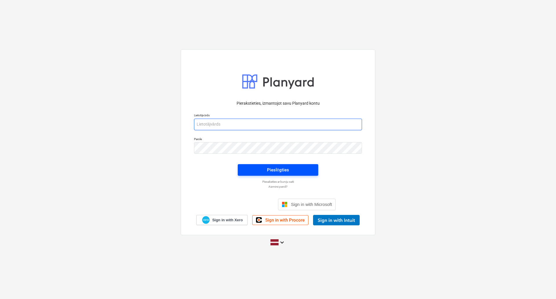
type input "[PERSON_NAME][EMAIL_ADDRESS][DOMAIN_NAME]"
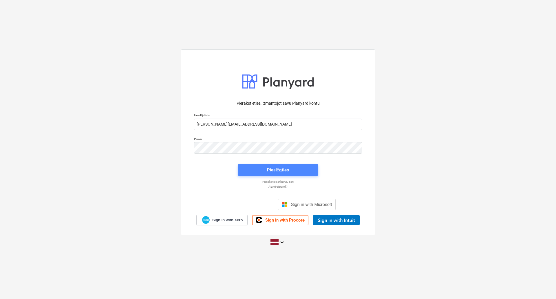
click at [267, 175] on button "Pieslēgties" at bounding box center [278, 170] width 81 height 12
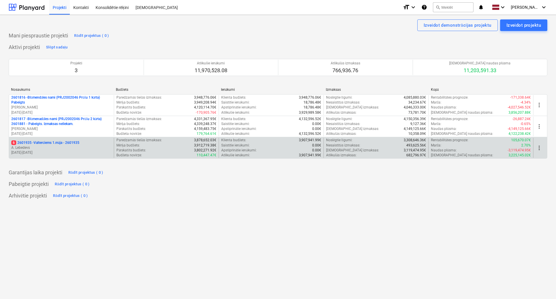
click at [68, 142] on p "6 2601935 - Valterciems 1.māja - 2601935" at bounding box center [45, 142] width 68 height 5
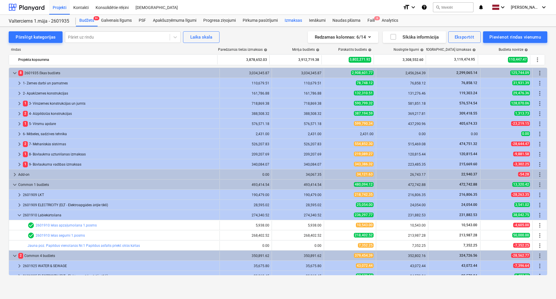
click at [303, 23] on div "Izmaksas" at bounding box center [293, 21] width 24 height 12
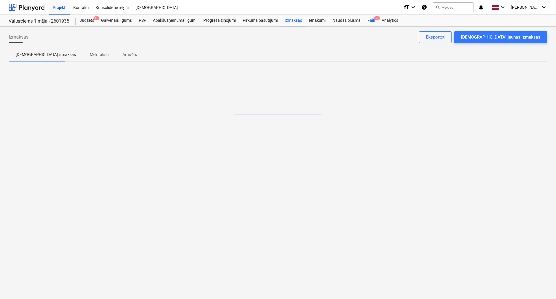
click at [369, 21] on div "Faili 6" at bounding box center [371, 21] width 14 height 12
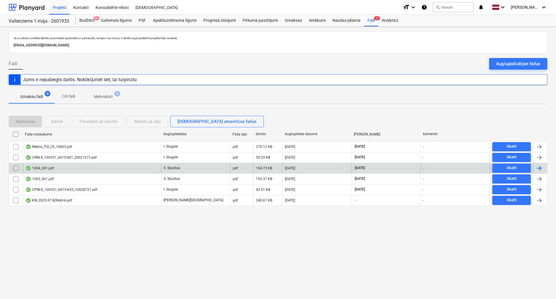
click at [73, 165] on div "1004_001.pdf" at bounding box center [92, 167] width 138 height 9
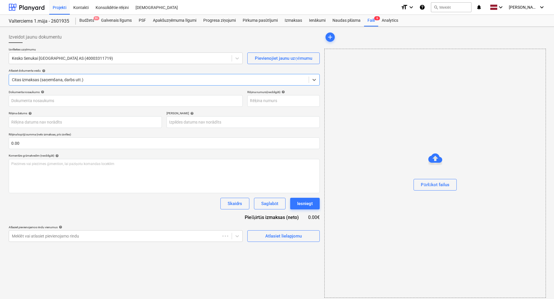
type input "457099444"
type input "[DATE]"
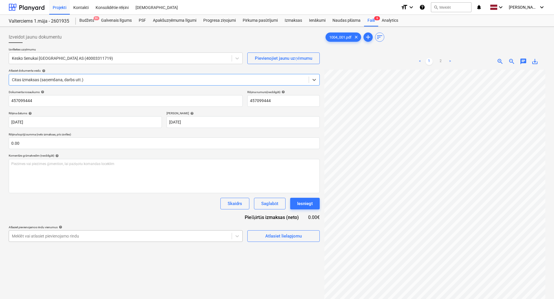
click at [126, 236] on body "Projekti Kontakti Konsolidētie rēķini Iesūtne format_size keyboard_arrow_down h…" at bounding box center [277, 149] width 554 height 299
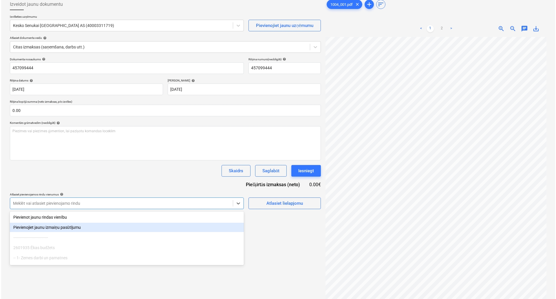
scroll to position [36, 0]
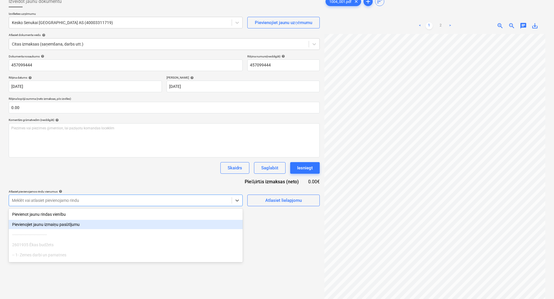
drag, startPoint x: 270, startPoint y: 226, endPoint x: 279, endPoint y: 223, distance: 9.0
click at [270, 226] on div "Izveidot jaunu dokumentu Izvēlieties uzņēmumu Kesko Senukai Latvia AS (40003311…" at bounding box center [164, 155] width 316 height 325
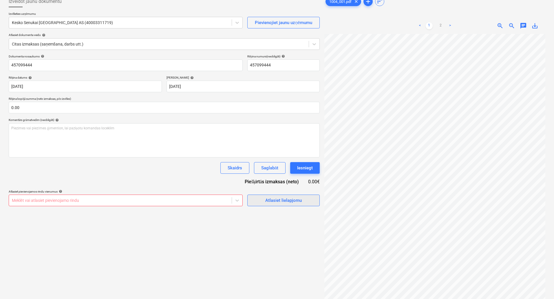
click at [281, 201] on div "Atlasiet lielapjomu" at bounding box center [283, 200] width 37 height 8
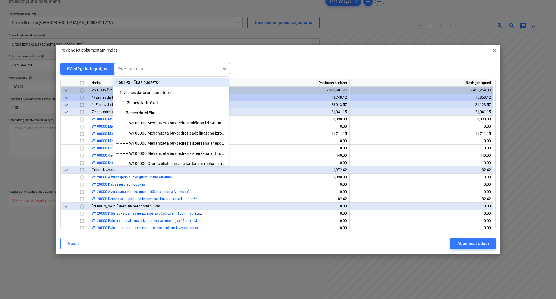
click at [138, 64] on div "Pāriet uz rindu" at bounding box center [166, 68] width 105 height 8
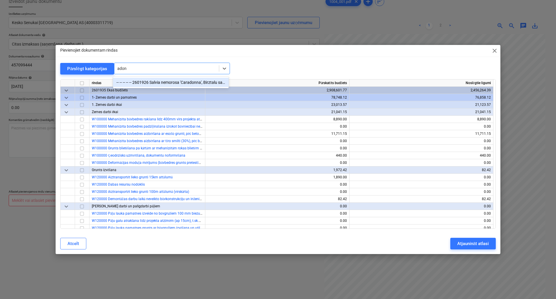
click at [121, 68] on input "adon" at bounding box center [122, 68] width 10 height 5
type input "addon"
click at [138, 67] on div at bounding box center [166, 68] width 99 height 6
click at [135, 67] on div at bounding box center [166, 68] width 99 height 6
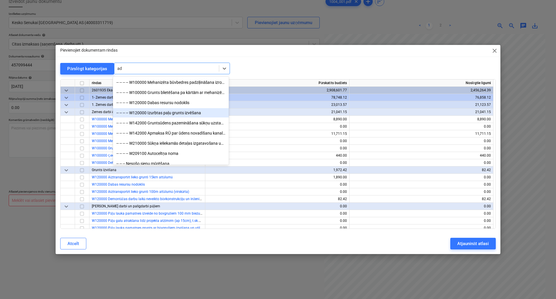
type input "a"
type input "Add"
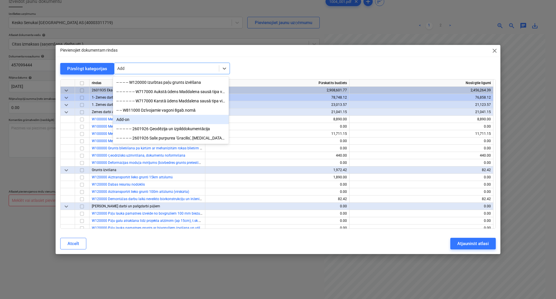
click at [125, 121] on div "Add-on" at bounding box center [171, 119] width 116 height 9
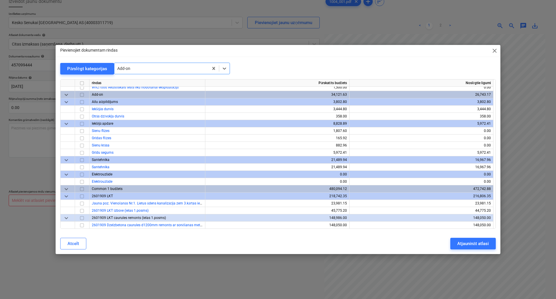
scroll to position [5381, 0]
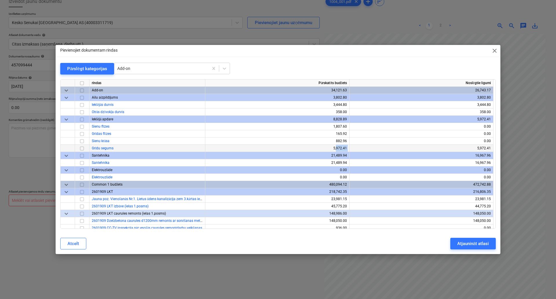
drag, startPoint x: 338, startPoint y: 148, endPoint x: 364, endPoint y: 149, distance: 25.8
click at [0, 0] on div "Grīdu segums 5,972.41 5,972.41" at bounding box center [0, 0] width 0 height 0
click at [365, 149] on div "5,972.41" at bounding box center [421, 148] width 139 height 7
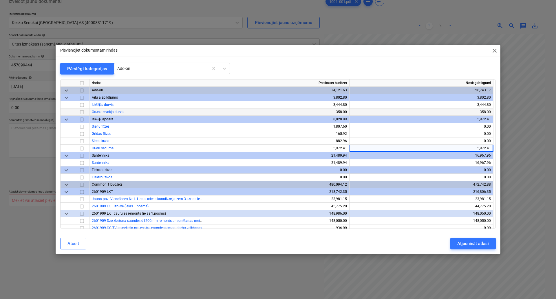
scroll to position [5352, 0]
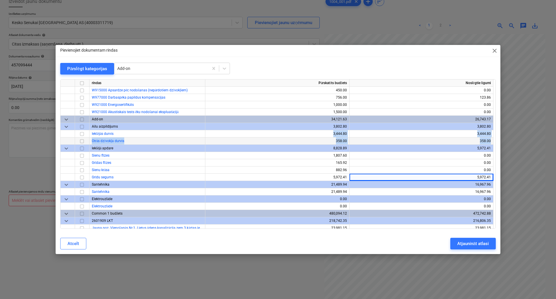
drag, startPoint x: 331, startPoint y: 131, endPoint x: 493, endPoint y: 142, distance: 162.3
click at [493, 142] on div "rindas Pārskatīts budžets Noslēgtie līgumi W915000 Apsardzes moduļa atvēšana un…" at bounding box center [278, 153] width 436 height 149
drag, startPoint x: 374, startPoint y: 175, endPoint x: 491, endPoint y: 178, distance: 116.8
click at [0, 0] on div "Grīdu segums 5,972.41 5,972.41" at bounding box center [0, 0] width 0 height 0
click at [344, 176] on div "5,972.41" at bounding box center [277, 177] width 139 height 7
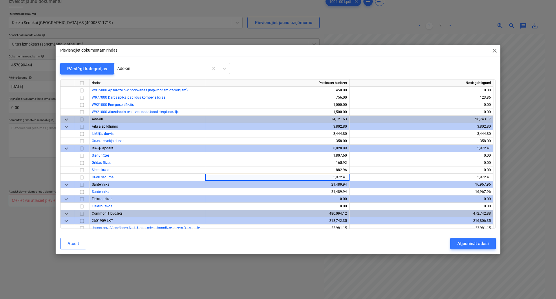
click at [493, 50] on span "close" at bounding box center [494, 50] width 7 height 7
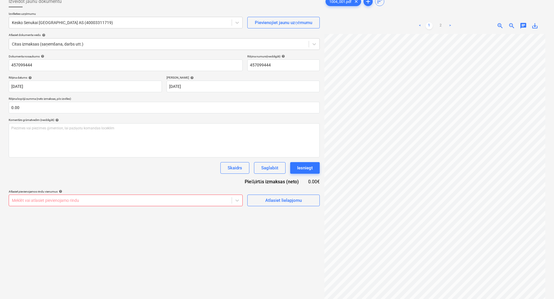
click at [264, 10] on div at bounding box center [164, 9] width 311 height 5
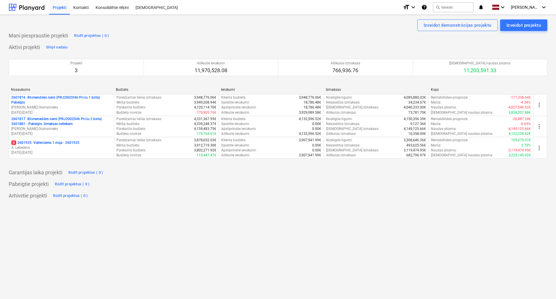
click at [274, 200] on div "Izveidot demonstrācijas projektu Izveidot projektu Mani piespraustie projekti R…" at bounding box center [278, 157] width 556 height 284
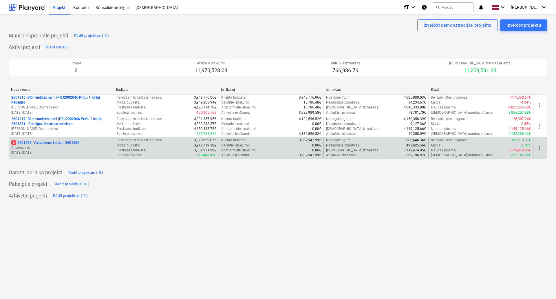
click at [62, 144] on p "6 2601935 - Valterciems 1.māja - 2601935" at bounding box center [45, 142] width 68 height 5
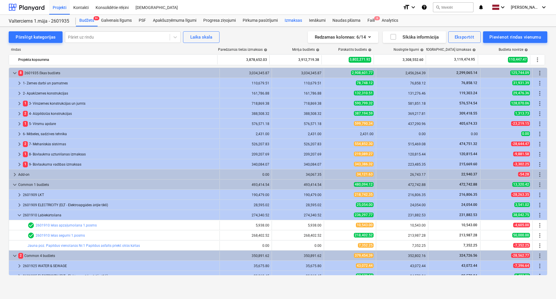
click at [298, 25] on div "Izmaksas" at bounding box center [293, 21] width 24 height 12
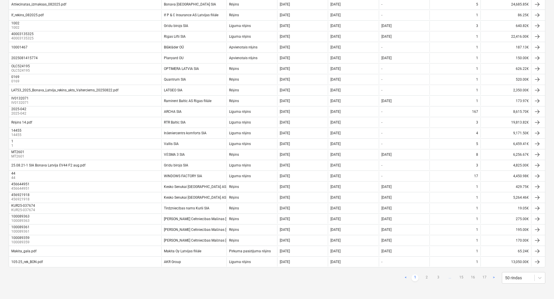
scroll to position [379, 0]
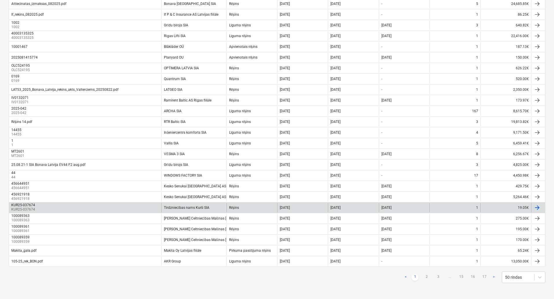
click at [107, 206] on div "KUR25-037674 KUR25-037674" at bounding box center [85, 207] width 152 height 9
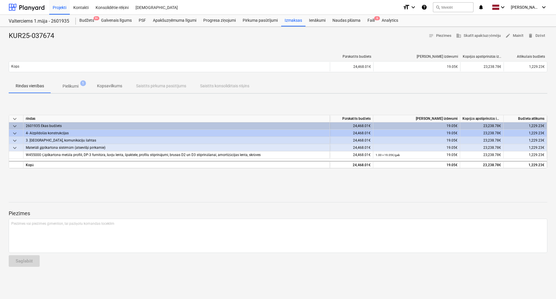
click at [81, 87] on span "Pielikumi 1" at bounding box center [70, 86] width 25 height 6
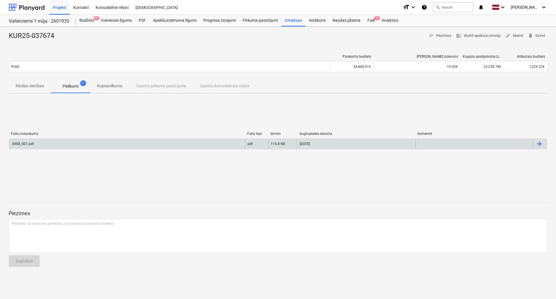
click at [88, 146] on div "0988_001.pdf" at bounding box center [127, 143] width 236 height 9
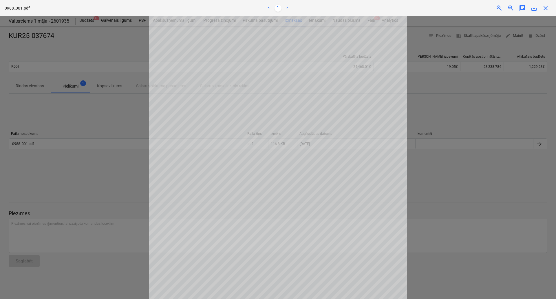
click at [91, 164] on div at bounding box center [278, 157] width 556 height 282
click at [551, 10] on div "close" at bounding box center [546, 8] width 12 height 7
click at [543, 9] on span "close" at bounding box center [545, 8] width 7 height 7
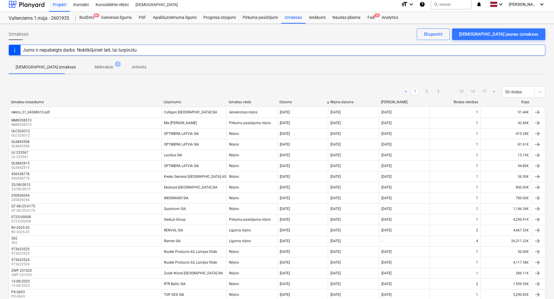
scroll to position [3, 0]
click at [424, 93] on link "2" at bounding box center [426, 92] width 7 height 7
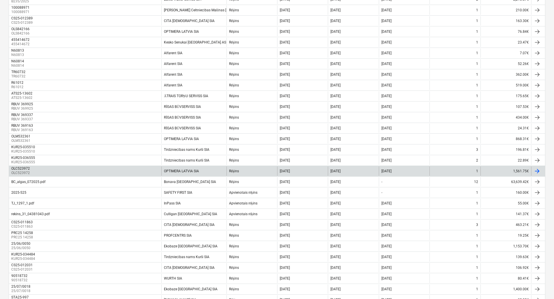
scroll to position [379, 0]
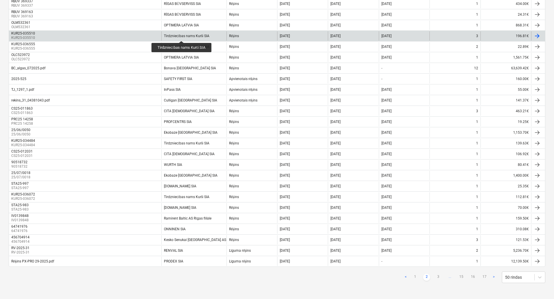
drag, startPoint x: 41, startPoint y: 33, endPoint x: 182, endPoint y: 36, distance: 141.4
drag, startPoint x: 182, startPoint y: 36, endPoint x: 172, endPoint y: 35, distance: 9.6
click at [172, 35] on div "Tirdzniecības nams Kurši SIA" at bounding box center [186, 36] width 45 height 4
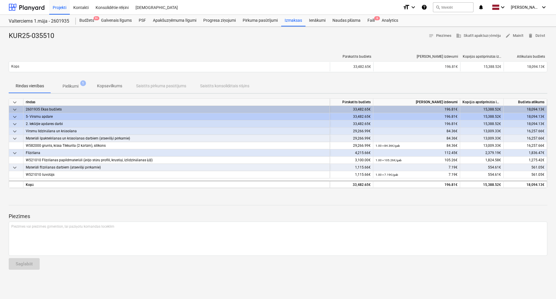
click at [67, 83] on span "Pielikumi 1" at bounding box center [70, 86] width 39 height 10
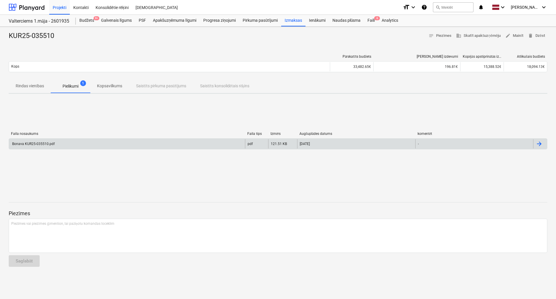
click at [34, 145] on div "Bonava KUR25-035510.pdf" at bounding box center [32, 144] width 43 height 4
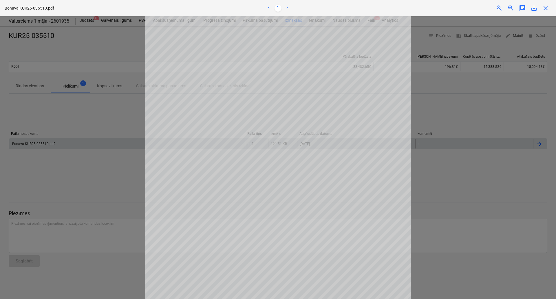
click at [116, 75] on div at bounding box center [278, 157] width 556 height 282
click at [548, 14] on div "Bonava KUR25-035510.pdf < 1 > zoom_in zoom_out chat 0 save_alt close" at bounding box center [278, 8] width 556 height 16
click at [545, 4] on div "Bonava KUR25-035510.pdf < 1 > zoom_in zoom_out chat 0 save_alt close" at bounding box center [278, 8] width 556 height 16
click at [547, 7] on span "close" at bounding box center [545, 8] width 7 height 7
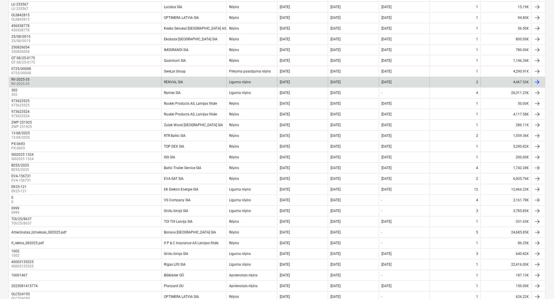
scroll to position [61, 0]
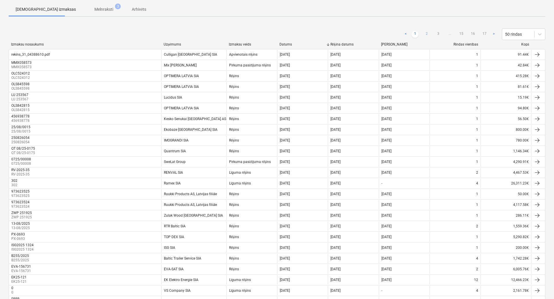
click at [430, 36] on link "2" at bounding box center [426, 34] width 7 height 7
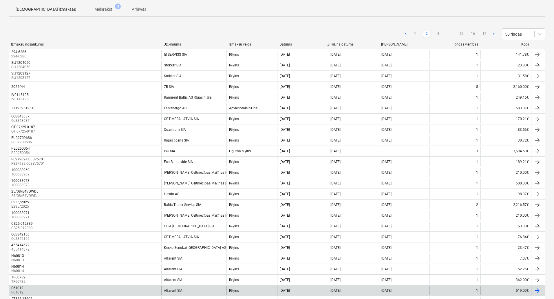
scroll to position [266, 0]
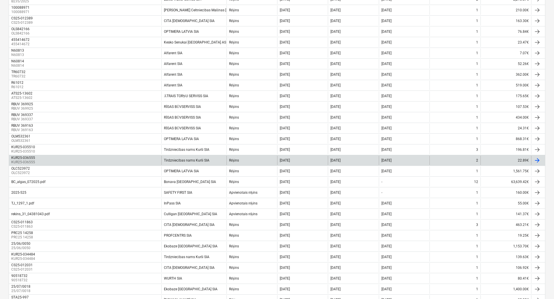
click at [71, 155] on div "KUR25-036555 KUR25-036555 Tirdzniecības nams Kurši SIA Rēķins [DATE] [DATE] [DA…" at bounding box center [277, 160] width 537 height 11
click at [186, 160] on div "Tirdzniecības nams Kurši SIA" at bounding box center [186, 160] width 45 height 4
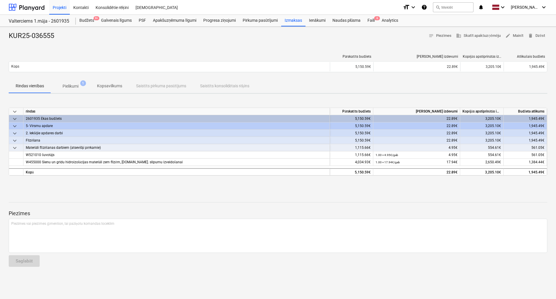
click at [69, 85] on p "Pielikumi" at bounding box center [71, 86] width 16 height 6
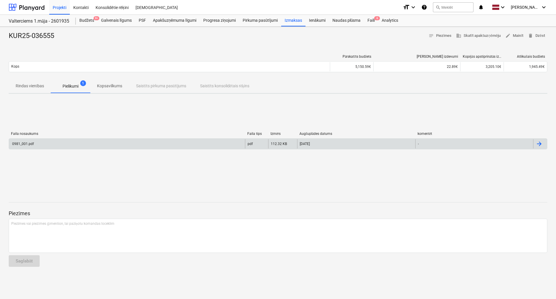
click at [32, 146] on div "0981_001.pdf" at bounding box center [127, 143] width 236 height 9
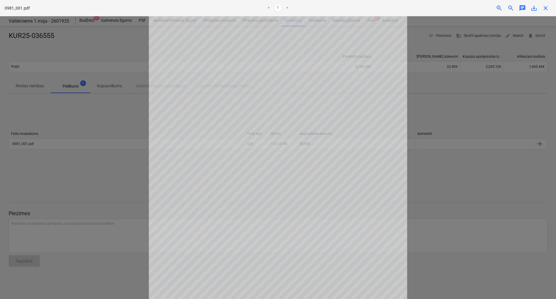
click at [455, 98] on div at bounding box center [278, 157] width 556 height 282
click at [545, 14] on div "0981_001.pdf < 1 > zoom_in zoom_out chat 0 save_alt close" at bounding box center [278, 8] width 556 height 16
click at [549, 10] on div "close" at bounding box center [546, 8] width 12 height 7
click at [546, 9] on span "close" at bounding box center [545, 8] width 7 height 7
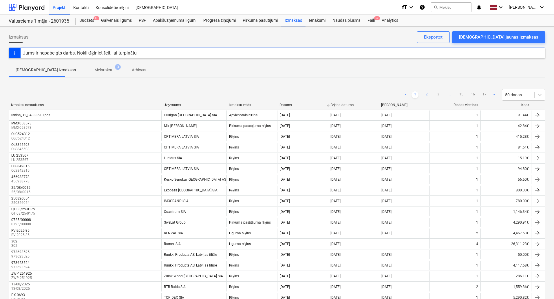
click at [425, 95] on link "2" at bounding box center [426, 94] width 7 height 7
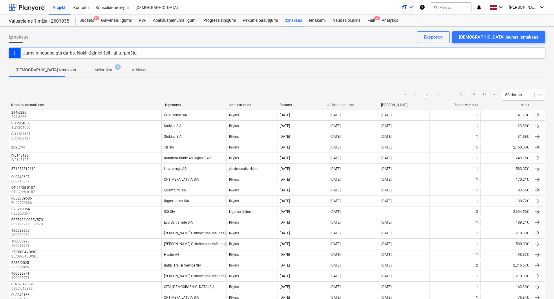
scroll to position [266, 0]
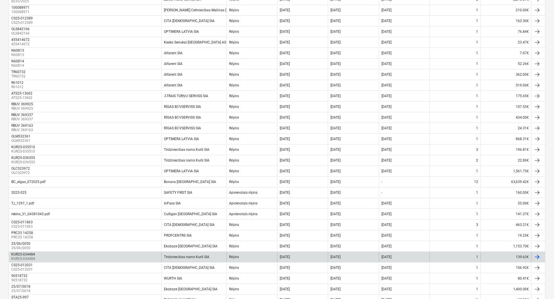
click at [91, 254] on div "KUR25-034484 KUR25-034484" at bounding box center [85, 256] width 152 height 9
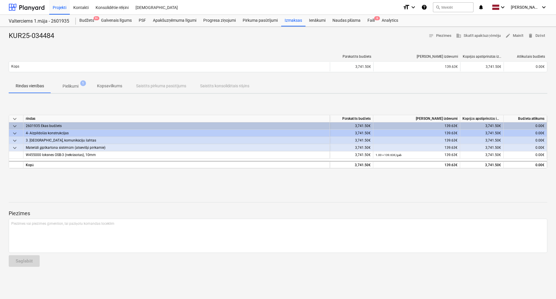
click at [78, 93] on div "Rindas vienības Pielikumi 1 Kopsavilkums Saistīts pirkuma pasūtījums Saistīts k…" at bounding box center [278, 86] width 539 height 14
click at [79, 88] on p "Pielikumi" at bounding box center [71, 86] width 16 height 6
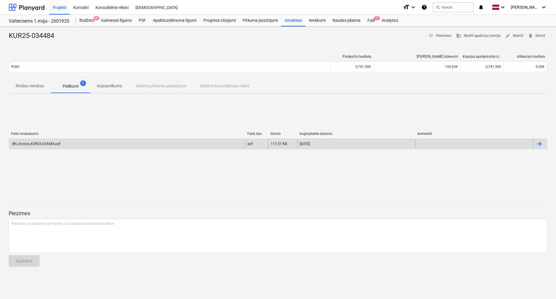
click at [69, 144] on div "BN_invoice_KUR25-034484.pdf" at bounding box center [127, 143] width 236 height 9
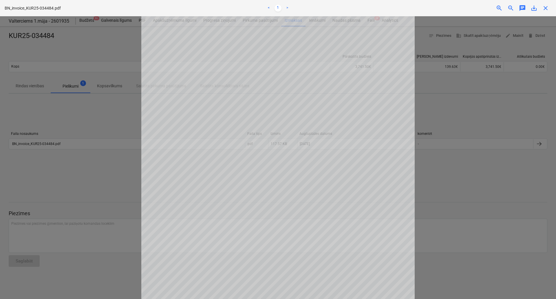
click at [419, 181] on div at bounding box center [278, 157] width 556 height 282
click at [543, 10] on span "close" at bounding box center [545, 8] width 7 height 7
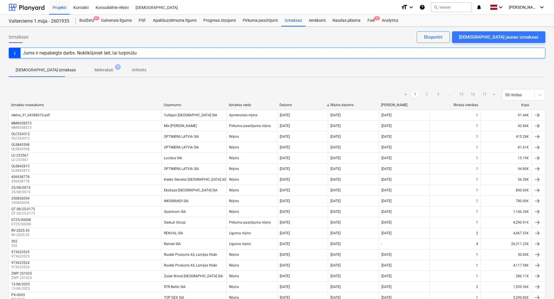
click at [426, 95] on link "2" at bounding box center [426, 94] width 7 height 7
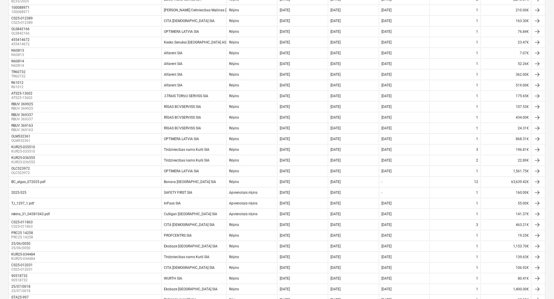
scroll to position [379, 0]
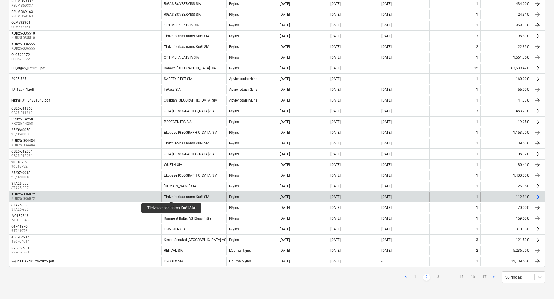
click at [172, 196] on div "Tirdzniecības nams Kurši SIA" at bounding box center [186, 197] width 45 height 4
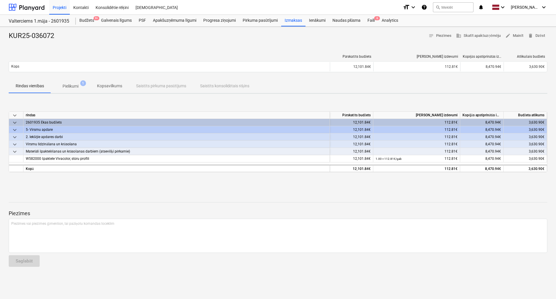
click at [66, 84] on p "Pielikumi" at bounding box center [71, 86] width 16 height 6
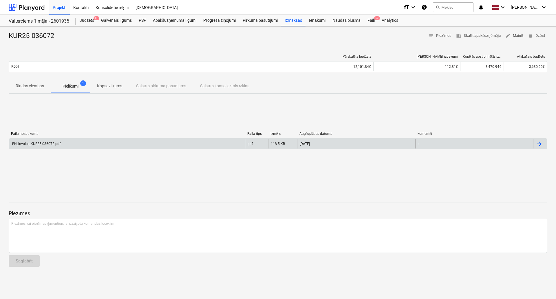
click at [62, 141] on div "BN_invoice_KUR25-036072.pdf" at bounding box center [127, 143] width 236 height 9
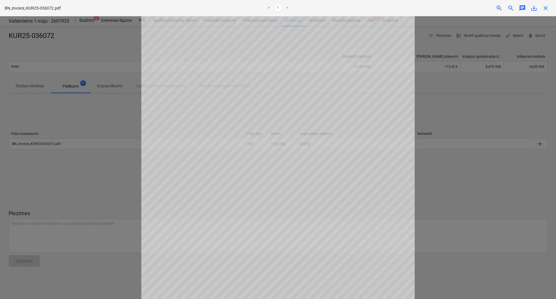
click at [545, 7] on span "close" at bounding box center [545, 8] width 7 height 7
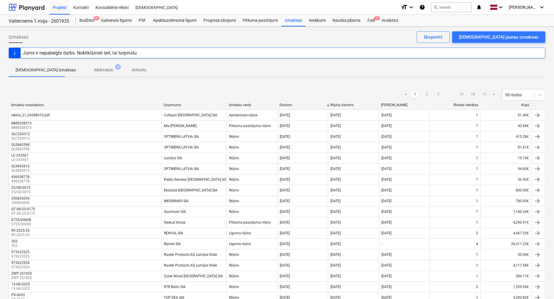
click at [436, 96] on link "3" at bounding box center [438, 94] width 7 height 7
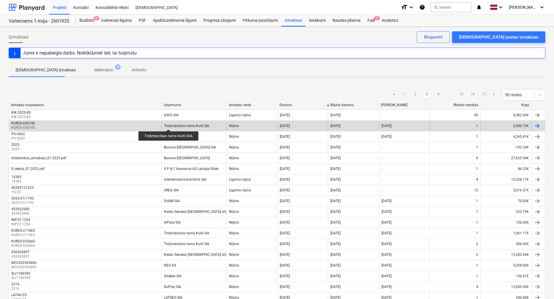
click at [169, 124] on div "Tirdzniecības nams Kurši SIA" at bounding box center [186, 126] width 45 height 4
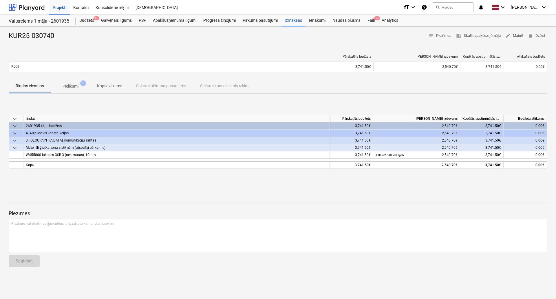
click at [73, 92] on button "Pielikumi 1" at bounding box center [70, 86] width 39 height 14
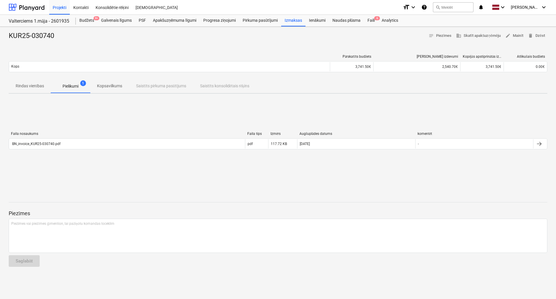
click at [57, 136] on div "Faila nosaukums Faila tips Izmērs Augšuplādes datums komentēt" at bounding box center [278, 135] width 539 height 7
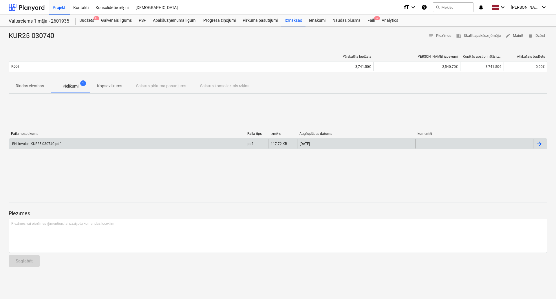
click at [48, 142] on div "BN_invoice_KUR25-030740.pdf" at bounding box center [35, 144] width 49 height 4
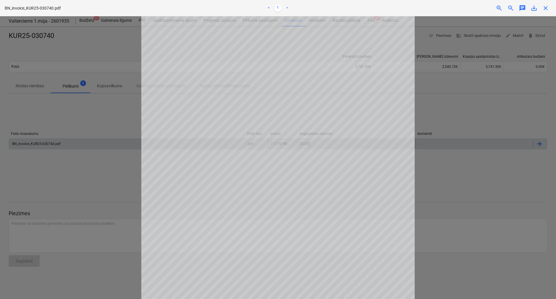
click at [110, 136] on div at bounding box center [278, 157] width 556 height 282
click at [544, 8] on span "close" at bounding box center [545, 8] width 7 height 7
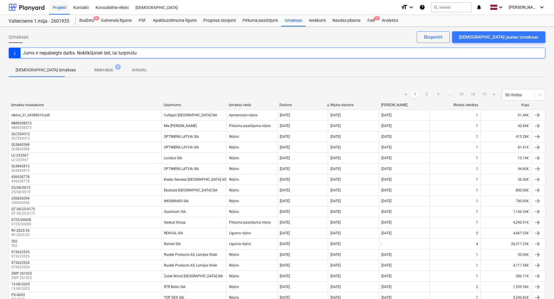
click at [437, 94] on link "3" at bounding box center [438, 94] width 7 height 7
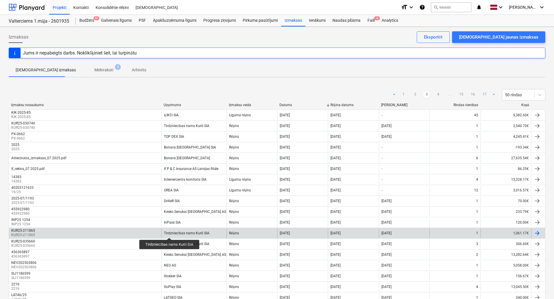
click at [170, 232] on div "Tirdzniecības nams Kurši SIA" at bounding box center [186, 233] width 45 height 4
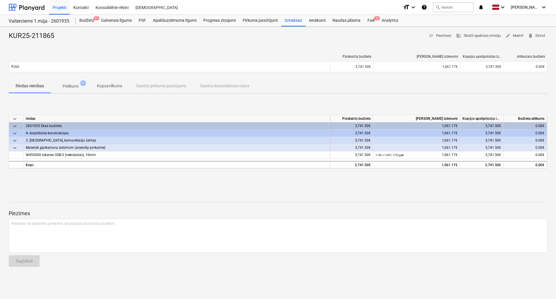
click at [73, 83] on p "Pielikumi" at bounding box center [71, 86] width 16 height 6
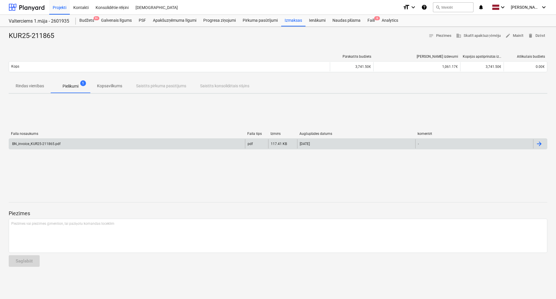
click at [68, 147] on div "BN_invoice_KUR25-211865.pdf" at bounding box center [127, 143] width 236 height 9
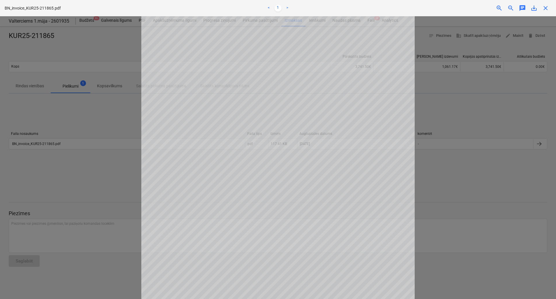
click at [545, 5] on div "BN_invoice_KUR25-211865.pdf < 1 > zoom_in zoom_out chat 0 save_alt close" at bounding box center [278, 8] width 556 height 16
click at [545, 7] on span "close" at bounding box center [545, 8] width 7 height 7
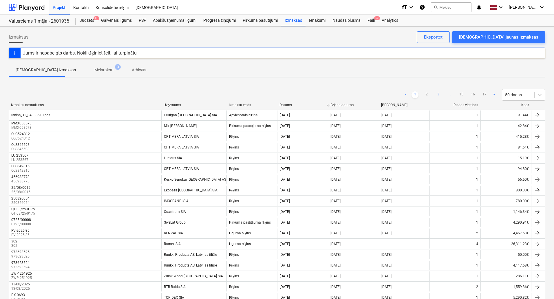
click at [436, 96] on link "3" at bounding box center [438, 94] width 7 height 7
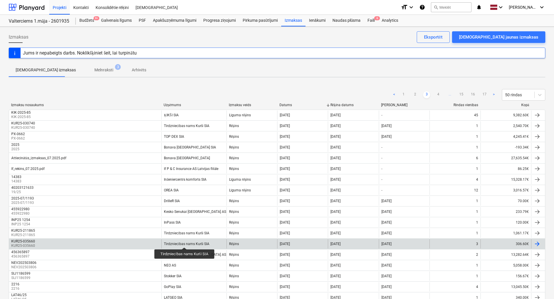
click at [184, 242] on div "Tirdzniecības nams Kurši SIA" at bounding box center [186, 244] width 45 height 4
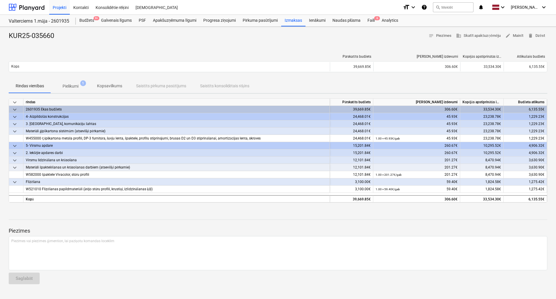
click at [68, 81] on span "Pielikumi 1" at bounding box center [70, 86] width 39 height 10
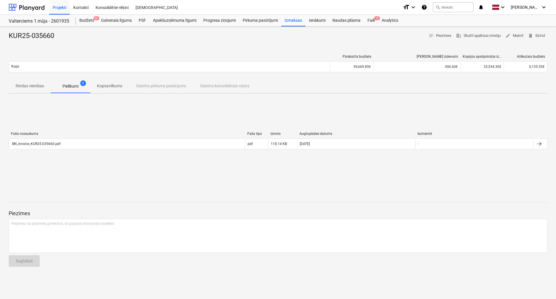
click at [40, 149] on div "Faila nosaukums Faila tips Izmērs Augšuplādes datums komentēt BN_invoice_KUR25-…" at bounding box center [278, 142] width 539 height 20
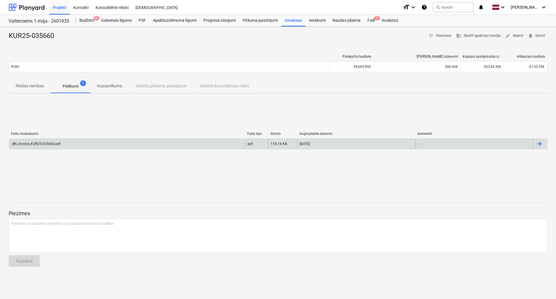
click at [40, 145] on div "BN_invoice_KUR25-035660.pdf" at bounding box center [35, 144] width 49 height 4
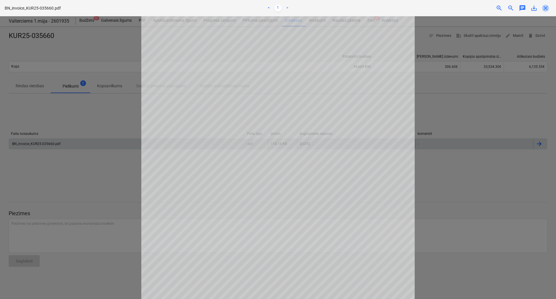
click at [547, 7] on span "close" at bounding box center [545, 8] width 7 height 7
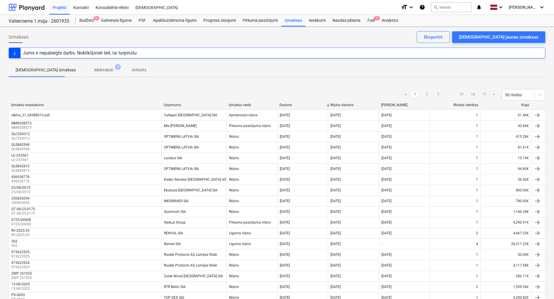
click at [439, 95] on link "3" at bounding box center [438, 94] width 7 height 7
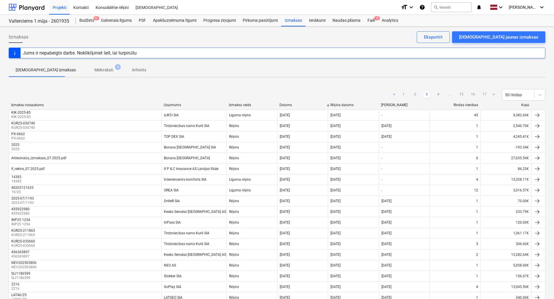
scroll to position [309, 0]
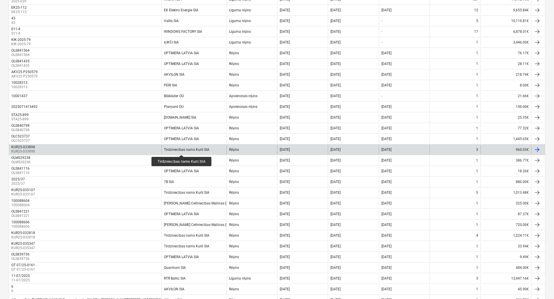
click at [182, 149] on div "Tirdzniecības nams Kurši SIA" at bounding box center [186, 149] width 45 height 4
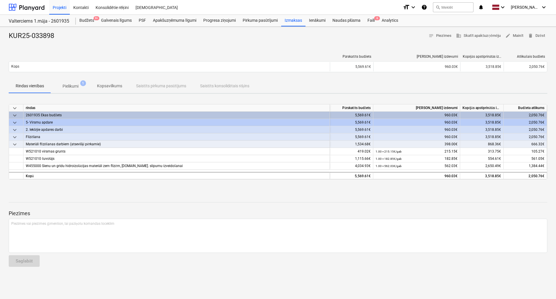
click at [70, 84] on p "Pielikumi" at bounding box center [71, 86] width 16 height 6
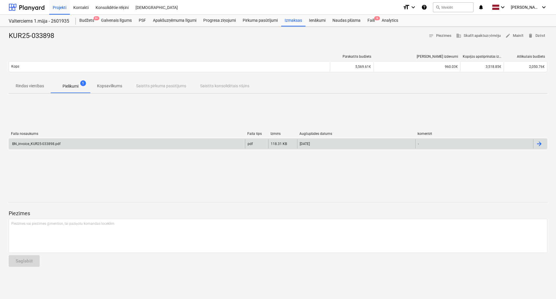
click at [56, 143] on div "BN_invoice_KUR25-033898.pdf" at bounding box center [35, 144] width 49 height 4
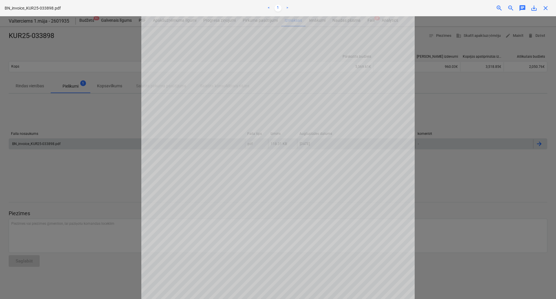
click at [533, 7] on span "save_alt" at bounding box center [534, 8] width 7 height 7
click at [545, 7] on span "close" at bounding box center [545, 8] width 7 height 7
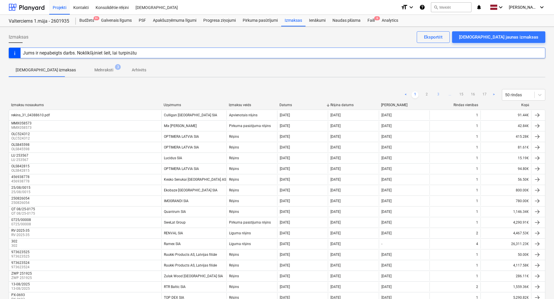
click at [438, 93] on link "3" at bounding box center [438, 94] width 7 height 7
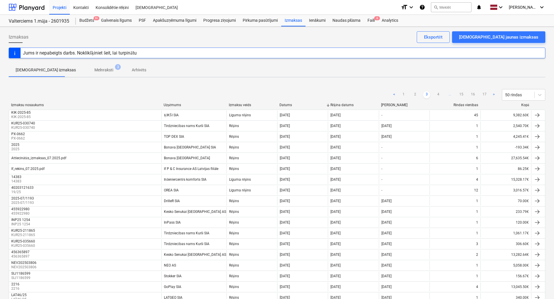
scroll to position [309, 0]
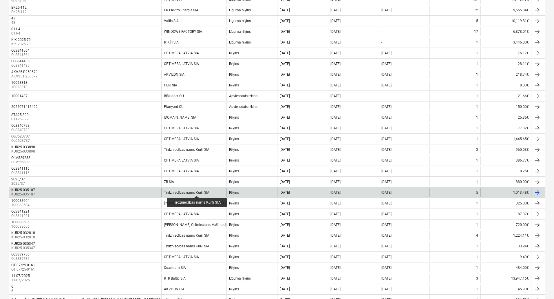
click at [197, 190] on div "Tirdzniecības nams Kurši SIA" at bounding box center [186, 192] width 45 height 4
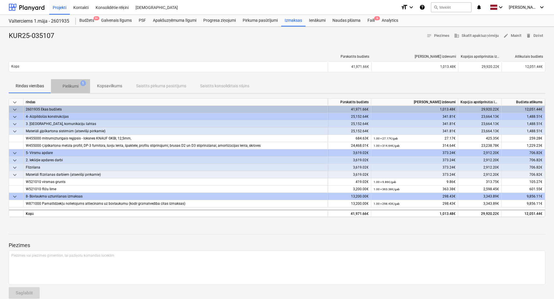
click at [78, 84] on p "Pielikumi" at bounding box center [71, 86] width 16 height 6
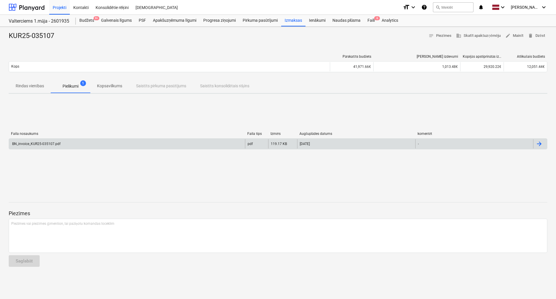
click at [30, 143] on div "BN_invoice_KUR25-035107.pdf" at bounding box center [35, 144] width 49 height 4
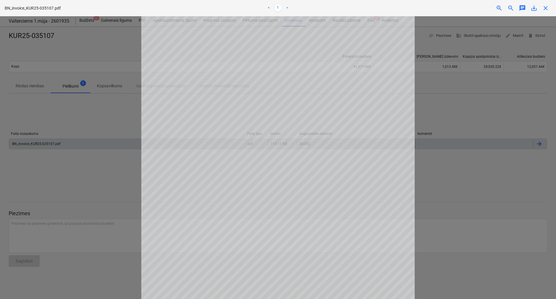
click at [535, 9] on span "save_alt" at bounding box center [534, 8] width 7 height 7
click at [475, 105] on div at bounding box center [278, 157] width 556 height 282
click at [548, 9] on span "close" at bounding box center [545, 8] width 7 height 7
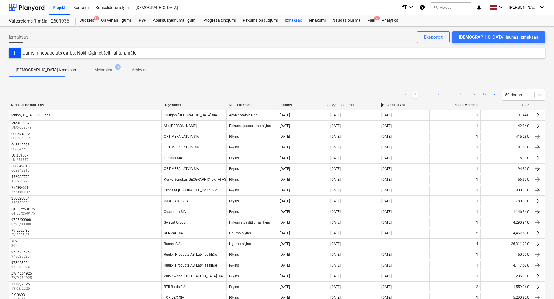
click at [437, 94] on link "3" at bounding box center [438, 94] width 7 height 7
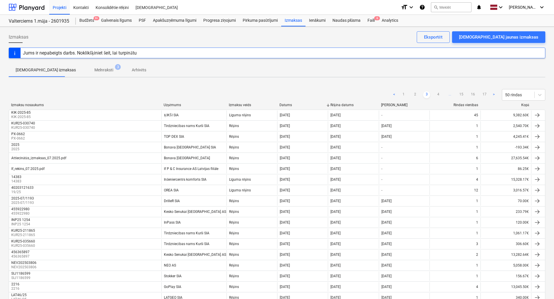
scroll to position [309, 0]
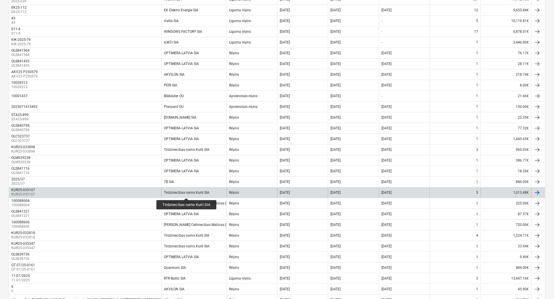
click at [187, 193] on div "Tirdzniecības nams Kurši SIA" at bounding box center [186, 192] width 45 height 4
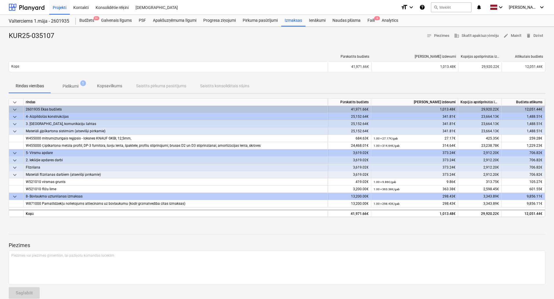
click at [81, 84] on span "1" at bounding box center [83, 83] width 6 height 6
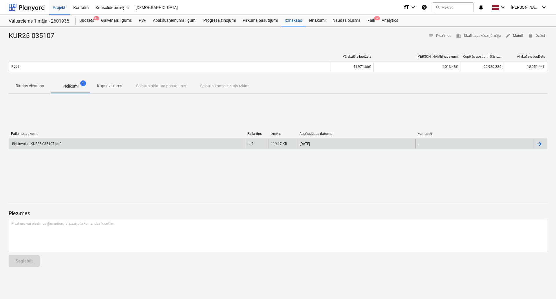
click at [90, 144] on div "BN_invoice_KUR25-035107.pdf" at bounding box center [127, 143] width 236 height 9
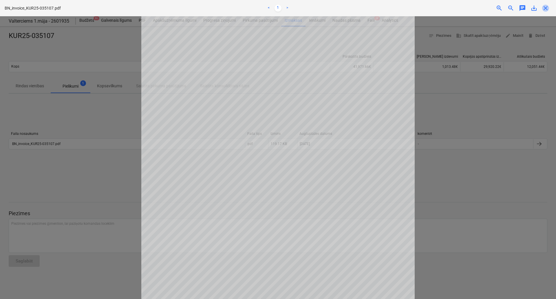
click at [548, 6] on span "close" at bounding box center [545, 8] width 7 height 7
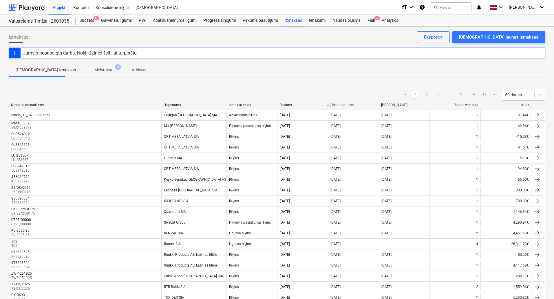
click at [440, 94] on link "3" at bounding box center [438, 94] width 7 height 7
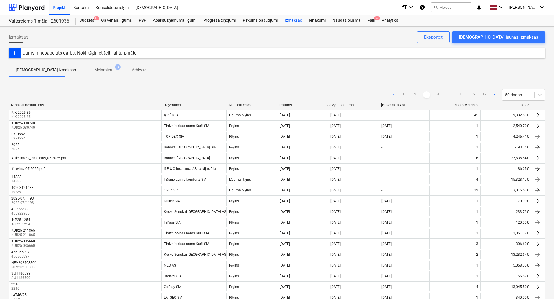
scroll to position [309, 0]
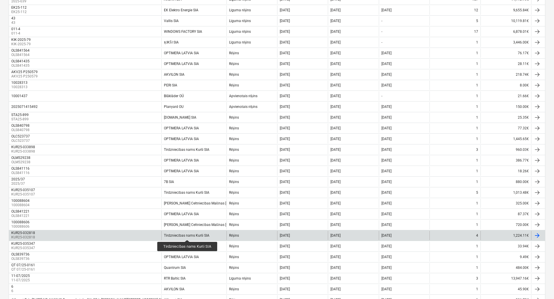
click at [188, 234] on div "Tirdzniecības nams Kurši SIA" at bounding box center [186, 235] width 45 height 4
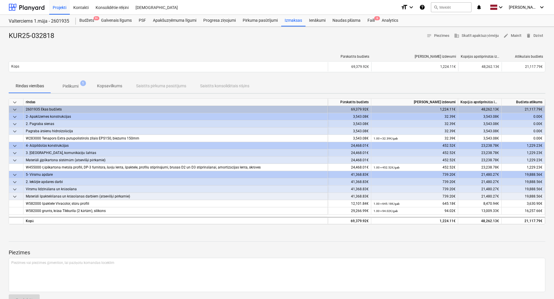
click at [71, 87] on p "Pielikumi" at bounding box center [71, 86] width 16 height 6
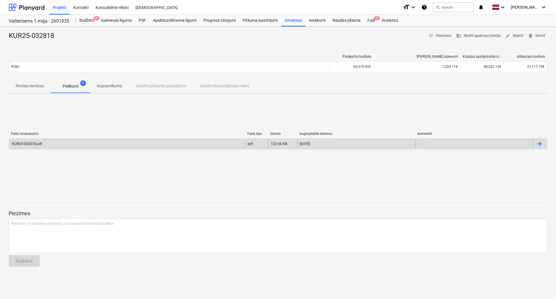
click at [63, 146] on div "KUR25-032818.pdf" at bounding box center [127, 143] width 236 height 9
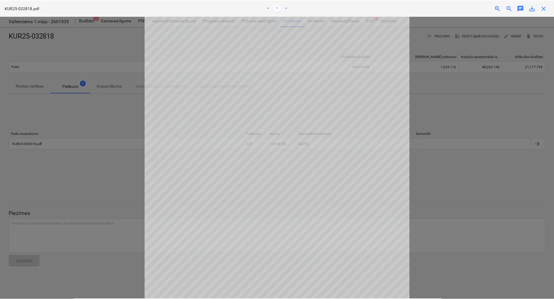
scroll to position [58, 0]
click at [534, 12] on div "KUR25-032818.pdf < 1 > zoom_in zoom_out chat 0 save_alt close" at bounding box center [278, 8] width 556 height 16
click at [534, 11] on span "save_alt" at bounding box center [534, 8] width 7 height 7
click at [463, 116] on div at bounding box center [278, 157] width 556 height 282
click at [547, 10] on span "close" at bounding box center [545, 8] width 7 height 7
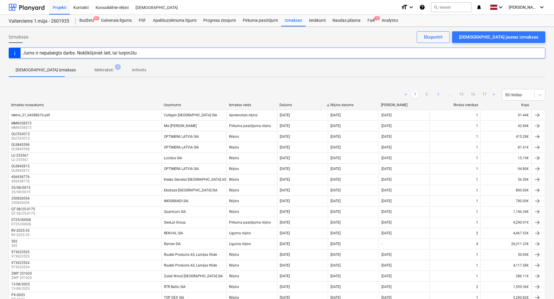
click at [435, 95] on link "3" at bounding box center [438, 94] width 7 height 7
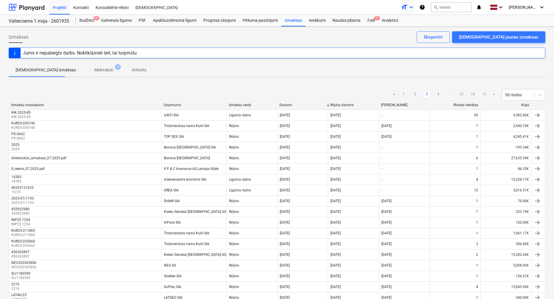
scroll to position [379, 0]
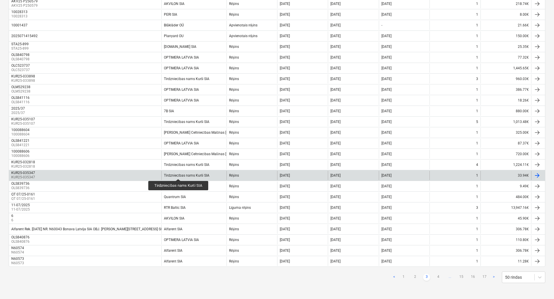
click at [175, 172] on div "Tirdzniecības nams Kurši SIA" at bounding box center [193, 175] width 65 height 9
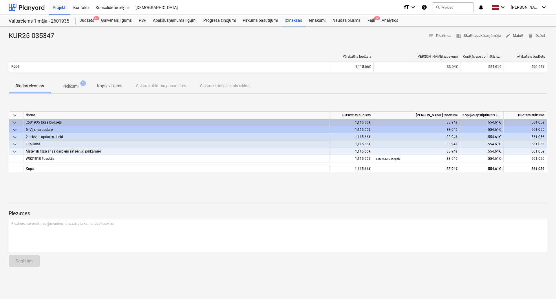
click at [63, 81] on span "Pielikumi 1" at bounding box center [70, 86] width 39 height 10
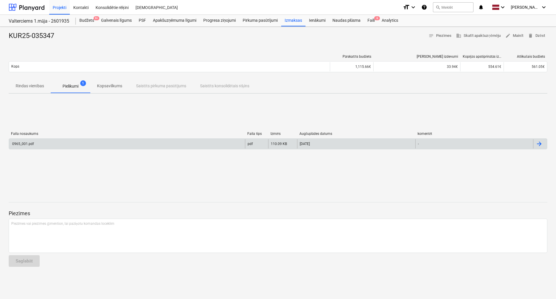
click at [41, 144] on div "0965_001.pdf" at bounding box center [127, 143] width 236 height 9
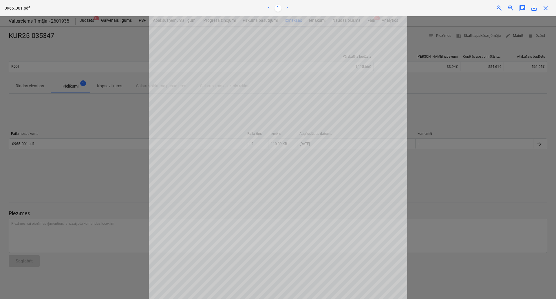
click at [496, 134] on div at bounding box center [278, 157] width 556 height 282
click at [548, 11] on span "close" at bounding box center [545, 8] width 7 height 7
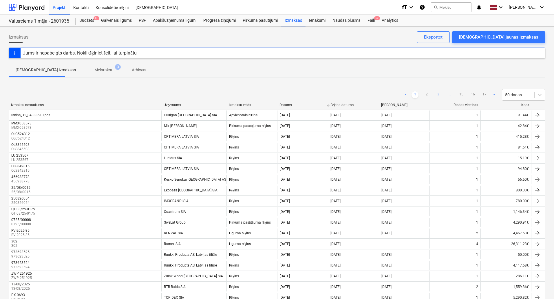
click at [439, 96] on link "3" at bounding box center [438, 94] width 7 height 7
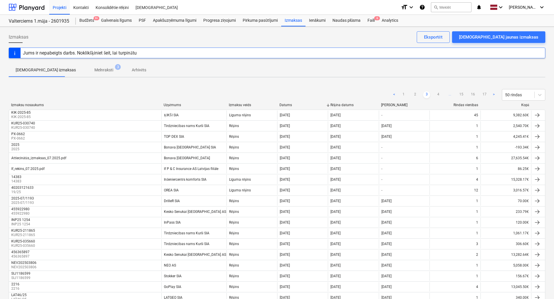
click at [439, 96] on link "4" at bounding box center [438, 94] width 7 height 7
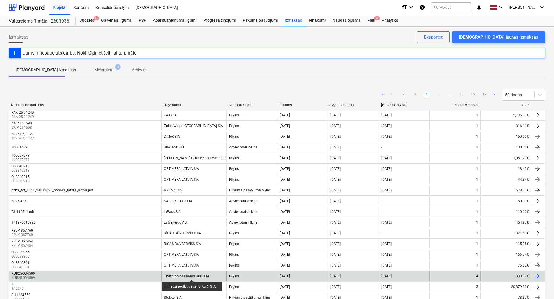
click at [192, 274] on div "Tirdzniecības nams Kurši SIA" at bounding box center [186, 276] width 45 height 4
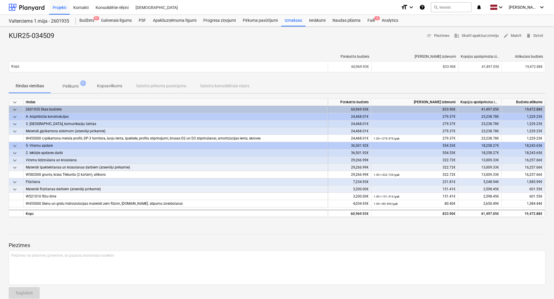
click at [71, 91] on button "Pielikumi 1" at bounding box center [70, 86] width 39 height 14
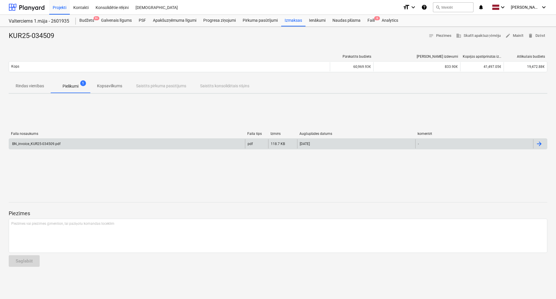
click at [70, 142] on div "BN_invoice_KUR25-034509.pdf" at bounding box center [127, 143] width 236 height 9
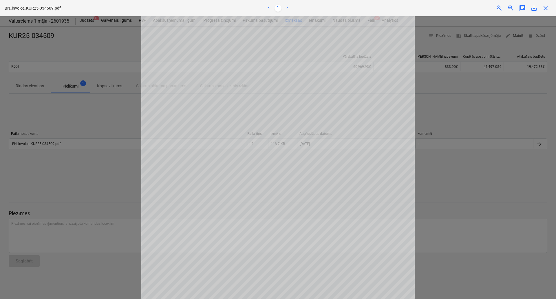
click at [534, 8] on span "save_alt" at bounding box center [534, 8] width 7 height 7
click at [446, 150] on div at bounding box center [278, 157] width 556 height 282
click at [543, 10] on span "close" at bounding box center [545, 8] width 7 height 7
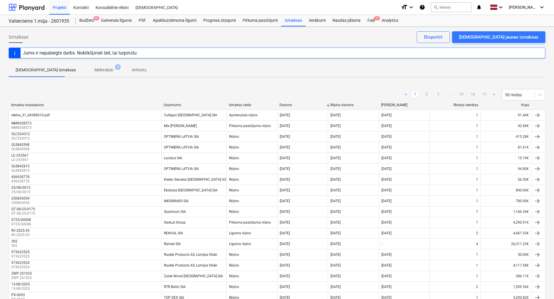
click at [436, 95] on link "3" at bounding box center [438, 94] width 7 height 7
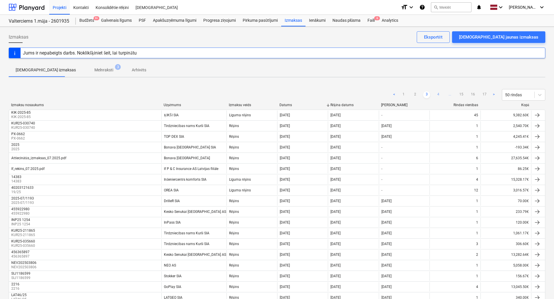
click at [437, 94] on link "4" at bounding box center [438, 94] width 7 height 7
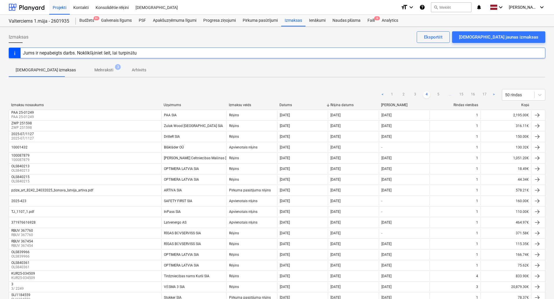
scroll to position [379, 0]
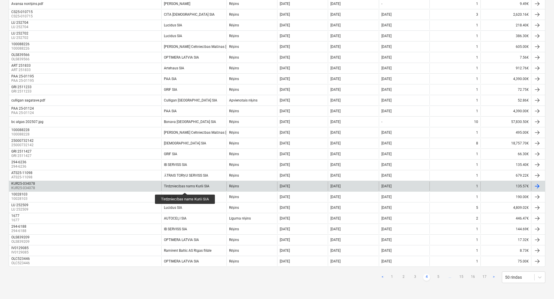
click at [185, 187] on div "Tirdzniecības nams Kurši SIA" at bounding box center [186, 186] width 45 height 4
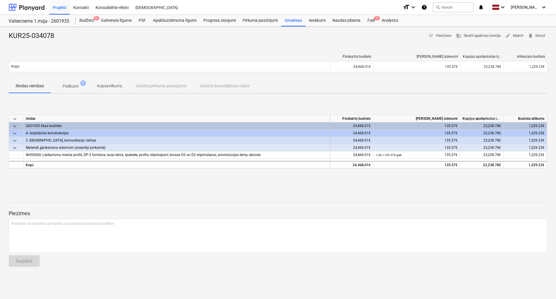
click at [73, 84] on p "Pielikumi" at bounding box center [71, 86] width 16 height 6
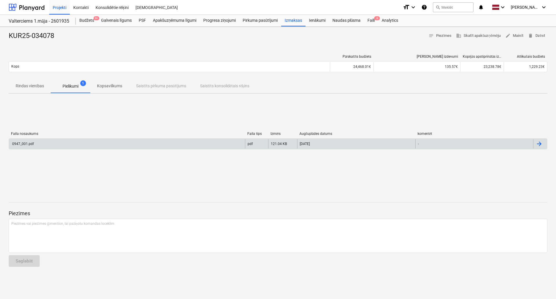
click at [63, 143] on div "0947_001.pdf" at bounding box center [127, 143] width 236 height 9
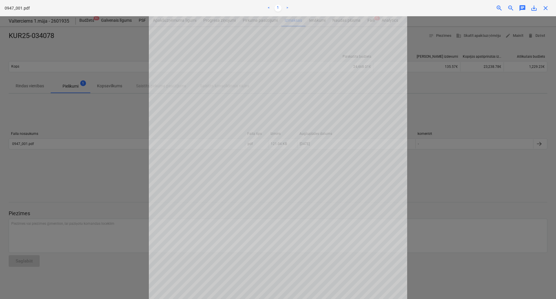
click at [546, 11] on span "close" at bounding box center [545, 8] width 7 height 7
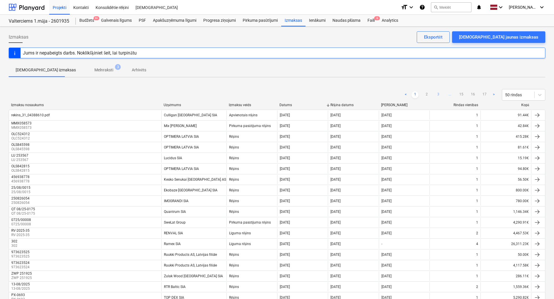
click at [437, 94] on link "3" at bounding box center [438, 94] width 7 height 7
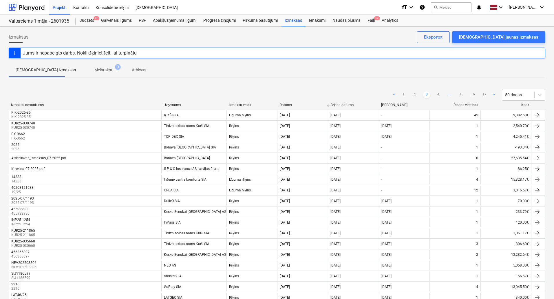
click at [437, 94] on link "4" at bounding box center [438, 94] width 7 height 7
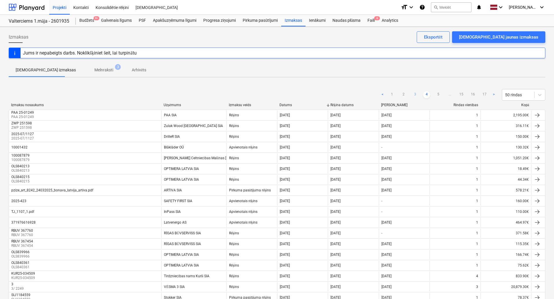
click at [437, 94] on link "5" at bounding box center [438, 94] width 7 height 7
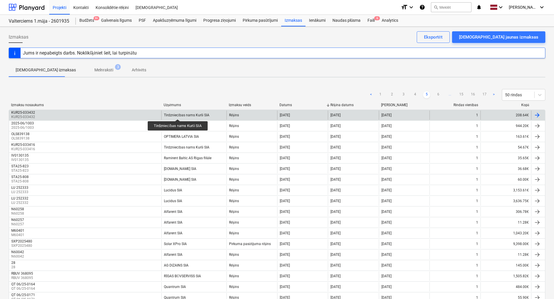
click at [178, 114] on div "Tirdzniecības nams Kurši SIA" at bounding box center [186, 115] width 45 height 4
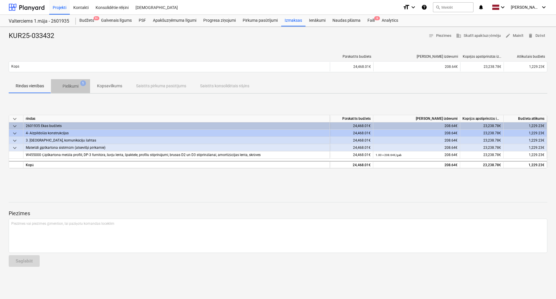
click at [69, 85] on p "Pielikumi" at bounding box center [71, 86] width 16 height 6
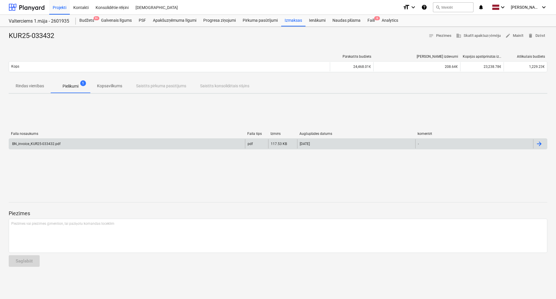
click at [57, 143] on div "BN_invoice_KUR25-033432.pdf" at bounding box center [35, 144] width 49 height 4
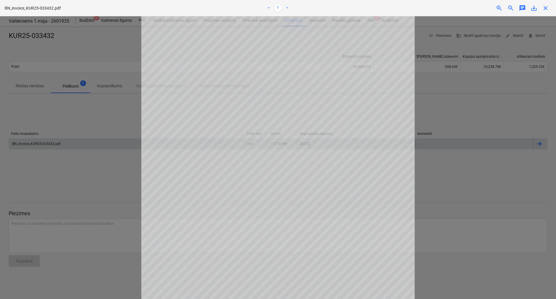
click at [549, 9] on span "close" at bounding box center [545, 8] width 7 height 7
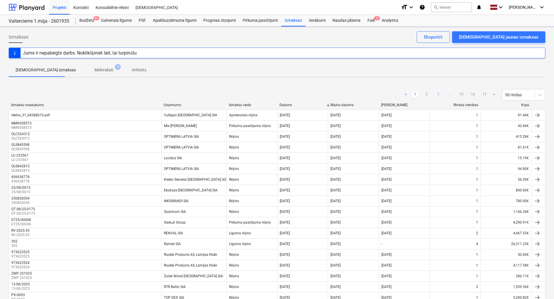
click at [439, 94] on link "3" at bounding box center [438, 94] width 7 height 7
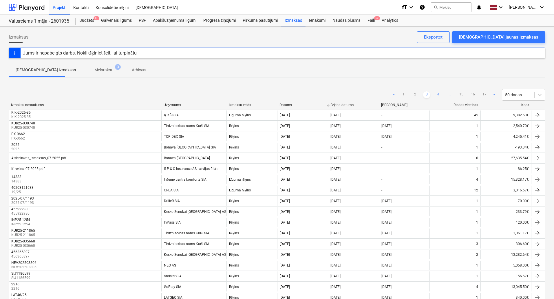
click at [439, 94] on link "4" at bounding box center [438, 94] width 7 height 7
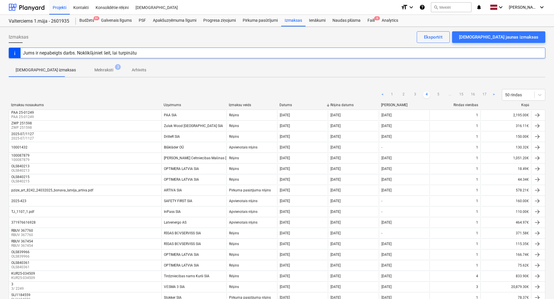
click at [439, 94] on link "5" at bounding box center [438, 94] width 7 height 7
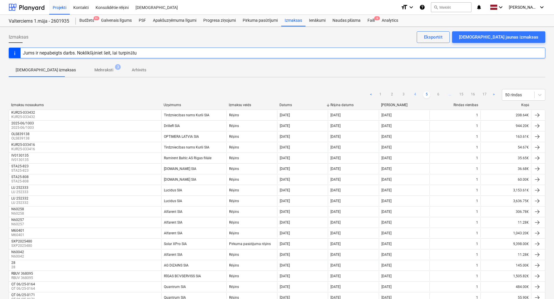
click at [417, 95] on link "4" at bounding box center [415, 94] width 7 height 7
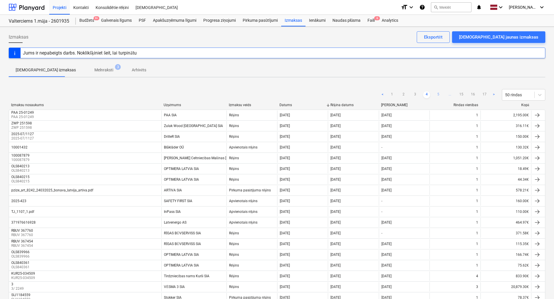
click at [437, 94] on link "5" at bounding box center [438, 94] width 7 height 7
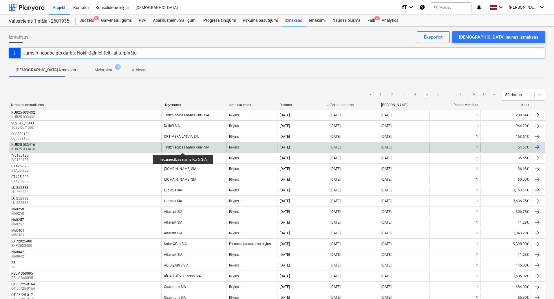
click at [183, 147] on div "Tirdzniecības nams Kurši SIA" at bounding box center [186, 147] width 45 height 4
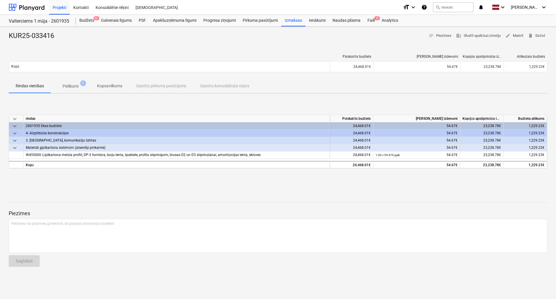
click at [59, 79] on button "Pielikumi 1" at bounding box center [70, 86] width 39 height 14
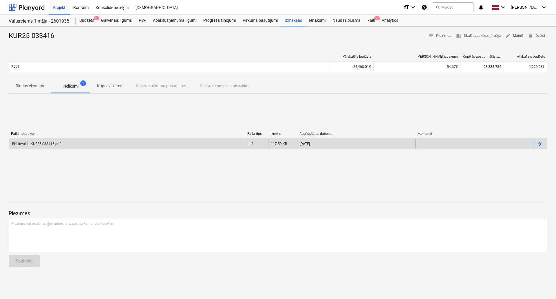
click at [50, 145] on div "BN_invoice_KUR25-033416.pdf" at bounding box center [127, 143] width 236 height 9
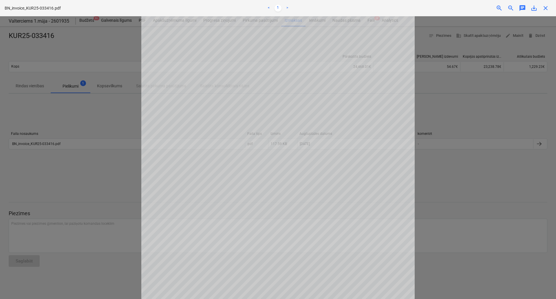
click at [545, 13] on div "BN_invoice_KUR25-033416.pdf < 1 > zoom_in zoom_out chat 0 save_alt close" at bounding box center [278, 8] width 556 height 16
click at [547, 10] on span "close" at bounding box center [545, 8] width 7 height 7
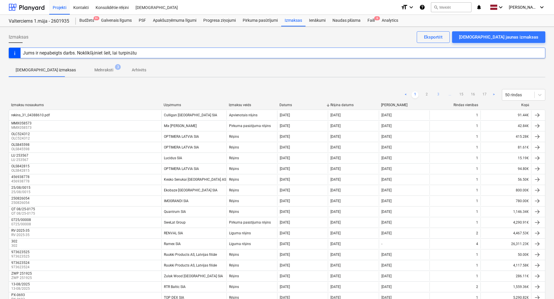
click at [436, 95] on link "3" at bounding box center [438, 94] width 7 height 7
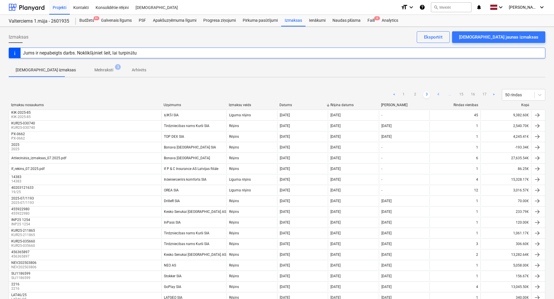
click at [438, 94] on link "4" at bounding box center [438, 94] width 7 height 7
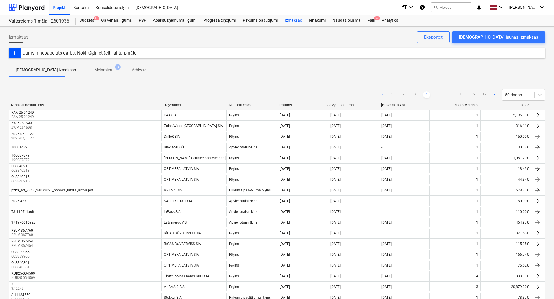
click at [438, 94] on link "5" at bounding box center [438, 94] width 7 height 7
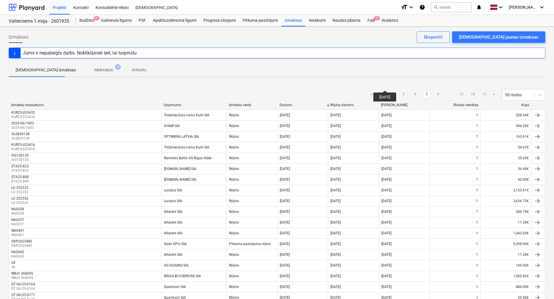
scroll to position [255, 0]
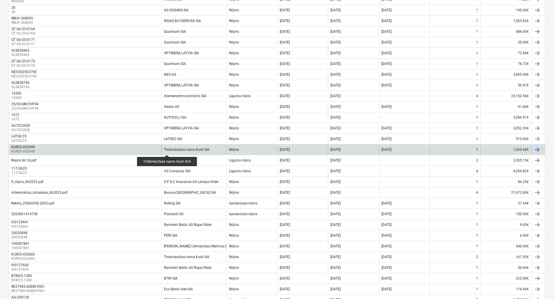
click at [167, 149] on div "Tirdzniecības nams Kurši SIA" at bounding box center [186, 149] width 45 height 4
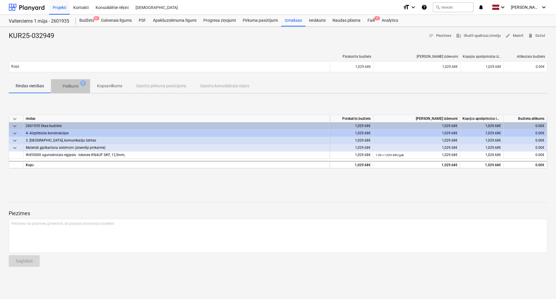
click at [68, 87] on p "Pielikumi" at bounding box center [71, 86] width 16 height 6
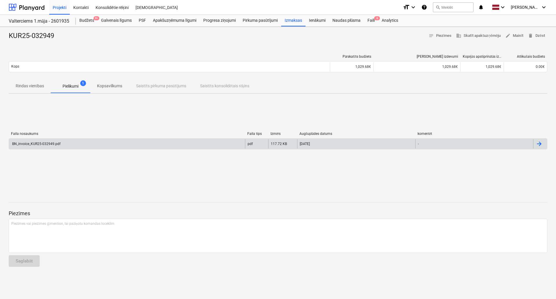
click at [47, 145] on div "BN_invoice_KUR25-032949.pdf" at bounding box center [35, 144] width 49 height 4
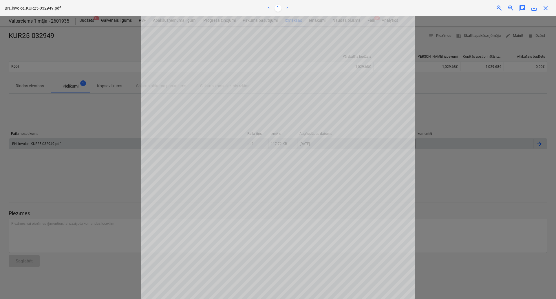
click at [420, 152] on div at bounding box center [278, 157] width 556 height 282
click at [544, 6] on span "close" at bounding box center [545, 8] width 7 height 7
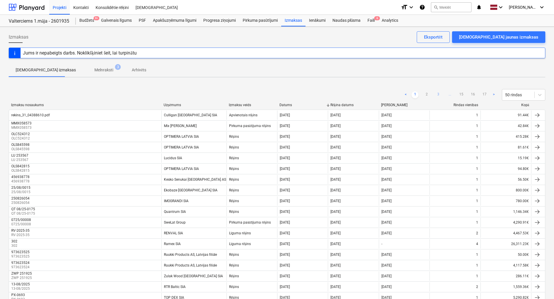
click at [436, 93] on link "3" at bounding box center [438, 94] width 7 height 7
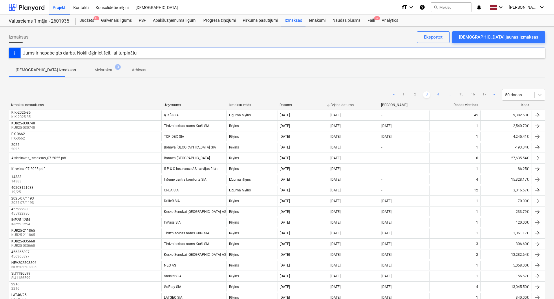
click at [438, 94] on link "4" at bounding box center [438, 94] width 7 height 7
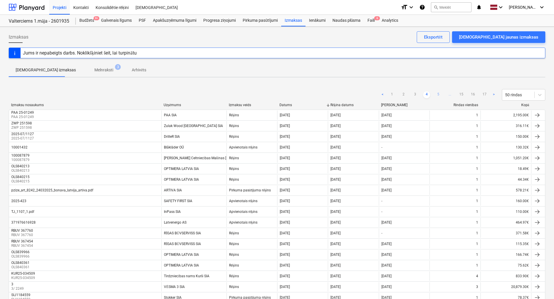
click at [438, 95] on link "5" at bounding box center [438, 94] width 7 height 7
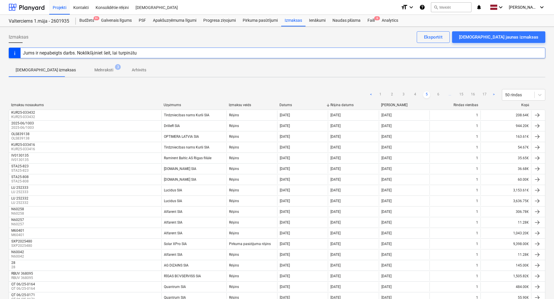
scroll to position [255, 0]
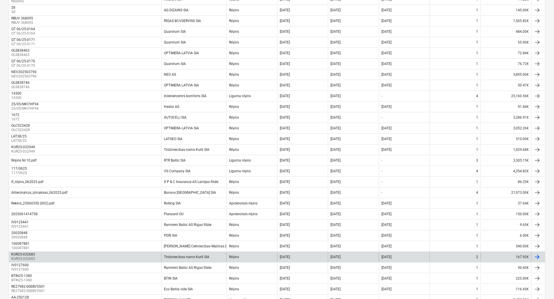
click at [200, 255] on div "Tirdzniecības nams Kurši SIA" at bounding box center [186, 257] width 45 height 4
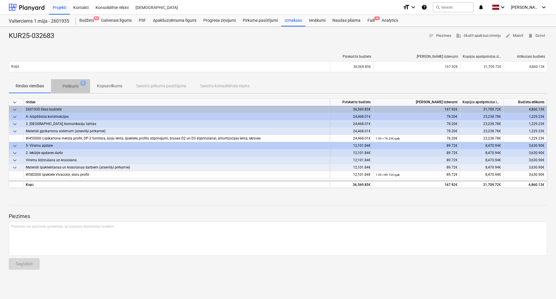
click at [75, 84] on p "Pielikumi" at bounding box center [71, 86] width 16 height 6
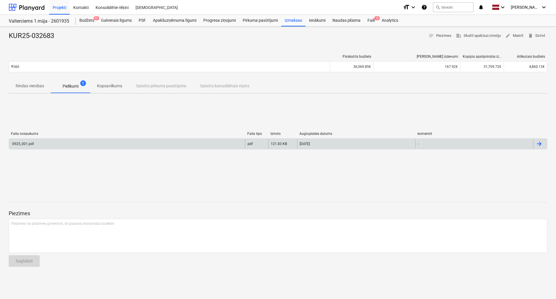
click at [52, 140] on div "0925_001.pdf" at bounding box center [127, 143] width 236 height 9
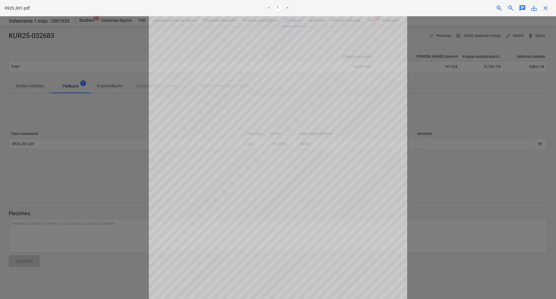
scroll to position [29, 0]
click at [547, 10] on span "close" at bounding box center [545, 8] width 7 height 7
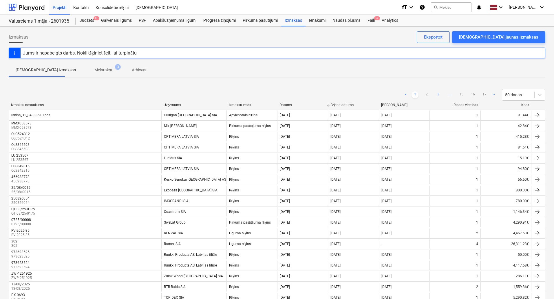
click at [441, 94] on link "3" at bounding box center [438, 94] width 7 height 7
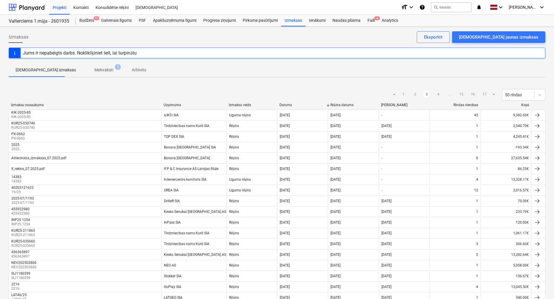
click at [441, 94] on link "4" at bounding box center [438, 94] width 7 height 7
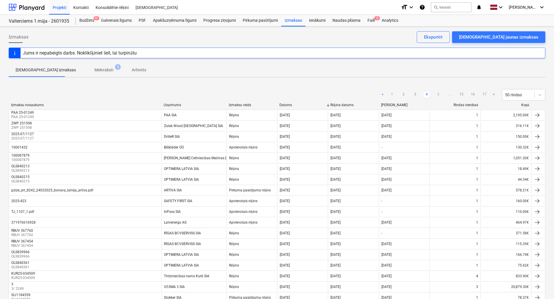
click at [440, 94] on link "5" at bounding box center [438, 94] width 7 height 7
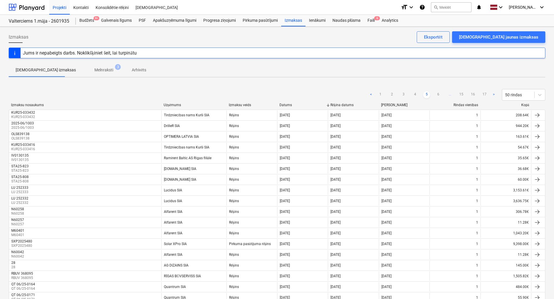
scroll to position [255, 0]
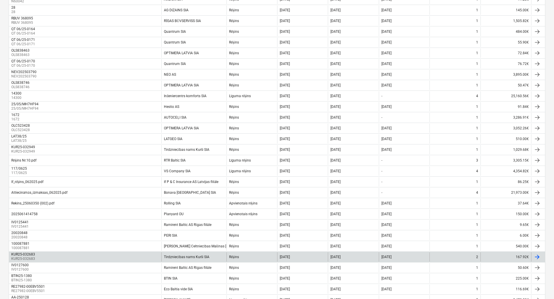
click at [183, 255] on div "Tirdzniecības nams Kurši SIA" at bounding box center [186, 257] width 45 height 4
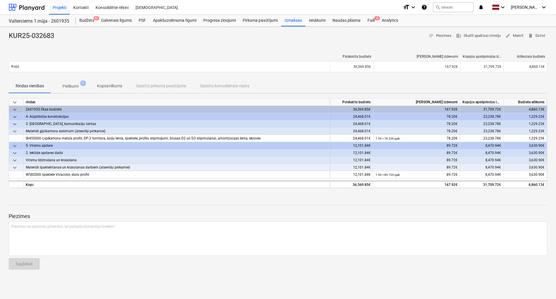
click at [69, 85] on p "Pielikumi" at bounding box center [71, 86] width 16 height 6
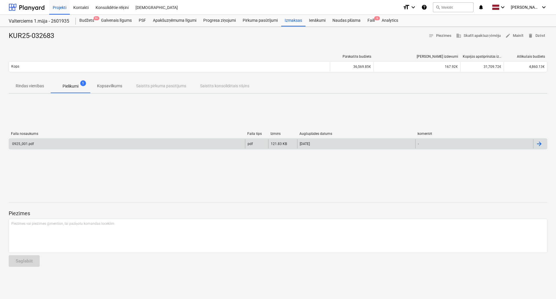
click at [45, 146] on div "0925_001.pdf" at bounding box center [127, 143] width 236 height 9
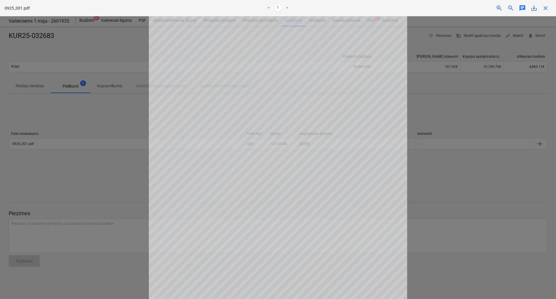
click at [548, 12] on div "0925_001.pdf < 1 > zoom_in zoom_out chat 0 save_alt close" at bounding box center [278, 8] width 556 height 16
click at [547, 7] on span "close" at bounding box center [545, 8] width 7 height 7
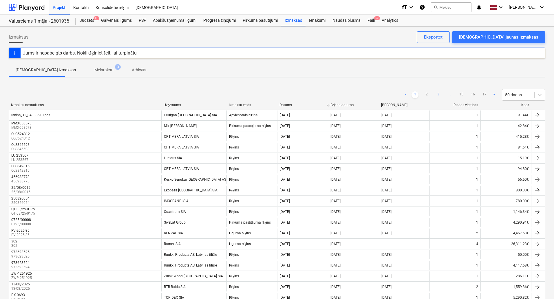
click at [441, 96] on link "3" at bounding box center [438, 94] width 7 height 7
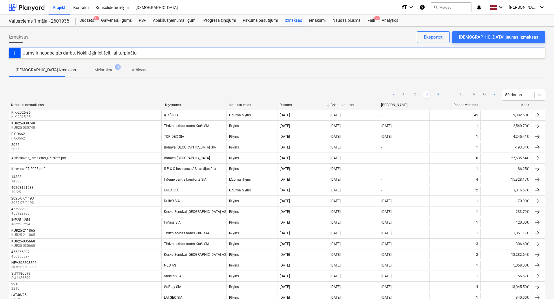
click at [440, 95] on link "4" at bounding box center [438, 94] width 7 height 7
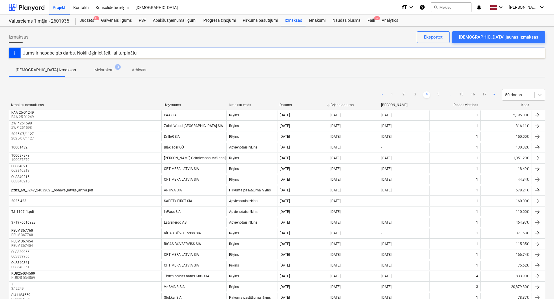
click at [440, 95] on link "5" at bounding box center [438, 94] width 7 height 7
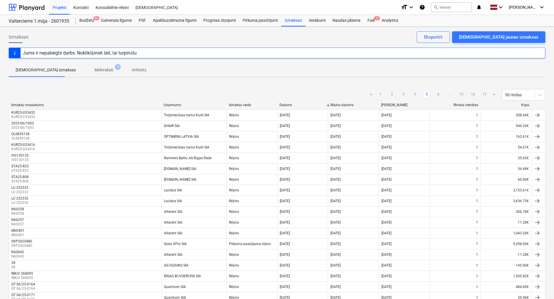
click at [440, 95] on link "6" at bounding box center [438, 94] width 7 height 7
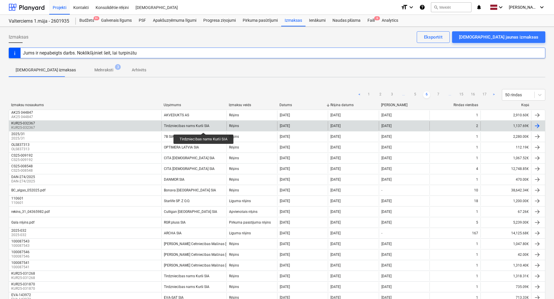
click at [204, 127] on div "Tirdzniecības nams Kurši SIA" at bounding box center [186, 126] width 45 height 4
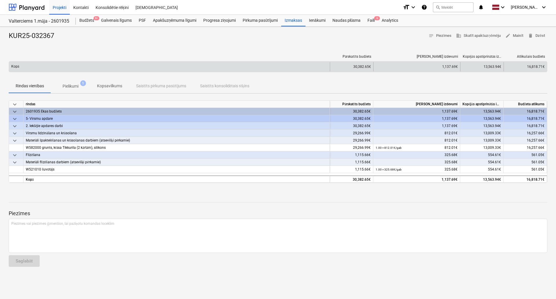
click at [72, 71] on div "Kopā" at bounding box center [169, 66] width 321 height 9
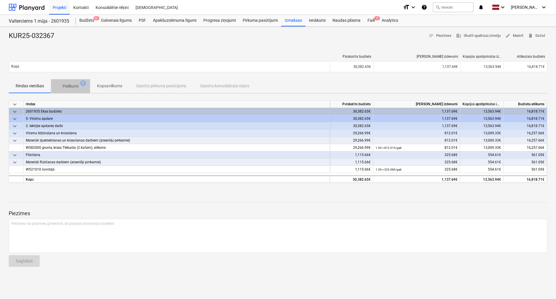
click at [69, 83] on span "Pielikumi 1" at bounding box center [70, 86] width 39 height 10
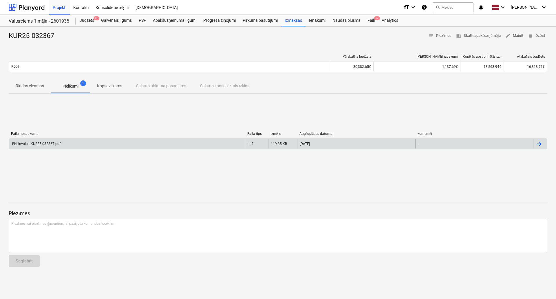
click at [65, 144] on div "BN_invoice_KUR25-032367.pdf" at bounding box center [127, 143] width 236 height 9
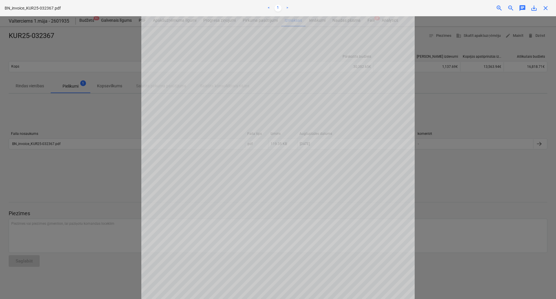
click at [546, 8] on span "close" at bounding box center [545, 8] width 7 height 7
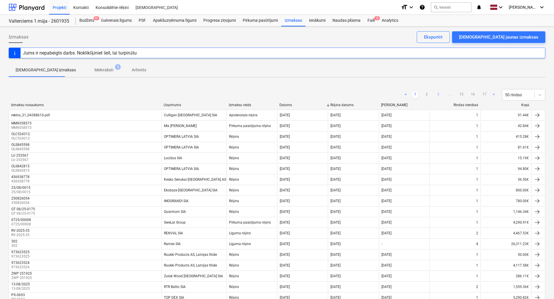
click at [439, 92] on link "3" at bounding box center [438, 94] width 7 height 7
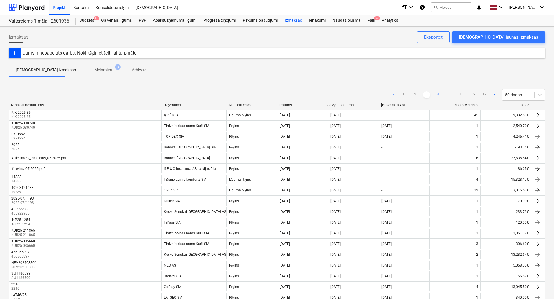
click at [439, 94] on link "4" at bounding box center [438, 94] width 7 height 7
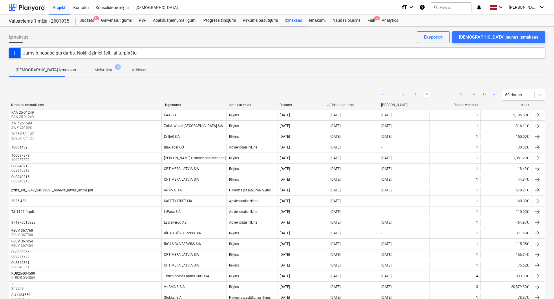
click at [439, 94] on link "5" at bounding box center [438, 94] width 7 height 7
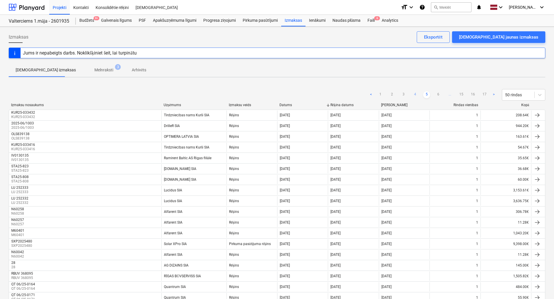
click at [439, 94] on link "6" at bounding box center [438, 94] width 7 height 7
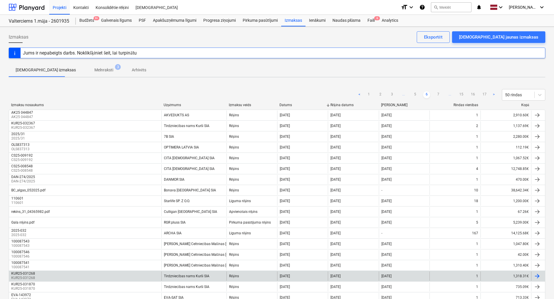
click at [194, 272] on div "Tirdzniecības nams Kurši SIA" at bounding box center [193, 275] width 65 height 9
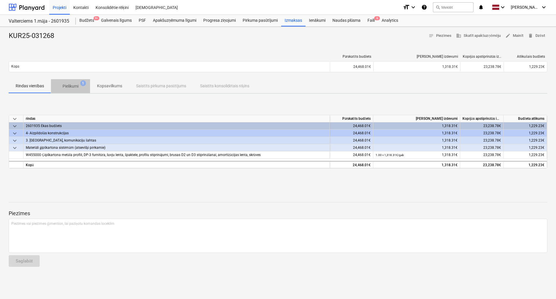
click at [74, 81] on span "Pielikumi 1" at bounding box center [70, 86] width 39 height 10
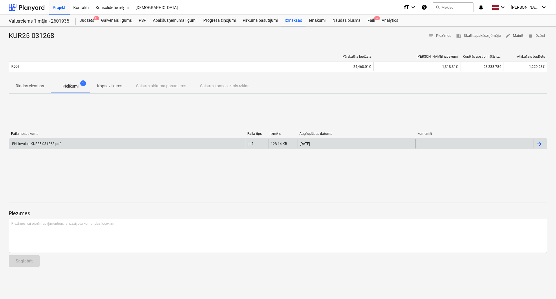
click at [61, 144] on div "BN_invoice_KUR25-031268.pdf" at bounding box center [127, 143] width 236 height 9
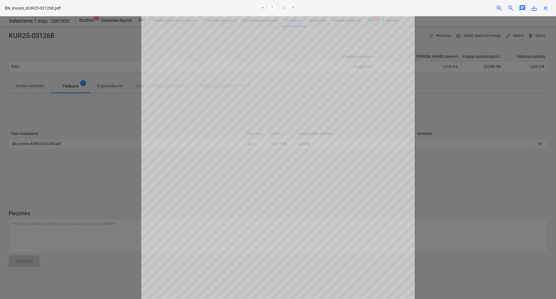
click at [545, 7] on span "close" at bounding box center [545, 8] width 7 height 7
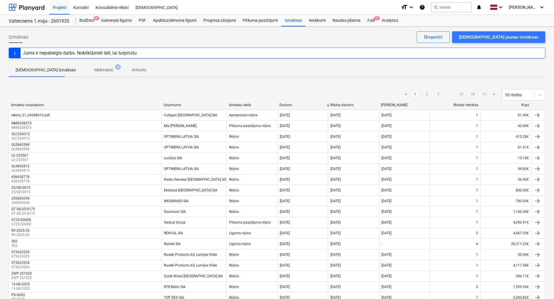
click at [441, 92] on link "3" at bounding box center [438, 94] width 7 height 7
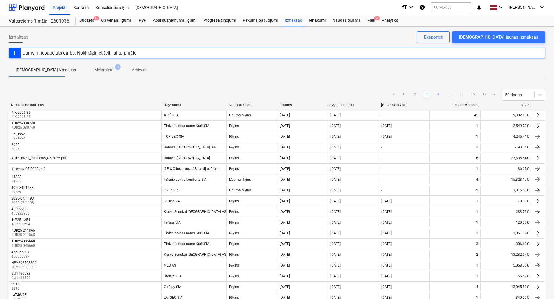
click at [439, 93] on link "4" at bounding box center [438, 94] width 7 height 7
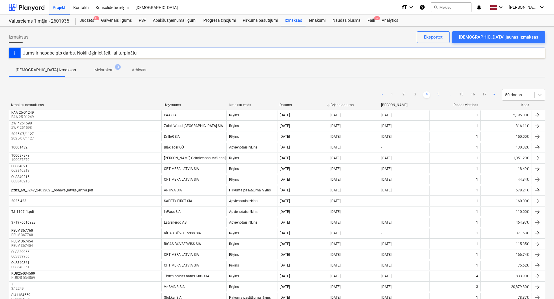
click at [439, 93] on link "5" at bounding box center [438, 94] width 7 height 7
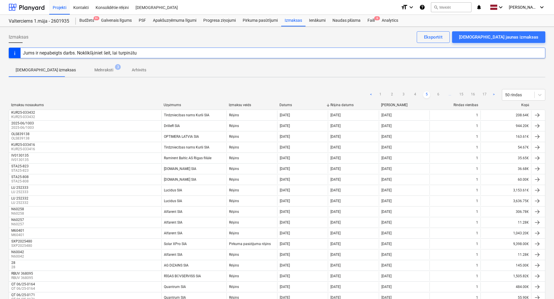
click at [439, 93] on link "6" at bounding box center [438, 94] width 7 height 7
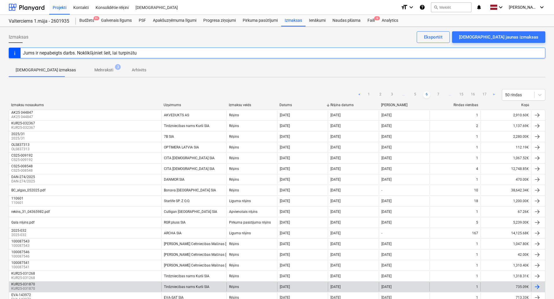
click at [173, 286] on div "Tirdzniecības nams Kurši SIA" at bounding box center [186, 286] width 45 height 4
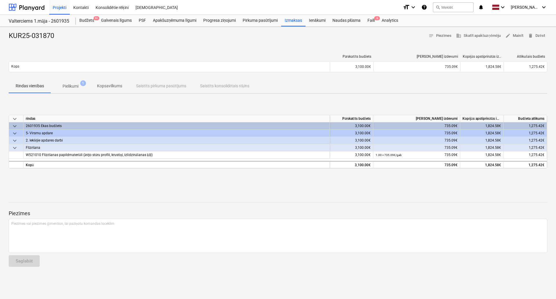
click at [68, 82] on span "Pielikumi 1" at bounding box center [70, 86] width 39 height 10
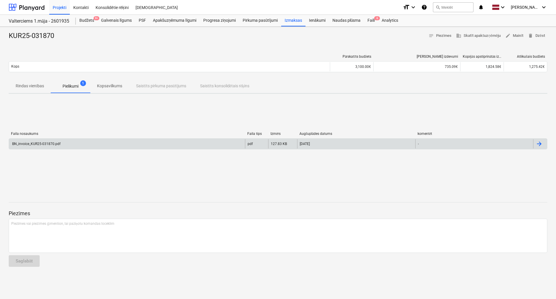
click at [62, 142] on div "BN_invoice_KUR25-031870.pdf" at bounding box center [127, 143] width 236 height 9
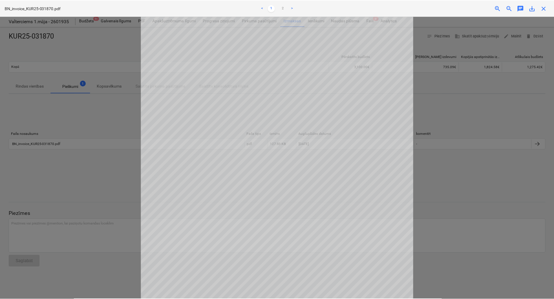
scroll to position [72, 0]
click at [545, 10] on span "close" at bounding box center [545, 8] width 7 height 7
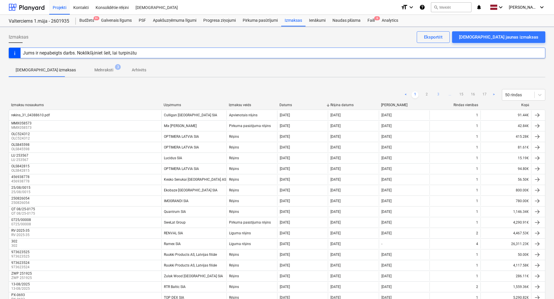
click at [435, 94] on link "3" at bounding box center [438, 94] width 7 height 7
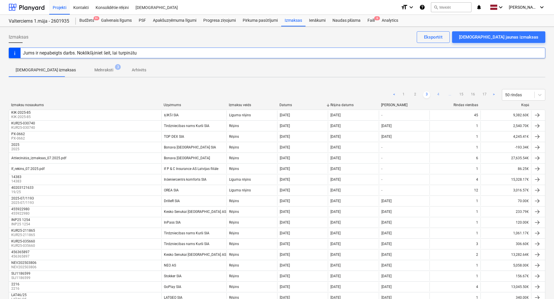
click at [438, 94] on link "4" at bounding box center [438, 94] width 7 height 7
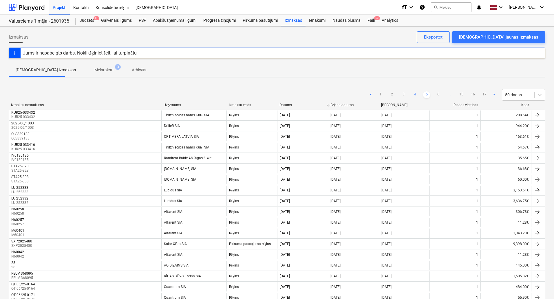
click at [438, 94] on link "6" at bounding box center [438, 94] width 7 height 7
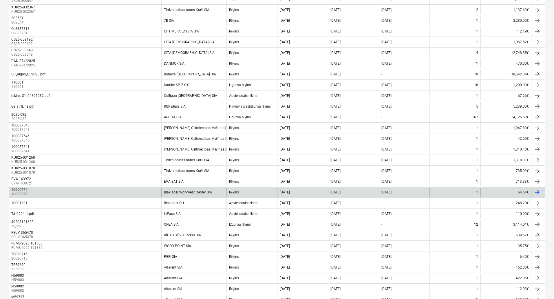
scroll to position [351, 0]
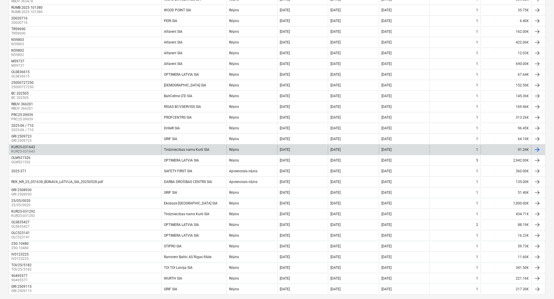
click at [196, 150] on div "Tirdzniecības nams Kurši SIA" at bounding box center [186, 149] width 45 height 4
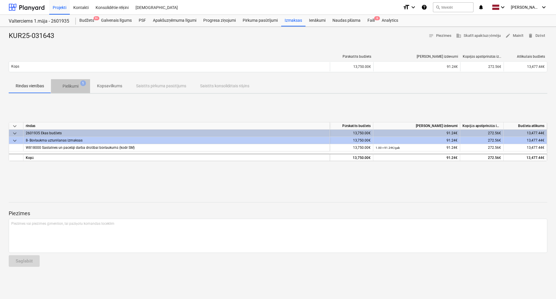
click at [79, 88] on p "Pielikumi" at bounding box center [71, 86] width 16 height 6
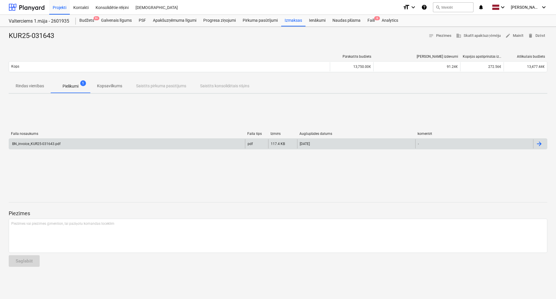
click at [57, 145] on div "BN_invoice_KUR25-031643.pdf" at bounding box center [35, 144] width 49 height 4
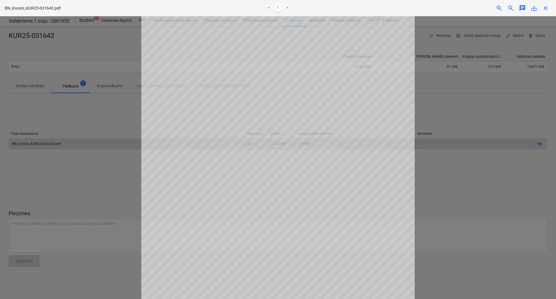
click at [481, 103] on div at bounding box center [278, 157] width 556 height 282
click at [546, 8] on span "close" at bounding box center [545, 8] width 7 height 7
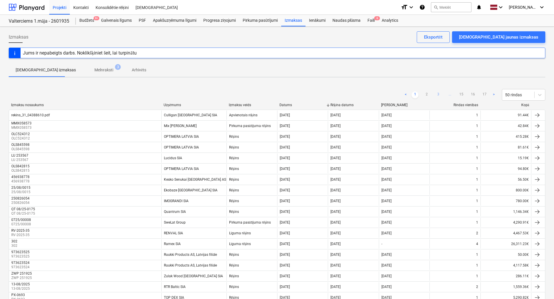
click at [440, 96] on link "3" at bounding box center [438, 94] width 7 height 7
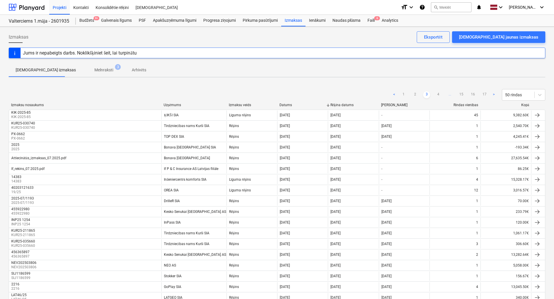
click at [440, 96] on link "4" at bounding box center [438, 94] width 7 height 7
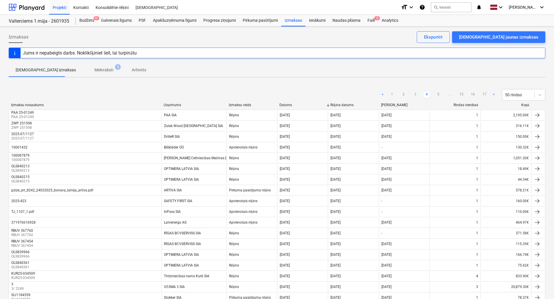
click at [440, 96] on link "5" at bounding box center [438, 94] width 7 height 7
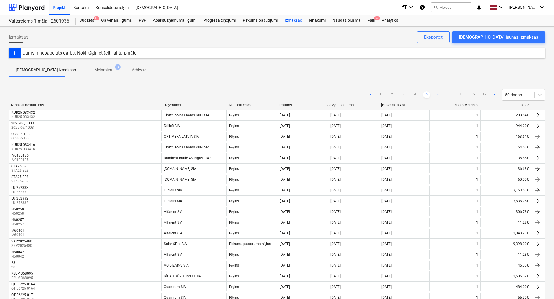
click at [440, 96] on link "6" at bounding box center [438, 94] width 7 height 7
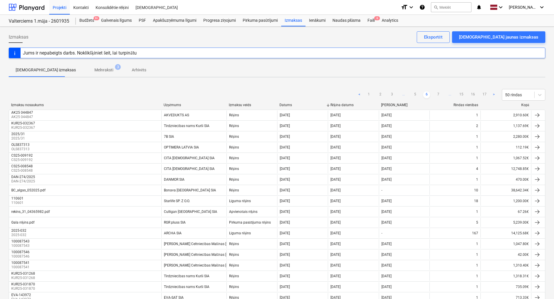
scroll to position [351, 0]
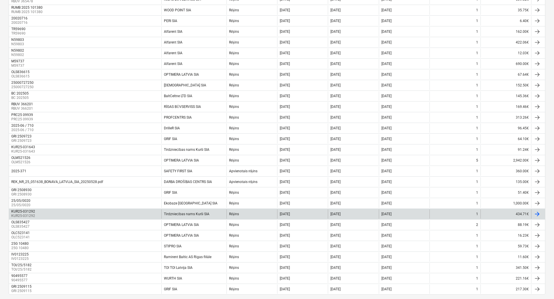
click at [186, 216] on div "Tirdzniecības nams Kurši SIA" at bounding box center [193, 213] width 65 height 9
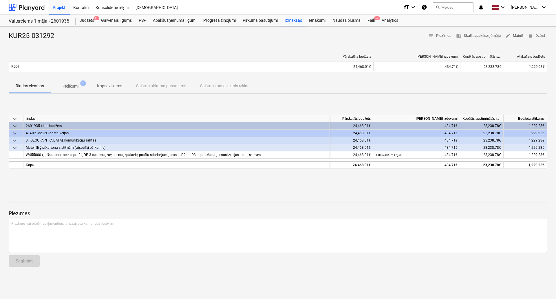
click at [72, 84] on p "Pielikumi" at bounding box center [71, 86] width 16 height 6
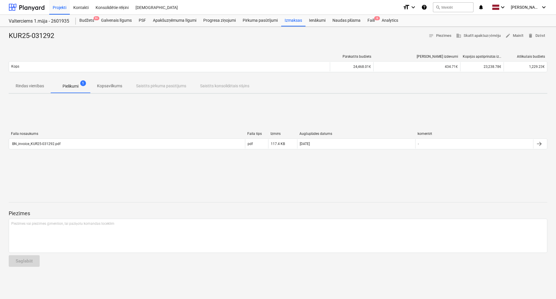
click at [50, 153] on div "Faila nosaukums Faila tips Izmērs Augšuplādes datums komentēt BN_invoice_KUR25-…" at bounding box center [278, 141] width 539 height 29
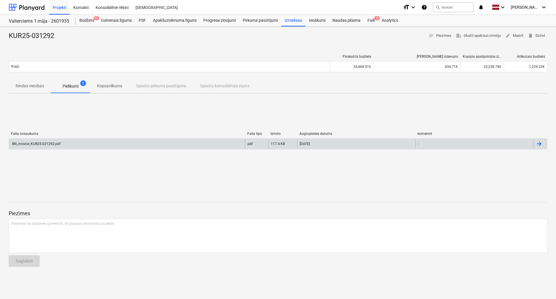
click at [49, 145] on div "BN_invoice_KUR25-031292.pdf" at bounding box center [35, 144] width 49 height 4
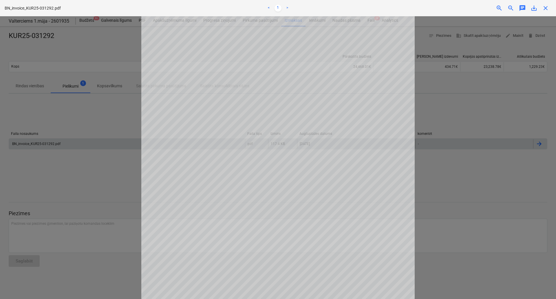
click at [546, 10] on span "close" at bounding box center [545, 8] width 7 height 7
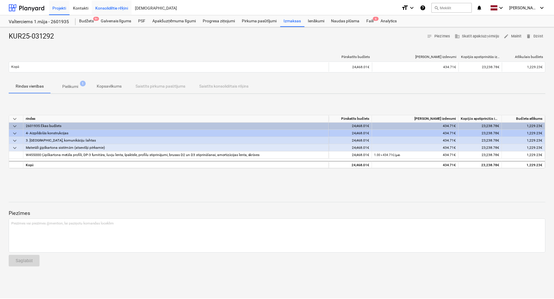
scroll to position [351, 0]
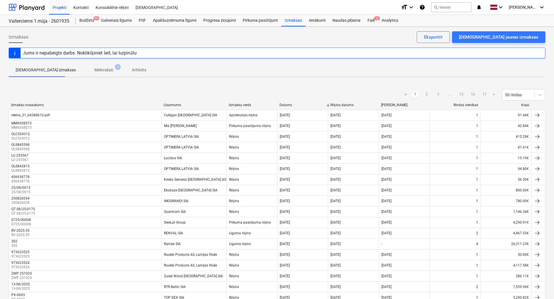
click at [437, 95] on link "3" at bounding box center [438, 94] width 7 height 7
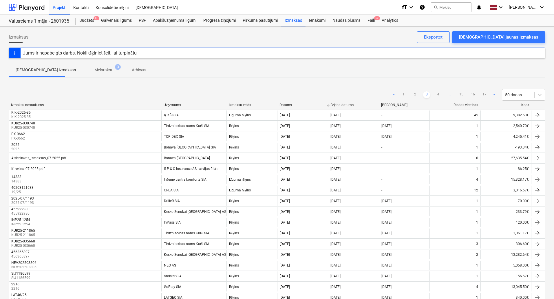
click at [437, 95] on link "4" at bounding box center [438, 94] width 7 height 7
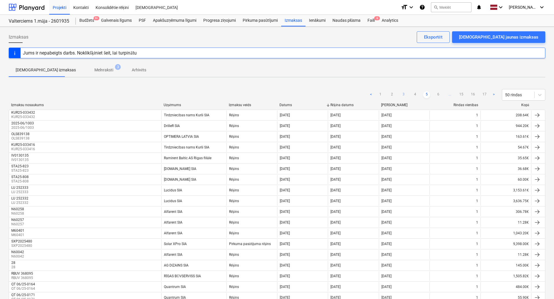
click at [437, 95] on link "6" at bounding box center [438, 94] width 7 height 7
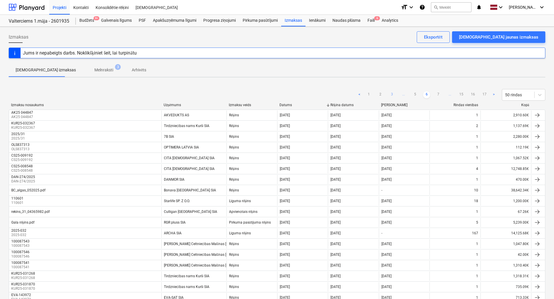
click at [437, 95] on link "7" at bounding box center [438, 94] width 7 height 7
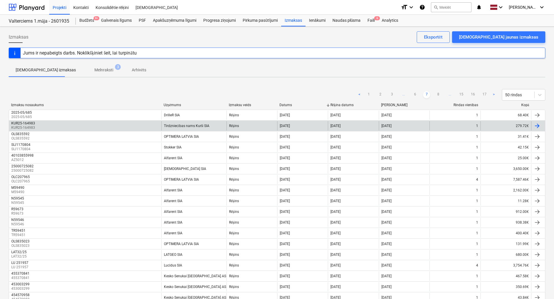
click at [189, 123] on div "Tirdzniecības nams Kurši SIA" at bounding box center [193, 125] width 65 height 9
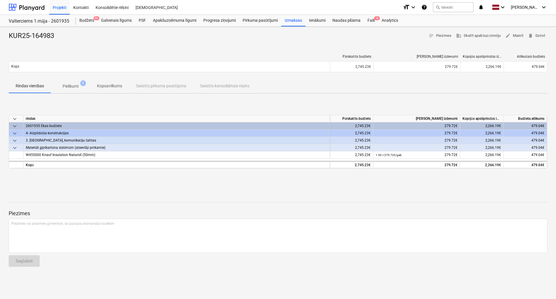
click at [72, 84] on p "Pielikumi" at bounding box center [71, 86] width 16 height 6
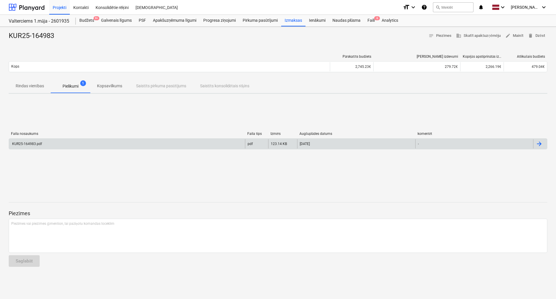
click at [64, 146] on div "KUR25-164983.pdf" at bounding box center [127, 143] width 236 height 9
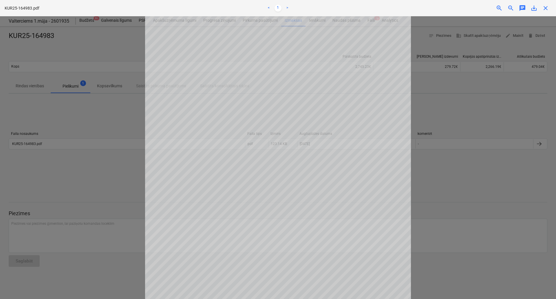
click at [494, 117] on div at bounding box center [278, 157] width 556 height 282
click at [550, 12] on div "KUR25-164983.pdf < 1 > zoom_in zoom_out chat 0 save_alt close" at bounding box center [278, 8] width 556 height 16
click at [545, 10] on span "close" at bounding box center [545, 8] width 7 height 7
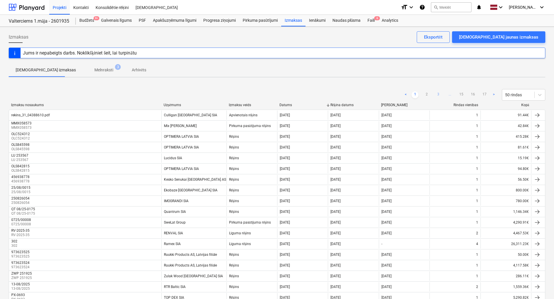
click at [437, 94] on link "3" at bounding box center [438, 94] width 7 height 7
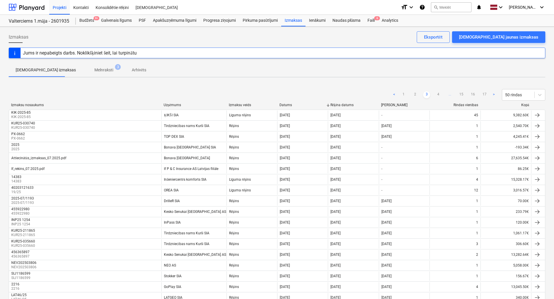
click at [437, 94] on link "4" at bounding box center [438, 94] width 7 height 7
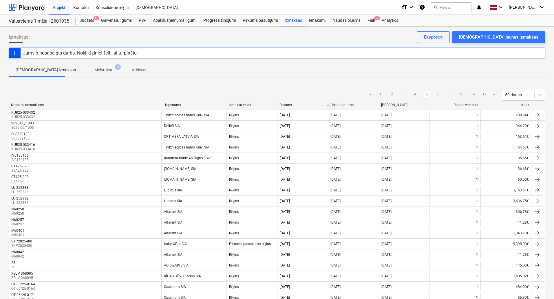
click at [437, 94] on link "6" at bounding box center [438, 94] width 7 height 7
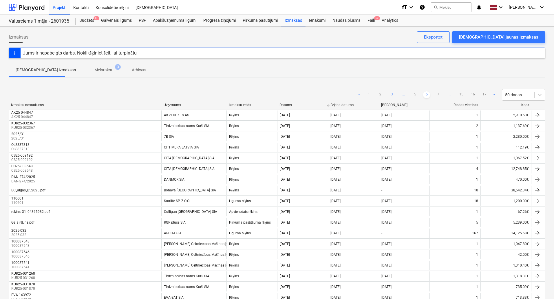
click at [437, 94] on link "7" at bounding box center [438, 94] width 7 height 7
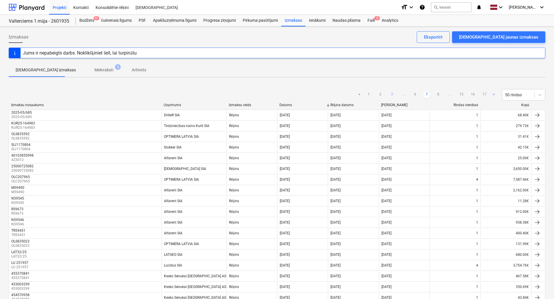
click at [437, 94] on link "8" at bounding box center [438, 94] width 7 height 7
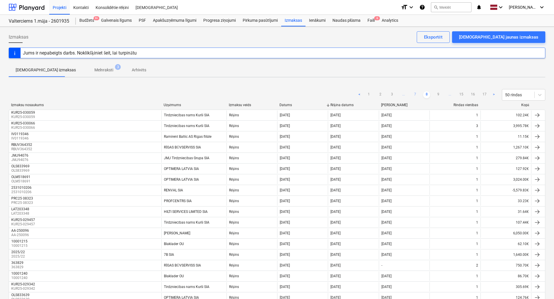
click at [416, 94] on link "7" at bounding box center [415, 94] width 7 height 7
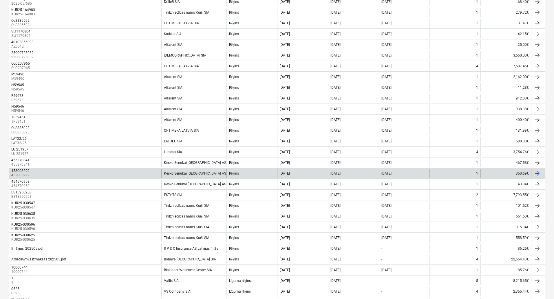
scroll to position [140, 0]
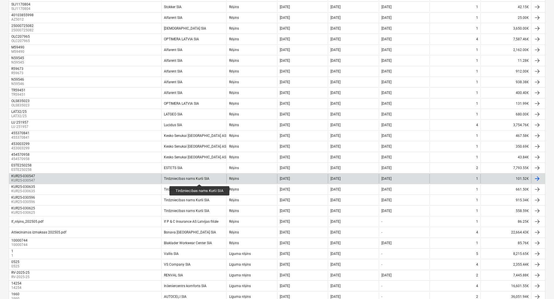
click at [200, 179] on div "Tirdzniecības nams Kurši SIA" at bounding box center [186, 178] width 45 height 4
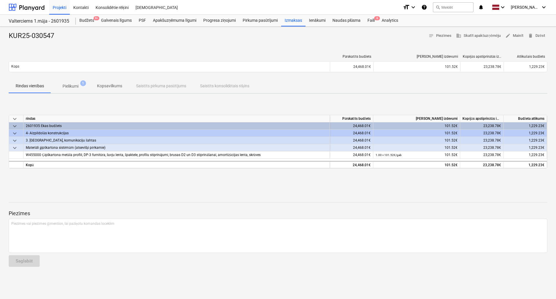
click at [75, 90] on span "Pielikumi 1" at bounding box center [70, 86] width 39 height 10
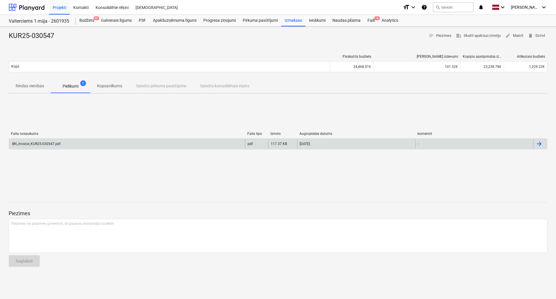
click at [58, 147] on div "BN_invoice_KUR25-030547.pdf" at bounding box center [127, 143] width 236 height 9
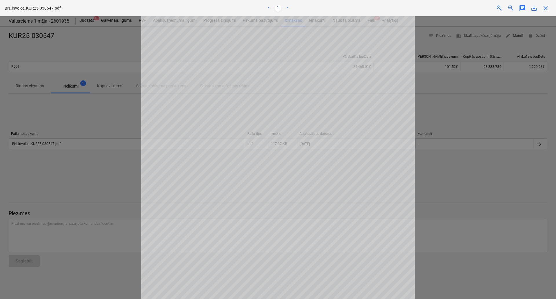
click at [548, 12] on div "BN_invoice_KUR25-030547.pdf < 1 > zoom_in zoom_out chat 0 save_alt close" at bounding box center [278, 8] width 556 height 16
click at [545, 9] on span "close" at bounding box center [545, 8] width 7 height 7
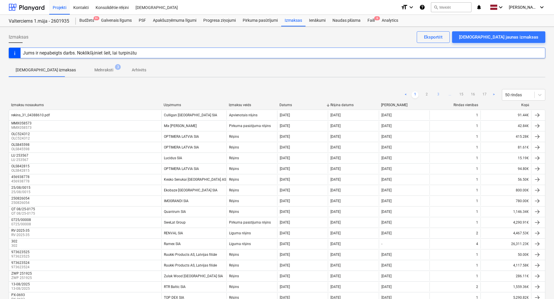
click at [437, 92] on link "3" at bounding box center [438, 94] width 7 height 7
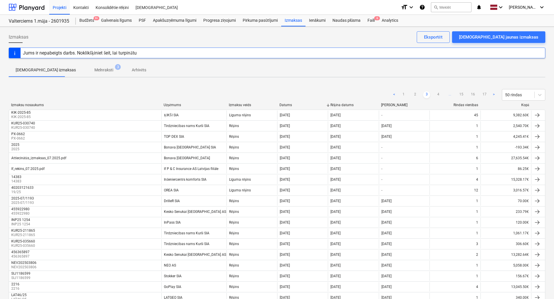
click at [437, 92] on link "4" at bounding box center [438, 94] width 7 height 7
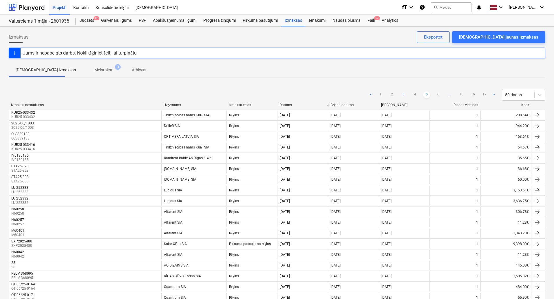
click at [437, 92] on link "6" at bounding box center [438, 94] width 7 height 7
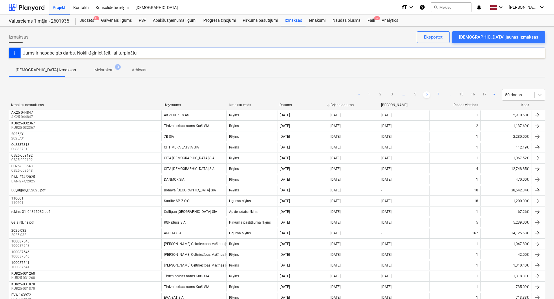
click at [439, 96] on link "7" at bounding box center [438, 94] width 7 height 7
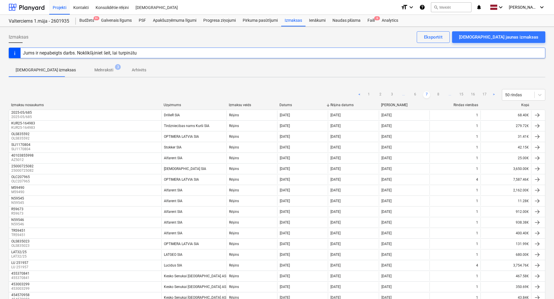
scroll to position [169, 0]
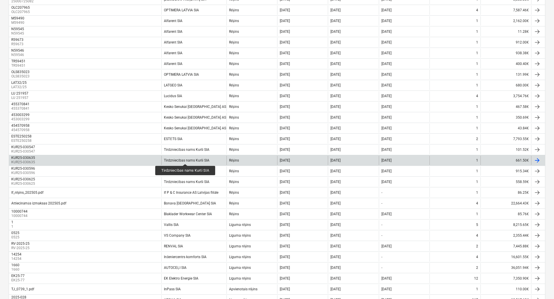
click at [185, 159] on div "Tirdzniecības nams Kurši SIA" at bounding box center [186, 160] width 45 height 4
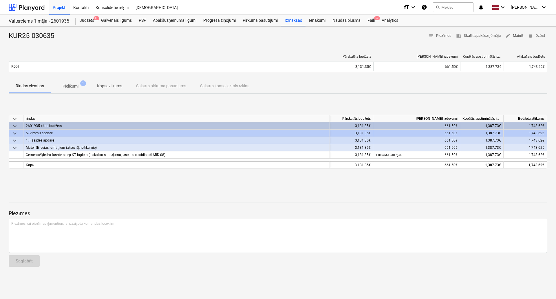
click at [79, 85] on p "Pielikumi" at bounding box center [71, 86] width 16 height 6
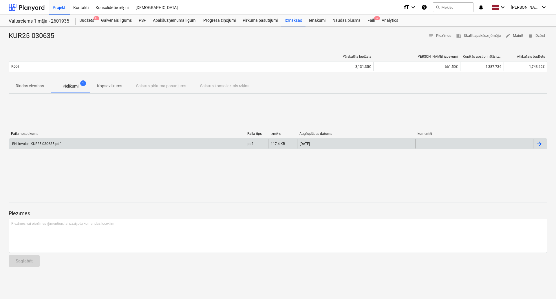
click at [51, 147] on div "BN_invoice_KUR25-030635.pdf" at bounding box center [127, 143] width 236 height 9
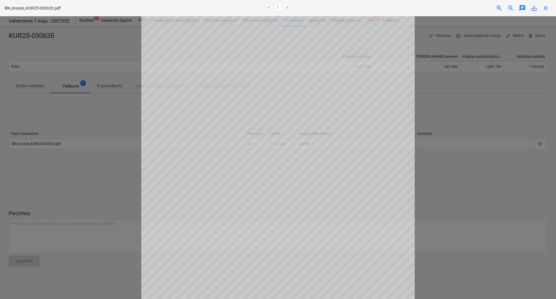
click at [474, 140] on div at bounding box center [278, 157] width 556 height 282
click at [547, 8] on span "close" at bounding box center [545, 8] width 7 height 7
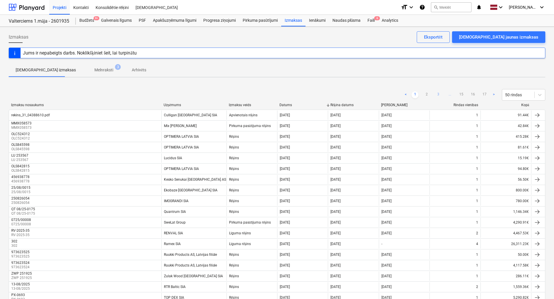
click at [436, 94] on link "3" at bounding box center [438, 94] width 7 height 7
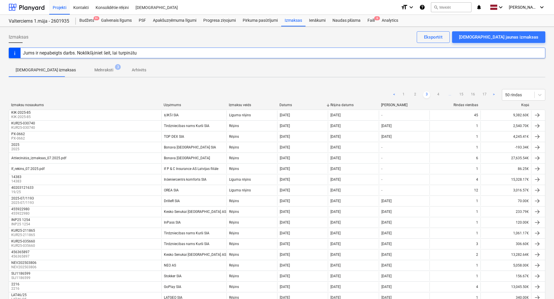
click at [436, 94] on link "4" at bounding box center [438, 94] width 7 height 7
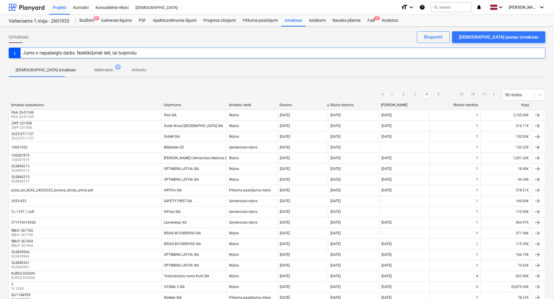
click at [436, 94] on link "5" at bounding box center [438, 94] width 7 height 7
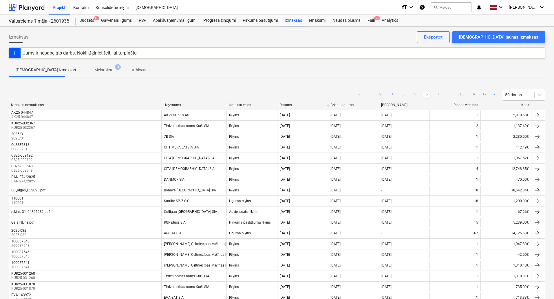
click at [436, 94] on link "7" at bounding box center [438, 94] width 7 height 7
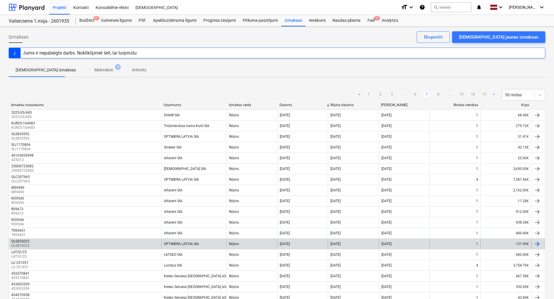
scroll to position [169, 0]
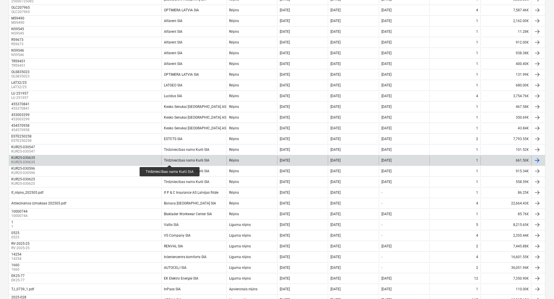
click at [170, 160] on div "Tirdzniecības nams Kurši SIA" at bounding box center [186, 160] width 45 height 4
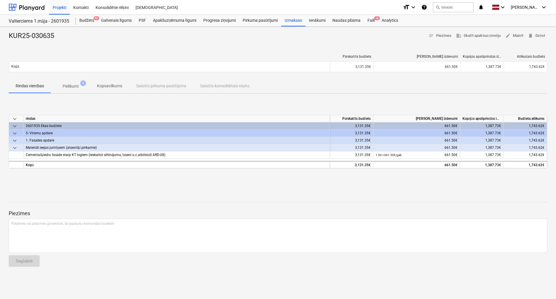
click at [72, 90] on span "Pielikumi 1" at bounding box center [70, 86] width 39 height 10
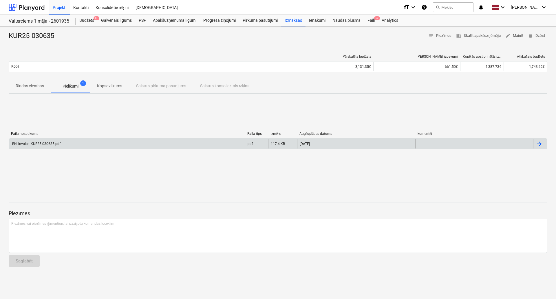
click at [54, 140] on div "BN_invoice_KUR25-030635.pdf" at bounding box center [127, 143] width 236 height 9
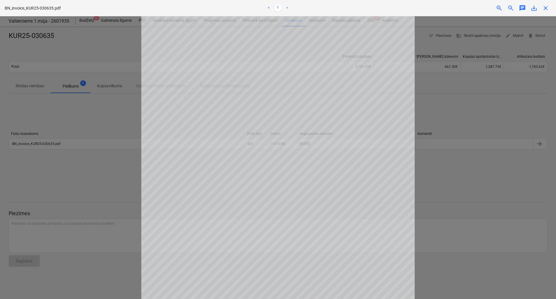
click at [548, 13] on div "BN_invoice_KUR25-030635.pdf < 1 > zoom_in zoom_out chat 0 save_alt close" at bounding box center [278, 8] width 556 height 16
click at [548, 9] on span "close" at bounding box center [545, 8] width 7 height 7
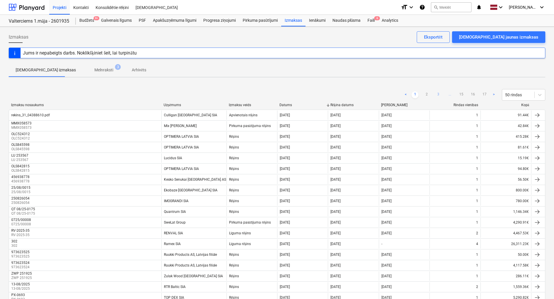
click at [440, 93] on link "3" at bounding box center [438, 94] width 7 height 7
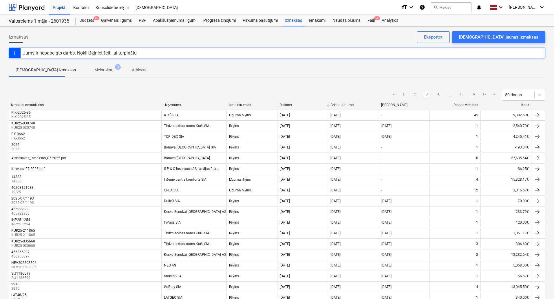
click at [440, 93] on link "4" at bounding box center [438, 94] width 7 height 7
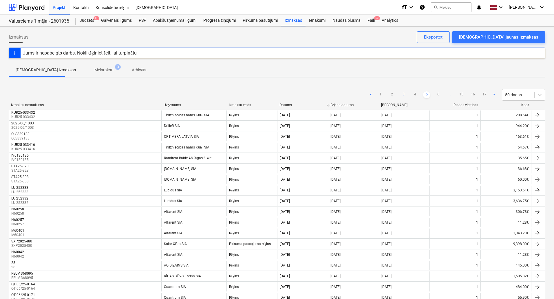
click at [440, 93] on link "6" at bounding box center [438, 94] width 7 height 7
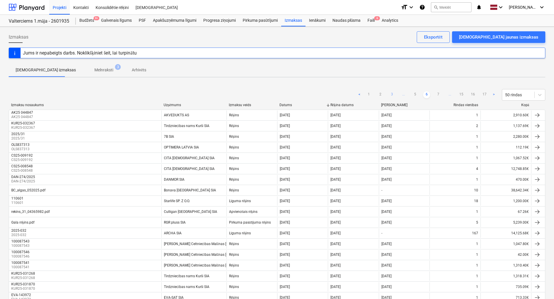
click at [440, 93] on link "7" at bounding box center [438, 94] width 7 height 7
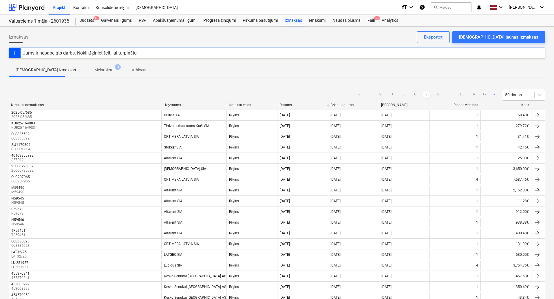
scroll to position [169, 0]
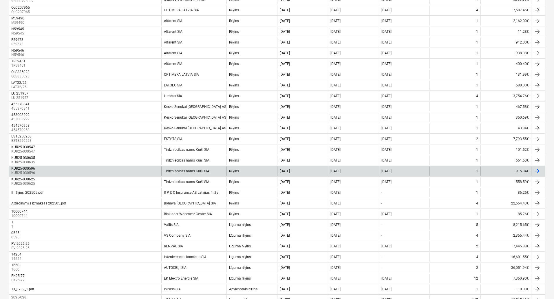
click at [180, 174] on div "Tirdzniecības nams Kurši SIA" at bounding box center [193, 170] width 65 height 9
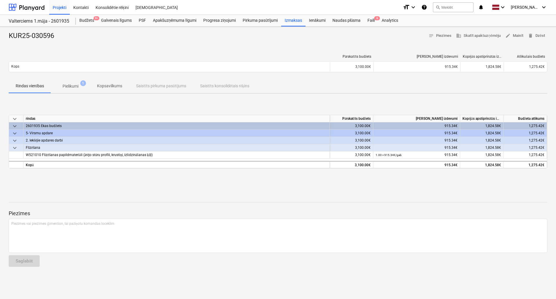
click at [70, 85] on p "Pielikumi" at bounding box center [71, 86] width 16 height 6
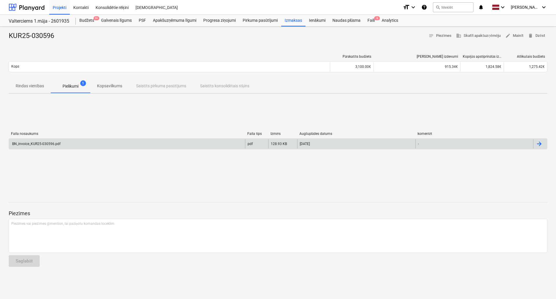
click at [65, 142] on div "BN_invoice_KUR25-030596.pdf" at bounding box center [127, 143] width 236 height 9
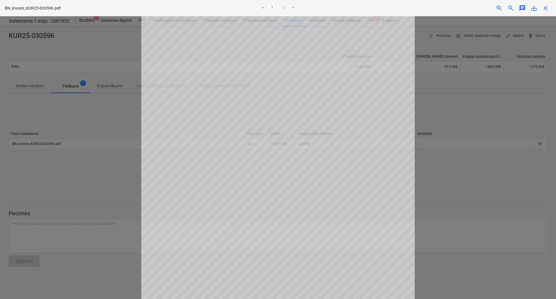
click at [284, 7] on link "2" at bounding box center [283, 8] width 7 height 7
click at [548, 8] on span "close" at bounding box center [545, 8] width 7 height 7
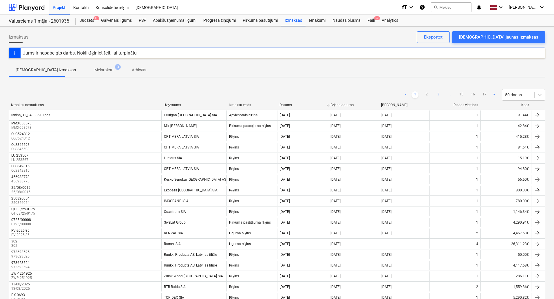
click at [436, 92] on link "3" at bounding box center [438, 94] width 7 height 7
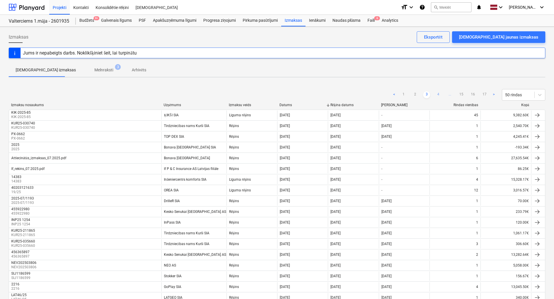
click at [436, 93] on link "4" at bounding box center [438, 94] width 7 height 7
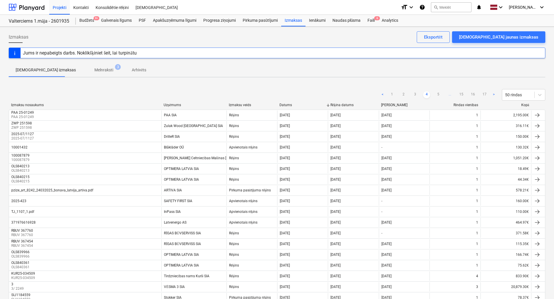
click at [436, 93] on link "5" at bounding box center [438, 94] width 7 height 7
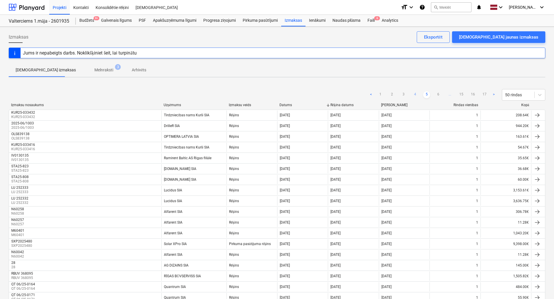
click at [436, 93] on link "6" at bounding box center [438, 94] width 7 height 7
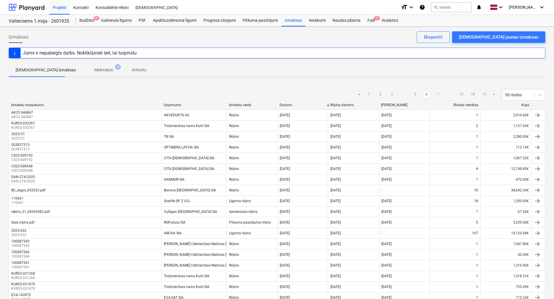
click at [435, 94] on link "7" at bounding box center [438, 94] width 7 height 7
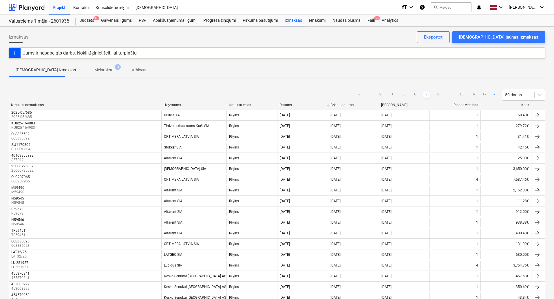
scroll to position [169, 0]
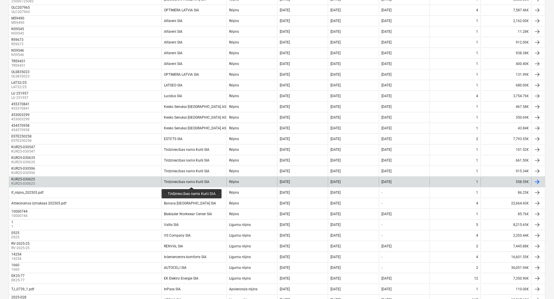
click at [192, 180] on div "Tirdzniecības nams Kurši SIA" at bounding box center [186, 182] width 45 height 4
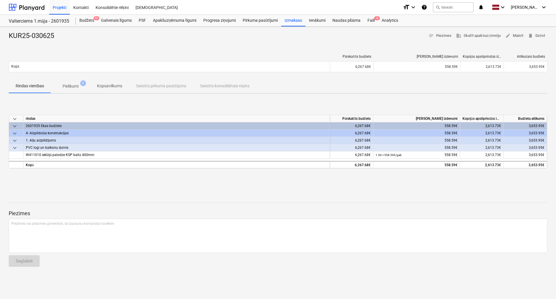
click at [70, 85] on p "Pielikumi" at bounding box center [71, 86] width 16 height 6
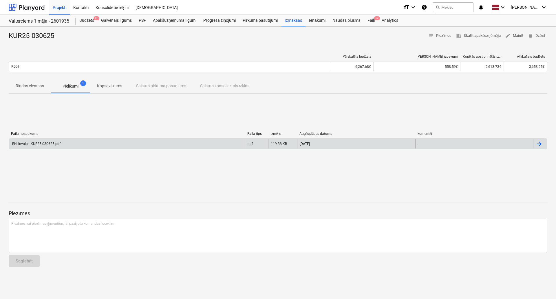
click at [141, 144] on div "BN_invoice_KUR25-030625.pdf" at bounding box center [127, 143] width 236 height 9
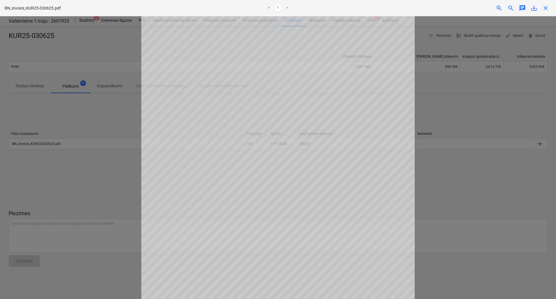
scroll to position [58, 0]
click at [546, 9] on span "close" at bounding box center [545, 8] width 7 height 7
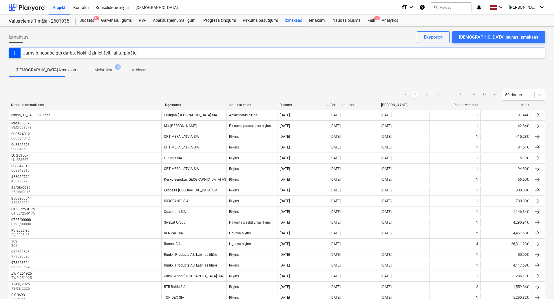
click at [437, 94] on link "3" at bounding box center [438, 94] width 7 height 7
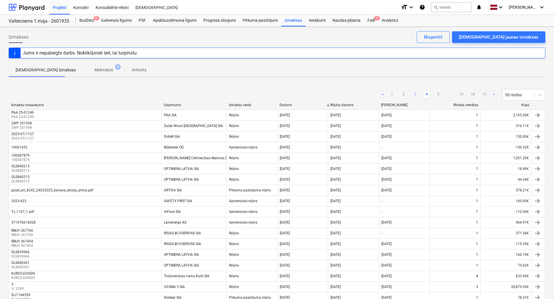
click at [437, 94] on link "5" at bounding box center [438, 94] width 7 height 7
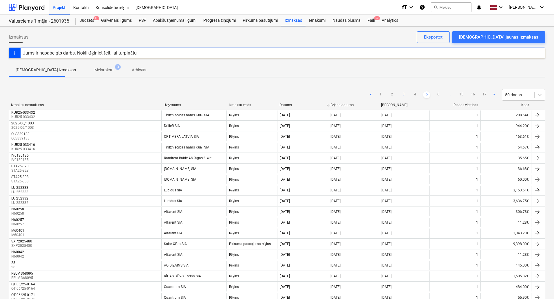
click at [437, 94] on link "6" at bounding box center [438, 94] width 7 height 7
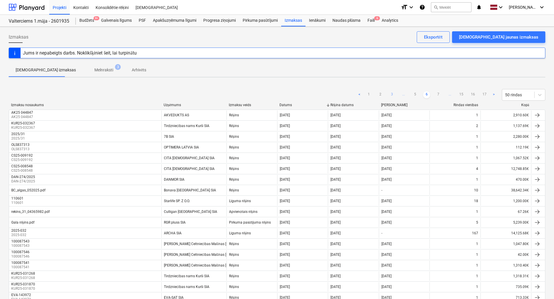
click at [437, 94] on link "7" at bounding box center [438, 94] width 7 height 7
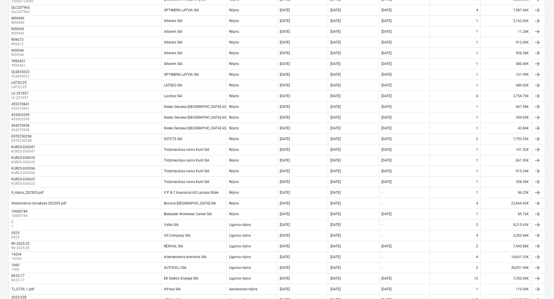
scroll to position [330, 0]
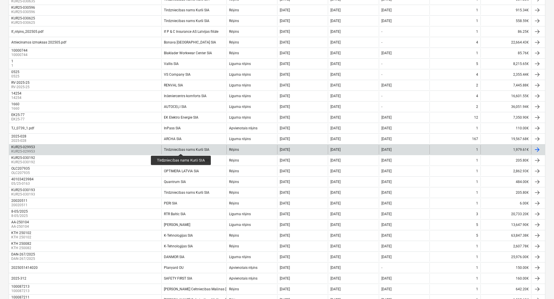
click at [181, 148] on div "Tirdzniecības nams Kurši SIA" at bounding box center [186, 149] width 45 height 4
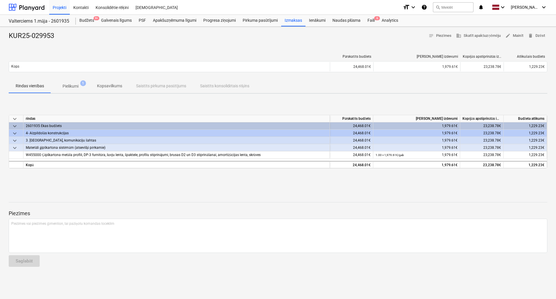
click at [77, 92] on button "Pielikumi 1" at bounding box center [70, 86] width 39 height 14
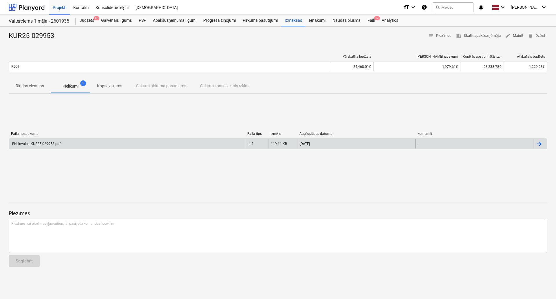
click at [60, 141] on div "BN_invoice_KUR25-029953.pdf" at bounding box center [127, 143] width 236 height 9
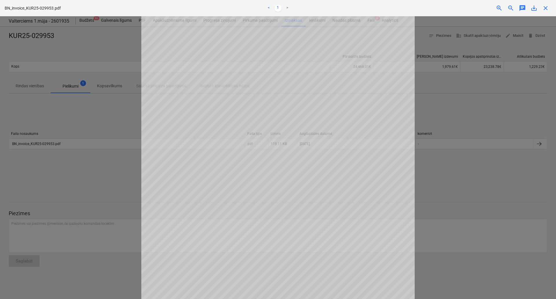
click at [550, 7] on div "close" at bounding box center [546, 8] width 12 height 7
click at [545, 7] on span "close" at bounding box center [545, 8] width 7 height 7
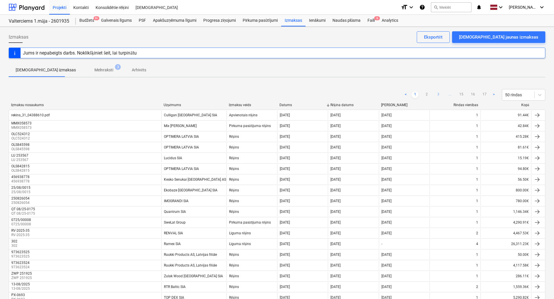
click at [437, 94] on link "3" at bounding box center [438, 94] width 7 height 7
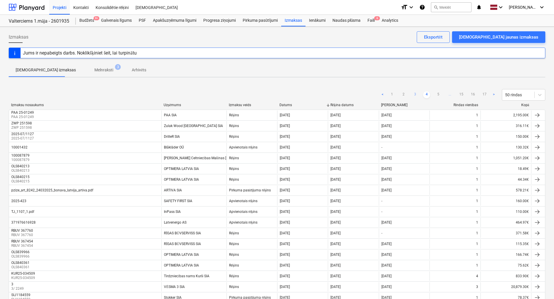
click at [437, 94] on link "5" at bounding box center [438, 94] width 7 height 7
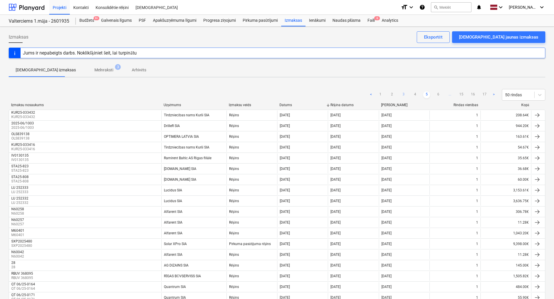
click at [437, 94] on link "6" at bounding box center [438, 94] width 7 height 7
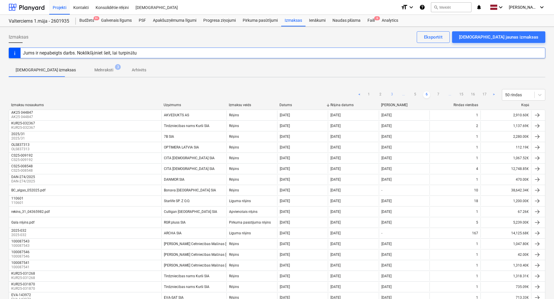
click at [437, 94] on link "7" at bounding box center [438, 94] width 7 height 7
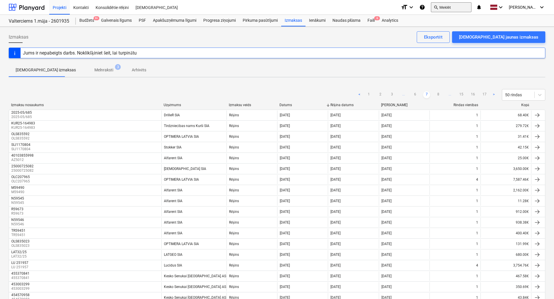
scroll to position [373, 0]
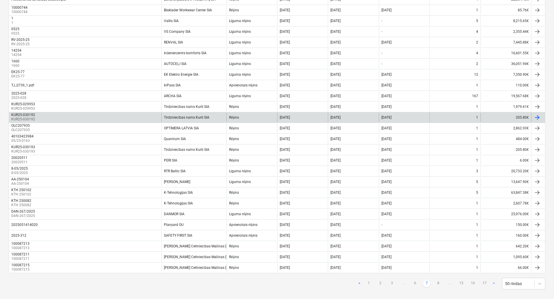
click at [184, 119] on div "Tirdzniecības nams Kurši SIA" at bounding box center [193, 117] width 65 height 9
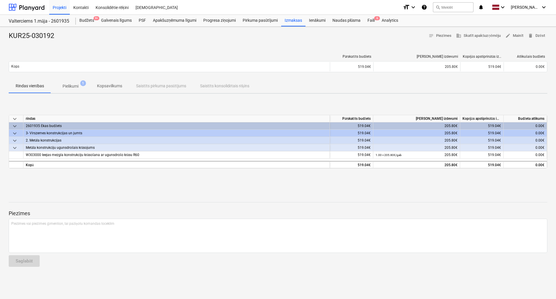
click at [68, 81] on span "Pielikumi 1" at bounding box center [70, 86] width 39 height 10
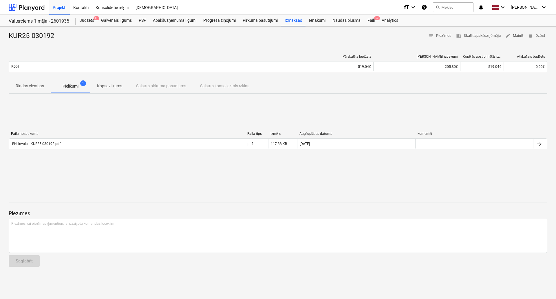
click at [23, 152] on div "Faila nosaukums Faila tips Izmērs Augšuplādes datums komentēt BN_invoice_KUR25-…" at bounding box center [278, 141] width 539 height 29
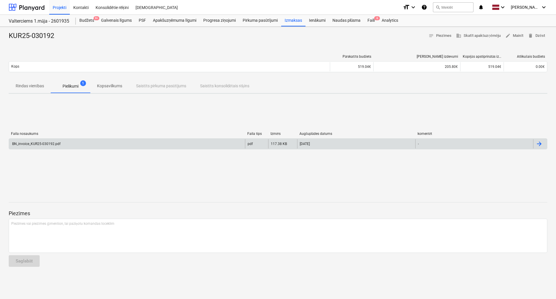
click at [30, 142] on div "BN_invoice_KUR25-030192.pdf" at bounding box center [35, 144] width 49 height 4
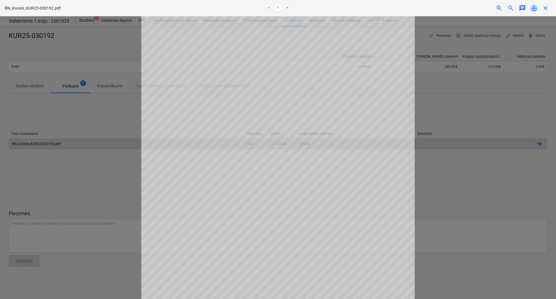
click at [534, 8] on span "save_alt" at bounding box center [534, 8] width 7 height 7
click at [449, 148] on div at bounding box center [278, 157] width 556 height 282
click at [542, 9] on span "close" at bounding box center [545, 8] width 7 height 7
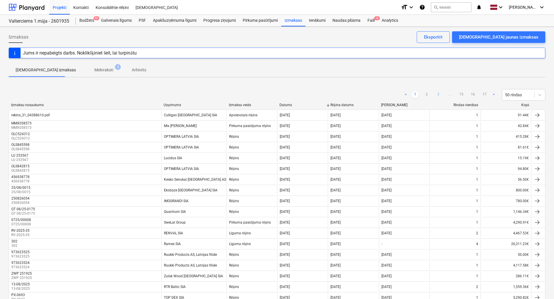
click at [436, 93] on link "3" at bounding box center [438, 94] width 7 height 7
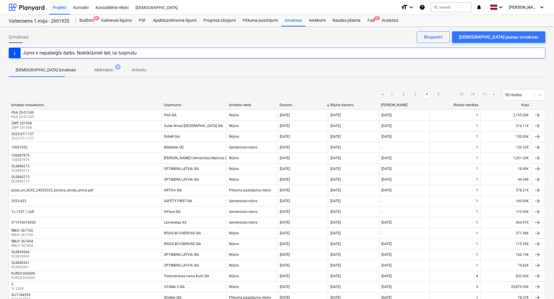
click at [436, 93] on link "5" at bounding box center [438, 94] width 7 height 7
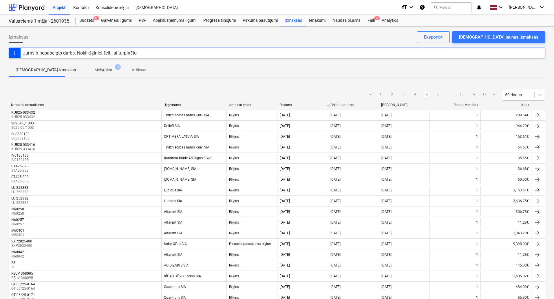
click at [436, 93] on link "6" at bounding box center [438, 94] width 7 height 7
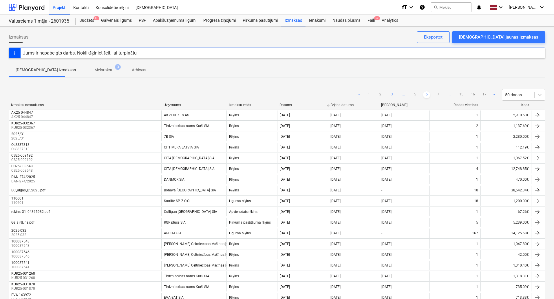
click at [436, 93] on link "7" at bounding box center [438, 94] width 7 height 7
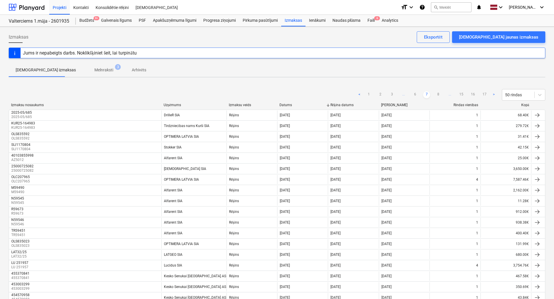
scroll to position [373, 0]
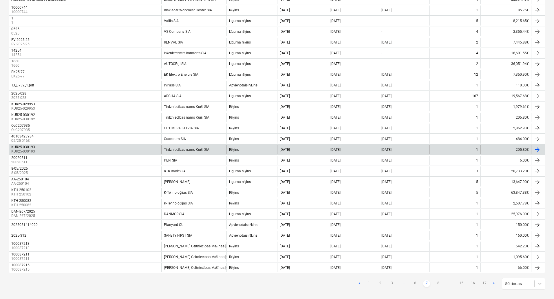
click at [183, 147] on div "Tirdzniecības nams Kurši SIA" at bounding box center [193, 149] width 65 height 9
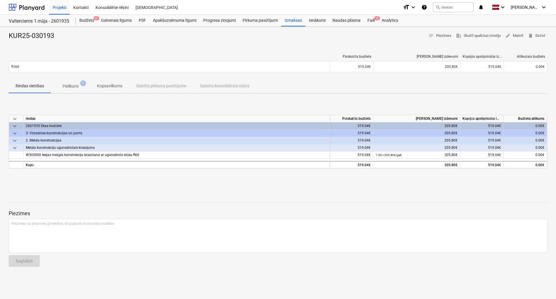
click at [74, 88] on p "Pielikumi" at bounding box center [71, 86] width 16 height 6
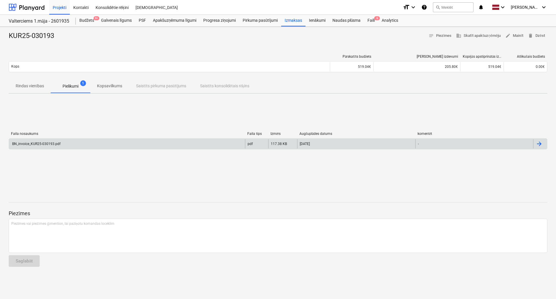
click at [54, 142] on div "BN_invoice_KUR25-030193.pdf" at bounding box center [35, 144] width 49 height 4
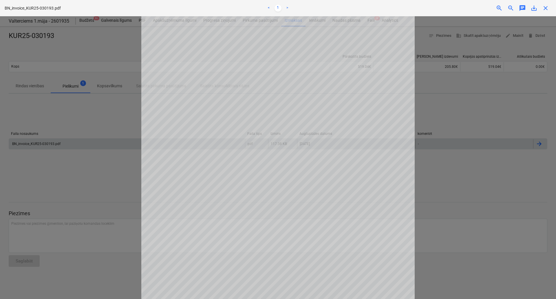
click at [533, 7] on span "save_alt" at bounding box center [534, 8] width 7 height 7
click at [544, 7] on span "close" at bounding box center [545, 8] width 7 height 7
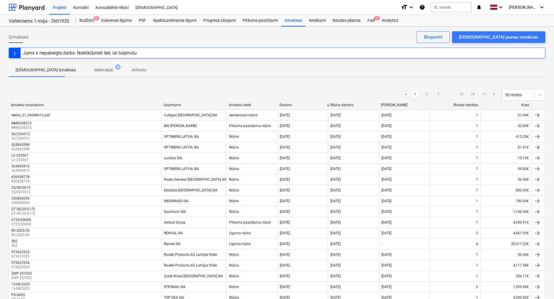
click at [440, 94] on link "3" at bounding box center [438, 94] width 7 height 7
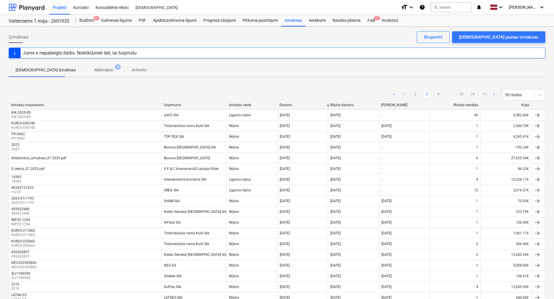
click at [439, 94] on link "4" at bounding box center [438, 94] width 7 height 7
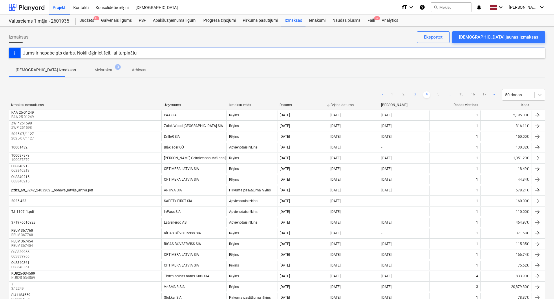
click at [439, 94] on link "5" at bounding box center [438, 94] width 7 height 7
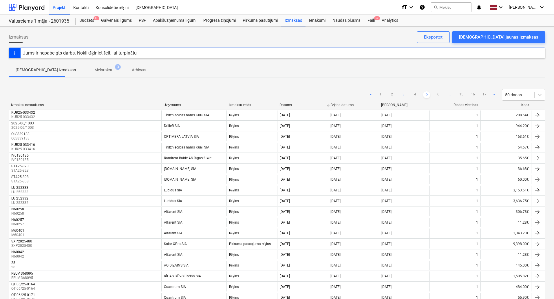
click at [439, 94] on link "6" at bounding box center [438, 94] width 7 height 7
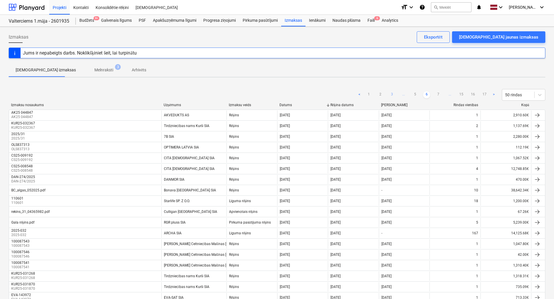
click at [440, 94] on link "7" at bounding box center [438, 94] width 7 height 7
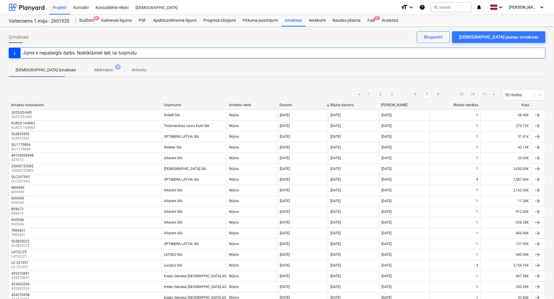
click at [438, 94] on link "8" at bounding box center [438, 94] width 7 height 7
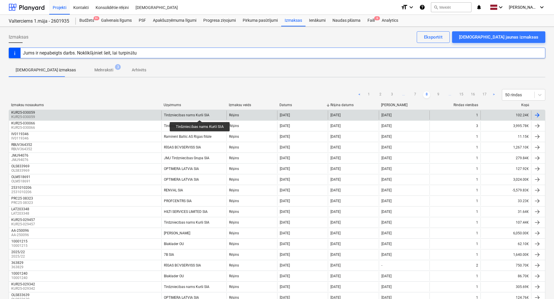
click at [200, 115] on div "Tirdzniecības nams Kurši SIA" at bounding box center [186, 115] width 45 height 4
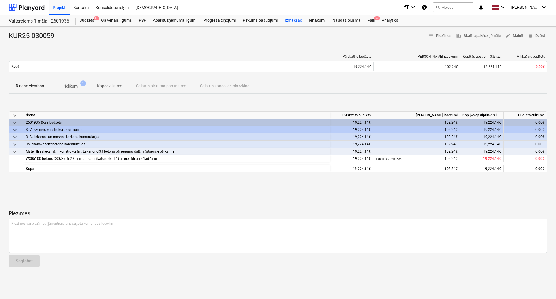
click at [78, 84] on p "Pielikumi" at bounding box center [71, 86] width 16 height 6
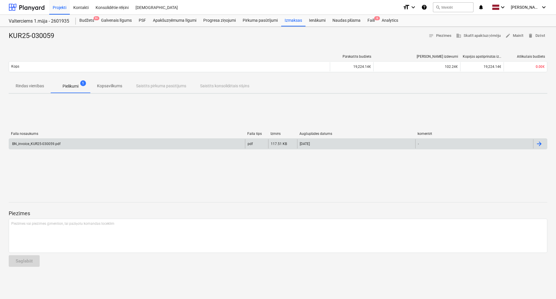
click at [151, 139] on div "BN_invoice_KUR25-030059.pdf" at bounding box center [127, 143] width 236 height 9
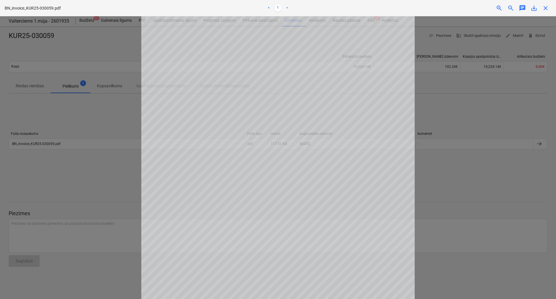
click at [547, 9] on span "close" at bounding box center [545, 8] width 7 height 7
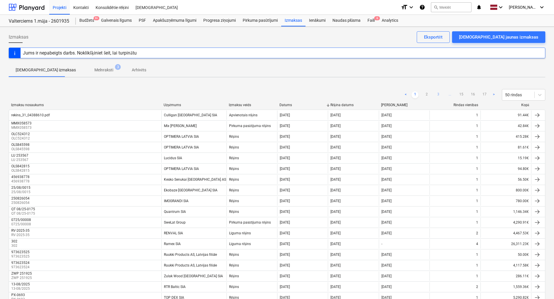
click at [439, 94] on link "3" at bounding box center [438, 94] width 7 height 7
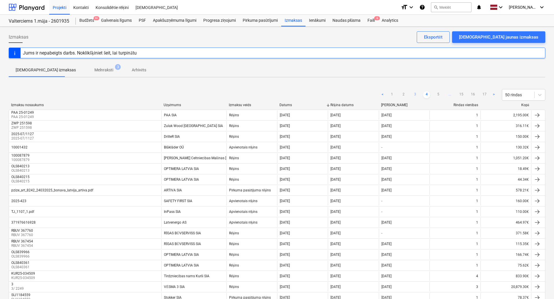
click at [439, 94] on link "5" at bounding box center [438, 94] width 7 height 7
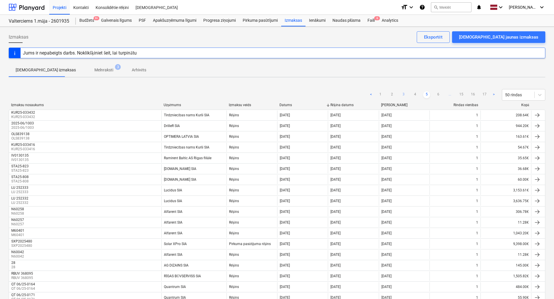
click at [439, 94] on link "6" at bounding box center [438, 94] width 7 height 7
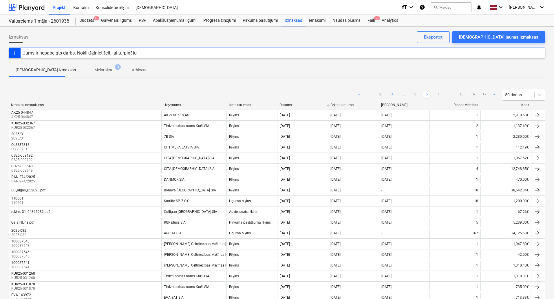
click at [439, 94] on link "7" at bounding box center [438, 94] width 7 height 7
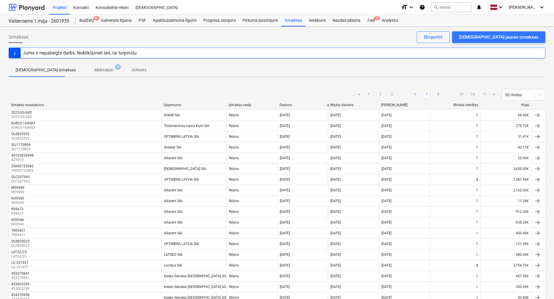
click at [439, 94] on link "8" at bounding box center [438, 94] width 7 height 7
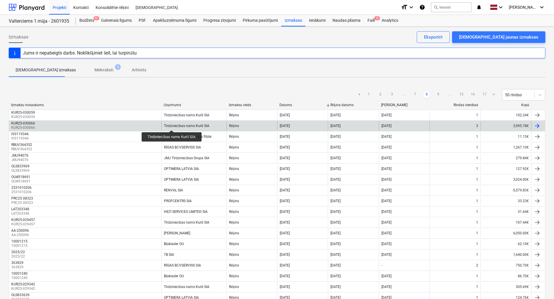
click at [174, 125] on div "Tirdzniecības nams Kurši SIA" at bounding box center [186, 126] width 45 height 4
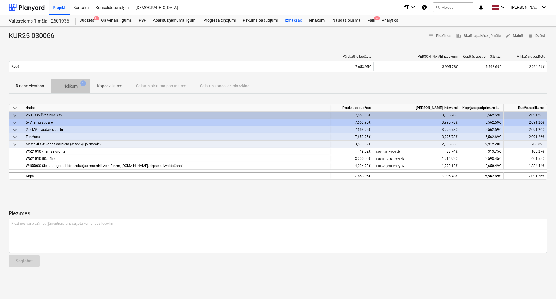
click at [56, 87] on span "Pielikumi 1" at bounding box center [70, 86] width 39 height 10
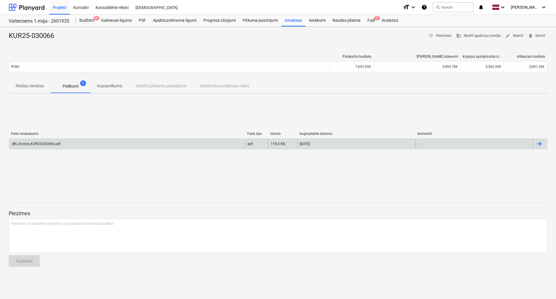
click at [84, 144] on div "BN_invoice_KUR25-030066.pdf" at bounding box center [127, 143] width 236 height 9
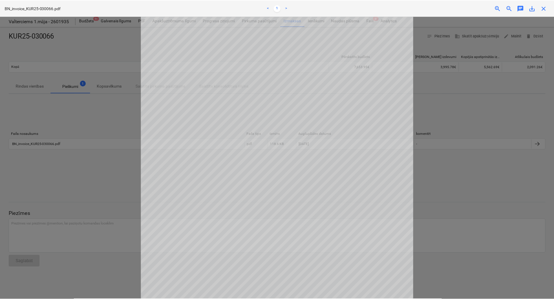
scroll to position [29, 0]
click at [535, 8] on span "save_alt" at bounding box center [534, 8] width 7 height 7
click at [544, 8] on span "close" at bounding box center [545, 8] width 7 height 7
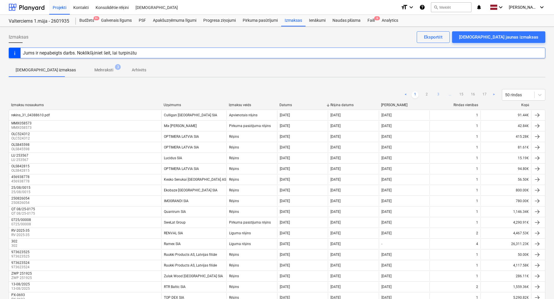
click at [439, 94] on link "3" at bounding box center [438, 94] width 7 height 7
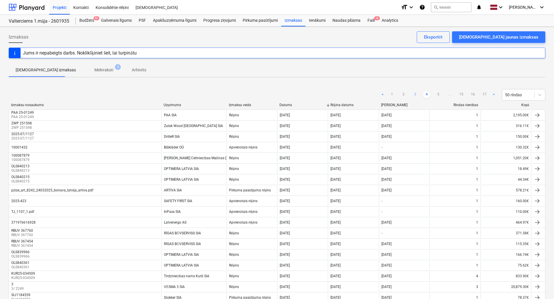
click at [439, 94] on link "5" at bounding box center [438, 94] width 7 height 7
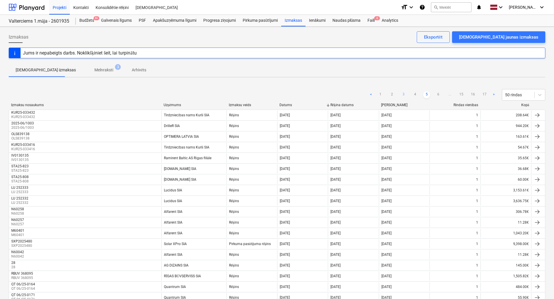
click at [439, 94] on link "6" at bounding box center [438, 94] width 7 height 7
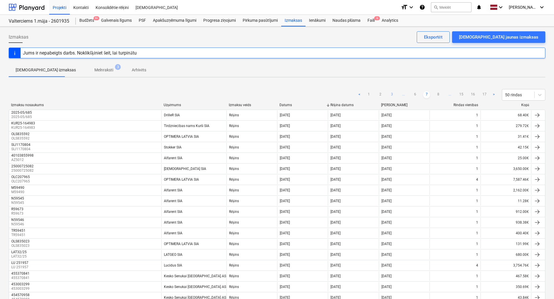
click at [439, 94] on link "8" at bounding box center [438, 94] width 7 height 7
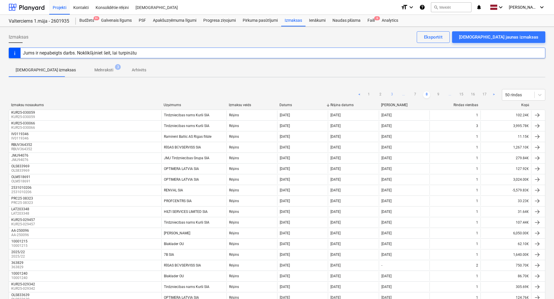
click at [439, 94] on link "9" at bounding box center [438, 94] width 7 height 7
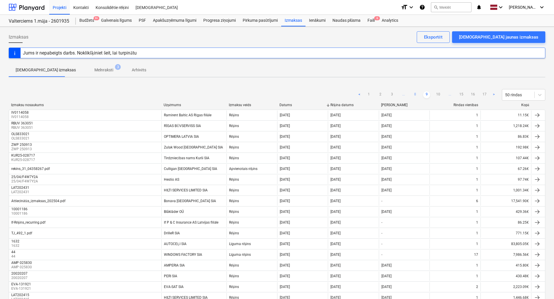
click at [417, 94] on link "8" at bounding box center [415, 94] width 7 height 7
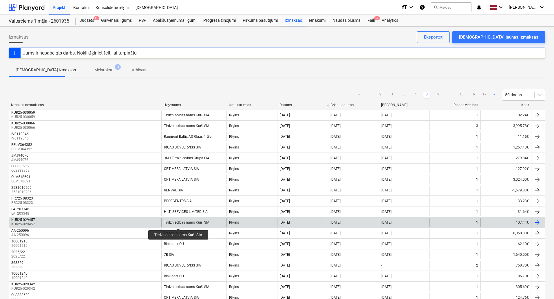
click at [179, 223] on div "Tirdzniecības nams Kurši SIA" at bounding box center [186, 222] width 45 height 4
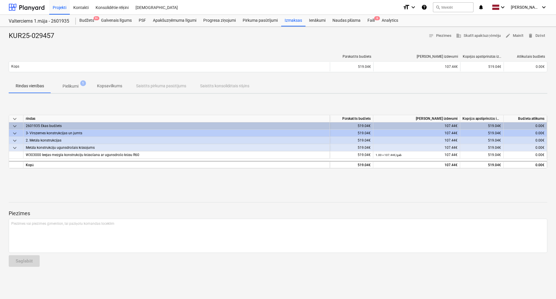
click at [72, 85] on p "Pielikumi" at bounding box center [71, 86] width 16 height 6
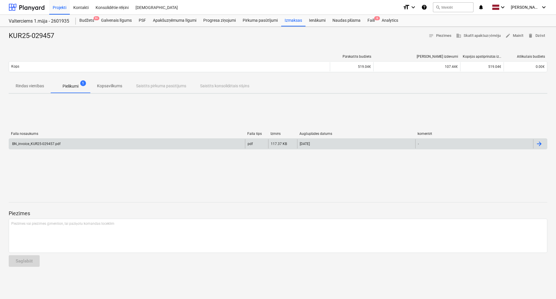
click at [66, 141] on div "BN_invoice_KUR25-029457.pdf" at bounding box center [127, 143] width 236 height 9
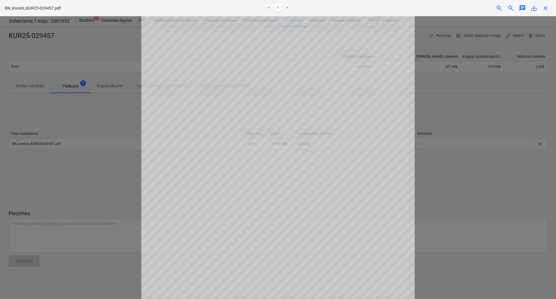
click at [546, 9] on span "close" at bounding box center [545, 8] width 7 height 7
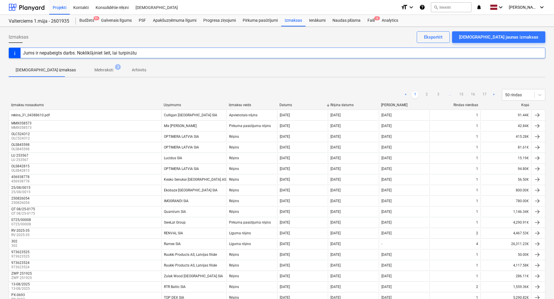
click at [442, 94] on ul "< 1 2 3 ... 15 16 17 >" at bounding box center [449, 94] width 95 height 7
click at [441, 94] on link "3" at bounding box center [438, 94] width 7 height 7
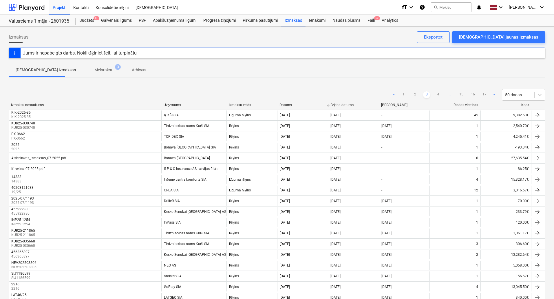
click at [441, 94] on link "4" at bounding box center [438, 94] width 7 height 7
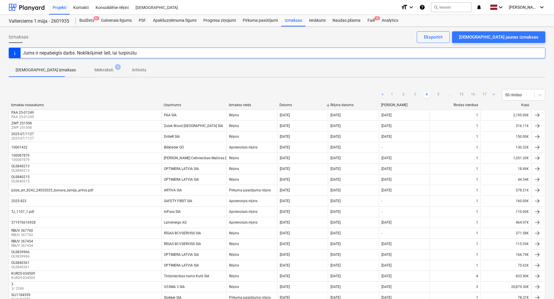
click at [441, 94] on link "5" at bounding box center [438, 94] width 7 height 7
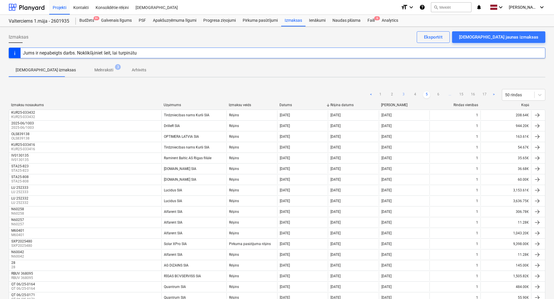
click at [441, 94] on link "6" at bounding box center [438, 94] width 7 height 7
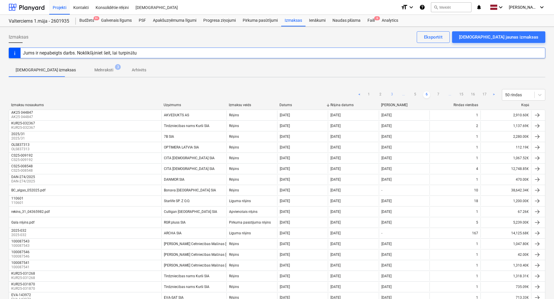
click at [441, 94] on link "7" at bounding box center [438, 94] width 7 height 7
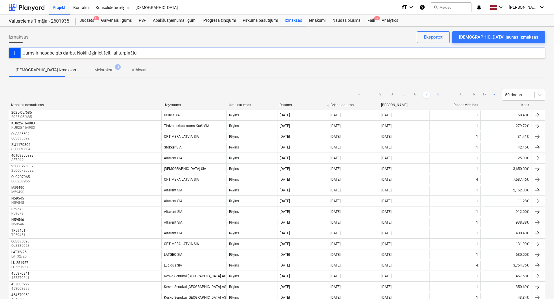
click at [435, 93] on link "8" at bounding box center [438, 94] width 7 height 7
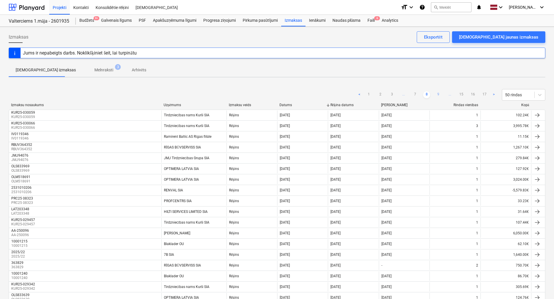
click at [440, 95] on link "9" at bounding box center [438, 94] width 7 height 7
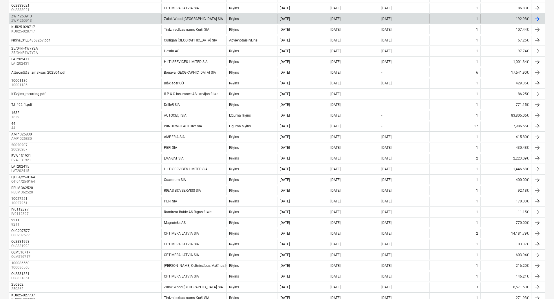
scroll to position [74, 0]
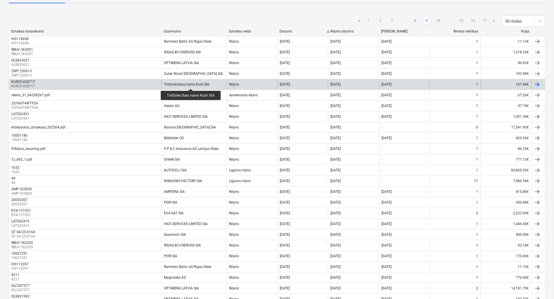
click at [191, 84] on div "Tirdzniecības nams Kurši SIA" at bounding box center [186, 84] width 45 height 4
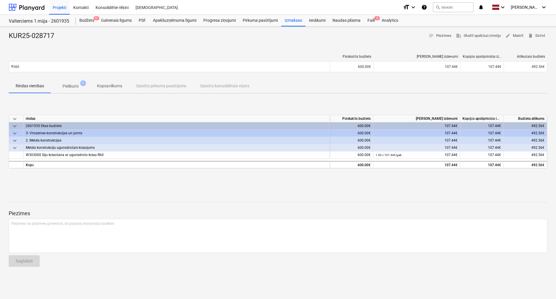
click at [77, 86] on p "Pielikumi" at bounding box center [71, 86] width 16 height 6
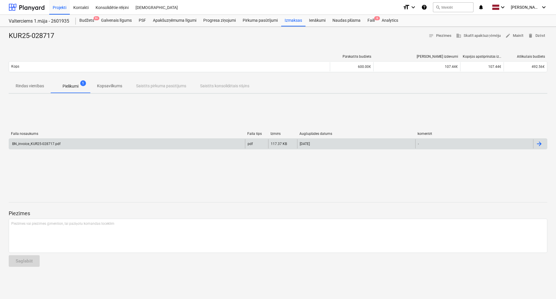
click at [80, 141] on div "BN_invoice_KUR25-028717.pdf" at bounding box center [127, 143] width 236 height 9
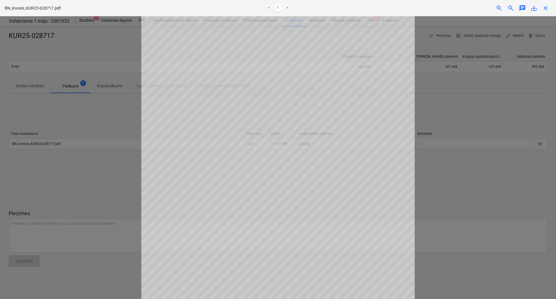
click at [533, 10] on span "save_alt" at bounding box center [534, 8] width 7 height 7
drag, startPoint x: 79, startPoint y: 45, endPoint x: 68, endPoint y: 39, distance: 12.0
click at [79, 45] on div at bounding box center [278, 157] width 556 height 282
click at [544, 6] on span "close" at bounding box center [545, 8] width 7 height 7
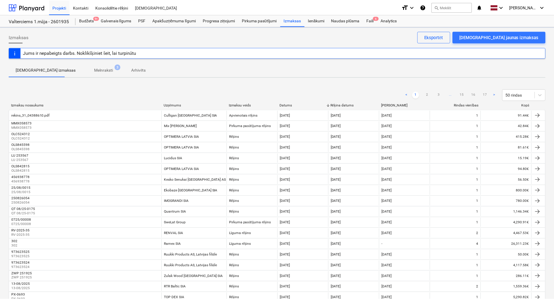
scroll to position [74, 0]
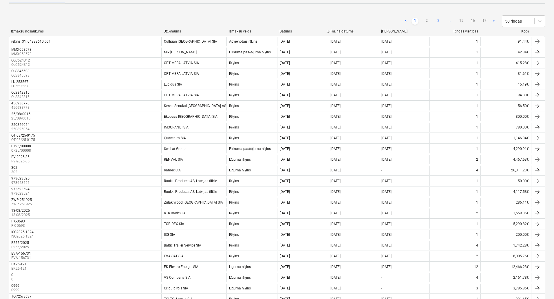
click at [439, 22] on link "3" at bounding box center [438, 21] width 7 height 7
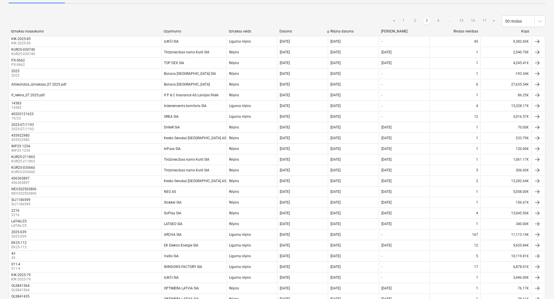
click at [439, 22] on link "4" at bounding box center [438, 21] width 7 height 7
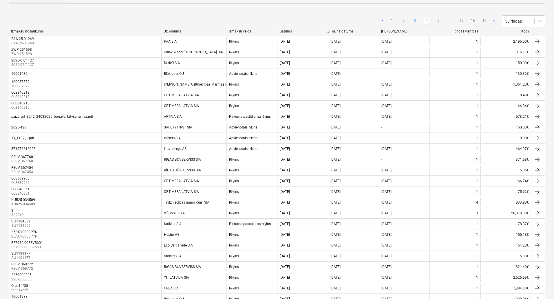
click at [439, 22] on link "5" at bounding box center [438, 21] width 7 height 7
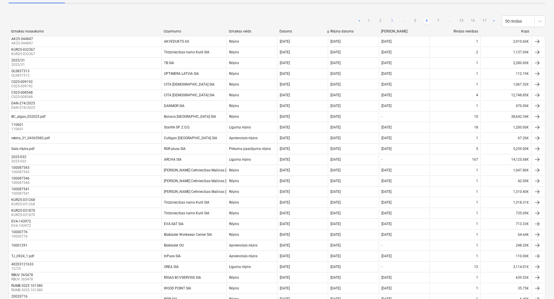
click at [439, 22] on link "7" at bounding box center [438, 21] width 7 height 7
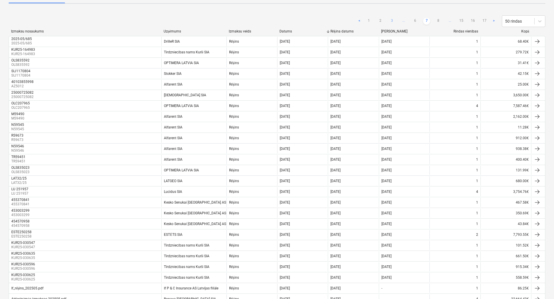
click at [439, 22] on link "8" at bounding box center [438, 21] width 7 height 7
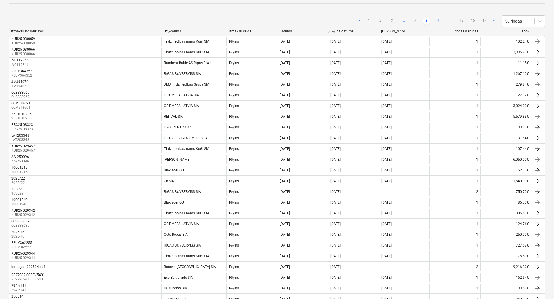
click at [437, 22] on link "9" at bounding box center [438, 21] width 7 height 7
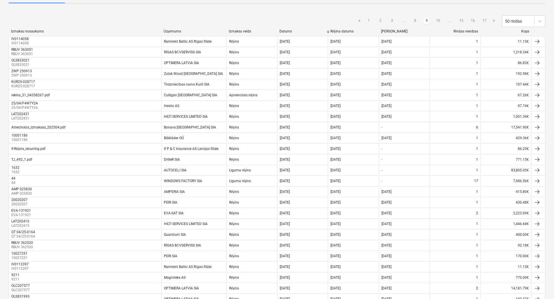
scroll to position [276, 0]
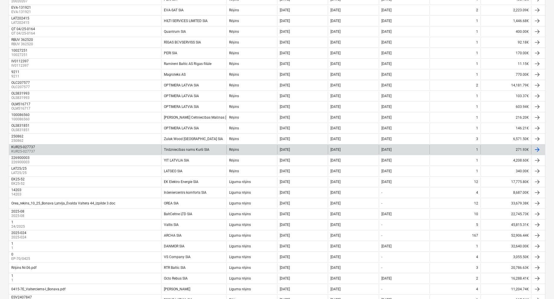
click at [190, 152] on div "Tirdzniecības nams Kurši SIA" at bounding box center [193, 149] width 65 height 9
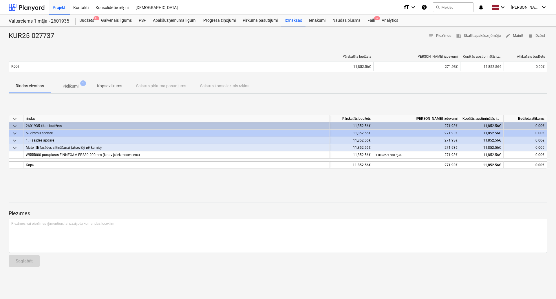
click at [85, 87] on span "Pielikumi 1" at bounding box center [70, 86] width 39 height 10
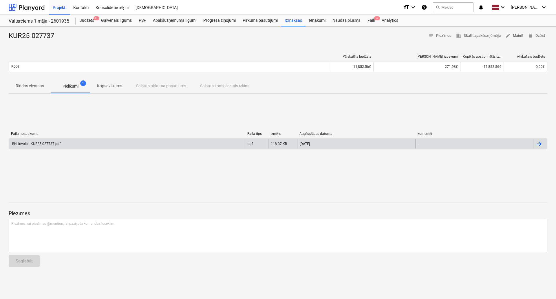
click at [46, 140] on div "BN_invoice_KUR25-027737.pdf" at bounding box center [127, 143] width 236 height 9
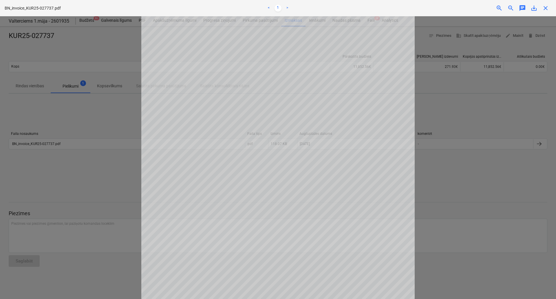
click at [545, 10] on span "close" at bounding box center [545, 8] width 7 height 7
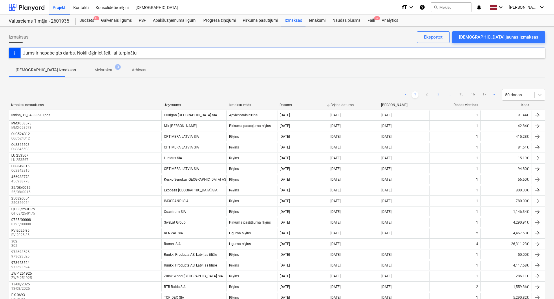
click at [441, 93] on link "3" at bounding box center [438, 94] width 7 height 7
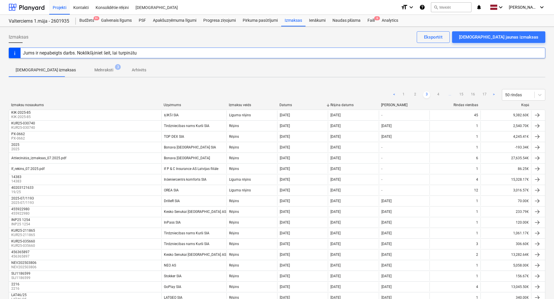
click at [440, 94] on link "4" at bounding box center [438, 94] width 7 height 7
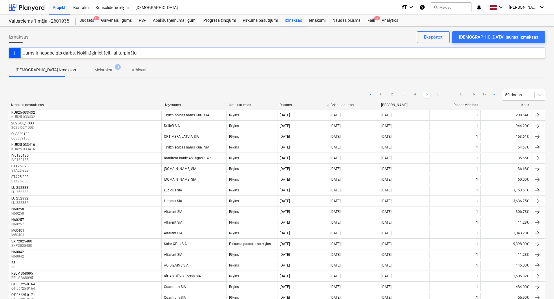
click at [440, 94] on link "6" at bounding box center [438, 94] width 7 height 7
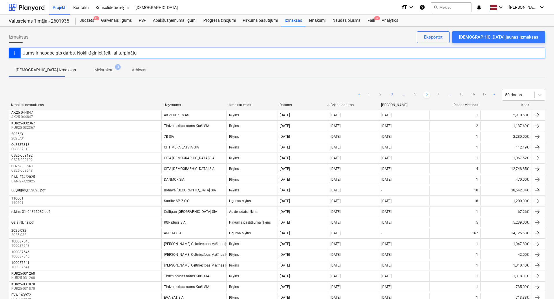
click at [440, 94] on link "7" at bounding box center [438, 94] width 7 height 7
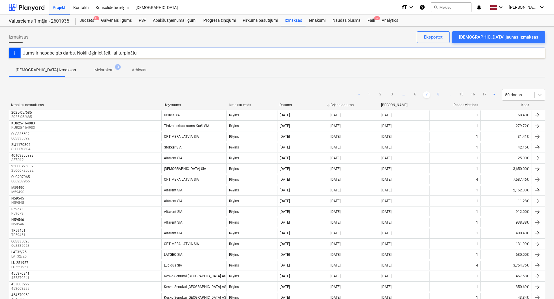
click at [436, 94] on link "8" at bounding box center [438, 94] width 7 height 7
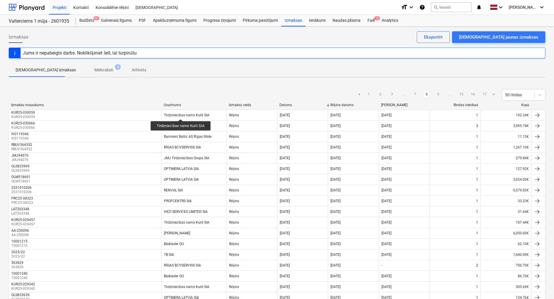
click at [181, 114] on div "Tirdzniecības nams Kurši SIA" at bounding box center [186, 115] width 45 height 4
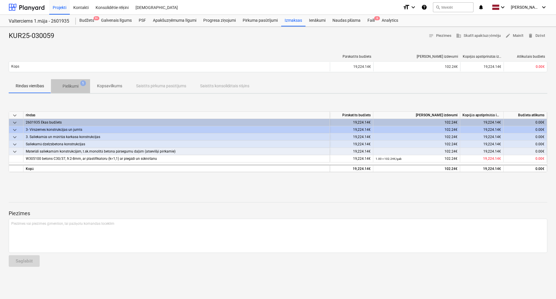
click at [66, 86] on p "Pielikumi" at bounding box center [71, 86] width 16 height 6
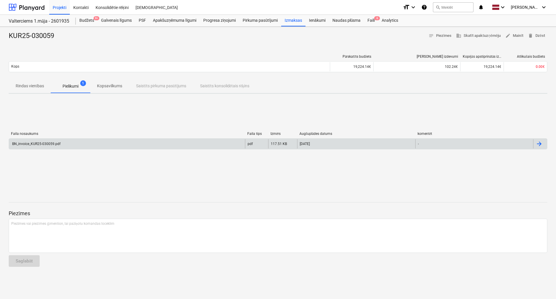
click at [65, 140] on div "BN_invoice_KUR25-030059.pdf" at bounding box center [127, 143] width 236 height 9
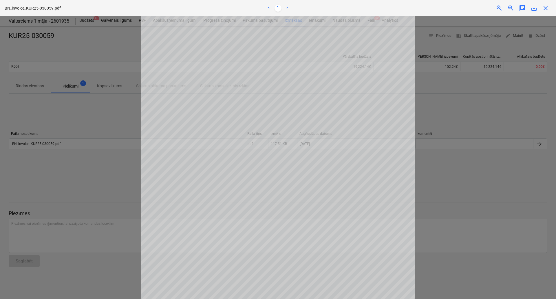
click at [548, 10] on span "close" at bounding box center [545, 8] width 7 height 7
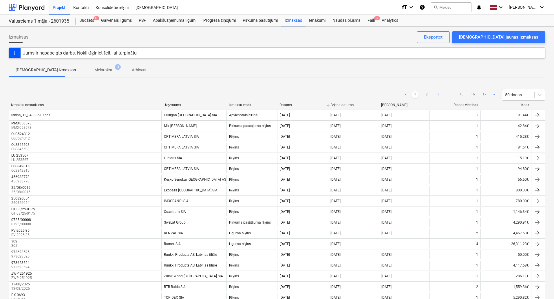
click at [437, 93] on link "3" at bounding box center [438, 94] width 7 height 7
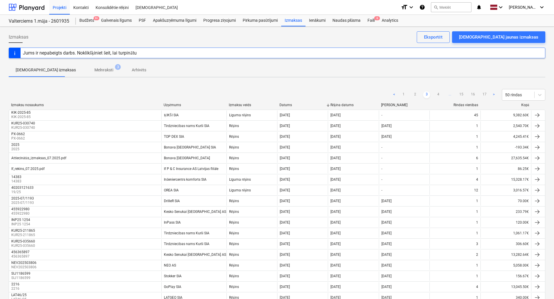
click at [437, 93] on link "4" at bounding box center [438, 94] width 7 height 7
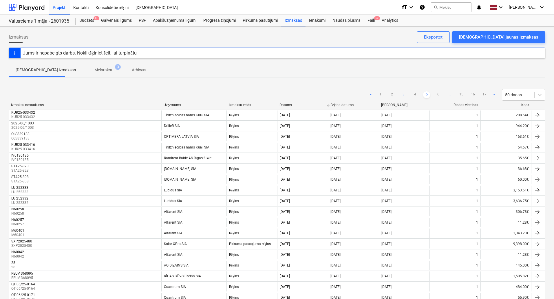
click at [437, 93] on link "6" at bounding box center [438, 94] width 7 height 7
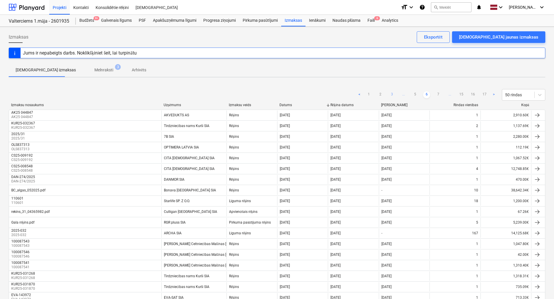
click at [437, 93] on link "7" at bounding box center [438, 94] width 7 height 7
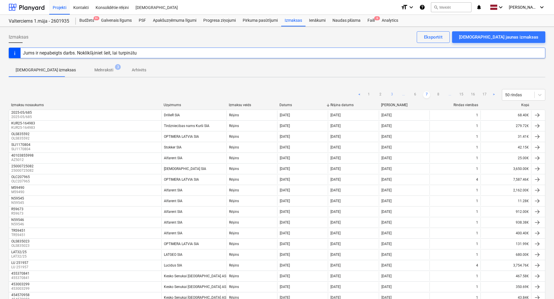
click at [437, 93] on link "8" at bounding box center [438, 94] width 7 height 7
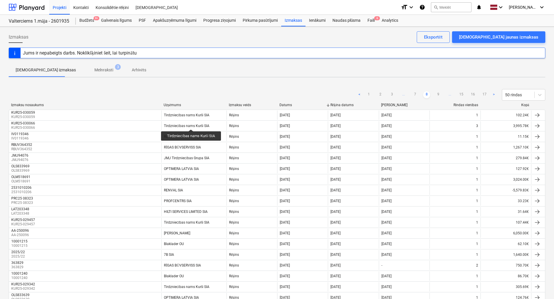
click at [190, 122] on div "Tirdzniecības nams Kurši SIA" at bounding box center [193, 125] width 65 height 9
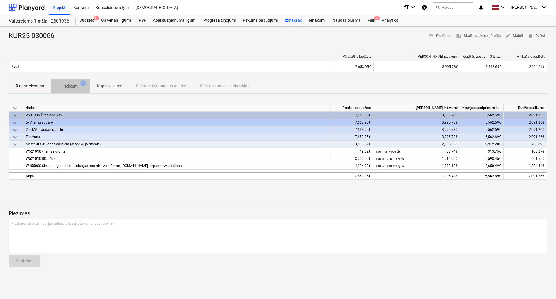
click at [78, 85] on p "Pielikumi" at bounding box center [71, 86] width 16 height 6
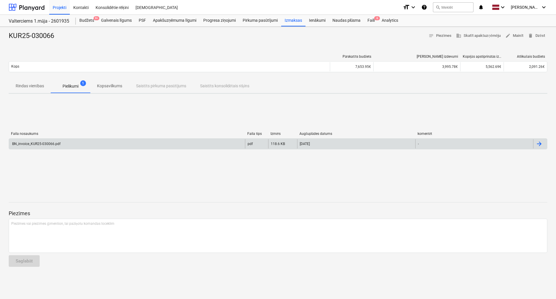
click at [59, 141] on div "BN_invoice_KUR25-030066.pdf" at bounding box center [127, 143] width 236 height 9
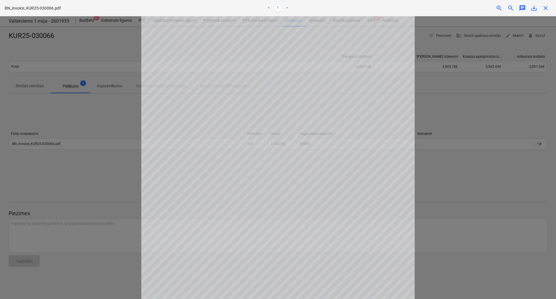
drag, startPoint x: 545, startPoint y: 8, endPoint x: 511, endPoint y: 1, distance: 34.4
click at [545, 8] on span "close" at bounding box center [545, 8] width 7 height 7
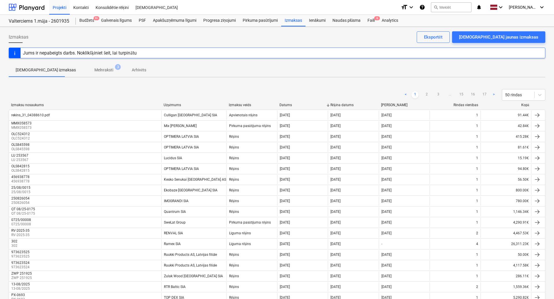
click at [433, 94] on ul "< 1 2 3 ... 15 16 17 >" at bounding box center [449, 94] width 95 height 7
click at [438, 94] on link "3" at bounding box center [438, 94] width 7 height 7
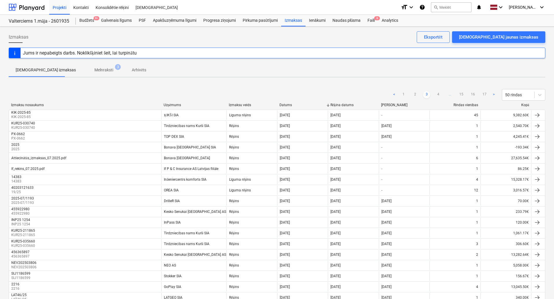
click at [438, 94] on link "4" at bounding box center [438, 94] width 7 height 7
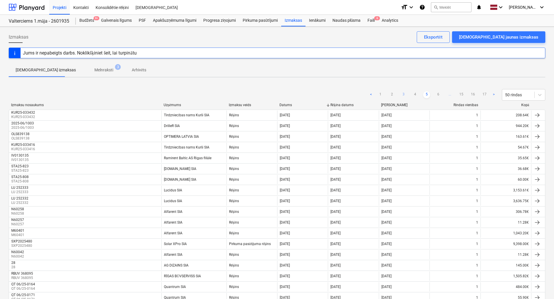
click at [438, 94] on link "6" at bounding box center [438, 94] width 7 height 7
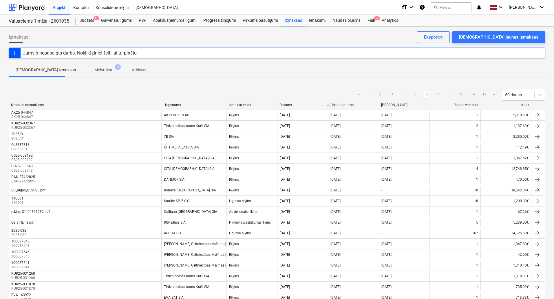
click at [438, 94] on link "7" at bounding box center [438, 94] width 7 height 7
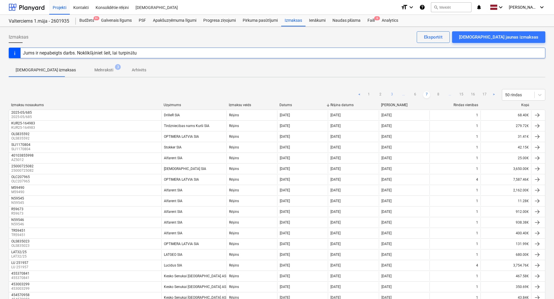
click at [438, 94] on link "8" at bounding box center [438, 94] width 7 height 7
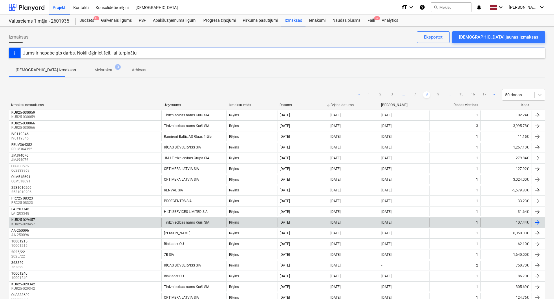
click at [193, 224] on div "Tirdzniecības nams Kurši SIA" at bounding box center [186, 222] width 45 height 4
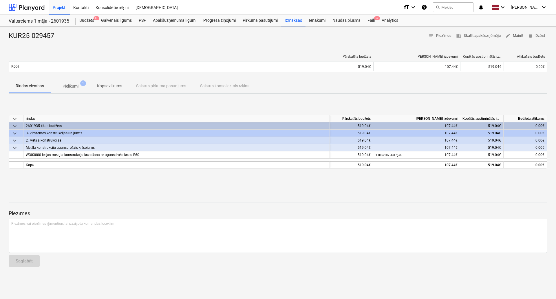
click at [70, 92] on button "Pielikumi 1" at bounding box center [70, 86] width 39 height 14
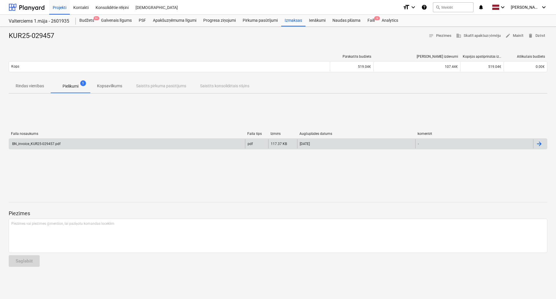
click at [61, 145] on div "BN_invoice_KUR25-029457.pdf" at bounding box center [127, 143] width 236 height 9
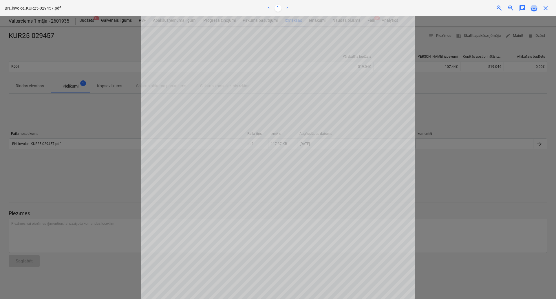
click at [534, 9] on span "save_alt" at bounding box center [534, 8] width 7 height 7
click at [547, 9] on span "close" at bounding box center [545, 8] width 7 height 7
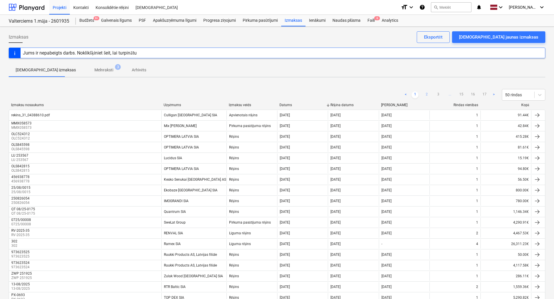
click at [426, 91] on div "< 1 2 3 ... 15 16 17 > 50 rindas" at bounding box center [473, 95] width 143 height 12
click at [426, 94] on link "2" at bounding box center [426, 94] width 7 height 7
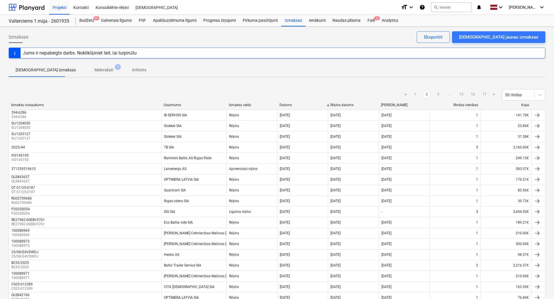
click at [427, 94] on link "2" at bounding box center [426, 94] width 7 height 7
click at [435, 94] on link "3" at bounding box center [438, 94] width 7 height 7
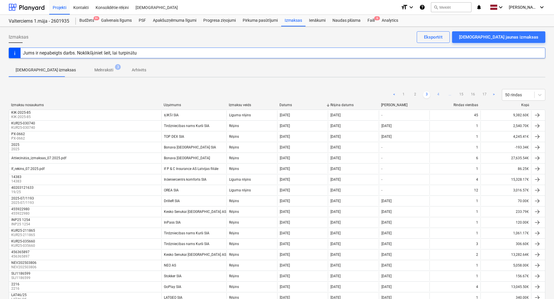
click at [439, 95] on link "4" at bounding box center [438, 94] width 7 height 7
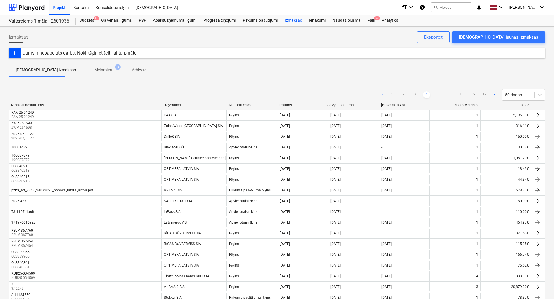
click at [439, 95] on link "5" at bounding box center [438, 94] width 7 height 7
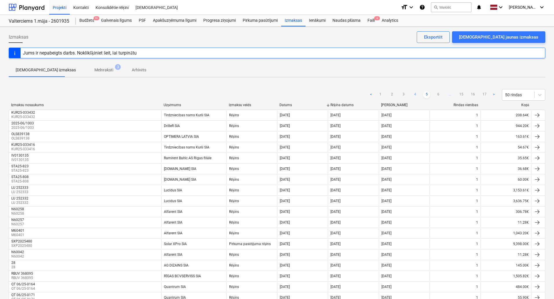
click at [439, 95] on link "6" at bounding box center [438, 94] width 7 height 7
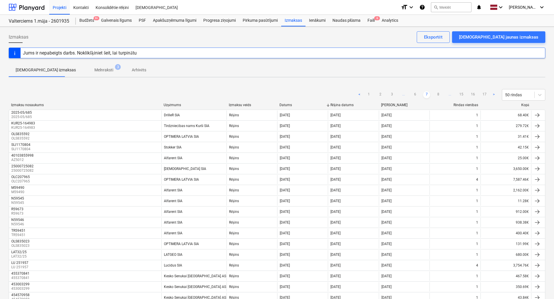
click at [439, 95] on link "8" at bounding box center [438, 94] width 7 height 7
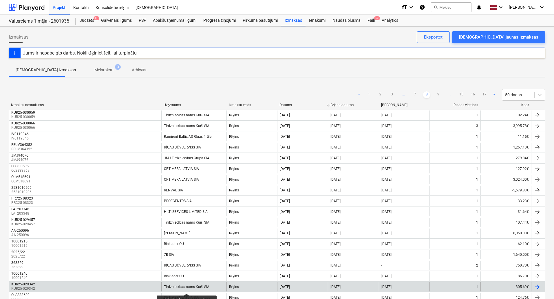
click at [187, 286] on div "Tirdzniecības nams Kurši SIA" at bounding box center [186, 286] width 45 height 4
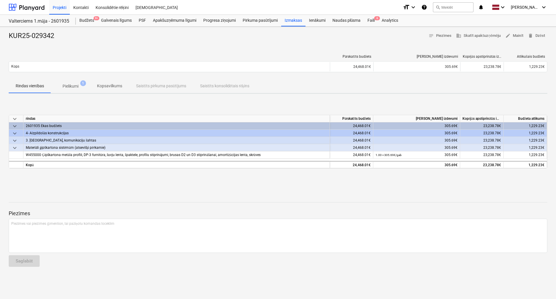
click at [74, 87] on p "Pielikumi" at bounding box center [71, 86] width 16 height 6
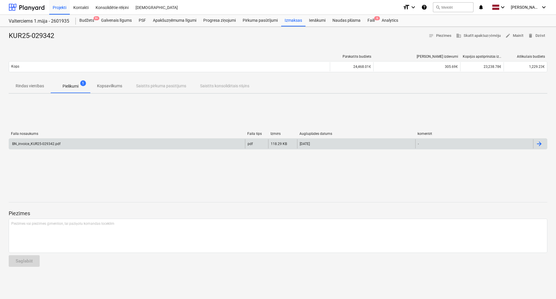
click at [92, 143] on div "BN_invoice_KUR25-029342.pdf" at bounding box center [127, 143] width 236 height 9
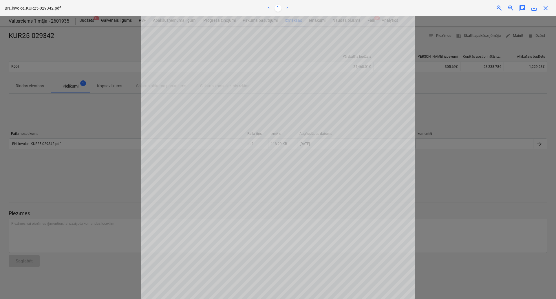
click at [548, 11] on span "close" at bounding box center [545, 8] width 7 height 7
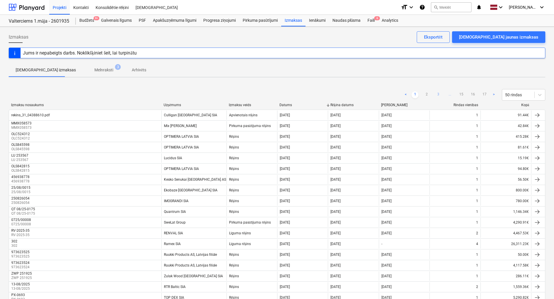
click at [438, 94] on link "3" at bounding box center [438, 94] width 7 height 7
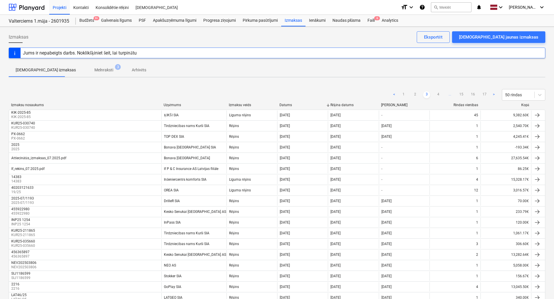
click at [438, 94] on link "4" at bounding box center [438, 94] width 7 height 7
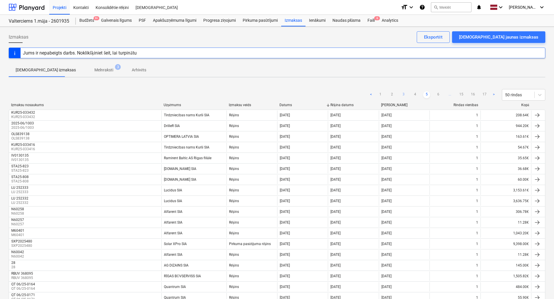
click at [438, 94] on link "6" at bounding box center [438, 94] width 7 height 7
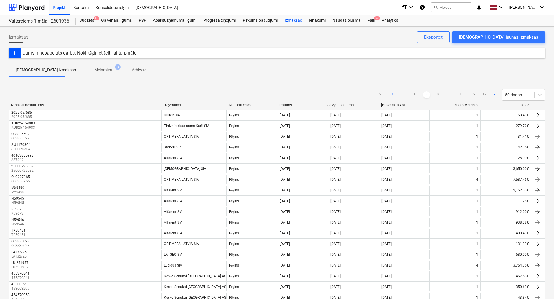
click at [438, 94] on link "8" at bounding box center [438, 94] width 7 height 7
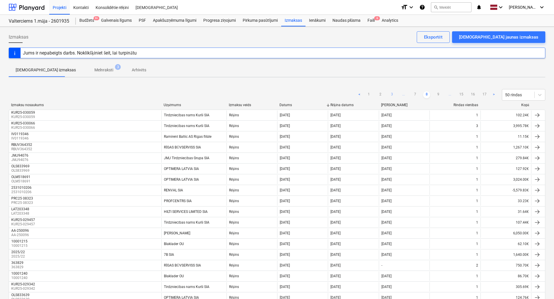
click at [438, 94] on link "9" at bounding box center [438, 94] width 7 height 7
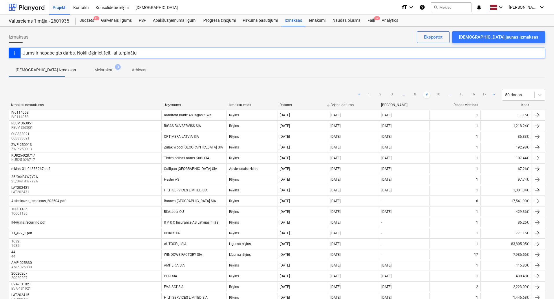
click at [419, 93] on ul "< 1 2 3 ... 8 9 10 ... 15 16 17 >" at bounding box center [426, 94] width 141 height 7
click at [415, 94] on link "8" at bounding box center [415, 94] width 7 height 7
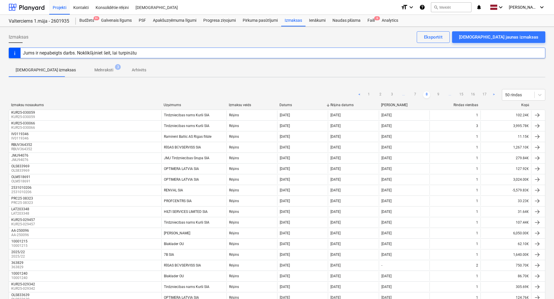
scroll to position [180, 0]
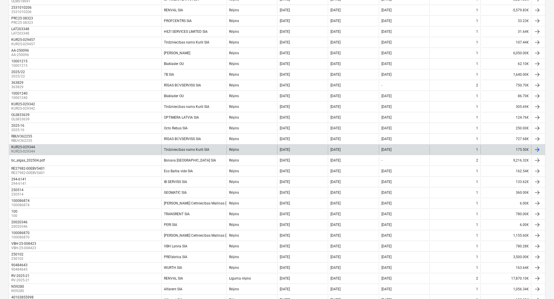
click at [187, 149] on div "Tirdzniecības nams Kurši SIA" at bounding box center [186, 149] width 45 height 4
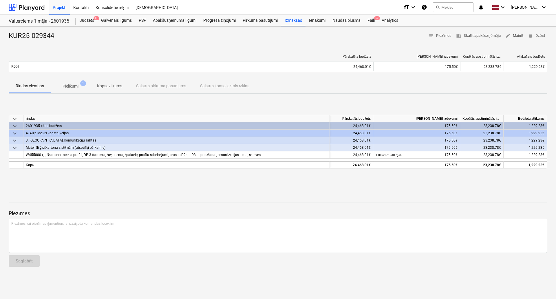
click at [65, 84] on p "Pielikumi" at bounding box center [71, 86] width 16 height 6
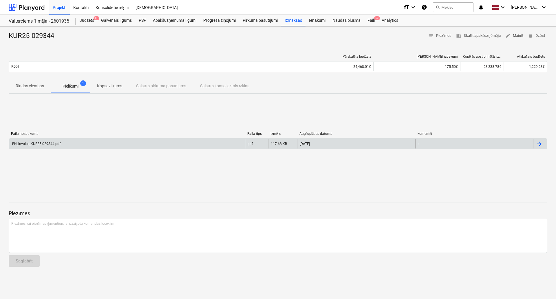
click at [49, 144] on div "BN_invoice_KUR25-029344.pdf" at bounding box center [35, 144] width 49 height 4
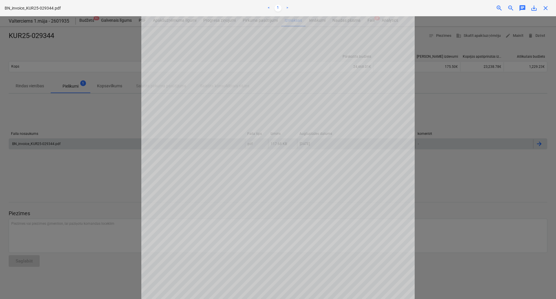
click at [548, 10] on span "close" at bounding box center [545, 8] width 7 height 7
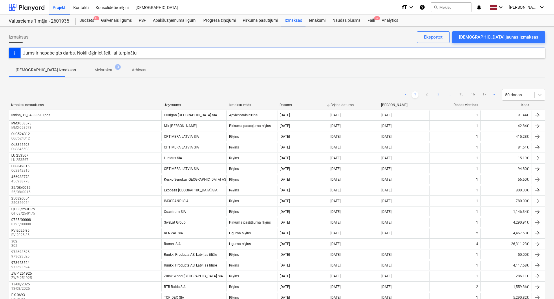
click at [437, 96] on link "3" at bounding box center [438, 94] width 7 height 7
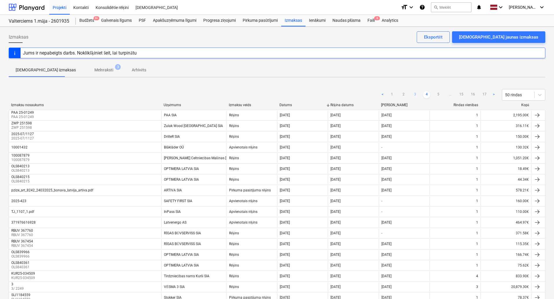
click at [437, 96] on link "5" at bounding box center [438, 94] width 7 height 7
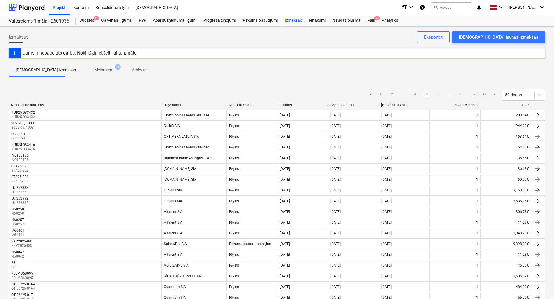
click at [437, 96] on link "6" at bounding box center [438, 94] width 7 height 7
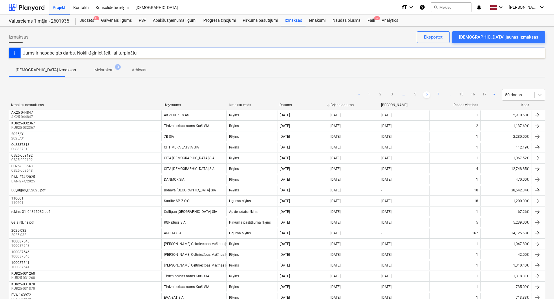
click at [436, 95] on link "7" at bounding box center [438, 94] width 7 height 7
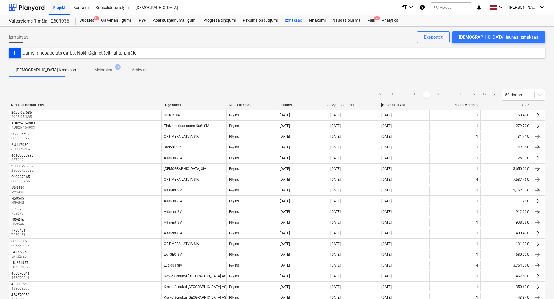
click at [437, 94] on link "8" at bounding box center [438, 94] width 7 height 7
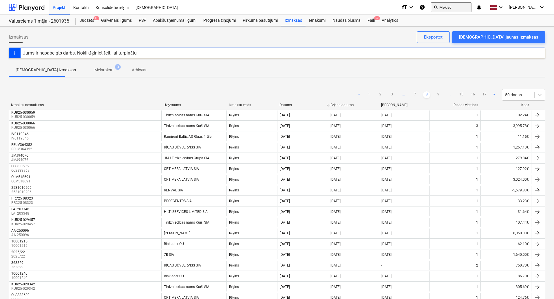
scroll to position [373, 0]
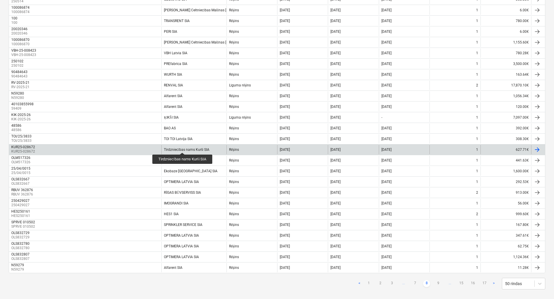
click at [183, 147] on div "Tirdzniecības nams Kurši SIA" at bounding box center [186, 149] width 45 height 4
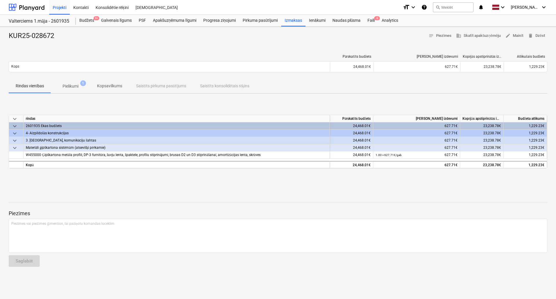
click at [69, 85] on p "Pielikumi" at bounding box center [71, 86] width 16 height 6
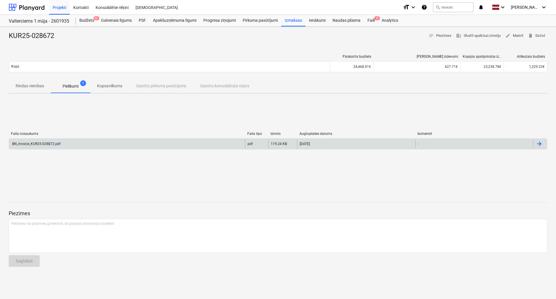
click at [49, 142] on div "BN_invoice_KUR25-028672.pdf" at bounding box center [35, 144] width 49 height 4
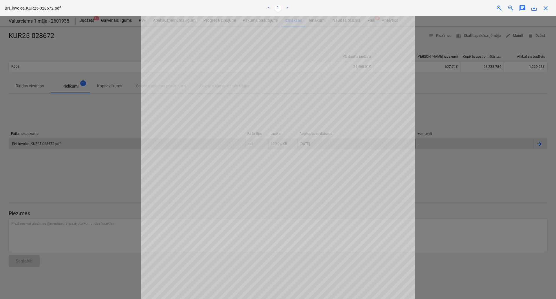
click at [546, 7] on span "close" at bounding box center [545, 8] width 7 height 7
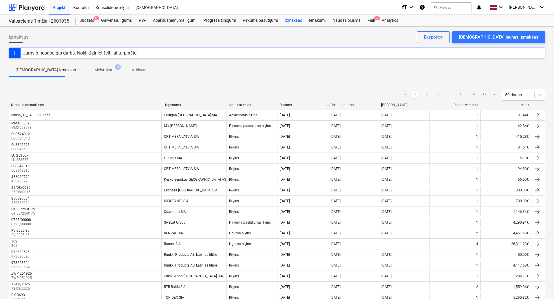
click at [435, 95] on ul "< 1 2 3 ... 15 16 17 >" at bounding box center [449, 94] width 95 height 7
click at [439, 95] on link "3" at bounding box center [438, 94] width 7 height 7
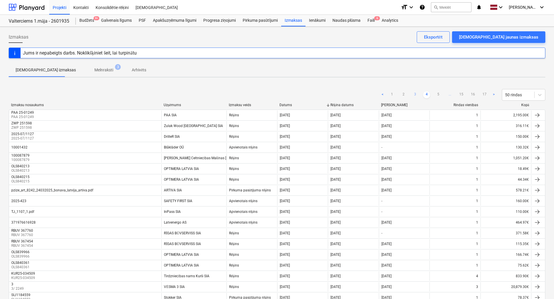
click at [439, 94] on link "5" at bounding box center [438, 94] width 7 height 7
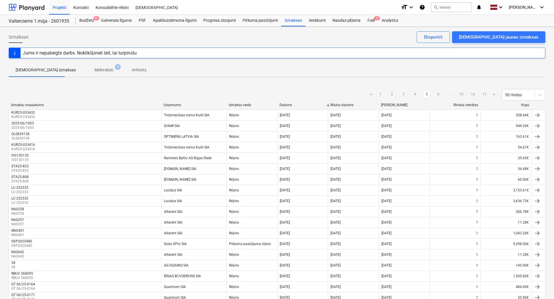
click at [439, 94] on link "6" at bounding box center [438, 94] width 7 height 7
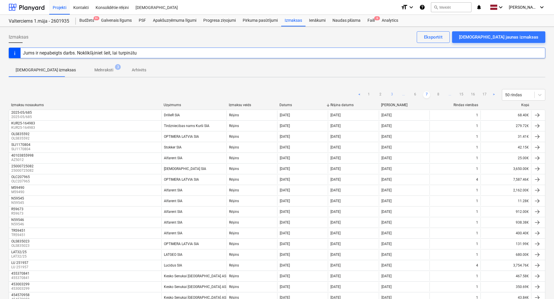
click at [439, 94] on link "8" at bounding box center [438, 94] width 7 height 7
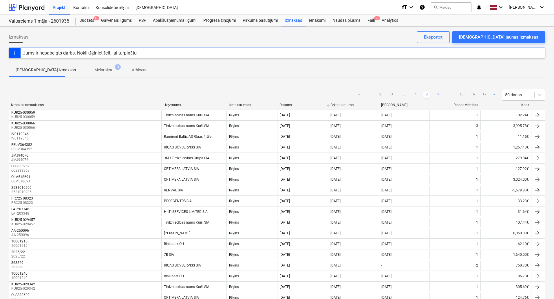
click at [439, 95] on link "9" at bounding box center [438, 94] width 7 height 7
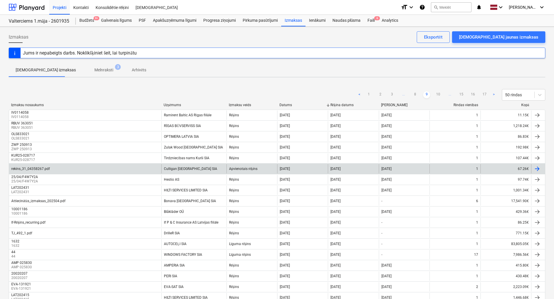
scroll to position [276, 0]
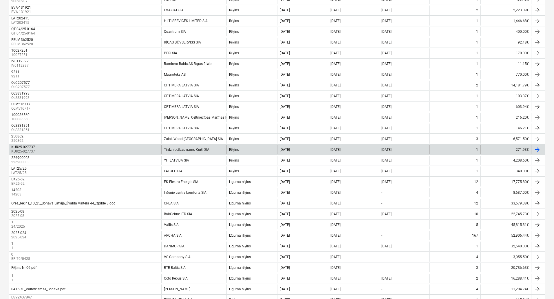
click at [184, 150] on div "Tirdzniecības nams Kurši SIA" at bounding box center [186, 149] width 45 height 4
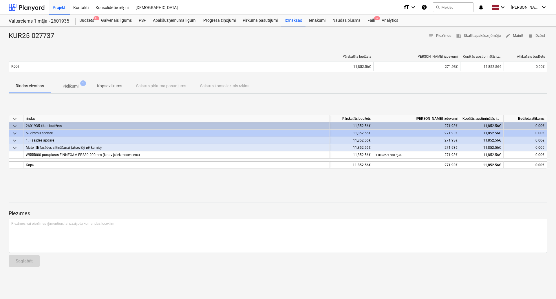
click at [70, 85] on p "Pielikumi" at bounding box center [71, 86] width 16 height 6
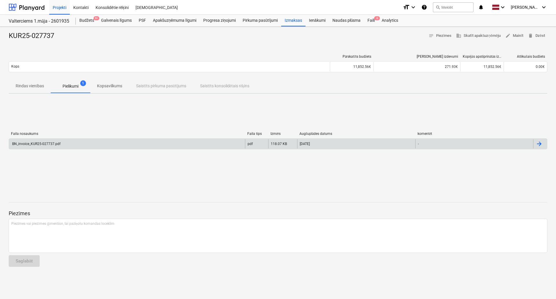
click at [54, 145] on div "BN_invoice_KUR25-027737.pdf" at bounding box center [35, 144] width 49 height 4
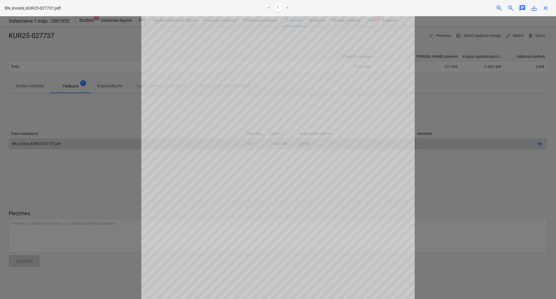
click at [545, 12] on div "BN_invoice_KUR25-027737.pdf < 1 > zoom_in zoom_out chat 0 save_alt close" at bounding box center [278, 8] width 556 height 16
click at [546, 10] on span "close" at bounding box center [545, 8] width 7 height 7
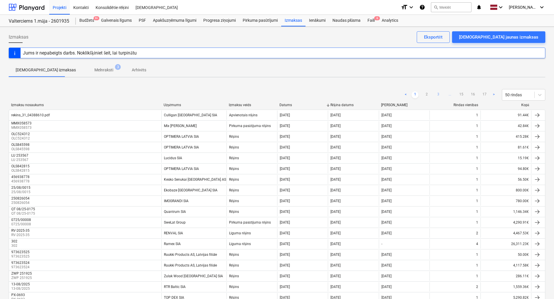
click at [437, 94] on link "3" at bounding box center [438, 94] width 7 height 7
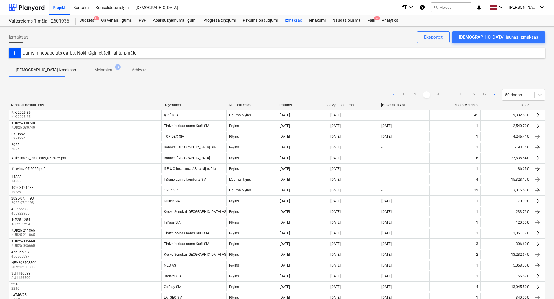
click at [437, 94] on link "4" at bounding box center [438, 94] width 7 height 7
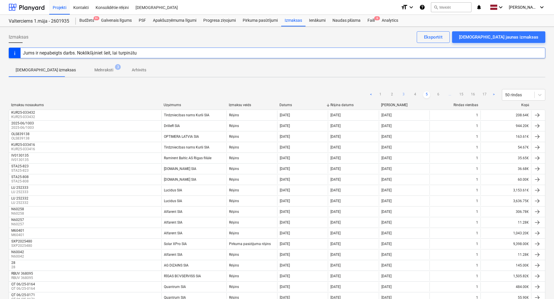
click at [437, 94] on link "6" at bounding box center [438, 94] width 7 height 7
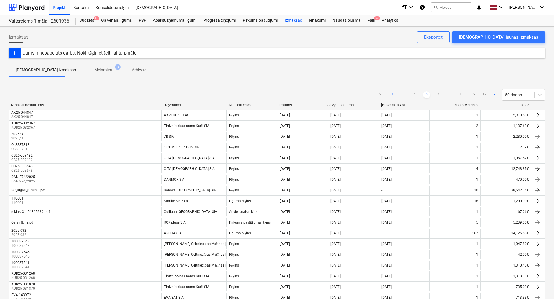
click at [437, 94] on link "7" at bounding box center [438, 94] width 7 height 7
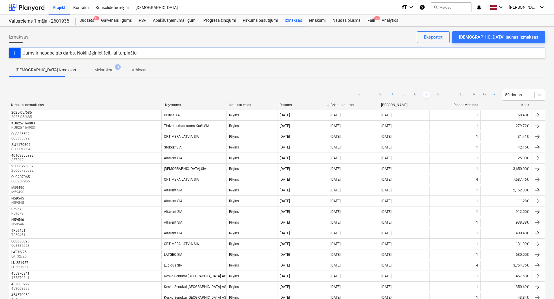
click at [437, 94] on link "8" at bounding box center [438, 94] width 7 height 7
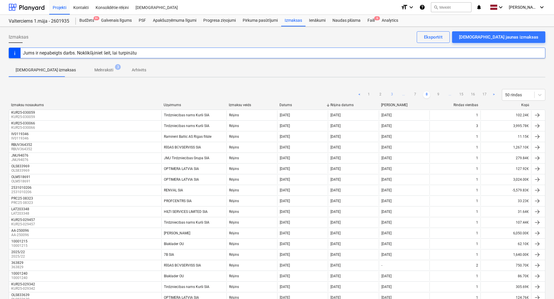
click at [437, 94] on link "9" at bounding box center [438, 94] width 7 height 7
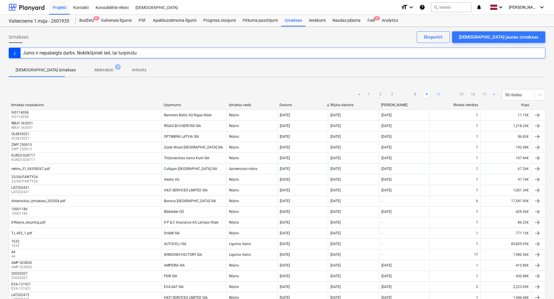
click at [441, 94] on ul "< 1 2 3 ... 8 9 10 ... 15 16 17 >" at bounding box center [426, 94] width 141 height 7
click at [439, 92] on link "10" at bounding box center [438, 94] width 7 height 7
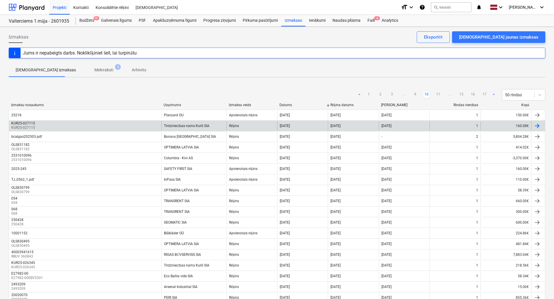
click at [198, 127] on div "Tirdzniecības nams Kurši SIA" at bounding box center [193, 125] width 65 height 9
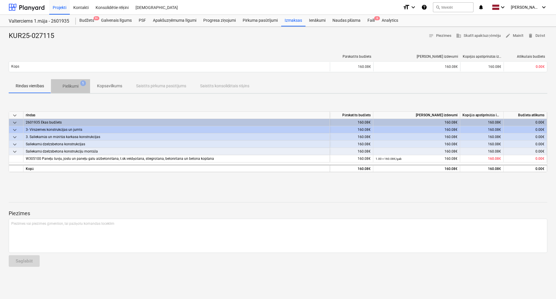
click at [79, 85] on span "Pielikumi 1" at bounding box center [70, 86] width 25 height 6
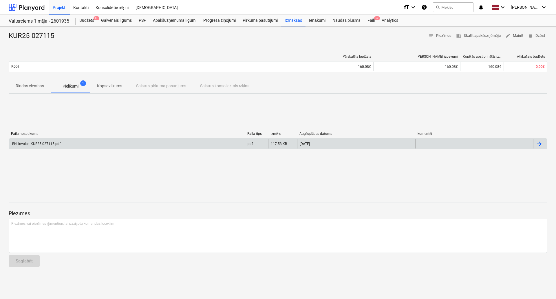
click at [49, 142] on div "BN_invoice_KUR25-027115.pdf" at bounding box center [35, 144] width 49 height 4
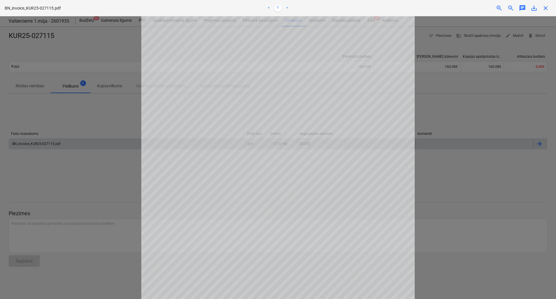
click at [548, 10] on span "close" at bounding box center [545, 8] width 7 height 7
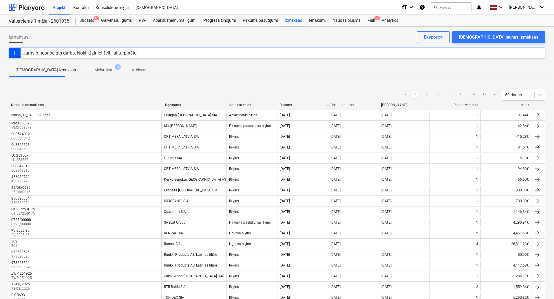
click at [438, 94] on link "3" at bounding box center [438, 94] width 7 height 7
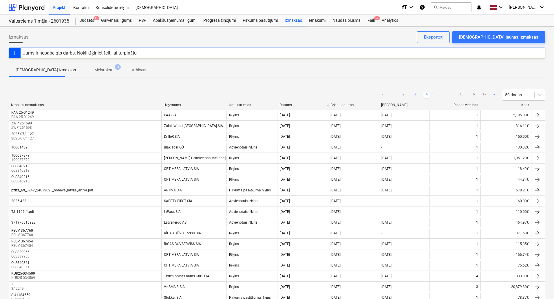
click at [438, 94] on link "5" at bounding box center [438, 94] width 7 height 7
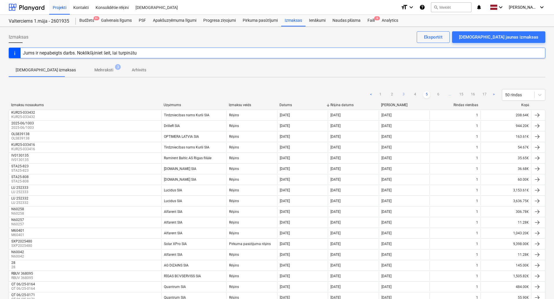
click at [438, 94] on link "6" at bounding box center [438, 94] width 7 height 7
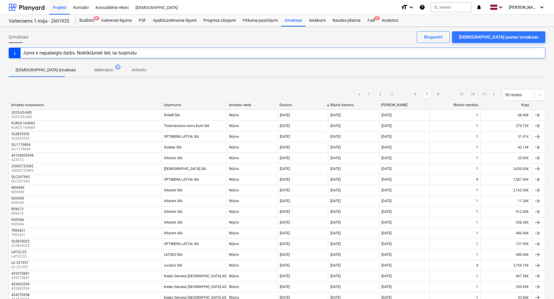
click at [438, 94] on link "8" at bounding box center [438, 94] width 7 height 7
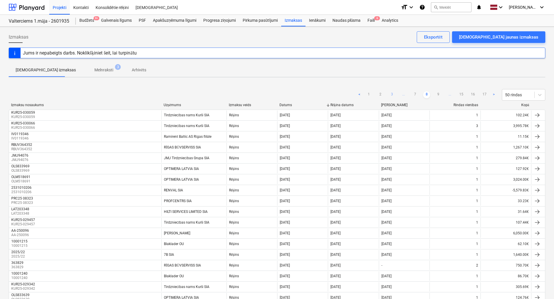
click at [438, 94] on link "9" at bounding box center [438, 94] width 7 height 7
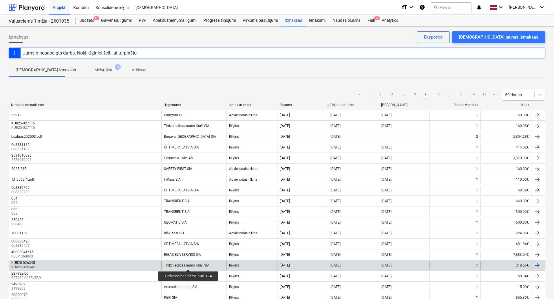
click at [189, 264] on div "Tirdzniecības nams Kurši SIA" at bounding box center [186, 265] width 45 height 4
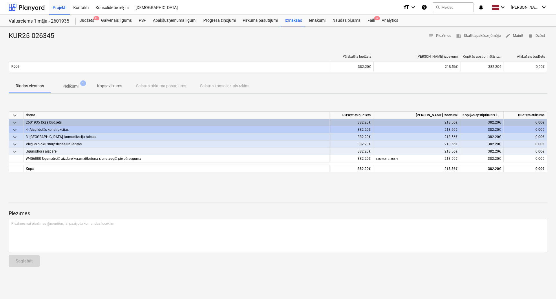
click at [61, 85] on span "Pielikumi 1" at bounding box center [70, 86] width 25 height 6
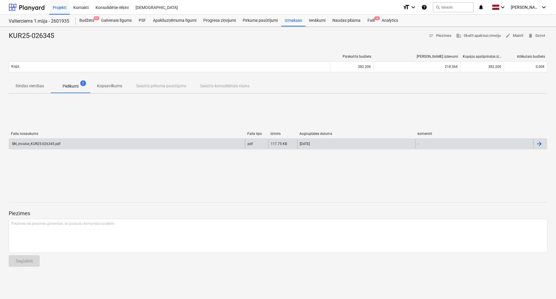
click at [84, 142] on div "BN_invoice_KUR25-026345.pdf" at bounding box center [127, 143] width 236 height 9
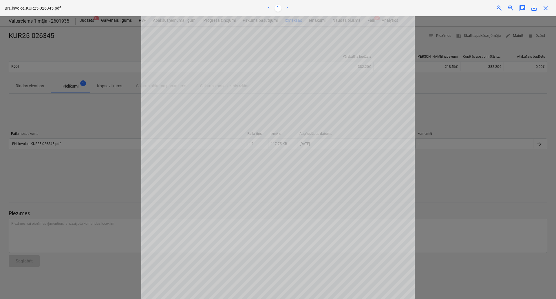
click at [442, 117] on div at bounding box center [278, 157] width 556 height 282
click at [546, 9] on span "close" at bounding box center [545, 8] width 7 height 7
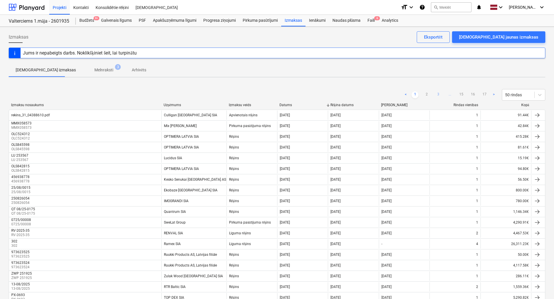
click at [437, 92] on link "3" at bounding box center [438, 94] width 7 height 7
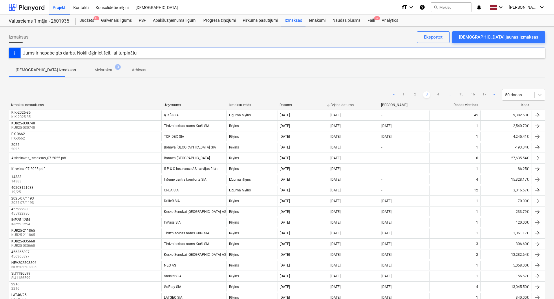
click at [437, 92] on link "4" at bounding box center [438, 94] width 7 height 7
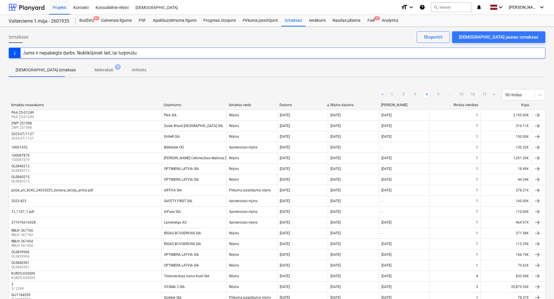
click at [437, 93] on link "5" at bounding box center [438, 94] width 7 height 7
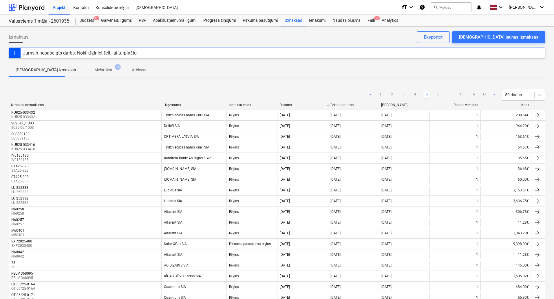
click at [437, 94] on link "6" at bounding box center [438, 94] width 7 height 7
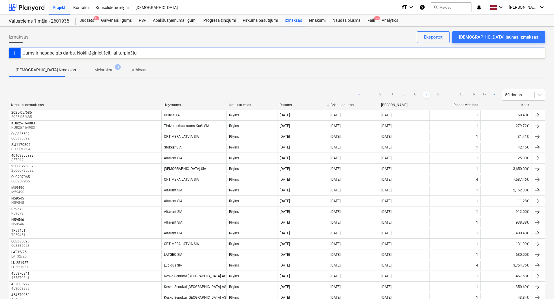
click at [438, 94] on link "8" at bounding box center [438, 94] width 7 height 7
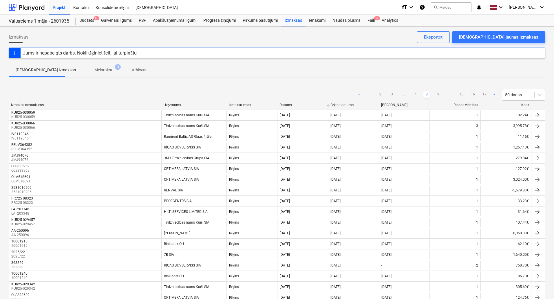
click at [438, 94] on link "9" at bounding box center [438, 94] width 7 height 7
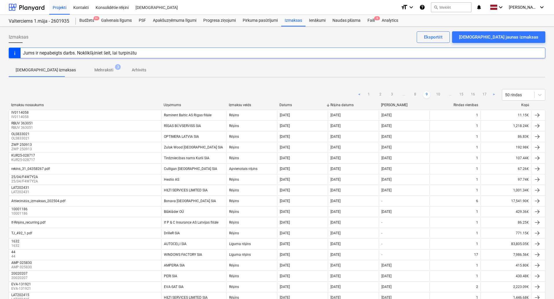
click at [438, 94] on link "10" at bounding box center [438, 94] width 7 height 7
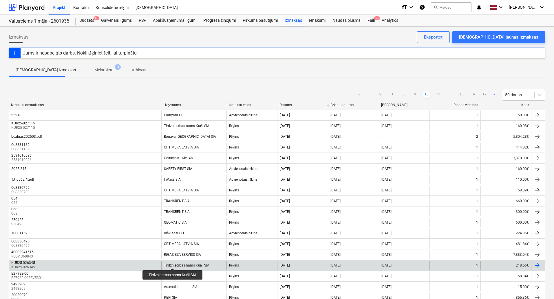
click at [173, 263] on div "Tirdzniecības nams Kurši SIA" at bounding box center [186, 265] width 45 height 4
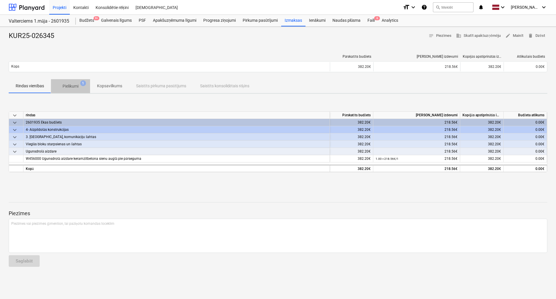
click at [73, 90] on span "Pielikumi 1" at bounding box center [70, 86] width 39 height 10
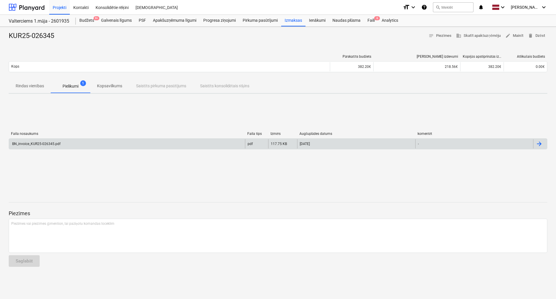
click at [46, 141] on div "BN_invoice_KUR25-026345.pdf" at bounding box center [127, 143] width 236 height 9
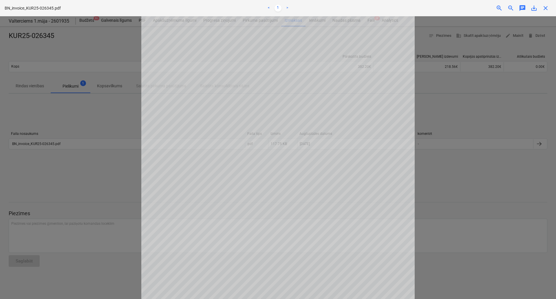
click at [547, 8] on span "close" at bounding box center [545, 8] width 7 height 7
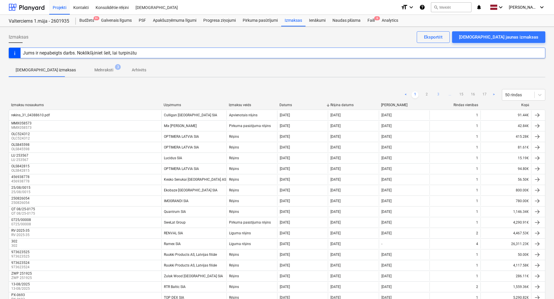
click at [437, 95] on link "3" at bounding box center [438, 94] width 7 height 7
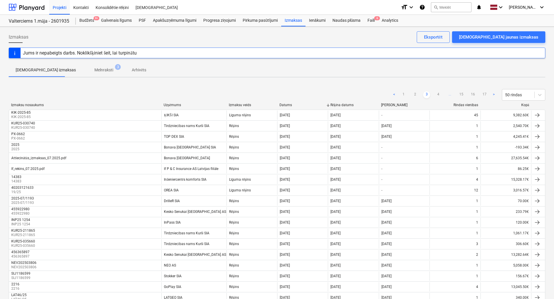
click at [437, 95] on link "4" at bounding box center [438, 94] width 7 height 7
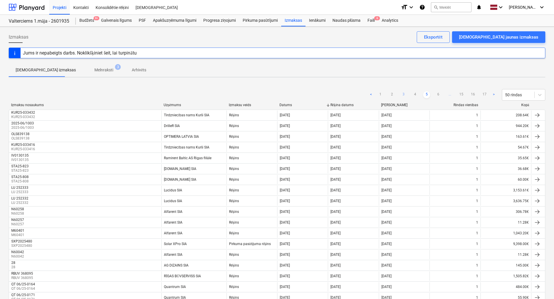
click at [437, 95] on link "6" at bounding box center [438, 94] width 7 height 7
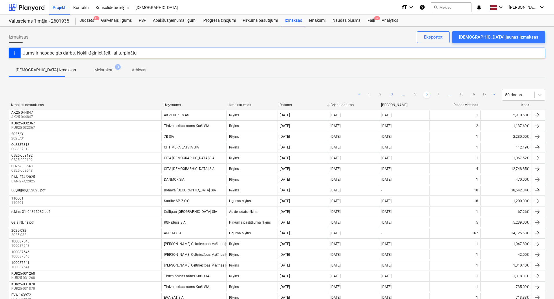
click at [437, 95] on link "7" at bounding box center [438, 94] width 7 height 7
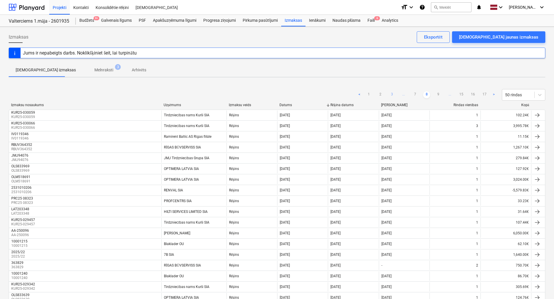
click at [437, 95] on link "9" at bounding box center [438, 94] width 7 height 7
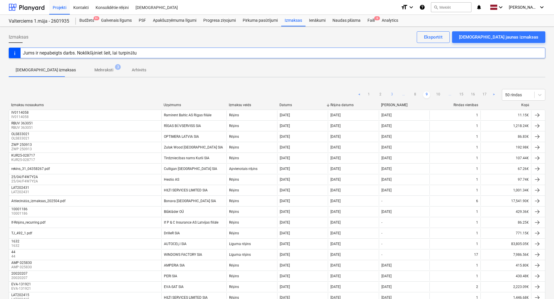
click at [437, 95] on link "10" at bounding box center [438, 94] width 7 height 7
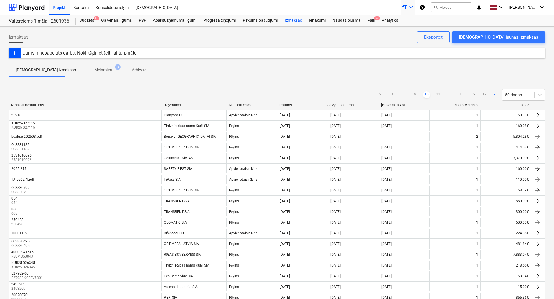
scroll to position [287, 0]
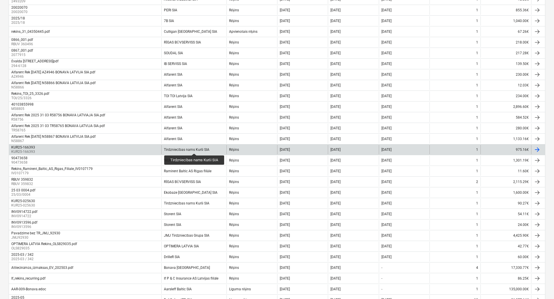
click at [187, 147] on div "Tirdzniecības nams Kurši SIA" at bounding box center [186, 149] width 45 height 4
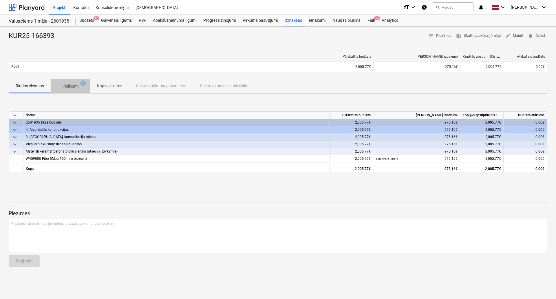
click at [70, 84] on p "Pielikumi" at bounding box center [71, 86] width 16 height 6
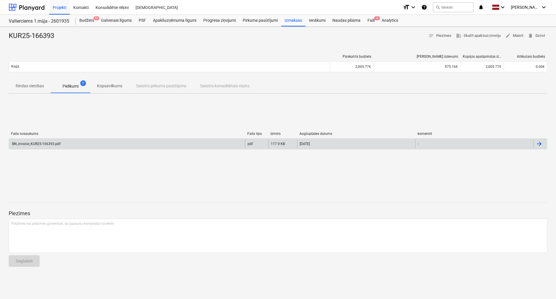
click at [51, 143] on div "BN_invoice_KUR25-166393.pdf" at bounding box center [35, 144] width 49 height 4
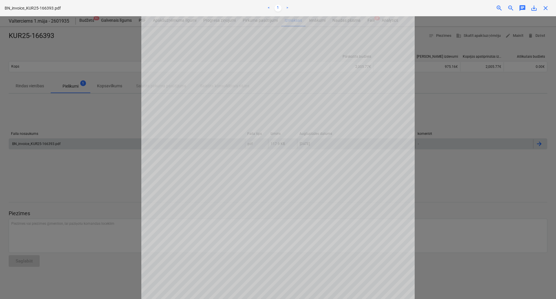
click at [545, 11] on span "close" at bounding box center [545, 8] width 7 height 7
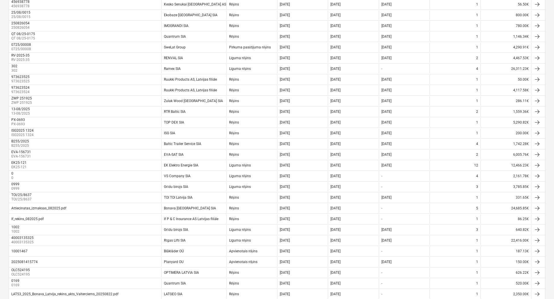
scroll to position [84, 0]
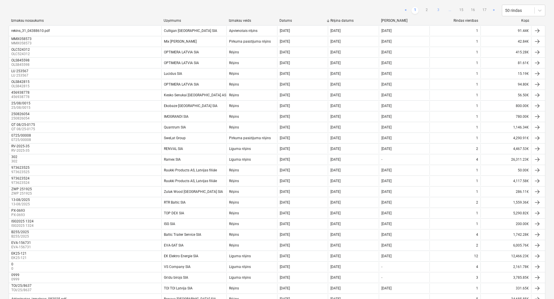
click at [439, 10] on link "3" at bounding box center [438, 10] width 7 height 7
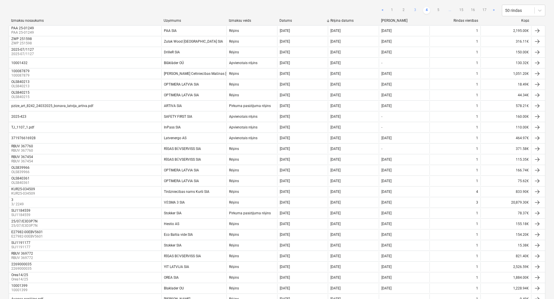
click at [439, 10] on link "5" at bounding box center [438, 10] width 7 height 7
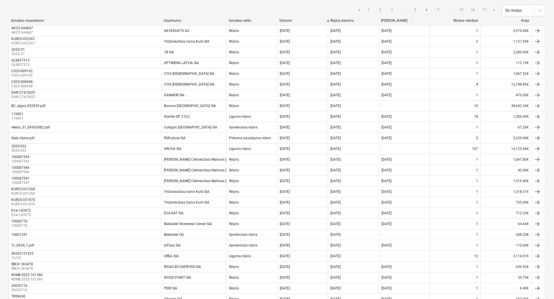
click at [439, 10] on link "7" at bounding box center [438, 10] width 7 height 7
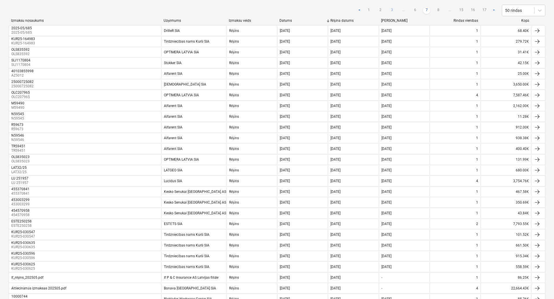
click at [439, 10] on link "8" at bounding box center [438, 10] width 7 height 7
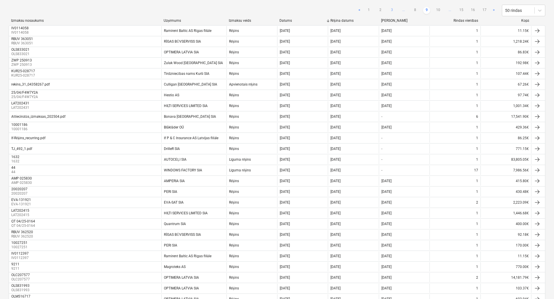
click at [439, 10] on link "10" at bounding box center [438, 10] width 7 height 7
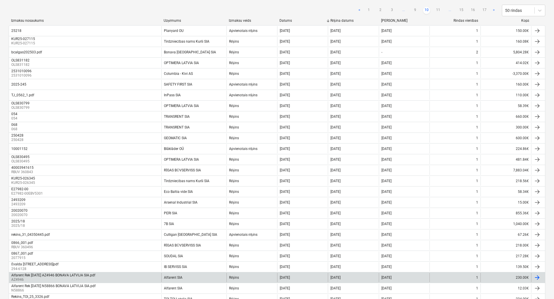
scroll to position [287, 0]
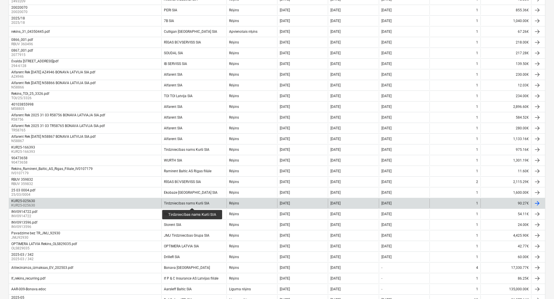
click at [193, 202] on div "Tirdzniecības nams Kurši SIA" at bounding box center [186, 203] width 45 height 4
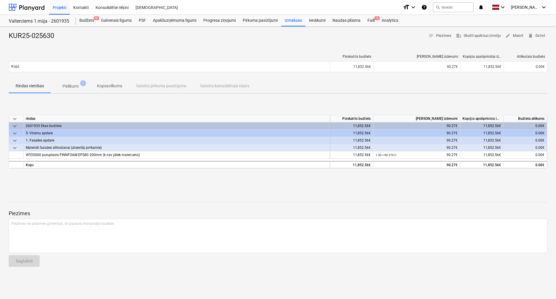
click at [59, 85] on span "Pielikumi 1" at bounding box center [70, 86] width 25 height 6
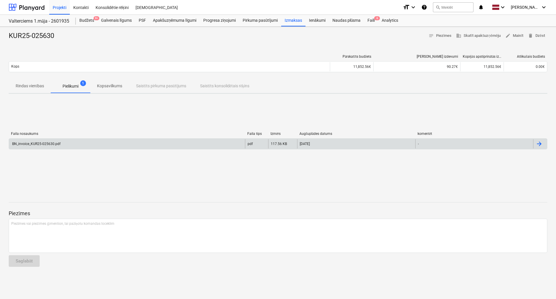
click at [59, 141] on div "BN_invoice_KUR25-025630.pdf" at bounding box center [127, 143] width 236 height 9
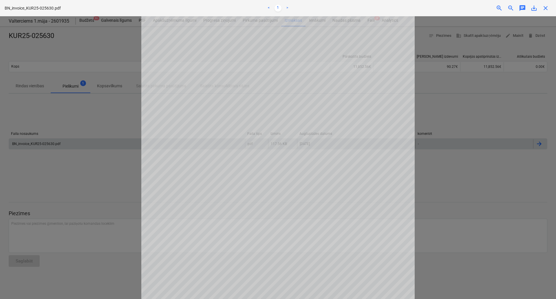
click at [543, 9] on span "close" at bounding box center [545, 8] width 7 height 7
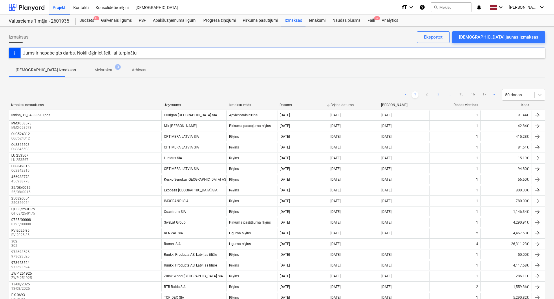
click at [438, 96] on link "3" at bounding box center [438, 94] width 7 height 7
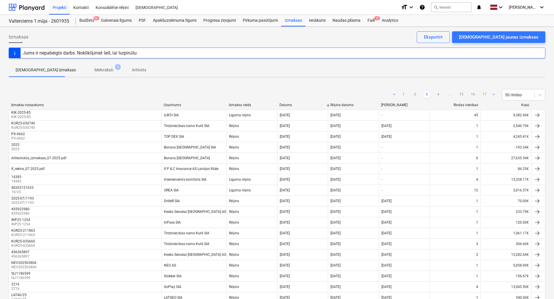
click at [438, 96] on link "4" at bounding box center [438, 94] width 7 height 7
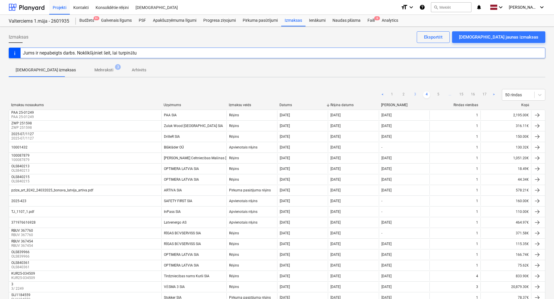
click at [438, 96] on link "5" at bounding box center [438, 94] width 7 height 7
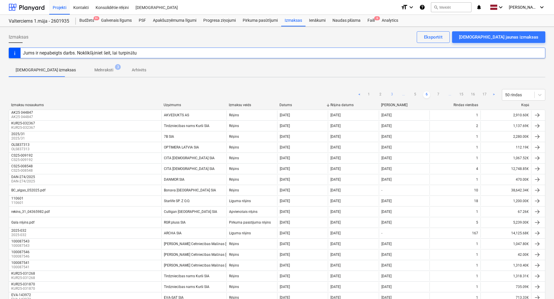
click at [438, 96] on link "7" at bounding box center [438, 94] width 7 height 7
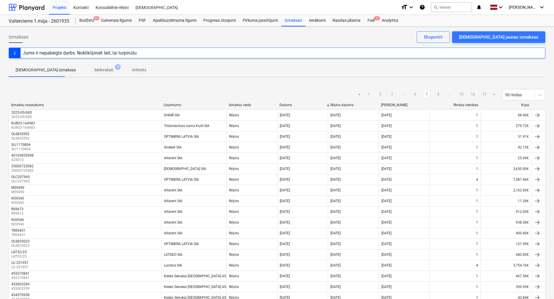
click at [438, 96] on link "8" at bounding box center [438, 94] width 7 height 7
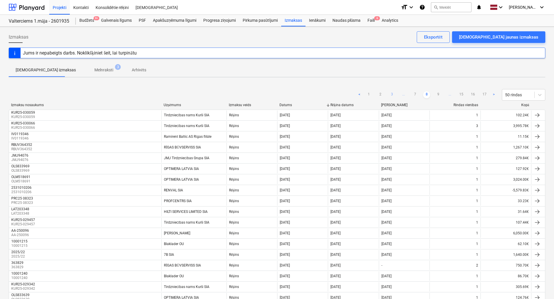
click at [438, 96] on link "9" at bounding box center [438, 94] width 7 height 7
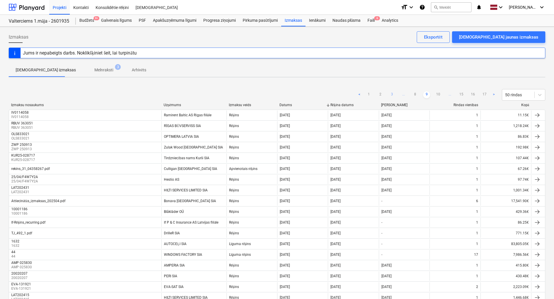
click at [438, 96] on link "10" at bounding box center [438, 94] width 7 height 7
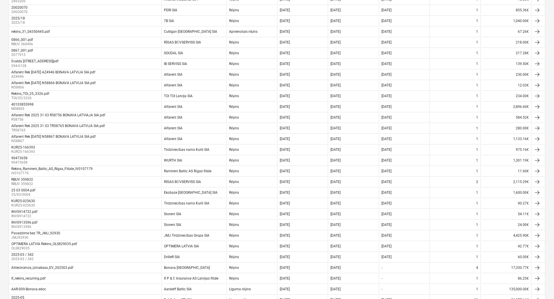
scroll to position [379, 0]
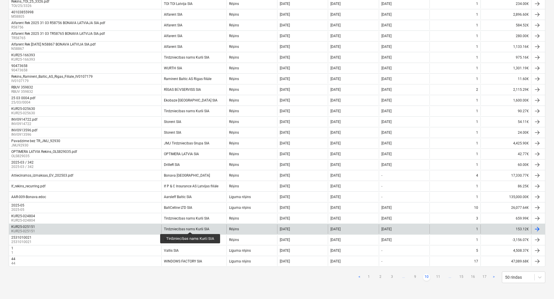
click at [191, 227] on div "Tirdzniecības nams Kurši SIA" at bounding box center [186, 229] width 45 height 4
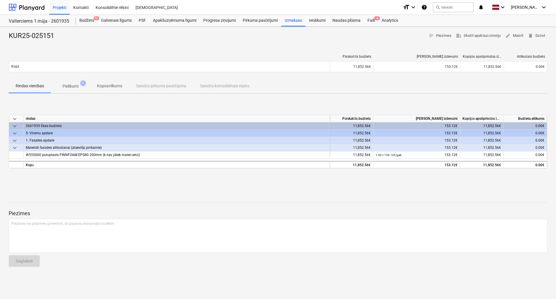
click at [76, 87] on p "Pielikumi" at bounding box center [71, 86] width 16 height 6
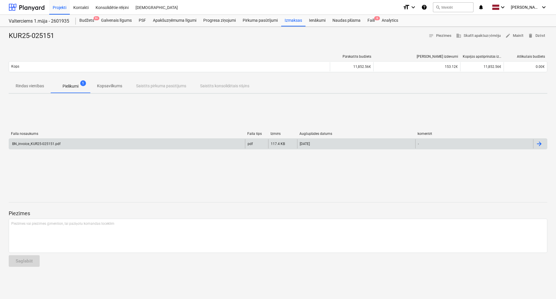
click at [41, 143] on div "BN_invoice_KUR25-025151.pdf" at bounding box center [35, 144] width 49 height 4
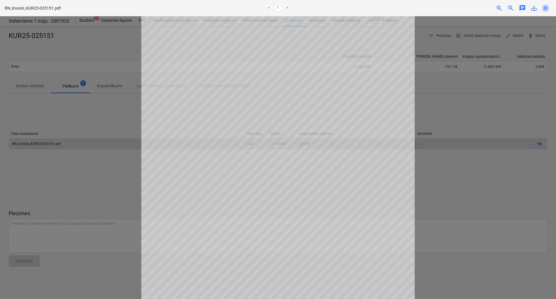
click at [549, 8] on span "close" at bounding box center [545, 8] width 7 height 7
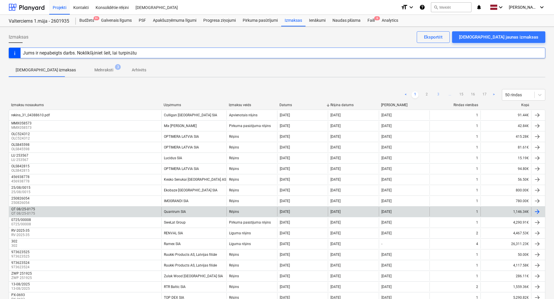
click at [439, 95] on link "3" at bounding box center [438, 94] width 7 height 7
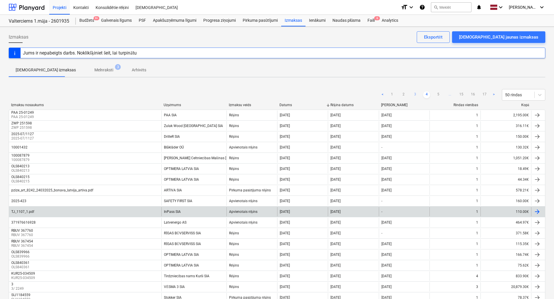
click at [439, 95] on link "5" at bounding box center [438, 94] width 7 height 7
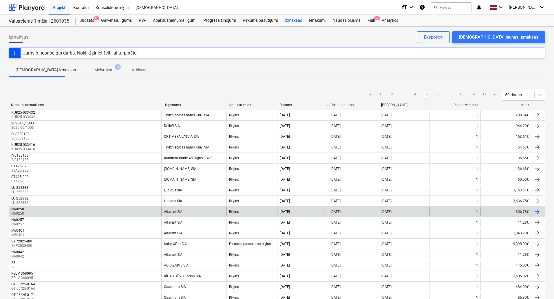
click at [439, 95] on link "6" at bounding box center [438, 94] width 7 height 7
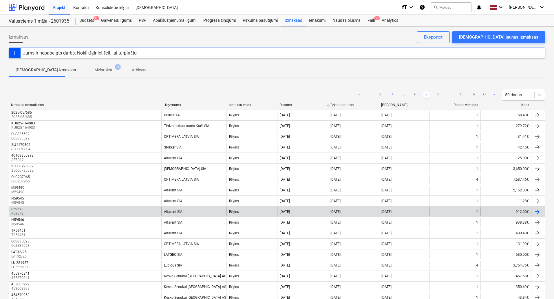
click at [439, 95] on link "8" at bounding box center [438, 94] width 7 height 7
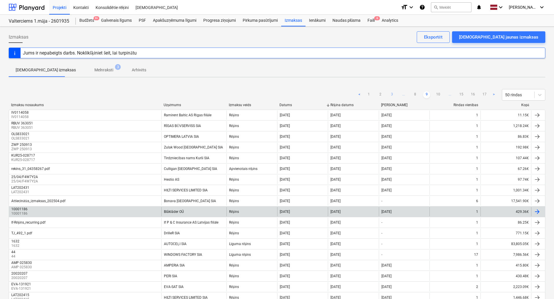
click at [439, 95] on link "10" at bounding box center [438, 94] width 7 height 7
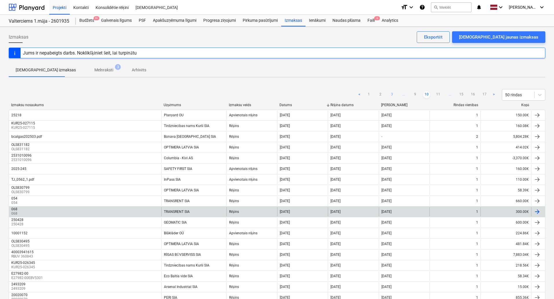
click at [439, 95] on link "11" at bounding box center [438, 94] width 7 height 7
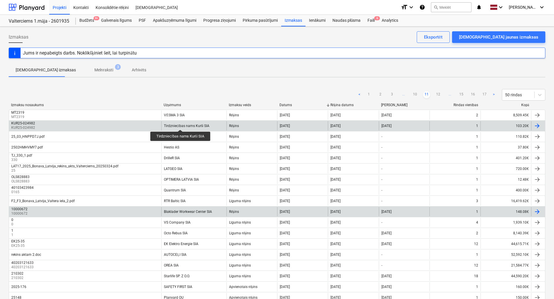
click at [181, 124] on div "Tirdzniecības nams Kurši SIA" at bounding box center [186, 126] width 45 height 4
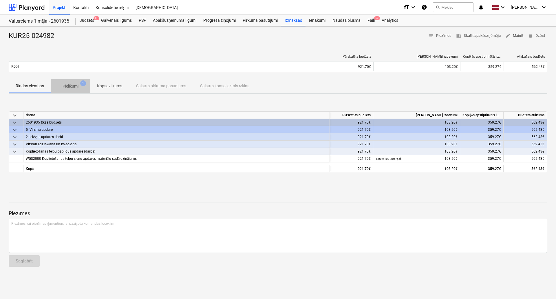
click at [69, 81] on span "Pielikumi 1" at bounding box center [70, 86] width 39 height 10
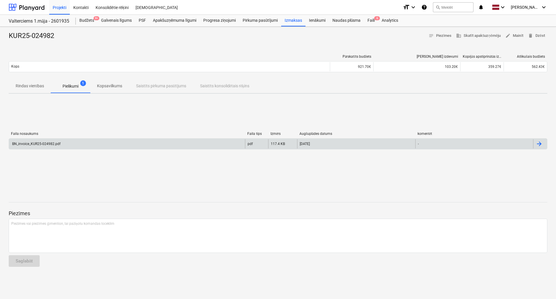
click at [47, 140] on div "BN_invoice_KUR25-024982.pdf" at bounding box center [127, 143] width 236 height 9
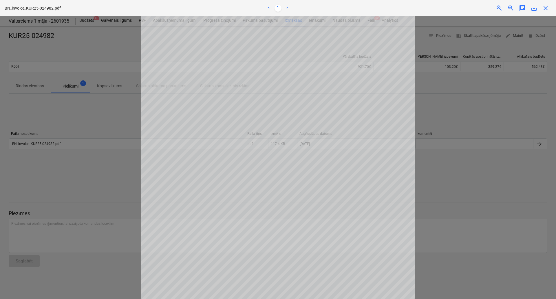
click at [545, 9] on span "close" at bounding box center [545, 8] width 7 height 7
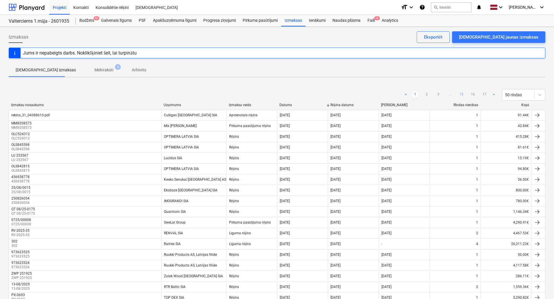
click at [463, 94] on link "15" at bounding box center [461, 94] width 7 height 7
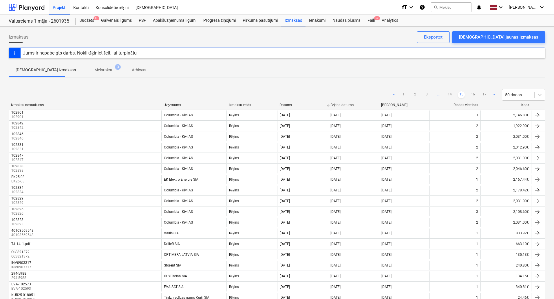
click at [445, 94] on ul "< 1 2 3 ... 14 15 16 17 >" at bounding box center [444, 94] width 107 height 7
click at [449, 94] on link "14" at bounding box center [449, 94] width 7 height 7
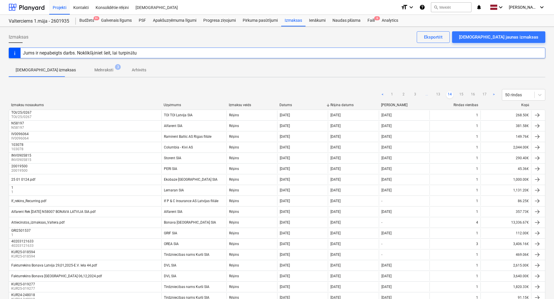
click at [449, 94] on link "14" at bounding box center [449, 94] width 7 height 7
click at [441, 94] on link "13" at bounding box center [438, 94] width 7 height 7
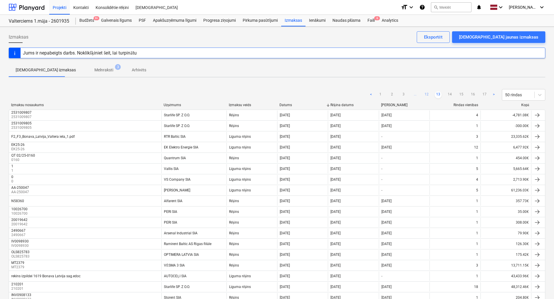
click at [429, 95] on link "12" at bounding box center [426, 94] width 7 height 7
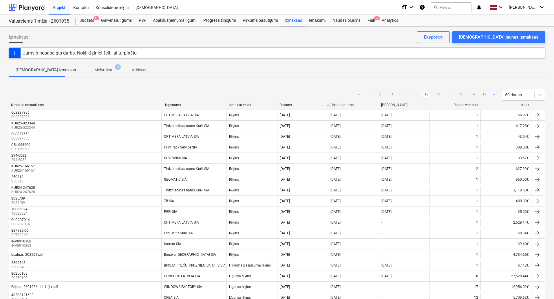
click at [417, 95] on link "11" at bounding box center [415, 94] width 7 height 7
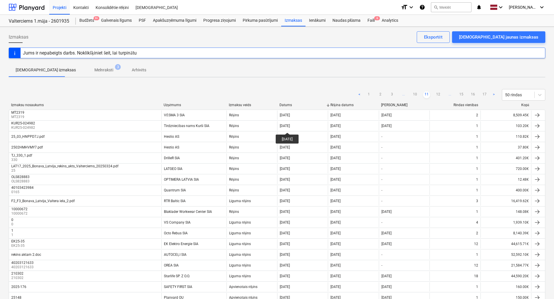
scroll to position [201, 0]
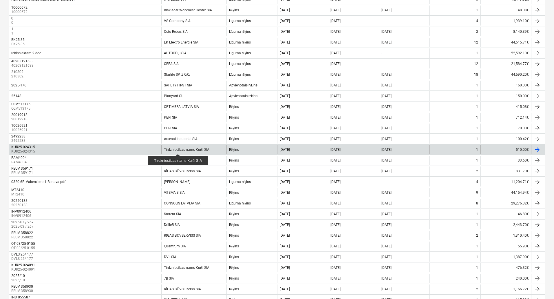
click at [178, 149] on div "Tirdzniecības nams Kurši SIA" at bounding box center [186, 149] width 45 height 4
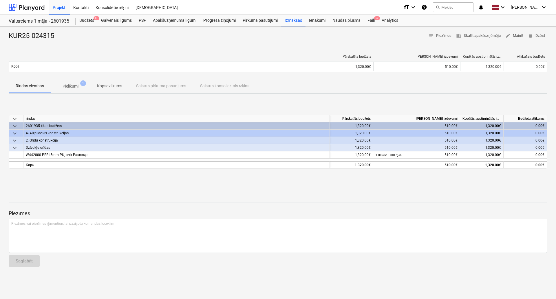
click at [67, 78] on div "Pārskatīts budžets Kārtējie izdevumi Kopējās apstiprinātās izmaksas Atlikušais …" at bounding box center [278, 64] width 539 height 29
click at [67, 82] on span "Pielikumi 1" at bounding box center [70, 86] width 39 height 10
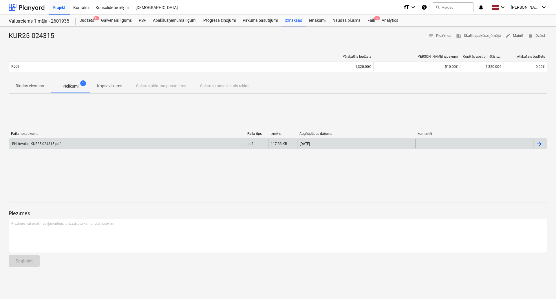
click at [52, 144] on div "BN_invoice_KUR25-024315.pdf" at bounding box center [35, 144] width 49 height 4
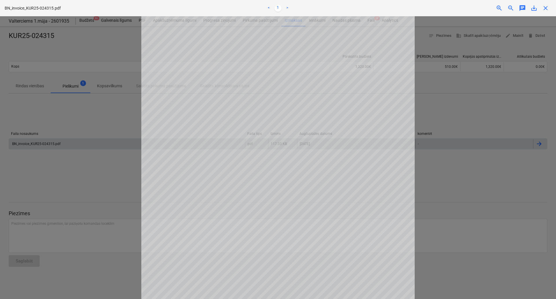
click at [552, 7] on div "BN_invoice_KUR25-024315.pdf < 1 > zoom_in zoom_out chat 0 save_alt close" at bounding box center [278, 8] width 556 height 16
click at [544, 7] on span "close" at bounding box center [545, 8] width 7 height 7
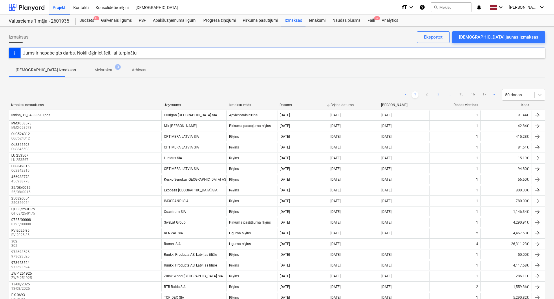
click at [438, 94] on link "3" at bounding box center [438, 94] width 7 height 7
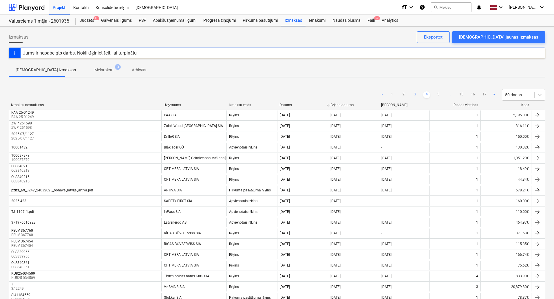
click at [438, 94] on link "5" at bounding box center [438, 94] width 7 height 7
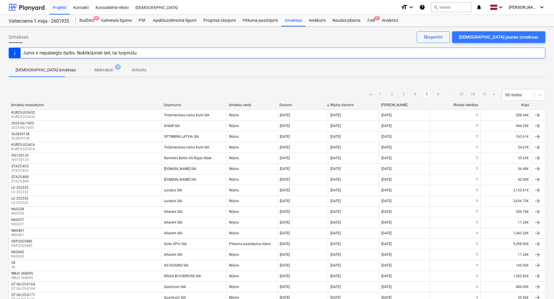
click at [438, 94] on link "6" at bounding box center [438, 94] width 7 height 7
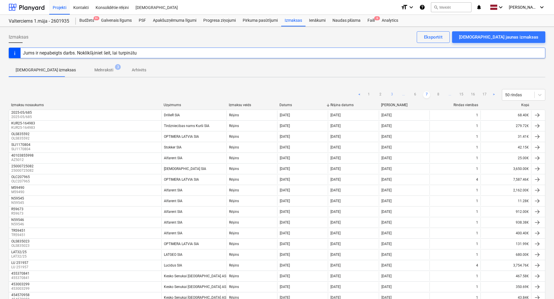
click at [438, 94] on link "8" at bounding box center [438, 94] width 7 height 7
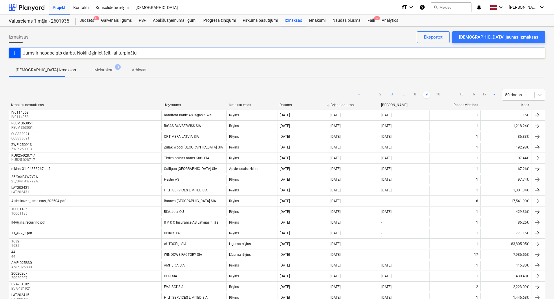
click at [438, 94] on link "10" at bounding box center [438, 94] width 7 height 7
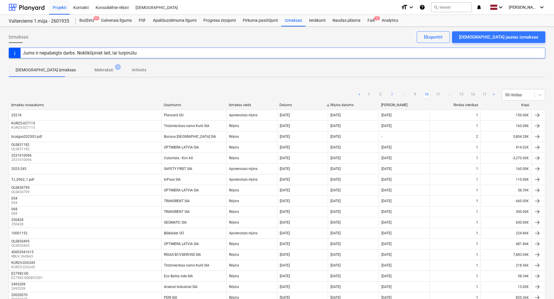
click at [438, 94] on link "11" at bounding box center [438, 94] width 7 height 7
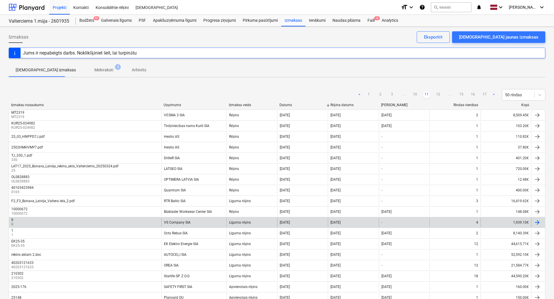
scroll to position [201, 0]
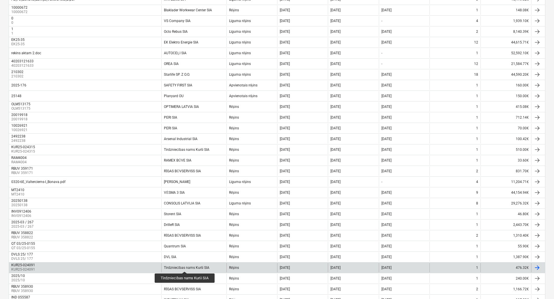
click at [184, 269] on div "Tirdzniecības nams Kurši SIA" at bounding box center [186, 267] width 45 height 4
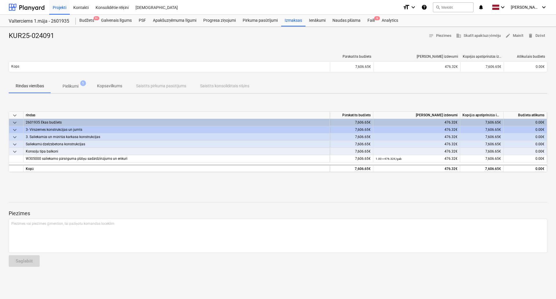
click at [77, 87] on p "Pielikumi" at bounding box center [71, 86] width 16 height 6
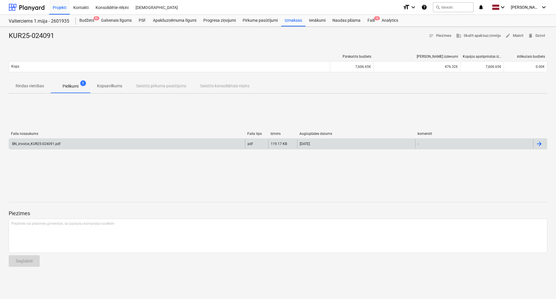
click at [65, 144] on div "BN_invoice_KUR25-024091.pdf" at bounding box center [127, 143] width 236 height 9
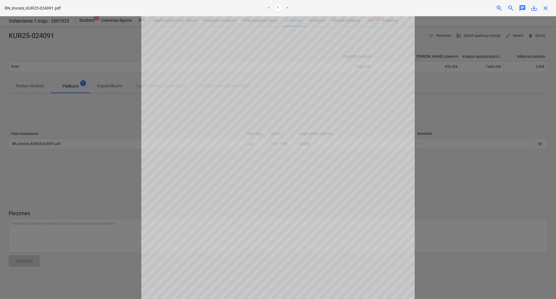
click at [512, 94] on div at bounding box center [278, 157] width 556 height 282
click at [546, 10] on span "close" at bounding box center [545, 8] width 7 height 7
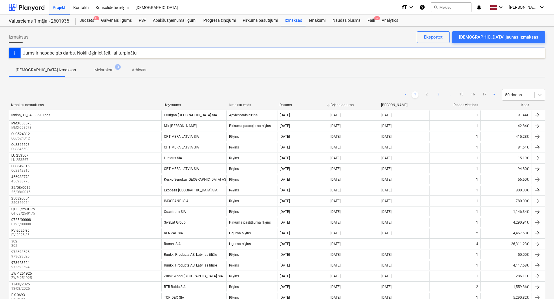
click at [438, 94] on link "3" at bounding box center [438, 94] width 7 height 7
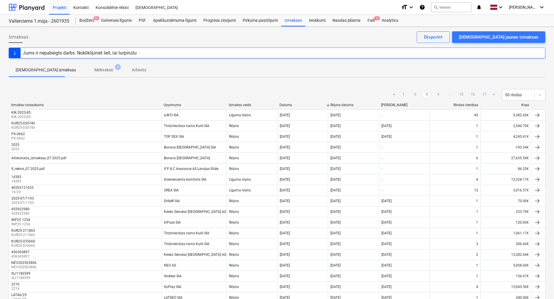
click at [438, 94] on link "4" at bounding box center [438, 94] width 7 height 7
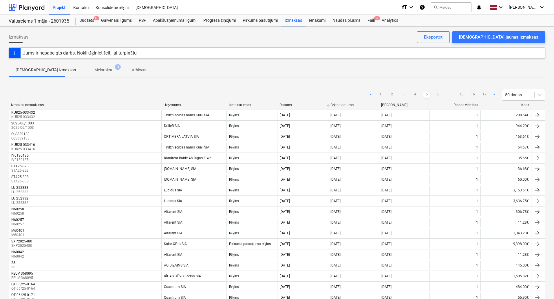
click at [438, 94] on link "6" at bounding box center [438, 94] width 7 height 7
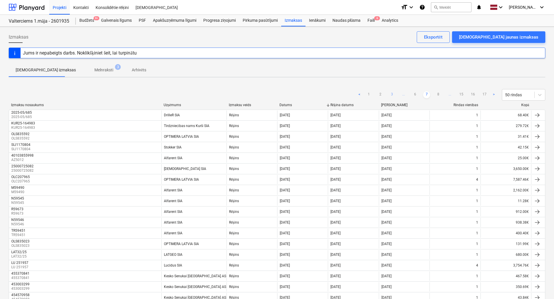
click at [438, 94] on link "8" at bounding box center [438, 94] width 7 height 7
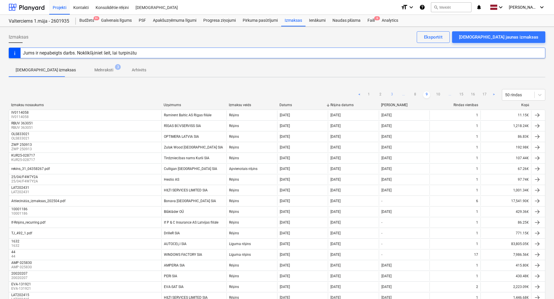
click at [438, 94] on link "10" at bounding box center [438, 94] width 7 height 7
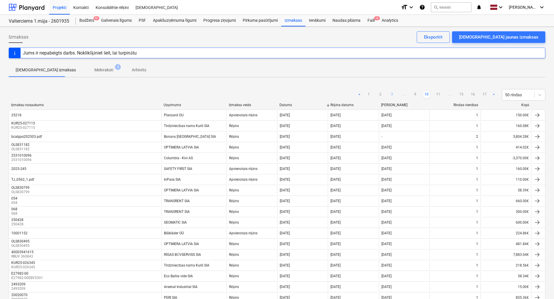
click at [438, 94] on link "11" at bounding box center [438, 94] width 7 height 7
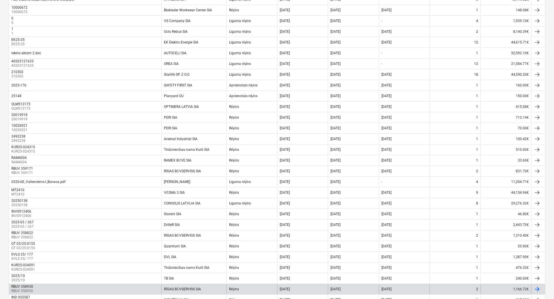
scroll to position [379, 0]
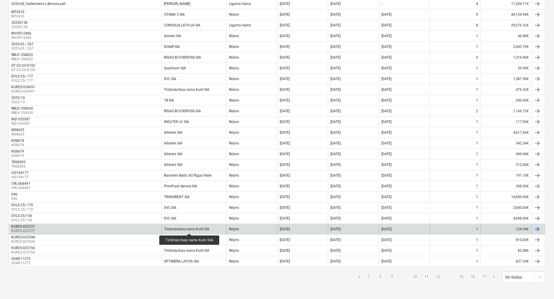
click at [186, 226] on div "Tirdzniecības nams Kurši SIA" at bounding box center [193, 228] width 65 height 9
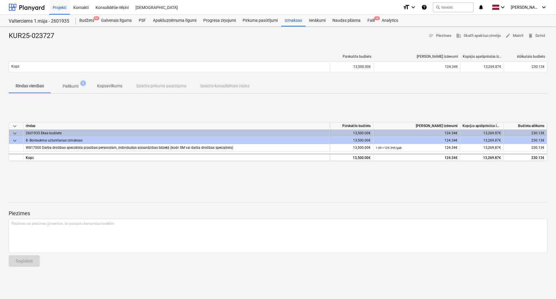
click at [57, 85] on span "Pielikumi 1" at bounding box center [70, 86] width 39 height 10
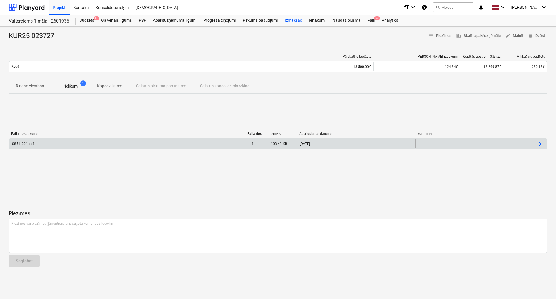
click at [64, 142] on div "0851_001.pdf" at bounding box center [127, 143] width 236 height 9
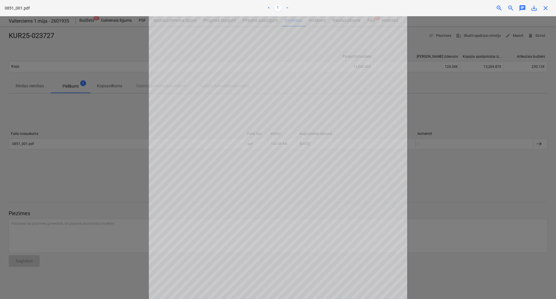
click at [530, 111] on div at bounding box center [278, 157] width 556 height 282
click at [547, 6] on span "close" at bounding box center [545, 8] width 7 height 7
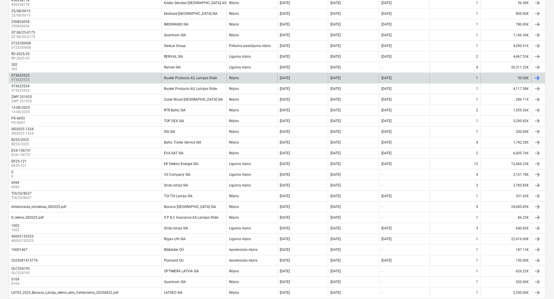
scroll to position [3, 0]
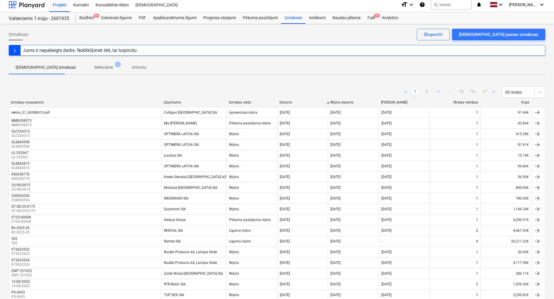
click at [439, 92] on link "3" at bounding box center [438, 92] width 7 height 7
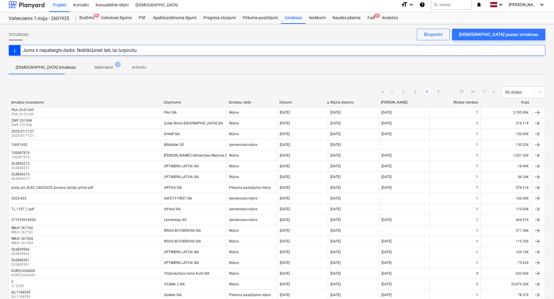
click at [439, 92] on link "5" at bounding box center [438, 92] width 7 height 7
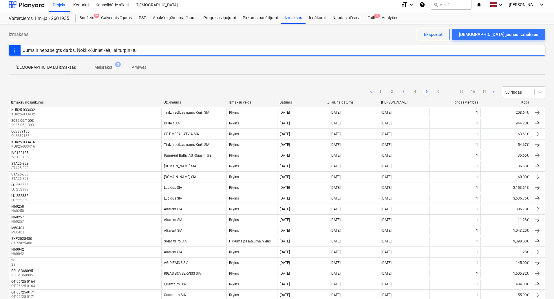
click at [439, 92] on link "6" at bounding box center [438, 92] width 7 height 7
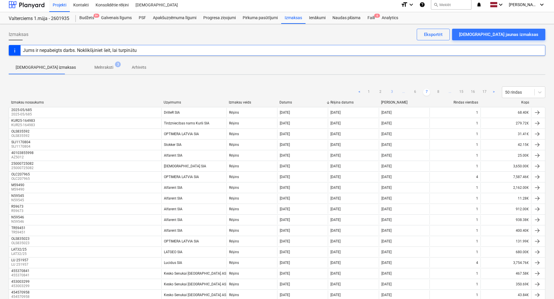
click at [439, 92] on link "8" at bounding box center [438, 92] width 7 height 7
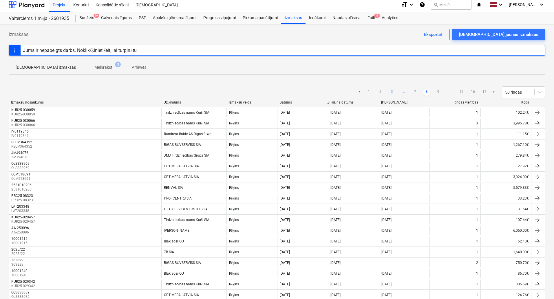
click at [439, 92] on link "9" at bounding box center [438, 92] width 7 height 7
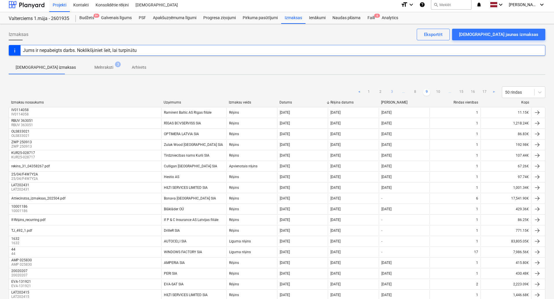
click at [439, 92] on link "10" at bounding box center [438, 92] width 7 height 7
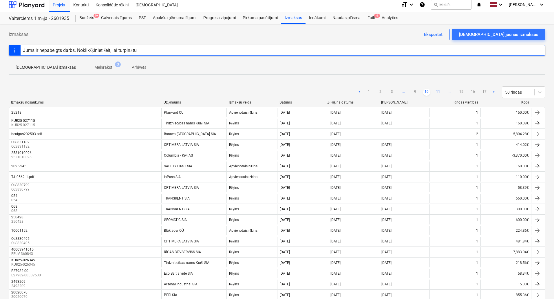
click at [439, 92] on link "11" at bounding box center [438, 92] width 7 height 7
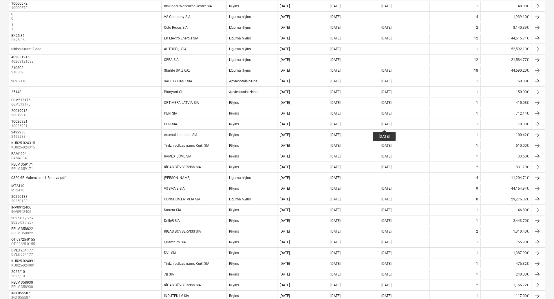
scroll to position [379, 0]
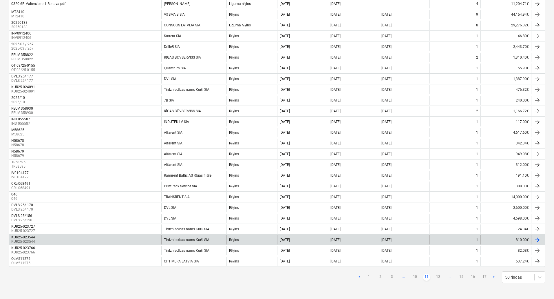
click at [194, 235] on div "Tirdzniecības nams Kurši SIA" at bounding box center [193, 239] width 65 height 9
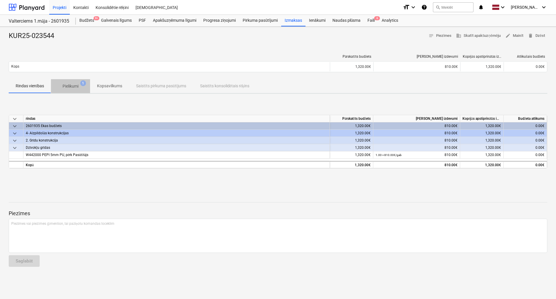
click at [66, 92] on button "Pielikumi 1" at bounding box center [70, 86] width 39 height 14
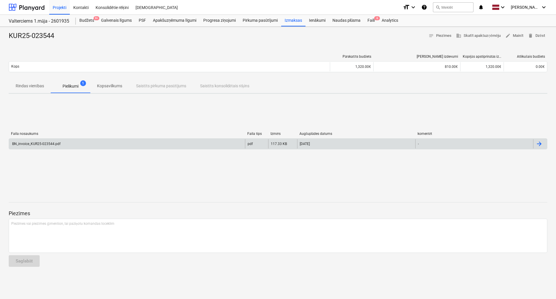
click at [47, 146] on div "BN_invoice_KUR25-023544.pdf" at bounding box center [127, 143] width 236 height 9
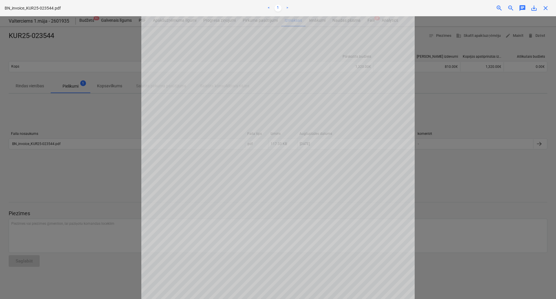
click at [546, 11] on span "close" at bounding box center [545, 8] width 7 height 7
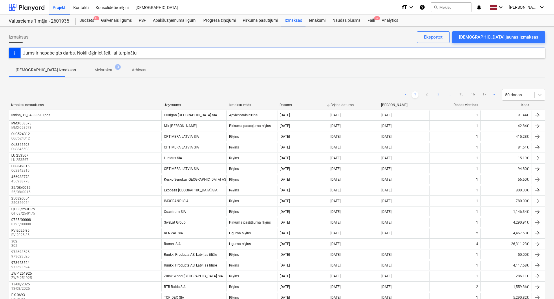
click at [441, 94] on link "3" at bounding box center [438, 94] width 7 height 7
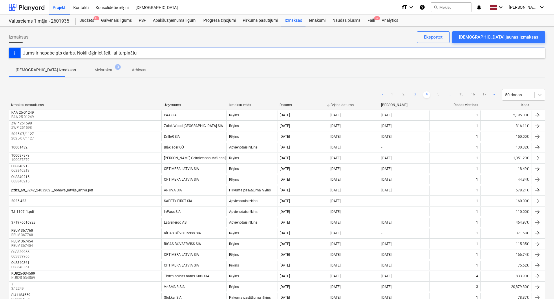
click at [441, 94] on link "5" at bounding box center [438, 94] width 7 height 7
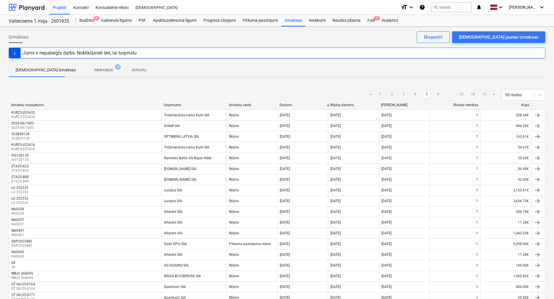
click at [441, 94] on link "6" at bounding box center [438, 94] width 7 height 7
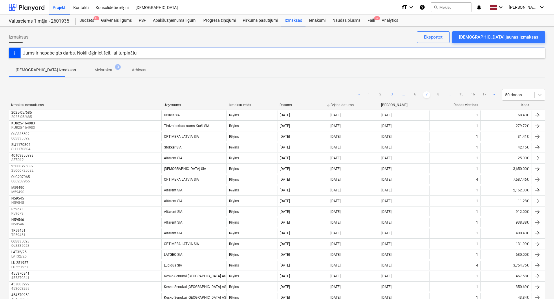
click at [441, 94] on link "8" at bounding box center [438, 94] width 7 height 7
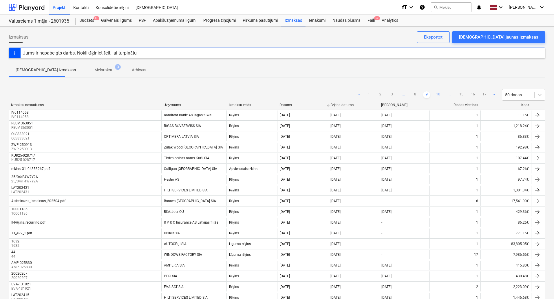
click at [441, 94] on link "10" at bounding box center [438, 94] width 7 height 7
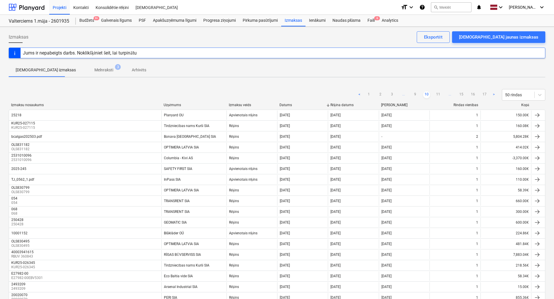
click at [441, 94] on link "11" at bounding box center [438, 94] width 7 height 7
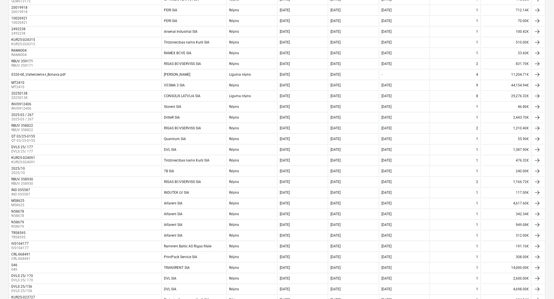
scroll to position [377, 0]
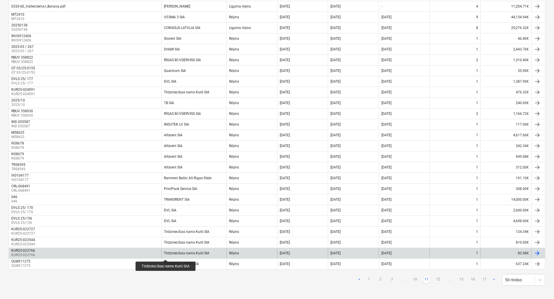
click at [167, 252] on div "Tirdzniecības nams Kurši SIA" at bounding box center [186, 253] width 45 height 4
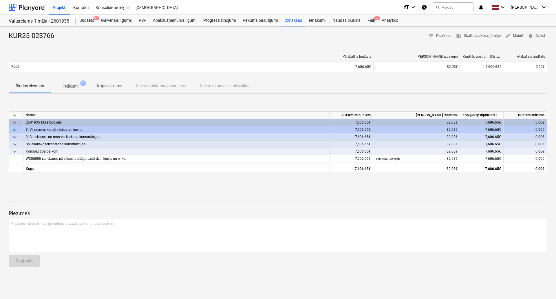
click at [71, 90] on span "Pielikumi 1" at bounding box center [70, 86] width 39 height 10
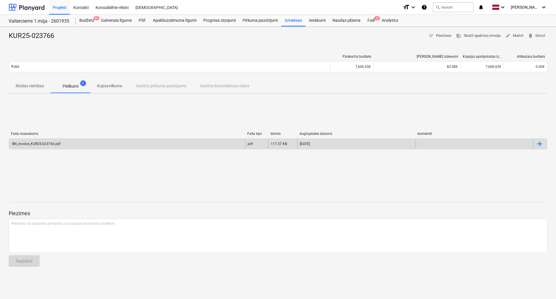
click at [46, 149] on div "BN_invoice_KUR25-023766.pdf pdf 117.37 KB 13.03.2025 -" at bounding box center [278, 143] width 539 height 11
click at [49, 140] on div "BN_invoice_KUR25-023766.pdf" at bounding box center [127, 143] width 236 height 9
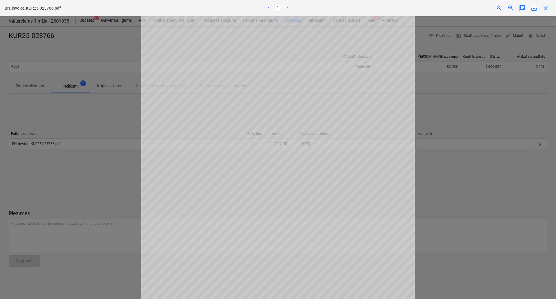
click at [96, 132] on div at bounding box center [278, 157] width 556 height 282
click at [548, 9] on span "close" at bounding box center [545, 8] width 7 height 7
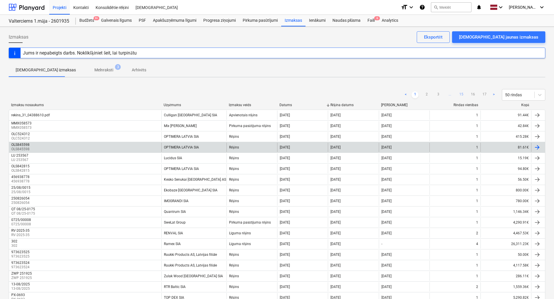
click at [462, 96] on link "15" at bounding box center [461, 94] width 7 height 7
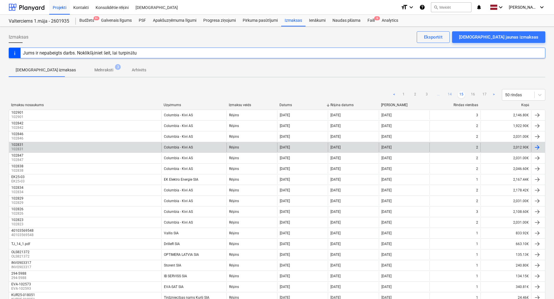
click at [450, 95] on link "14" at bounding box center [449, 94] width 7 height 7
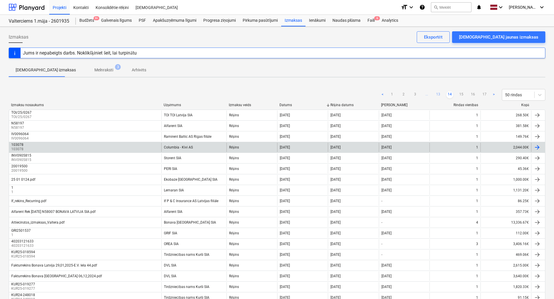
click at [440, 95] on link "13" at bounding box center [438, 94] width 7 height 7
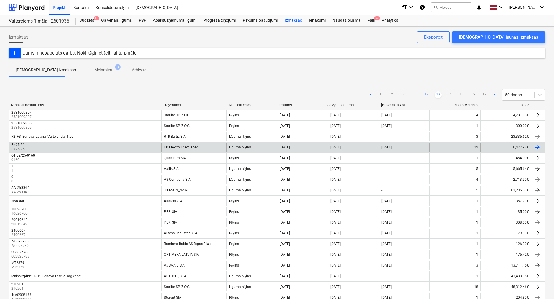
click at [428, 94] on link "12" at bounding box center [426, 94] width 7 height 7
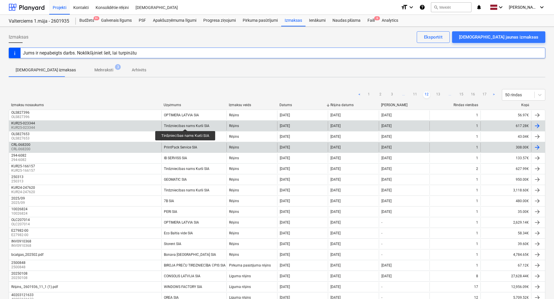
click at [185, 124] on div "Tirdzniecības nams Kurši SIA" at bounding box center [186, 126] width 45 height 4
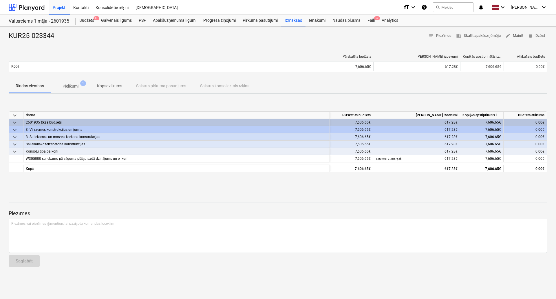
click at [65, 83] on p "Pielikumi" at bounding box center [71, 86] width 16 height 6
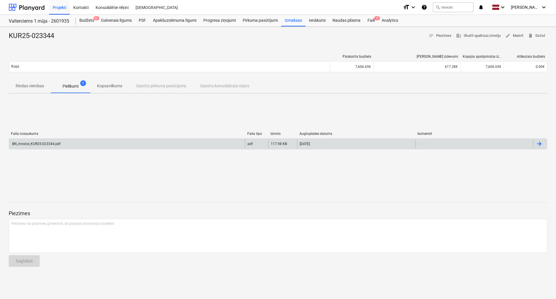
click at [55, 144] on div "BN_invoice_KUR25-023344.pdf" at bounding box center [35, 144] width 49 height 4
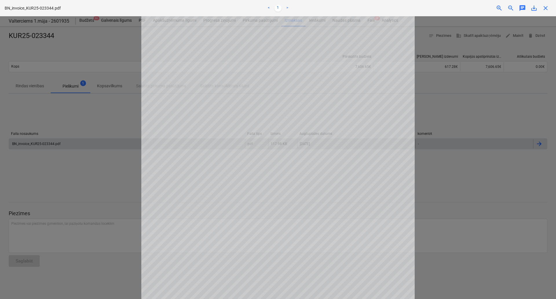
click at [543, 7] on span "close" at bounding box center [545, 8] width 7 height 7
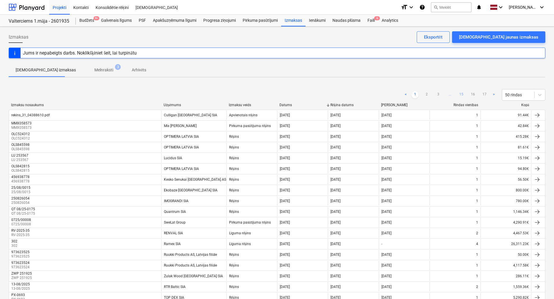
click at [459, 92] on link "15" at bounding box center [461, 94] width 7 height 7
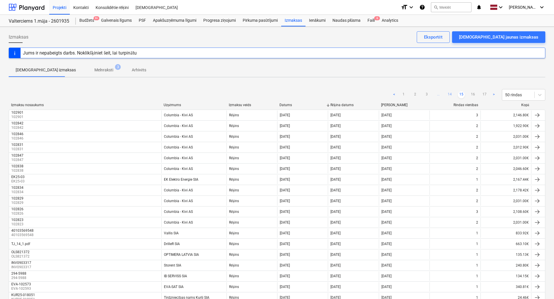
click at [447, 95] on link "14" at bounding box center [449, 94] width 7 height 7
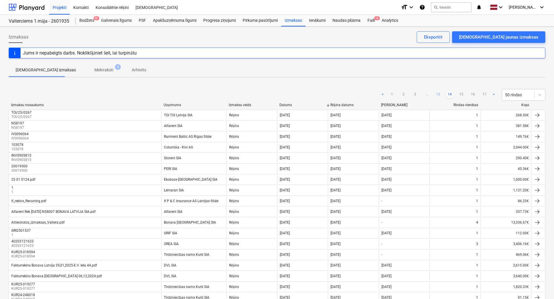
click at [437, 94] on link "13" at bounding box center [438, 94] width 7 height 7
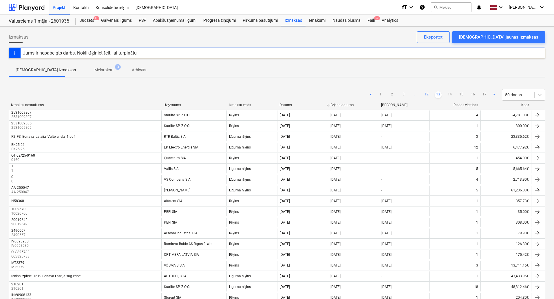
click at [427, 95] on link "12" at bounding box center [426, 94] width 7 height 7
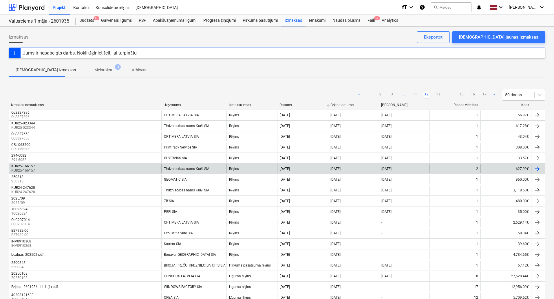
click at [197, 167] on div "Tirdzniecības nams Kurši SIA" at bounding box center [186, 169] width 45 height 4
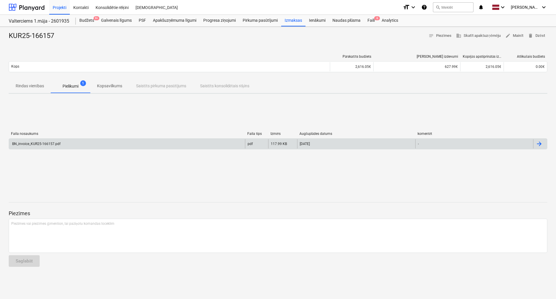
click at [47, 143] on div "BN_invoice_KUR25-166157.pdf" at bounding box center [35, 144] width 49 height 4
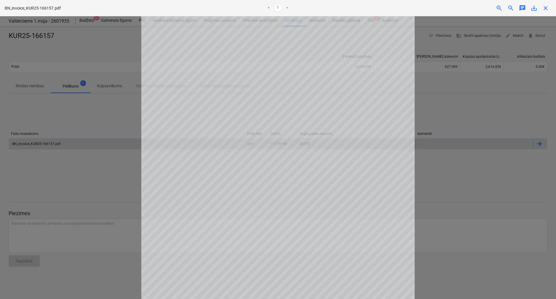
click at [466, 138] on div at bounding box center [278, 157] width 556 height 282
click at [544, 6] on span "close" at bounding box center [545, 8] width 7 height 7
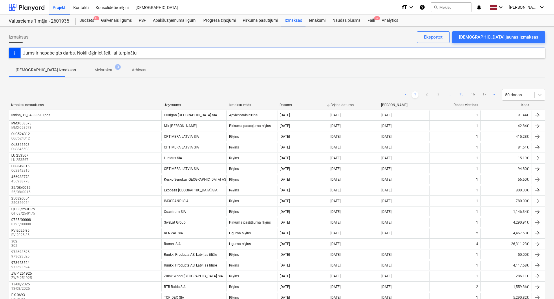
click at [461, 94] on link "15" at bounding box center [461, 94] width 7 height 7
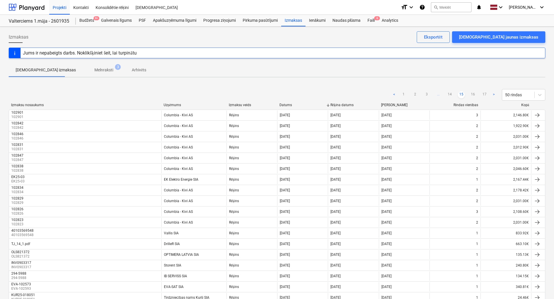
click at [443, 94] on ul "< 1 2 3 ... 14 15 16 17 >" at bounding box center [444, 94] width 107 height 7
click at [449, 94] on link "14" at bounding box center [449, 94] width 7 height 7
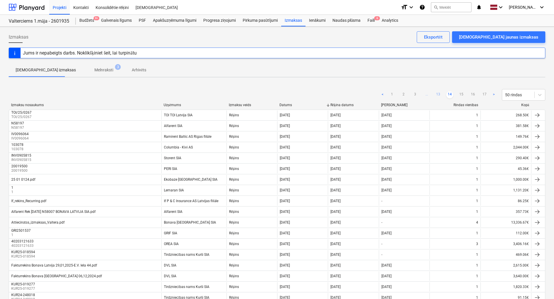
click at [440, 95] on link "13" at bounding box center [438, 94] width 7 height 7
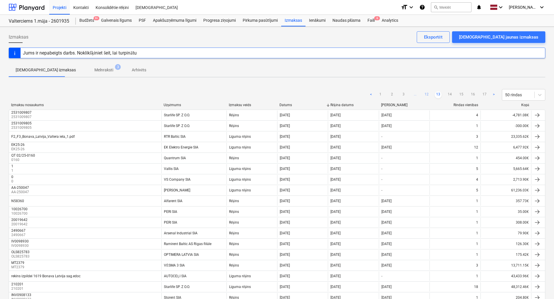
click at [430, 95] on link "12" at bounding box center [426, 94] width 7 height 7
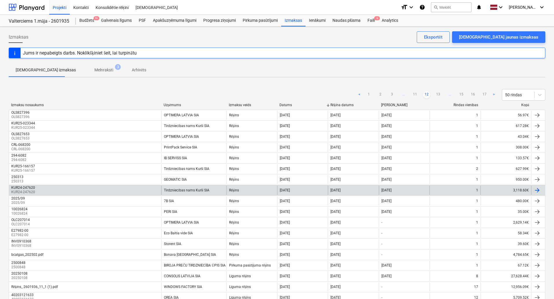
click at [191, 188] on div "Tirdzniecības nams Kurši SIA" at bounding box center [186, 190] width 45 height 4
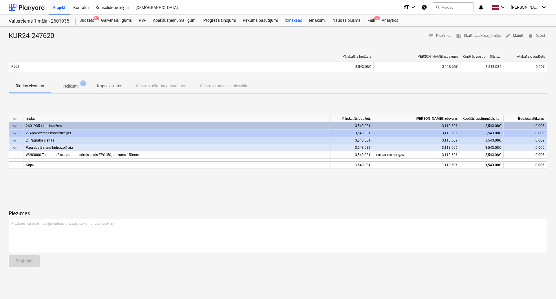
click at [72, 84] on p "Pielikumi" at bounding box center [71, 86] width 16 height 6
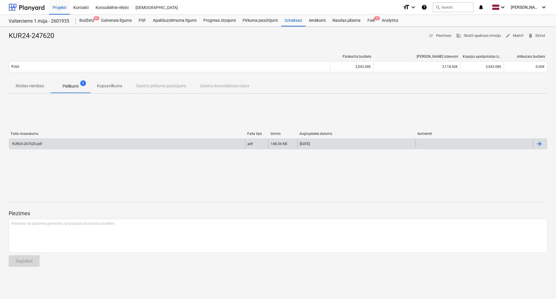
click at [76, 149] on div "KUR24-247620.pdf pdf 148.36 KB 11.03.2025 -" at bounding box center [278, 143] width 539 height 11
click at [70, 144] on div "KUR24-247620.pdf" at bounding box center [127, 143] width 236 height 9
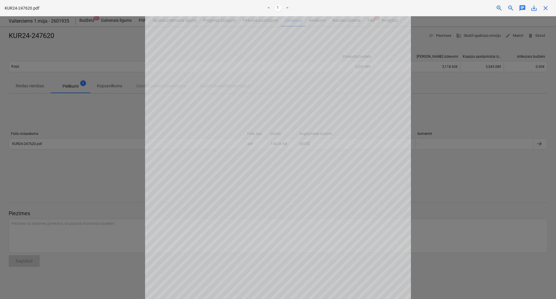
click at [449, 203] on div at bounding box center [278, 157] width 556 height 282
click at [548, 8] on span "close" at bounding box center [545, 8] width 7 height 7
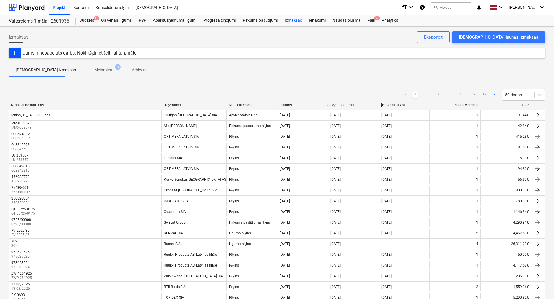
click at [461, 94] on link "15" at bounding box center [461, 94] width 7 height 7
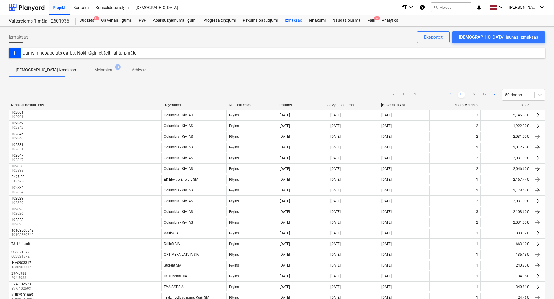
click at [449, 95] on link "14" at bounding box center [449, 94] width 7 height 7
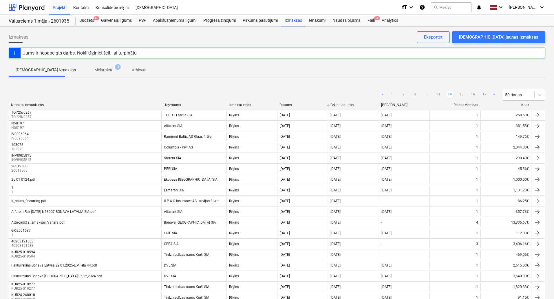
click at [434, 95] on ul "< 1 2 3 ... 13 14 15 16 17 >" at bounding box center [438, 94] width 118 height 7
click at [435, 95] on link "13" at bounding box center [438, 94] width 7 height 7
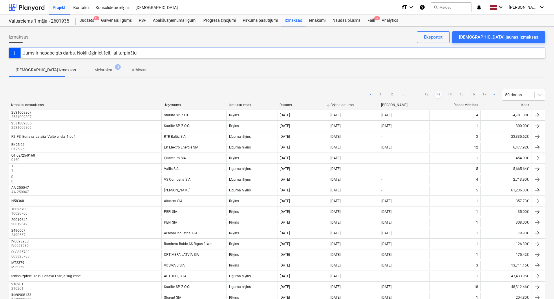
click at [421, 93] on ul "< 1 2 3 ... 12 13 14 15 16 17 >" at bounding box center [433, 94] width 130 height 7
click at [425, 94] on link "12" at bounding box center [426, 94] width 7 height 7
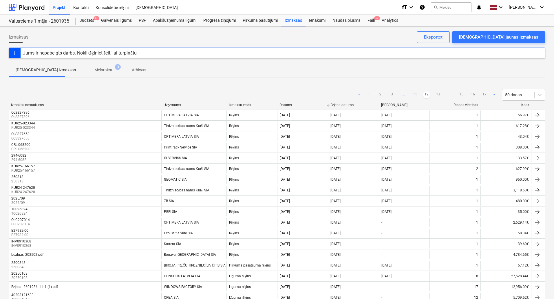
scroll to position [223, 0]
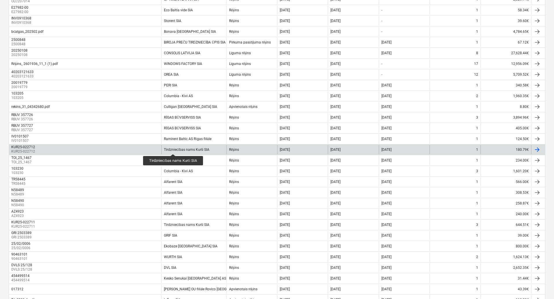
click at [175, 148] on div "Tirdzniecības nams Kurši SIA" at bounding box center [186, 149] width 45 height 4
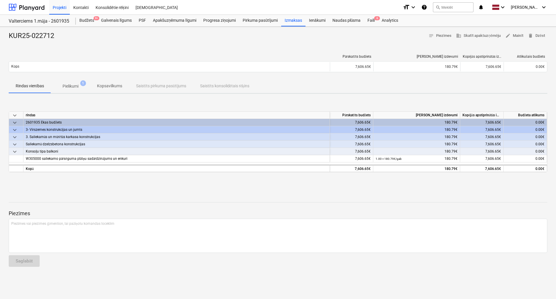
click at [83, 88] on span "Pielikumi 1" at bounding box center [70, 86] width 39 height 10
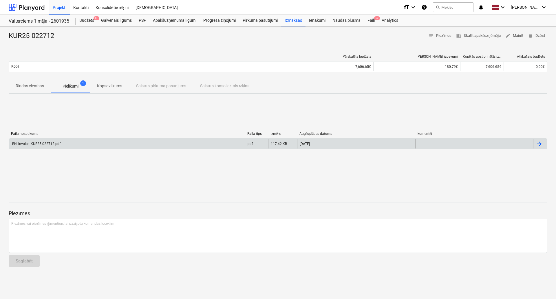
click at [64, 148] on div "BN_invoice_KUR25-022712.pdf" at bounding box center [127, 143] width 236 height 9
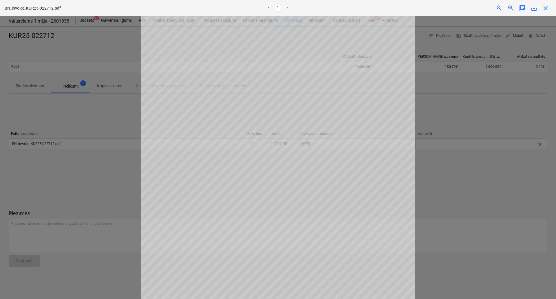
click at [535, 9] on span "save_alt" at bounding box center [534, 8] width 7 height 7
click at [481, 86] on div at bounding box center [278, 157] width 556 height 282
click at [493, 100] on div at bounding box center [278, 157] width 556 height 282
click at [547, 10] on span "close" at bounding box center [545, 8] width 7 height 7
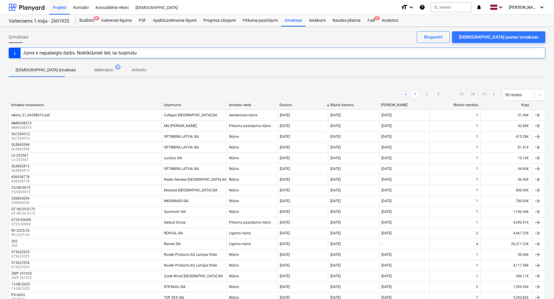
click at [460, 93] on link "15" at bounding box center [461, 94] width 7 height 7
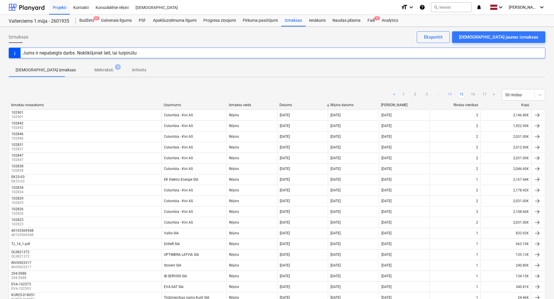
drag, startPoint x: 446, startPoint y: 95, endPoint x: 449, endPoint y: 93, distance: 3.4
click at [446, 95] on ul "< 1 2 3 ... 14 15 16 17 >" at bounding box center [444, 94] width 107 height 7
click at [451, 93] on link "14" at bounding box center [449, 94] width 7 height 7
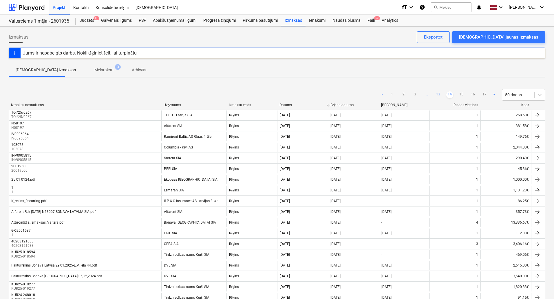
click at [437, 94] on link "13" at bounding box center [438, 94] width 7 height 7
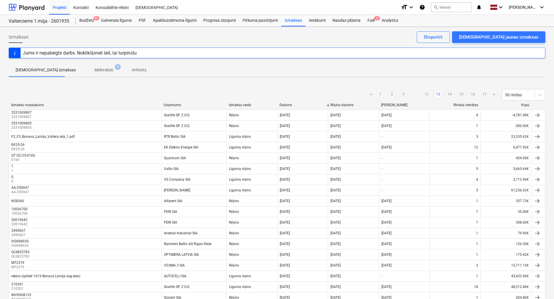
click at [430, 94] on link "12" at bounding box center [426, 94] width 7 height 7
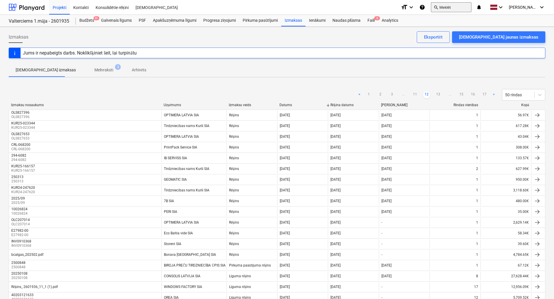
scroll to position [379, 0]
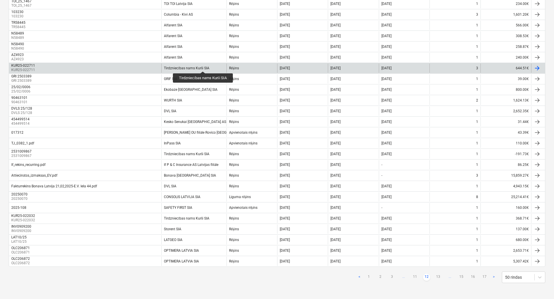
click at [197, 66] on div "Tirdzniecības nams Kurši SIA" at bounding box center [186, 68] width 45 height 4
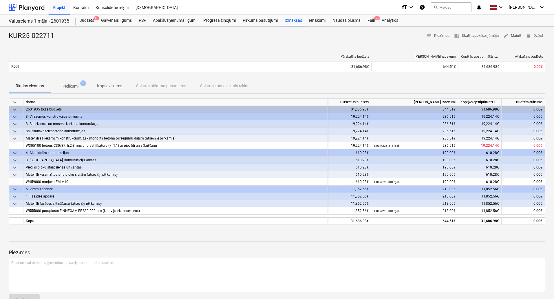
click at [79, 82] on span "Pielikumi 1" at bounding box center [70, 86] width 39 height 10
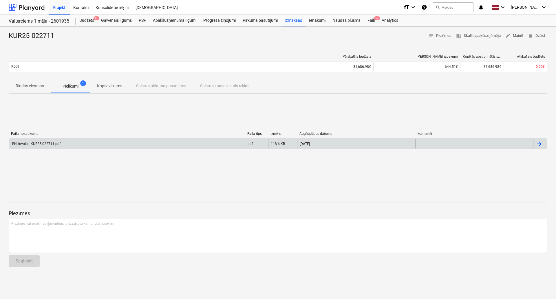
click at [66, 140] on div "BN_invoice_KUR25-022711.pdf" at bounding box center [127, 143] width 236 height 9
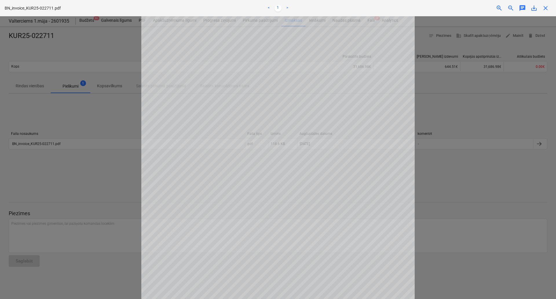
click at [548, 4] on div "BN_invoice_KUR25-022711.pdf < 1 > zoom_in zoom_out chat 0 save_alt close" at bounding box center [278, 8] width 556 height 16
click at [545, 10] on span "close" at bounding box center [545, 8] width 7 height 7
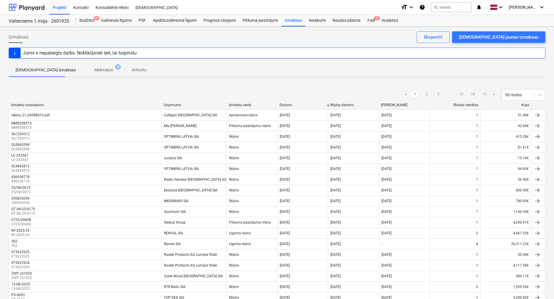
click at [466, 96] on ul "< 1 2 3 ... 15 16 17 >" at bounding box center [449, 94] width 95 height 7
click at [465, 96] on ul "< 1 2 3 ... 15 16 17 >" at bounding box center [449, 94] width 95 height 7
click at [461, 96] on link "15" at bounding box center [461, 94] width 7 height 7
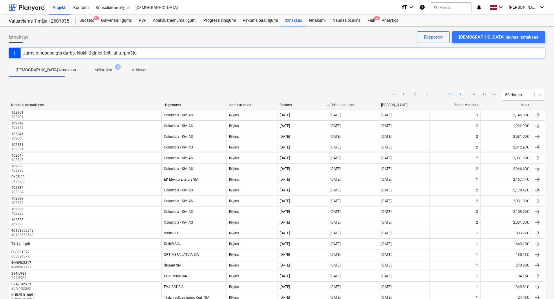
click at [450, 96] on link "14" at bounding box center [449, 94] width 7 height 7
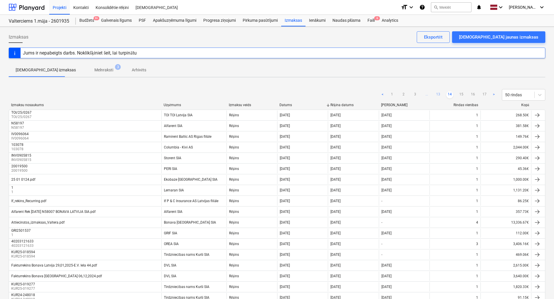
click at [441, 94] on link "13" at bounding box center [438, 94] width 7 height 7
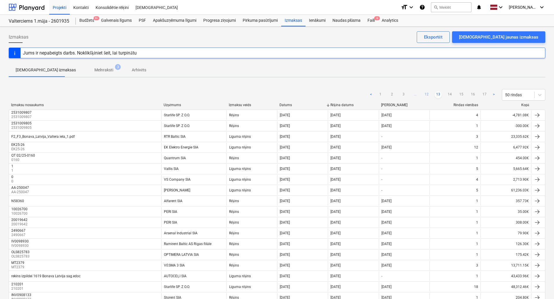
click at [426, 94] on link "12" at bounding box center [426, 94] width 7 height 7
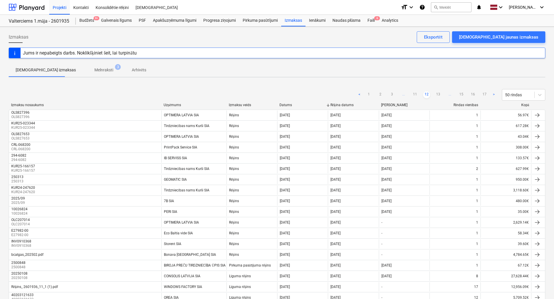
scroll to position [379, 0]
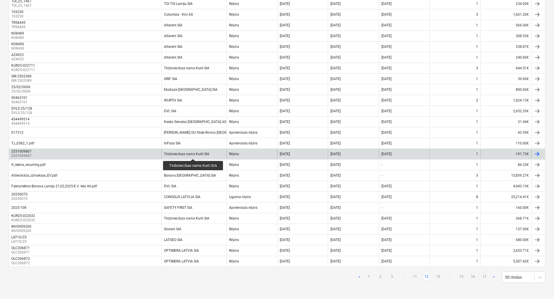
click at [194, 154] on div "Tirdzniecības nams Kurši SIA" at bounding box center [186, 154] width 45 height 4
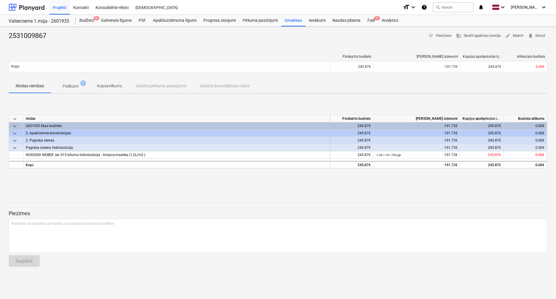
click at [68, 82] on span "Pielikumi 1" at bounding box center [70, 86] width 39 height 10
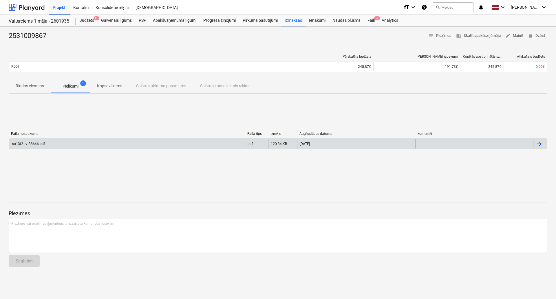
click at [60, 139] on div "so13f2_lv_38646.pdf" at bounding box center [127, 143] width 236 height 9
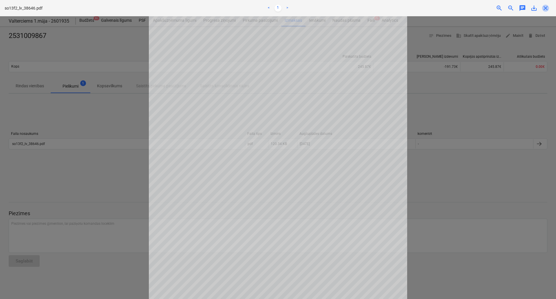
click at [548, 7] on span "close" at bounding box center [545, 8] width 7 height 7
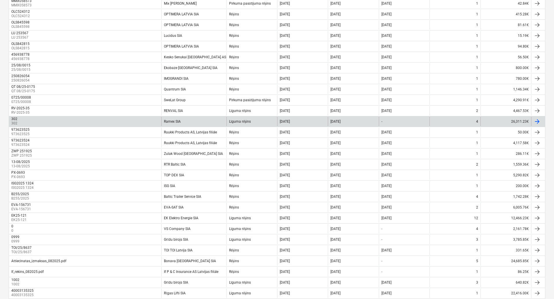
scroll to position [32, 0]
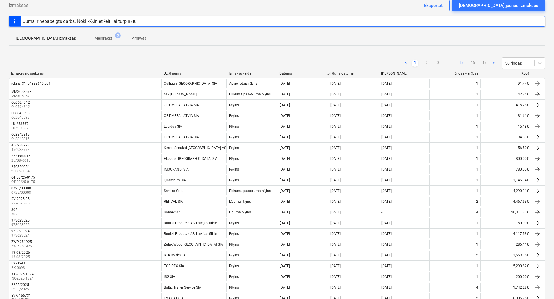
click at [461, 62] on link "15" at bounding box center [461, 63] width 7 height 7
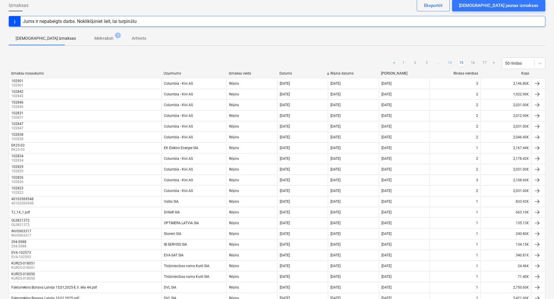
click at [450, 63] on link "14" at bounding box center [449, 63] width 7 height 7
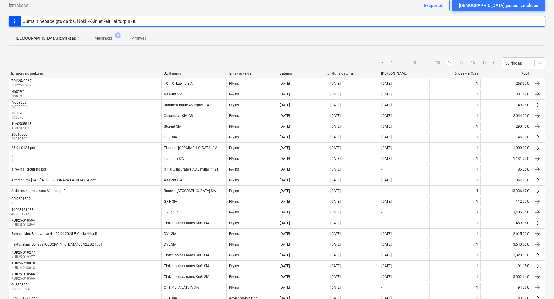
click at [442, 62] on ul "< 1 2 3 ... 13 14 15 16 17 >" at bounding box center [438, 63] width 118 height 7
click at [440, 62] on link "13" at bounding box center [438, 63] width 7 height 7
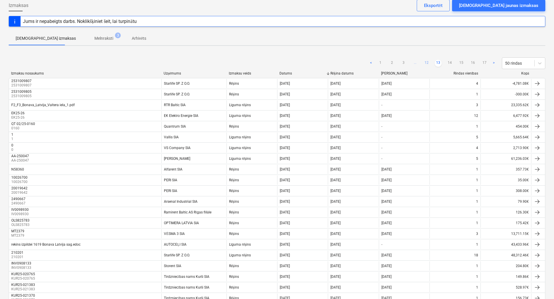
click at [428, 63] on link "12" at bounding box center [426, 63] width 7 height 7
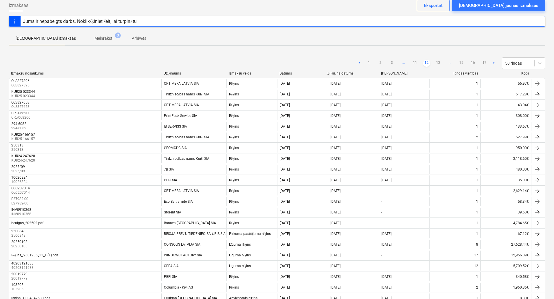
scroll to position [379, 0]
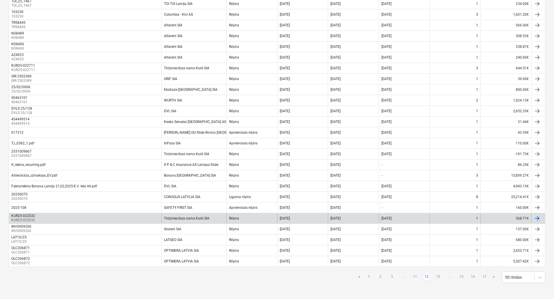
click at [191, 217] on div "Tirdzniecības nams Kurši SIA" at bounding box center [186, 218] width 45 height 4
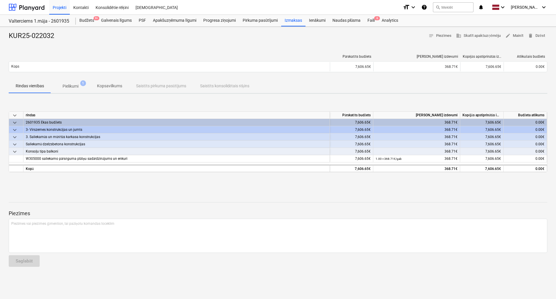
click at [57, 86] on span "Pielikumi 1" at bounding box center [70, 86] width 39 height 10
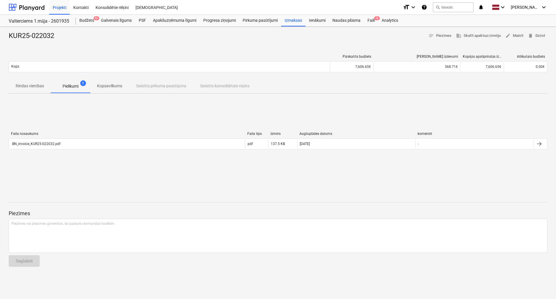
click at [54, 155] on div "Faila nosaukums Faila tips Izmērs Augšuplādes datums komentēt BN_invoice_KUR25-…" at bounding box center [278, 141] width 539 height 29
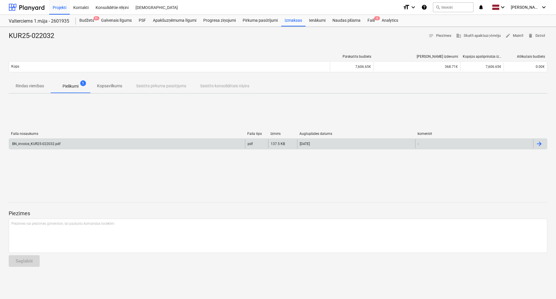
click at [54, 148] on div "BN_invoice_KUR25-022032.pdf pdf 137.5 KB 24.02.2025 -" at bounding box center [278, 143] width 539 height 11
click at [61, 141] on div "BN_invoice_KUR25-022032.pdf" at bounding box center [127, 143] width 236 height 9
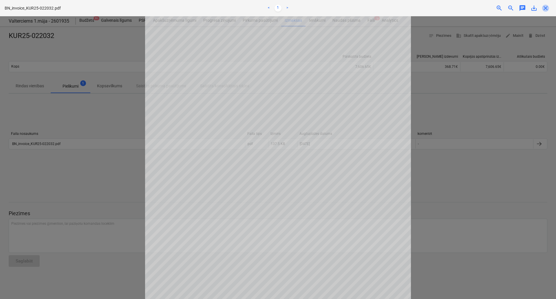
click at [546, 10] on span "close" at bounding box center [545, 8] width 7 height 7
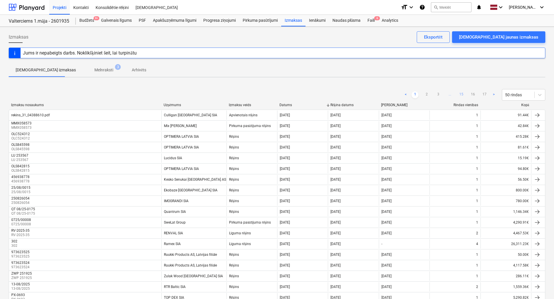
click at [458, 93] on link "15" at bounding box center [461, 94] width 7 height 7
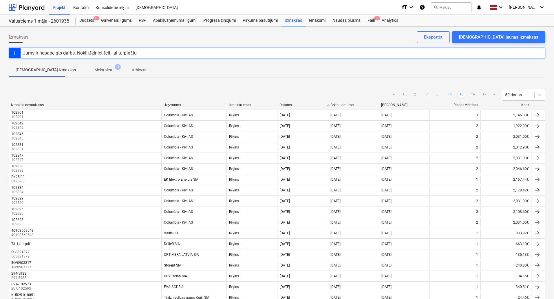
click at [448, 96] on link "14" at bounding box center [449, 94] width 7 height 7
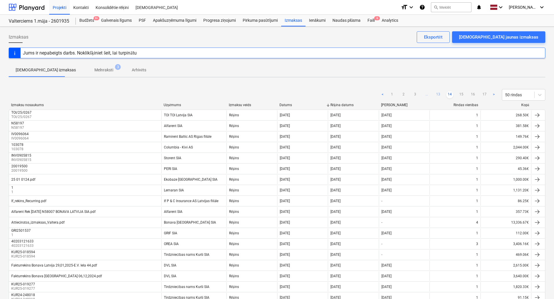
click at [440, 95] on link "13" at bounding box center [438, 94] width 7 height 7
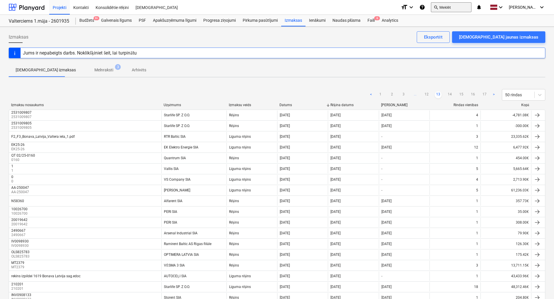
scroll to position [158, 0]
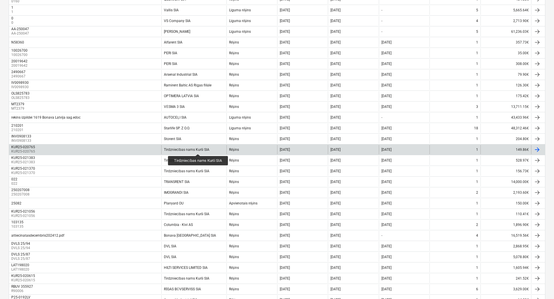
click at [198, 149] on div "Tirdzniecības nams Kurši SIA" at bounding box center [186, 149] width 45 height 4
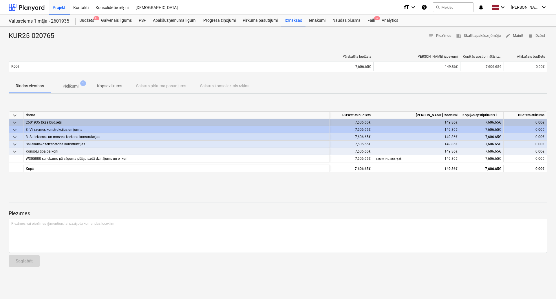
click at [78, 88] on p "Pielikumi" at bounding box center [71, 86] width 16 height 6
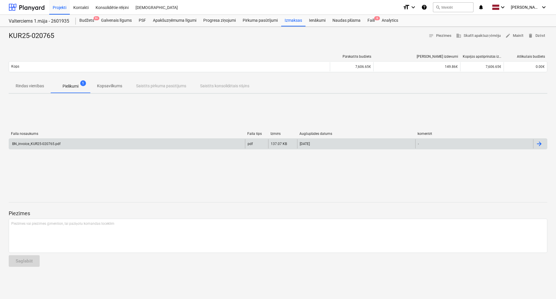
click at [63, 143] on div "BN_invoice_KUR25-020765.pdf" at bounding box center [127, 143] width 236 height 9
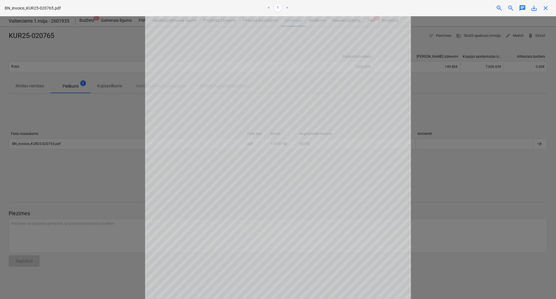
click at [545, 12] on div "BN_invoice_KUR25-020765.pdf < 1 > zoom_in zoom_out chat 0 save_alt close" at bounding box center [278, 8] width 556 height 16
click at [546, 10] on span "close" at bounding box center [545, 8] width 7 height 7
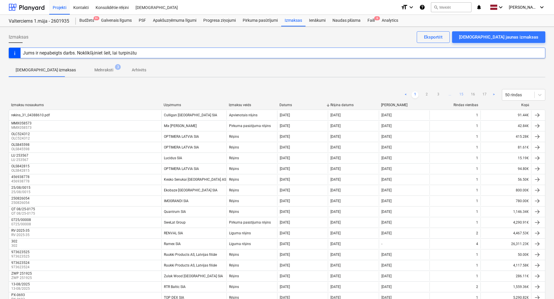
click at [460, 93] on link "15" at bounding box center [461, 94] width 7 height 7
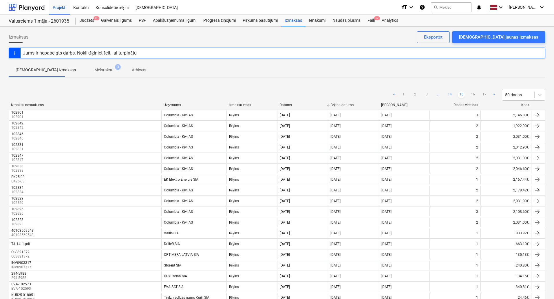
click at [449, 95] on link "14" at bounding box center [449, 94] width 7 height 7
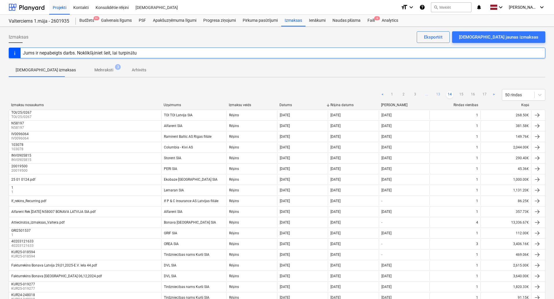
click at [439, 95] on link "13" at bounding box center [438, 94] width 7 height 7
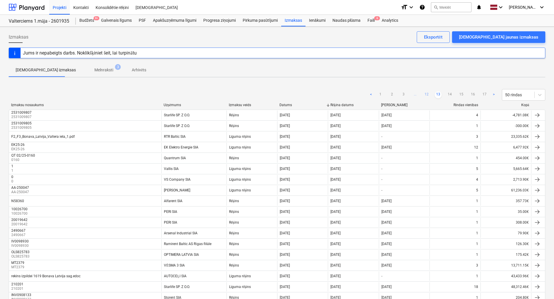
click at [430, 96] on link "12" at bounding box center [426, 94] width 7 height 7
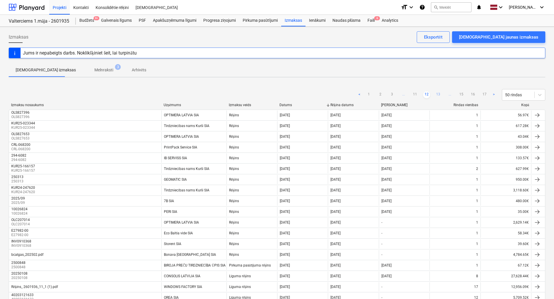
click at [436, 94] on link "13" at bounding box center [438, 94] width 7 height 7
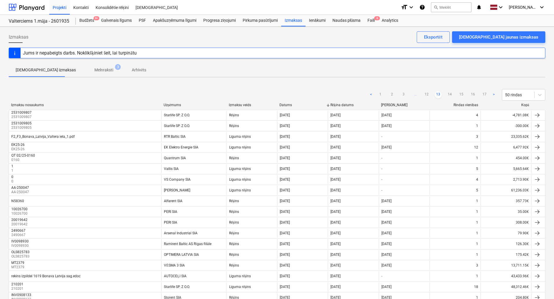
click at [430, 91] on div "< 1 2 3 ... 12 13 14 15 16 17 > 50 rindas" at bounding box center [457, 95] width 178 height 12
click at [429, 93] on link "12" at bounding box center [426, 94] width 7 height 7
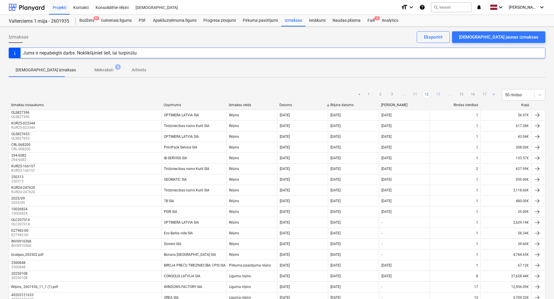
click at [438, 96] on link "13" at bounding box center [438, 94] width 7 height 7
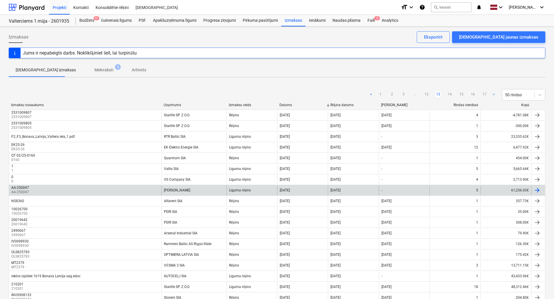
scroll to position [158, 0]
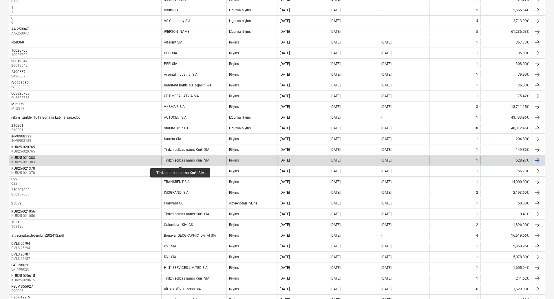
click at [180, 160] on div "Tirdzniecības nams Kurši SIA" at bounding box center [186, 160] width 45 height 4
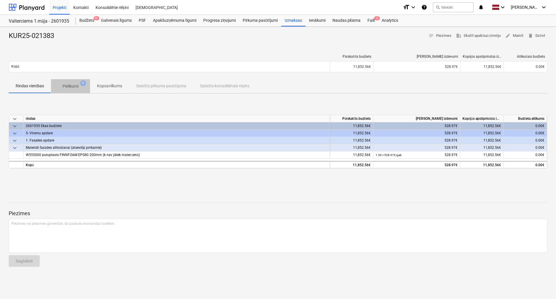
drag, startPoint x: 59, startPoint y: 87, endPoint x: 62, endPoint y: 87, distance: 3.0
click at [59, 87] on span "Pielikumi 1" at bounding box center [70, 86] width 25 height 6
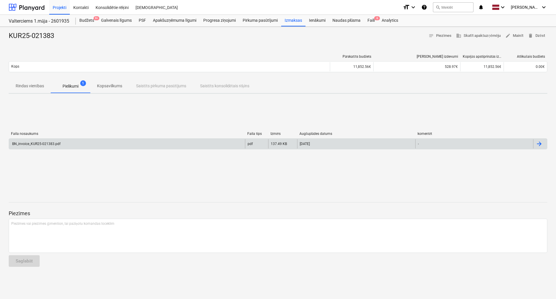
click at [51, 141] on div "BN_invoice_KUR25-021383.pdf" at bounding box center [127, 143] width 236 height 9
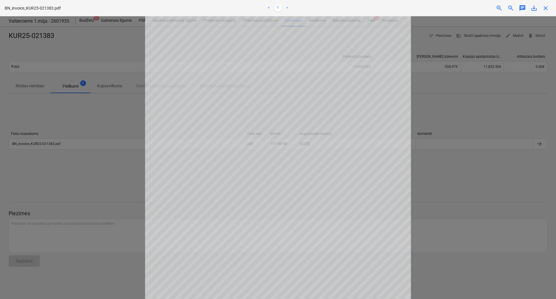
click at [547, 9] on span "close" at bounding box center [545, 8] width 7 height 7
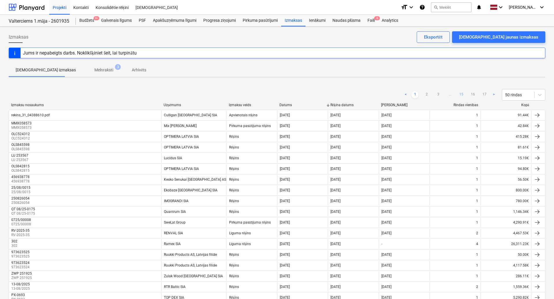
click at [462, 94] on link "15" at bounding box center [461, 94] width 7 height 7
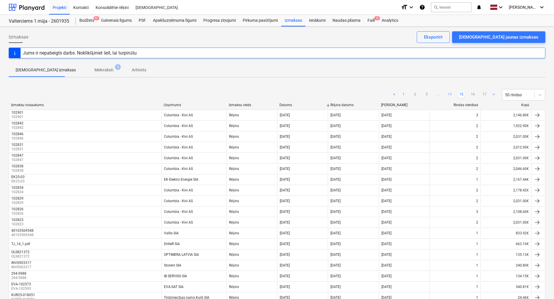
click at [447, 95] on link "14" at bounding box center [449, 94] width 7 height 7
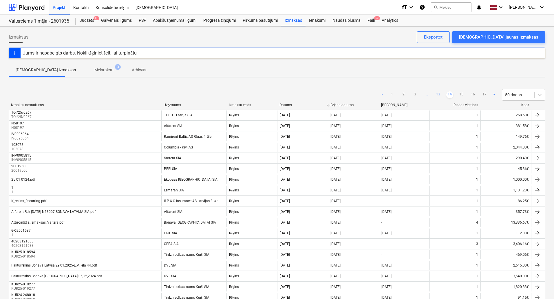
click at [441, 95] on link "13" at bounding box center [438, 94] width 7 height 7
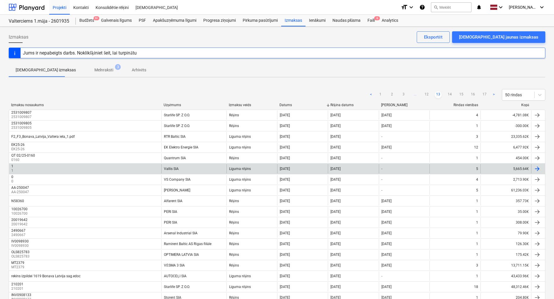
scroll to position [158, 0]
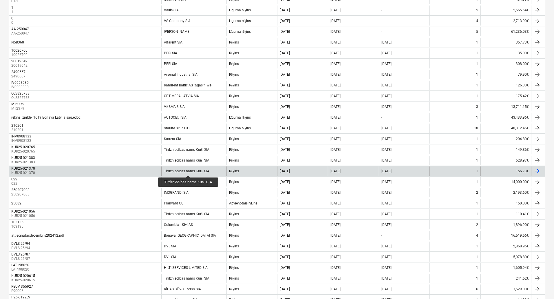
click at [189, 170] on div "Tirdzniecības nams Kurši SIA" at bounding box center [186, 171] width 45 height 4
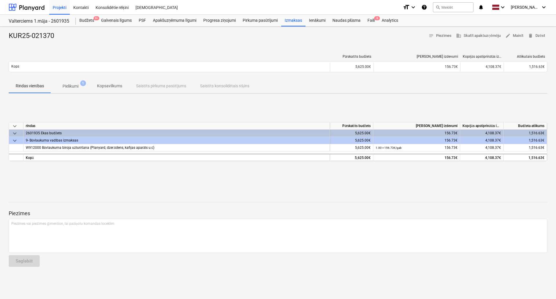
click at [73, 86] on p "Pielikumi" at bounding box center [71, 86] width 16 height 6
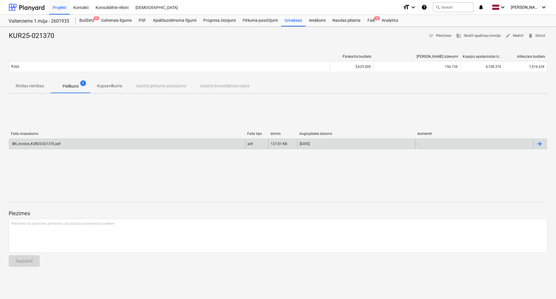
click at [36, 143] on div "BN_invoice_KUR25-021370.pdf" at bounding box center [35, 144] width 49 height 4
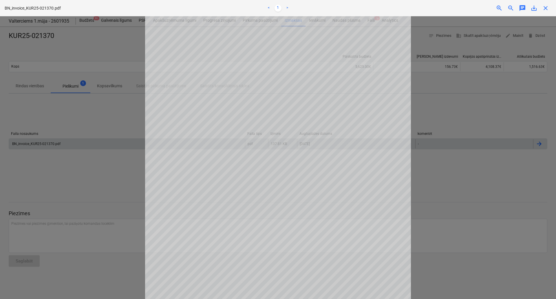
click at [544, 6] on span "close" at bounding box center [545, 8] width 7 height 7
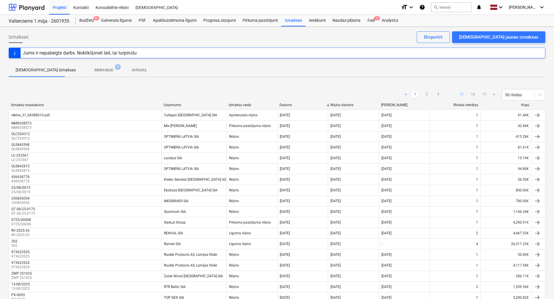
click at [459, 94] on link "15" at bounding box center [461, 94] width 7 height 7
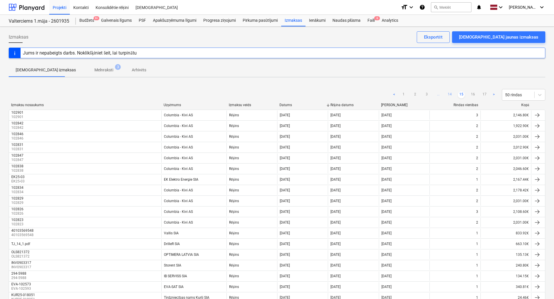
click at [448, 97] on link "14" at bounding box center [449, 94] width 7 height 7
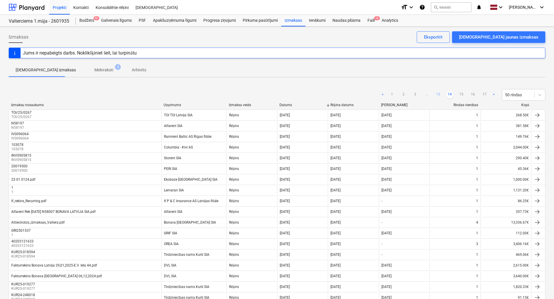
click at [440, 93] on link "13" at bounding box center [438, 94] width 7 height 7
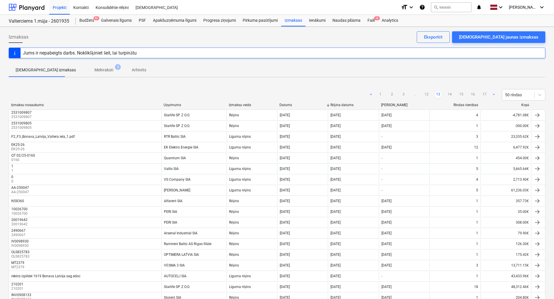
scroll to position [158, 0]
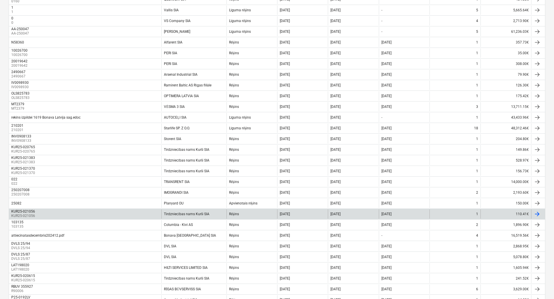
click at [180, 212] on div "Tirdzniecības nams Kurši SIA" at bounding box center [186, 214] width 45 height 4
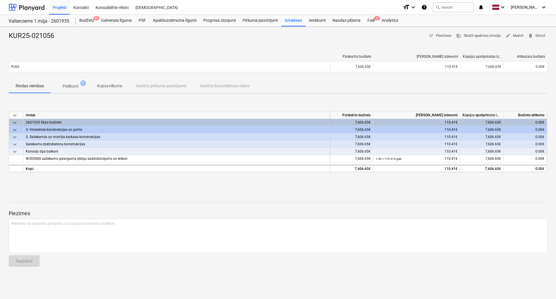
click at [79, 83] on span "Pielikumi 1" at bounding box center [70, 86] width 25 height 6
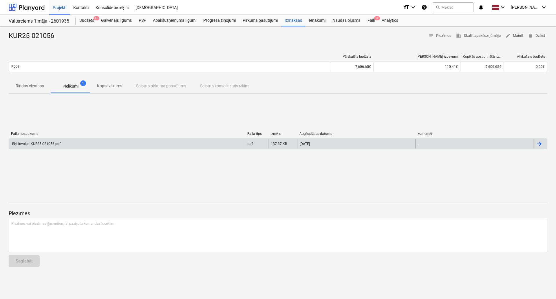
click at [64, 140] on div "BN_invoice_KUR25-021056.pdf" at bounding box center [127, 143] width 236 height 9
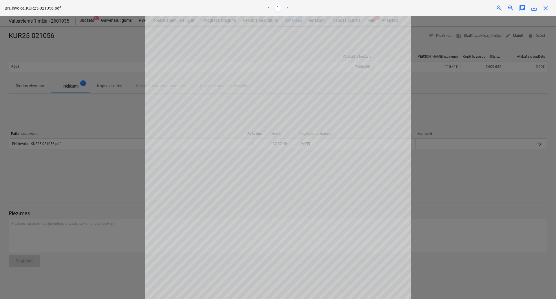
click at [462, 161] on div at bounding box center [278, 157] width 556 height 282
click at [548, 10] on span "close" at bounding box center [545, 8] width 7 height 7
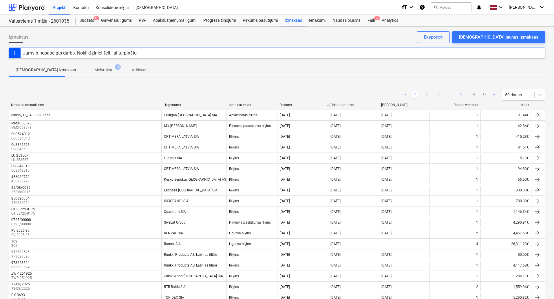
click at [461, 94] on link "15" at bounding box center [461, 94] width 7 height 7
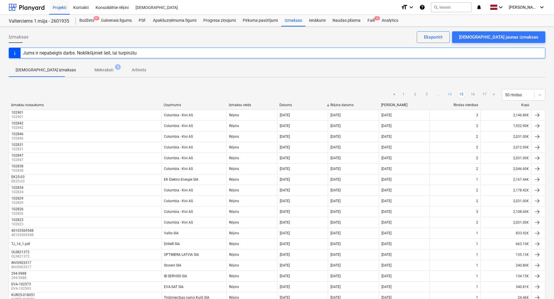
click at [448, 94] on link "14" at bounding box center [449, 94] width 7 height 7
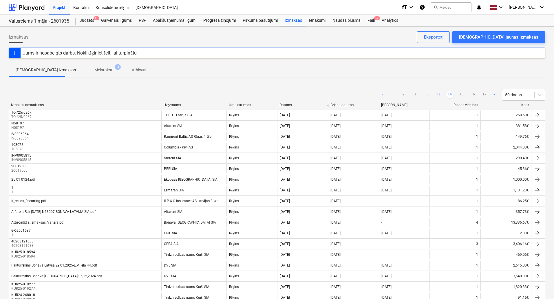
click at [440, 94] on link "13" at bounding box center [438, 94] width 7 height 7
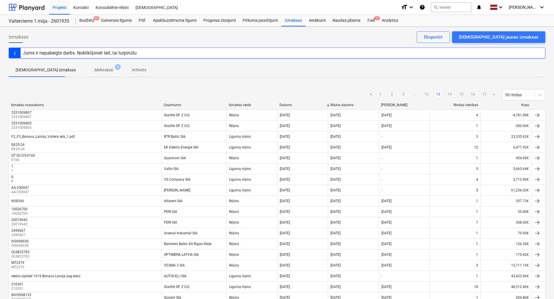
scroll to position [287, 0]
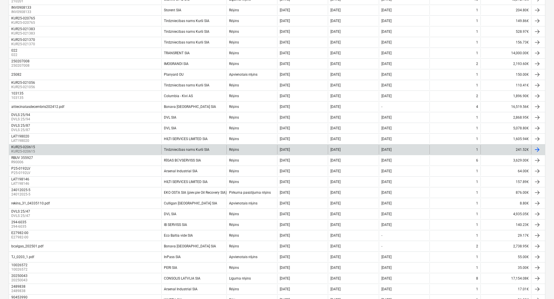
click at [195, 147] on div "Tirdzniecības nams Kurši SIA" at bounding box center [193, 149] width 65 height 9
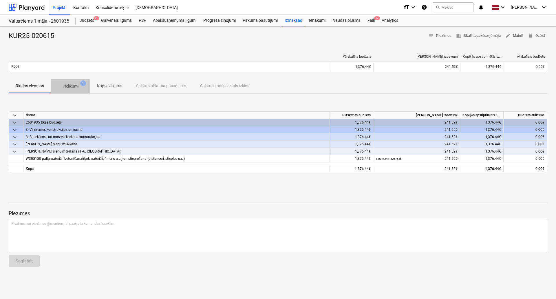
click at [83, 90] on span "Pielikumi 1" at bounding box center [70, 86] width 39 height 10
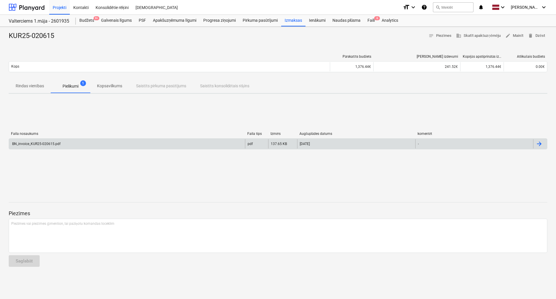
click at [52, 143] on div "BN_invoice_KUR25-020615.pdf" at bounding box center [35, 144] width 49 height 4
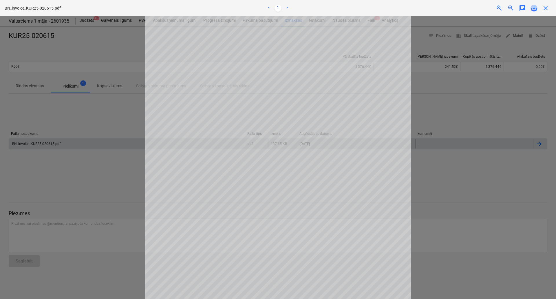
click at [537, 9] on span "save_alt" at bounding box center [534, 8] width 7 height 7
drag, startPoint x: 459, startPoint y: 92, endPoint x: 462, endPoint y: 92, distance: 3.0
click at [459, 92] on div at bounding box center [278, 157] width 556 height 282
click at [543, 8] on span "close" at bounding box center [545, 8] width 7 height 7
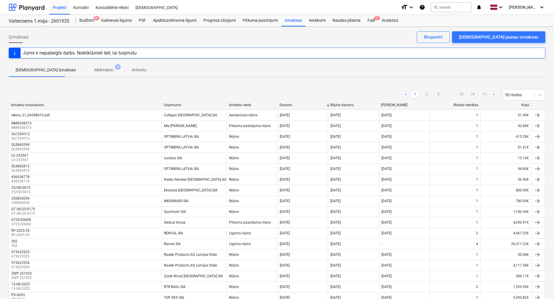
click at [466, 92] on ul "< 1 2 3 ... 15 16 17 >" at bounding box center [449, 94] width 95 height 7
click at [461, 94] on link "15" at bounding box center [461, 94] width 7 height 7
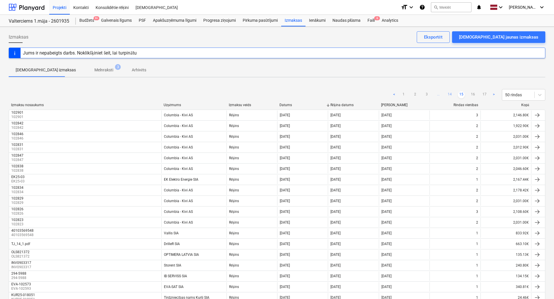
click at [449, 95] on link "14" at bounding box center [449, 94] width 7 height 7
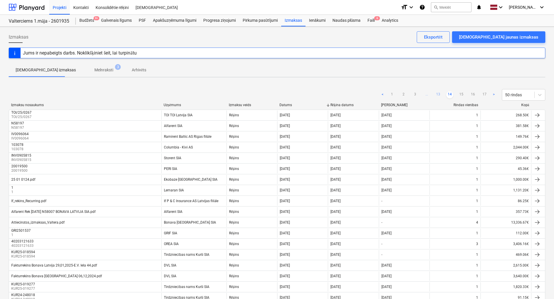
click at [441, 94] on link "13" at bounding box center [438, 94] width 7 height 7
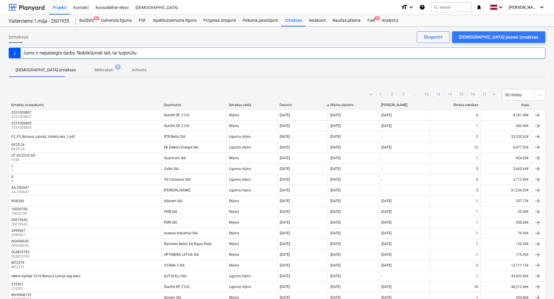
click at [450, 94] on link "14" at bounding box center [449, 94] width 7 height 7
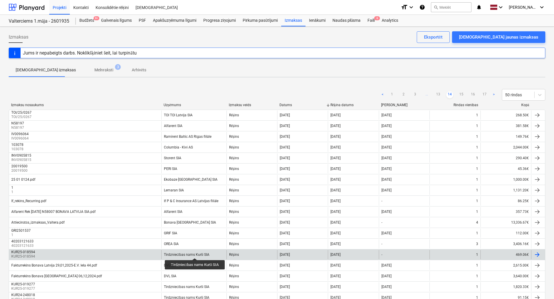
click at [191, 253] on div "Tirdzniecības nams Kurši SIA" at bounding box center [186, 254] width 45 height 4
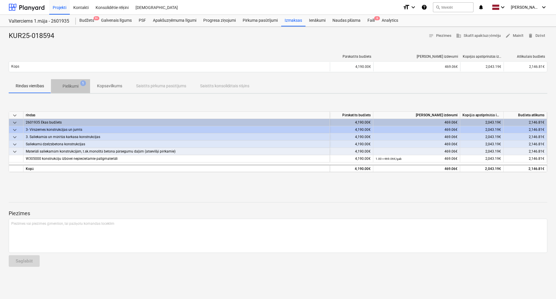
click at [70, 91] on button "Pielikumi 1" at bounding box center [70, 86] width 39 height 14
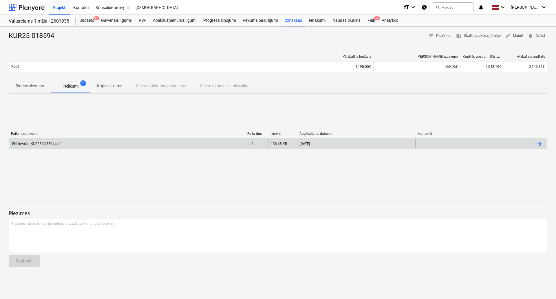
click at [52, 143] on div "BN_invoice_KUR25-018594.pdf" at bounding box center [35, 144] width 49 height 4
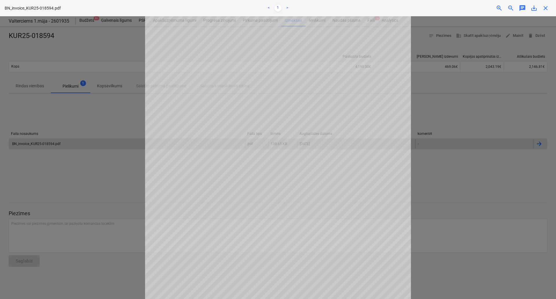
click at [544, 9] on span "close" at bounding box center [545, 8] width 7 height 7
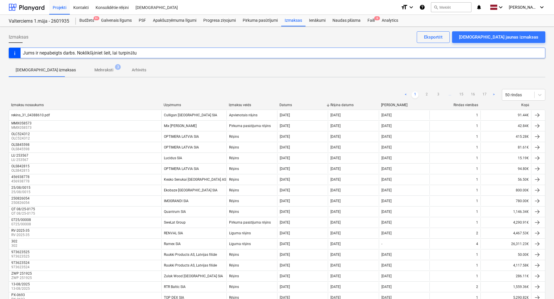
click at [461, 98] on div "< 1 2 3 ... 15 16 17 > 50 rindas" at bounding box center [473, 95] width 143 height 12
click at [461, 98] on link "15" at bounding box center [461, 94] width 7 height 7
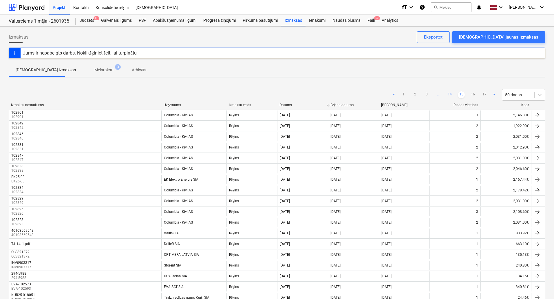
click at [452, 96] on link "14" at bounding box center [449, 94] width 7 height 7
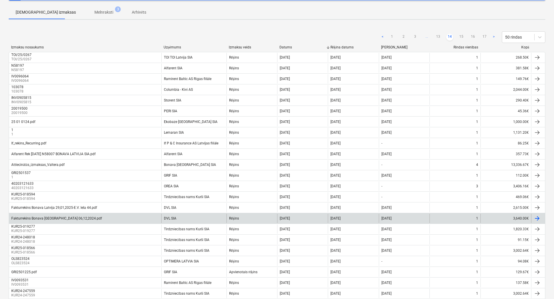
scroll to position [58, 0]
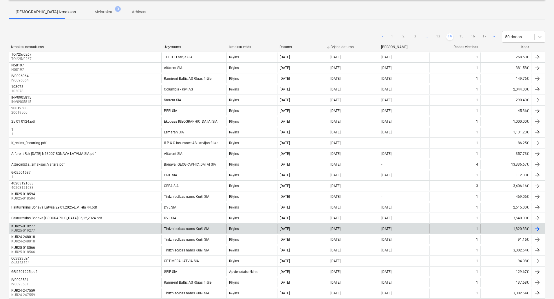
click at [178, 229] on div "Tirdzniecības nams Kurši SIA" at bounding box center [186, 229] width 45 height 4
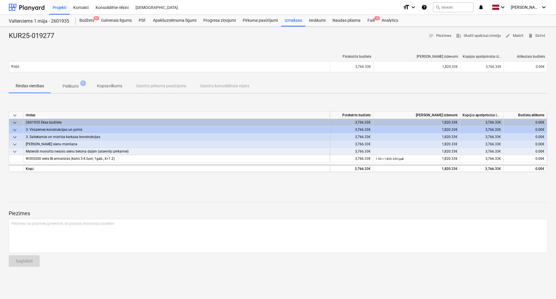
click at [81, 90] on span "Pielikumi 1" at bounding box center [70, 86] width 39 height 10
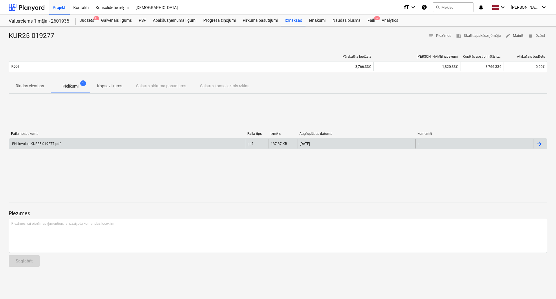
click at [64, 148] on div "BN_invoice_KUR25-019277.pdf pdf 137.87 KB 27.01.2025 -" at bounding box center [278, 143] width 539 height 11
click at [110, 145] on div "BN_invoice_KUR25-019277.pdf" at bounding box center [127, 143] width 236 height 9
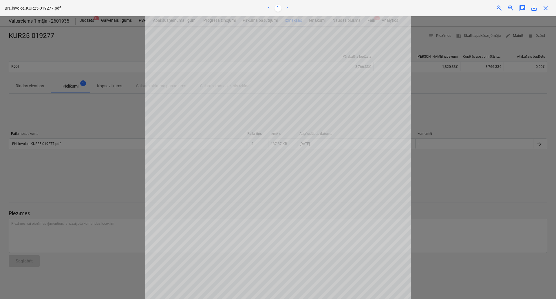
click at [459, 172] on div at bounding box center [278, 157] width 556 height 282
click at [542, 8] on div "close" at bounding box center [546, 8] width 12 height 7
click at [544, 8] on span "close" at bounding box center [545, 8] width 7 height 7
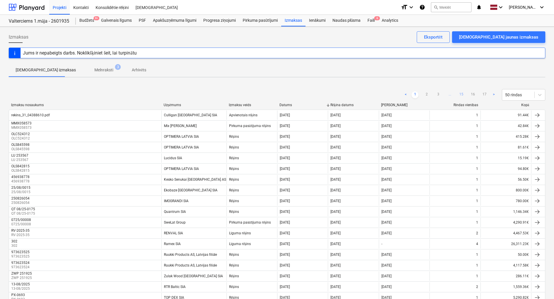
click at [461, 93] on link "15" at bounding box center [461, 94] width 7 height 7
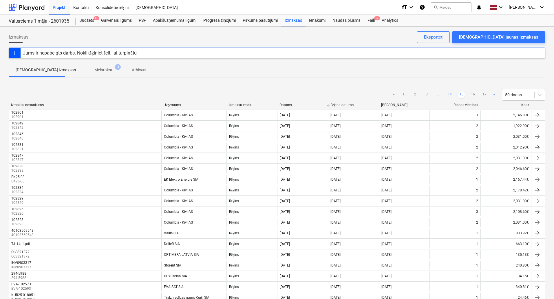
click at [451, 94] on link "14" at bounding box center [449, 94] width 7 height 7
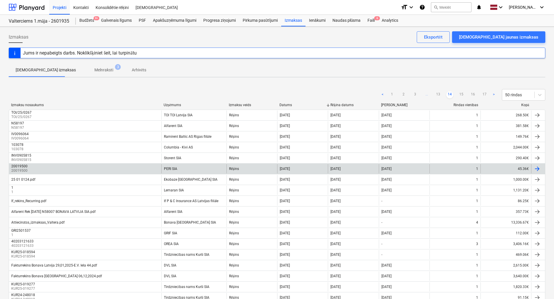
scroll to position [0, 0]
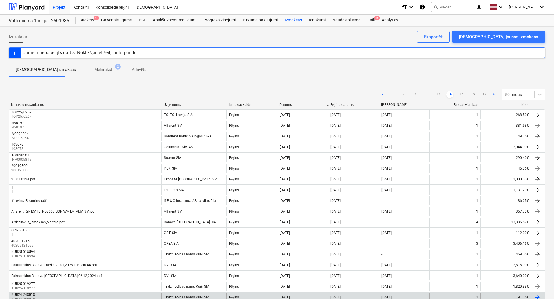
click at [194, 295] on div "Tirdzniecības nams Kurši SIA" at bounding box center [186, 297] width 45 height 4
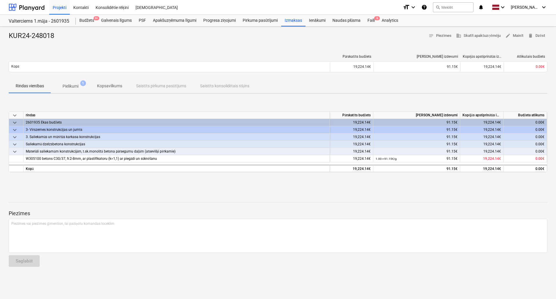
click at [77, 87] on p "Pielikumi" at bounding box center [71, 86] width 16 height 6
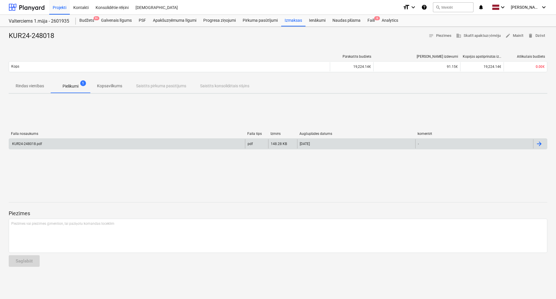
click at [71, 138] on div "KUR24-248018.pdf pdf 148.28 KB 20.01.2025 -" at bounding box center [278, 143] width 539 height 11
click at [34, 142] on div "KUR24-248018.pdf" at bounding box center [26, 144] width 31 height 4
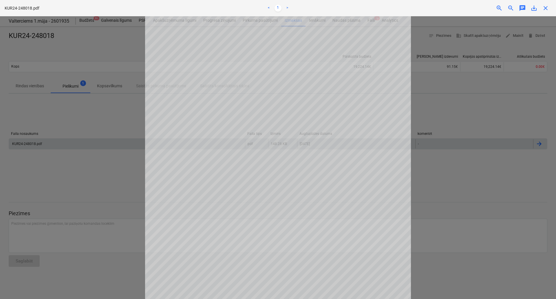
click at [118, 126] on div at bounding box center [278, 157] width 556 height 282
click at [545, 9] on span "close" at bounding box center [545, 8] width 7 height 7
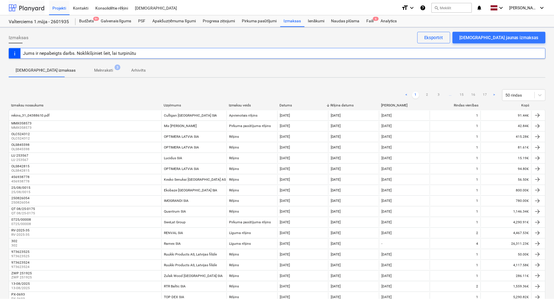
scroll to position [0, 0]
click at [462, 93] on link "15" at bounding box center [461, 94] width 7 height 7
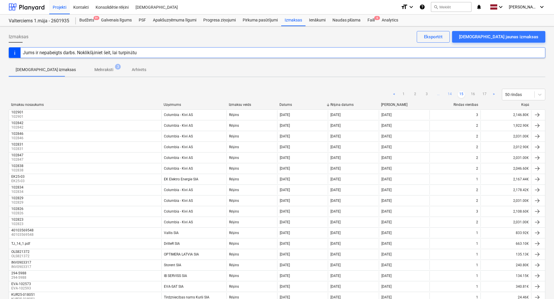
click at [450, 96] on link "14" at bounding box center [449, 94] width 7 height 7
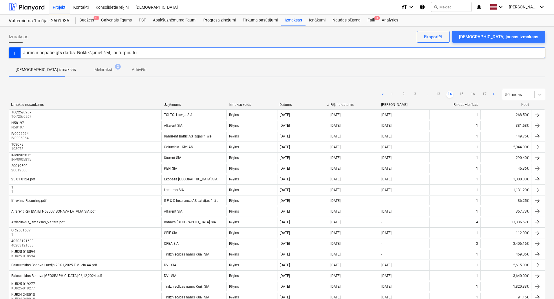
scroll to position [158, 0]
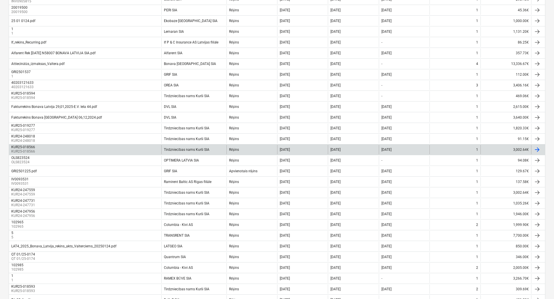
click at [190, 152] on div "Tirdzniecības nams Kurši SIA" at bounding box center [193, 149] width 65 height 9
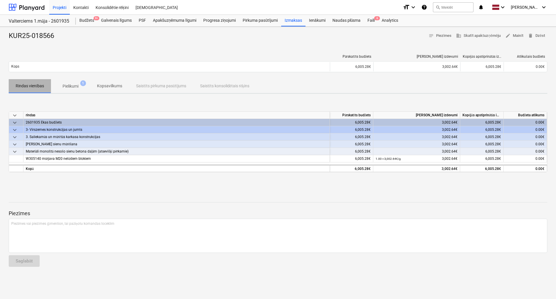
drag, startPoint x: 48, startPoint y: 85, endPoint x: 52, endPoint y: 86, distance: 3.9
click at [48, 85] on span "Rindas vienības" at bounding box center [30, 86] width 42 height 10
click at [60, 86] on span "Pielikumi 1" at bounding box center [70, 86] width 25 height 6
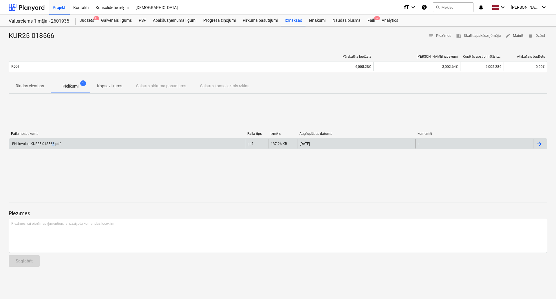
click at [53, 142] on div "BN_invoice_KUR25-018566.pdf" at bounding box center [35, 144] width 49 height 4
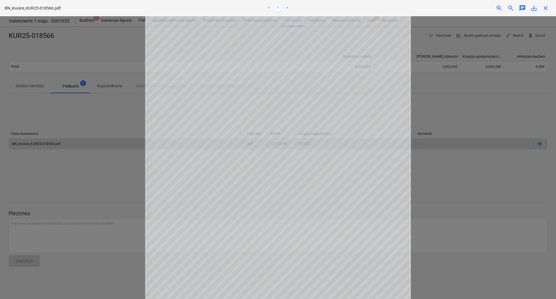
click at [545, 12] on div "BN_invoice_KUR25-018566.pdf < 1 > zoom_in zoom_out chat 0 save_alt close" at bounding box center [278, 8] width 556 height 16
click at [545, 10] on span "close" at bounding box center [545, 8] width 7 height 7
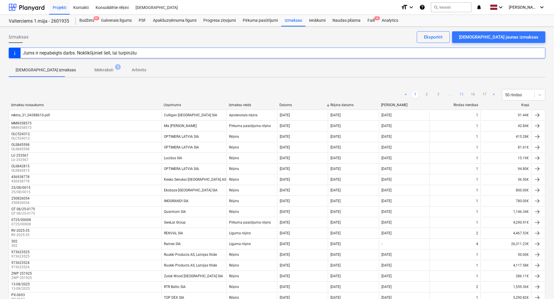
click at [461, 93] on link "15" at bounding box center [461, 94] width 7 height 7
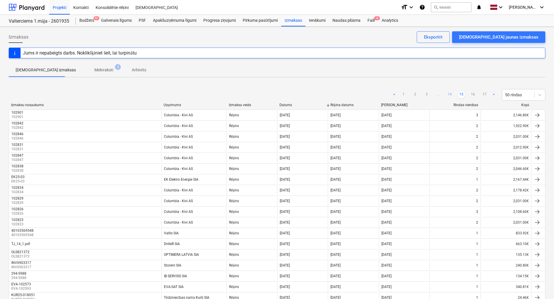
click at [452, 94] on link "14" at bounding box center [449, 94] width 7 height 7
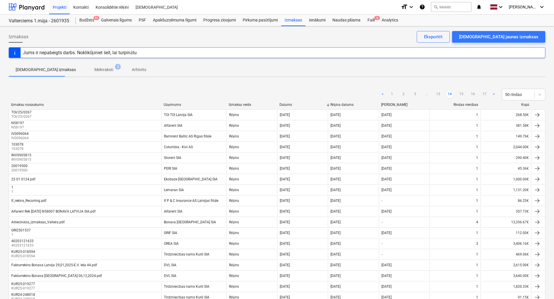
scroll to position [158, 0]
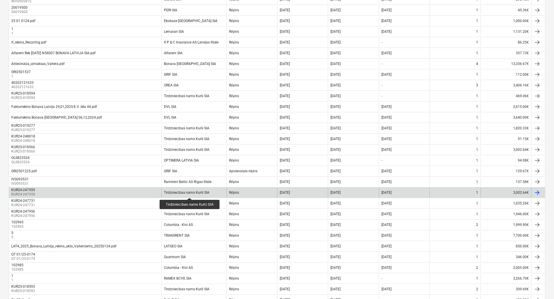
click at [190, 192] on div "Tirdzniecības nams Kurši SIA" at bounding box center [186, 192] width 45 height 4
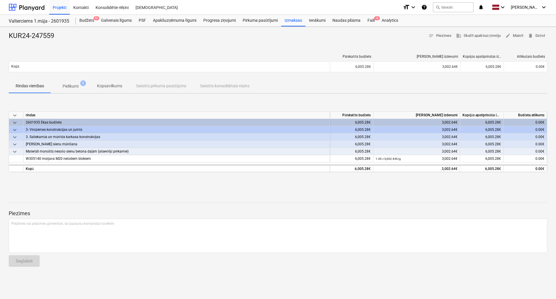
click at [74, 90] on span "Pielikumi 1" at bounding box center [70, 86] width 39 height 10
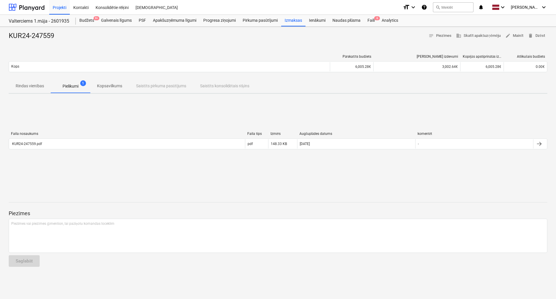
click at [55, 137] on div "Faila nosaukums Faila tips Izmērs Augšuplādes datums komentēt" at bounding box center [278, 135] width 539 height 7
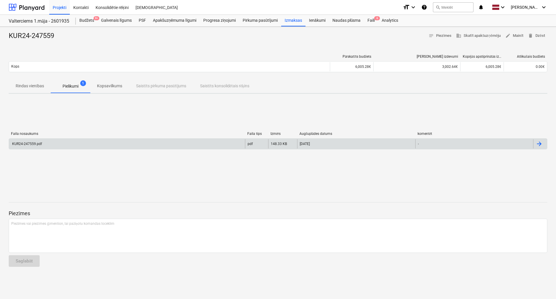
click at [56, 141] on div "KUR24-247559.pdf" at bounding box center [127, 143] width 236 height 9
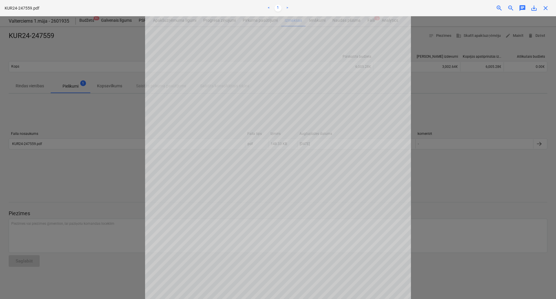
click at [502, 148] on div at bounding box center [278, 157] width 556 height 282
click at [543, 10] on span "close" at bounding box center [545, 8] width 7 height 7
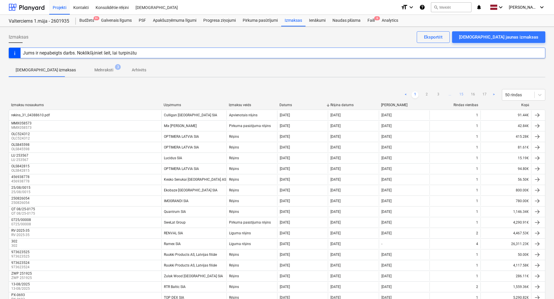
click at [460, 94] on link "15" at bounding box center [461, 94] width 7 height 7
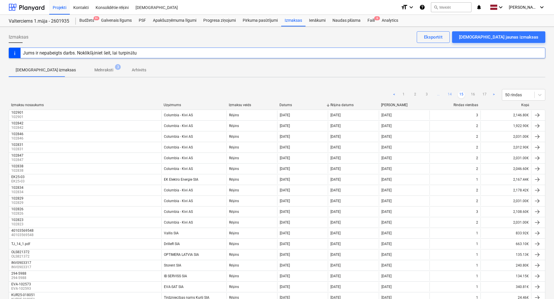
click at [447, 95] on link "14" at bounding box center [449, 94] width 7 height 7
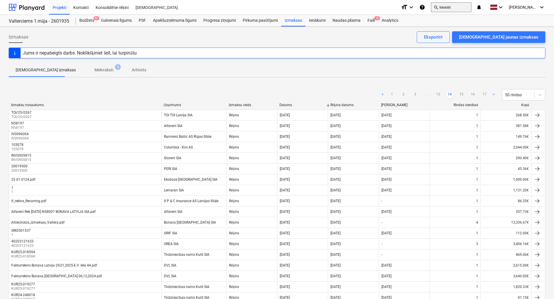
scroll to position [330, 0]
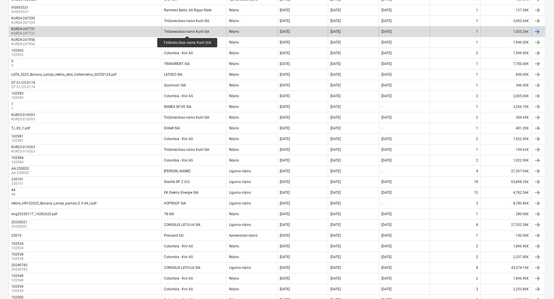
click at [187, 31] on div "Tirdzniecības nams Kurši SIA" at bounding box center [186, 32] width 45 height 4
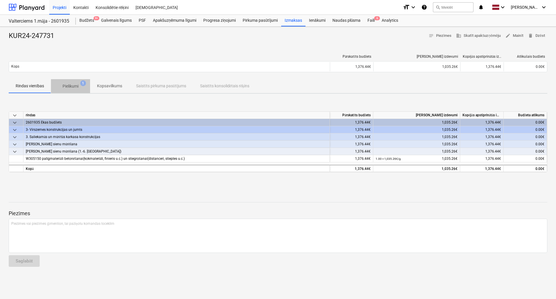
click at [78, 79] on button "Pielikumi 1" at bounding box center [70, 86] width 39 height 14
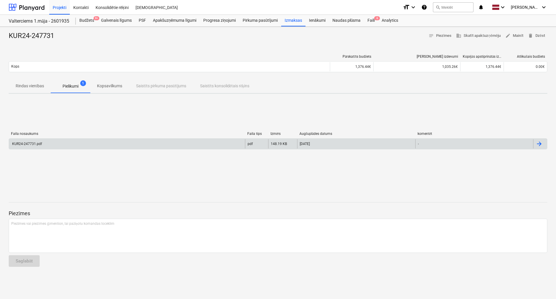
click at [45, 144] on div "KUR24-247731.pdf" at bounding box center [127, 143] width 236 height 9
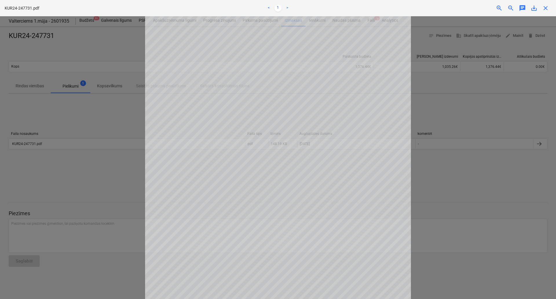
click at [489, 158] on div at bounding box center [278, 157] width 556 height 282
click at [548, 10] on span "close" at bounding box center [545, 8] width 7 height 7
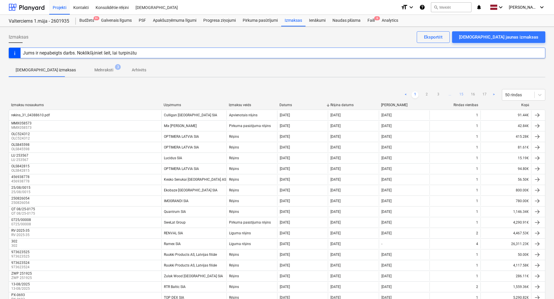
click at [464, 92] on link "15" at bounding box center [461, 94] width 7 height 7
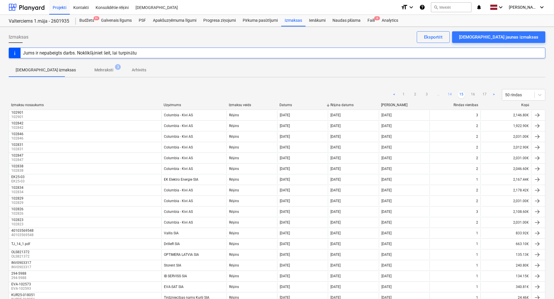
click at [450, 95] on link "14" at bounding box center [449, 94] width 7 height 7
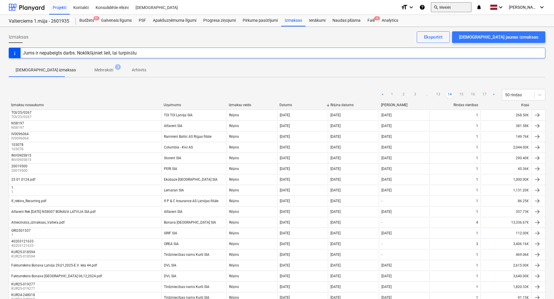
scroll to position [330, 0]
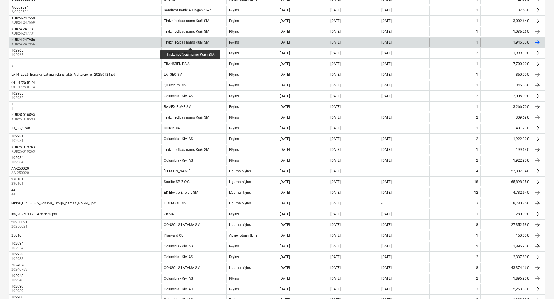
click at [191, 43] on div "Tirdzniecības nams Kurši SIA" at bounding box center [186, 42] width 45 height 4
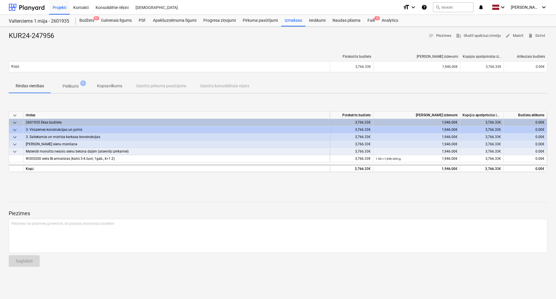
click at [76, 74] on div "Pārskatīts budžets Kārtējie izdevumi Kopējās apstiprinātās izmaksas Atlikušais …" at bounding box center [278, 64] width 539 height 20
click at [74, 83] on p "Pielikumi" at bounding box center [71, 86] width 16 height 6
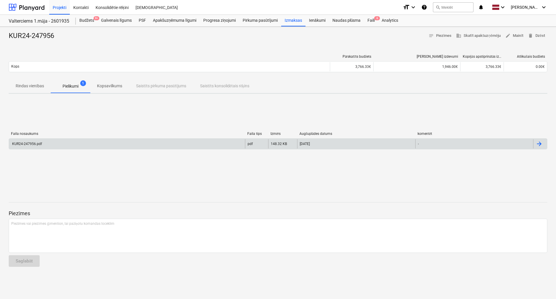
click at [63, 143] on div "KUR24-247956.pdf" at bounding box center [127, 143] width 236 height 9
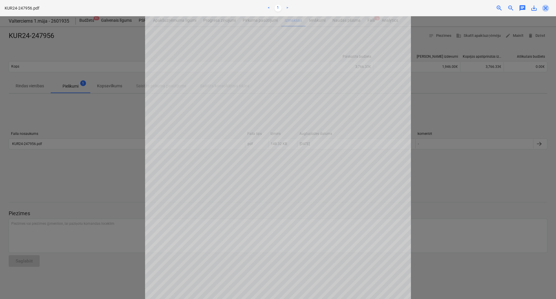
click at [545, 8] on span "close" at bounding box center [545, 8] width 7 height 7
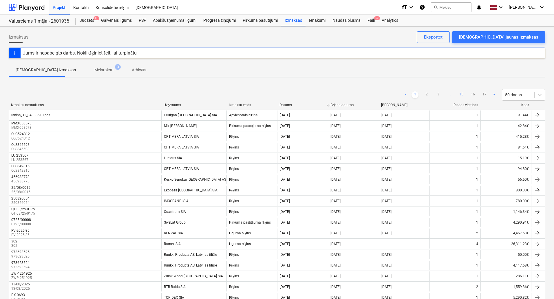
click at [464, 94] on link "15" at bounding box center [461, 94] width 7 height 7
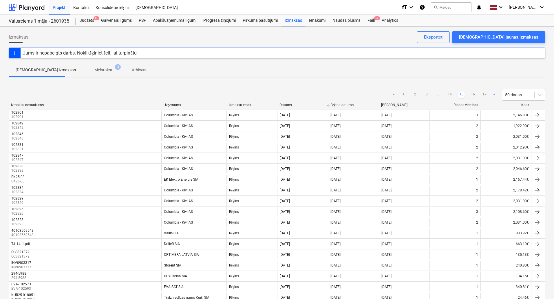
click at [446, 94] on ul "< 1 2 3 ... 14 15 16 17 >" at bounding box center [444, 94] width 107 height 7
click at [449, 94] on link "14" at bounding box center [449, 94] width 7 height 7
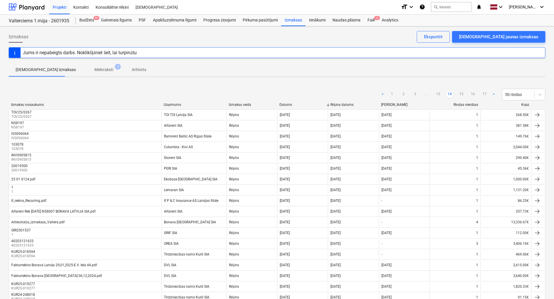
scroll to position [158, 0]
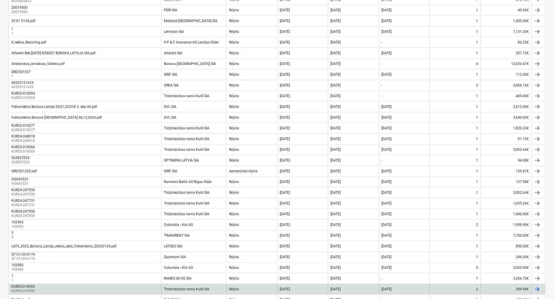
click at [196, 287] on div "Tirdzniecības nams Kurši SIA" at bounding box center [186, 289] width 45 height 4
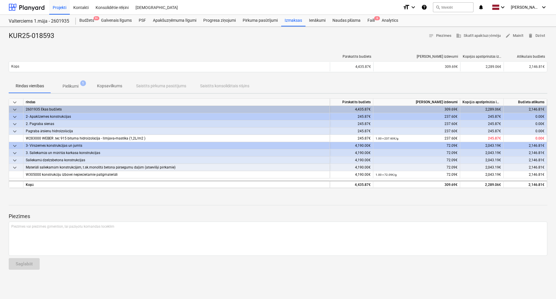
click at [68, 81] on span "Pielikumi 1" at bounding box center [70, 86] width 39 height 10
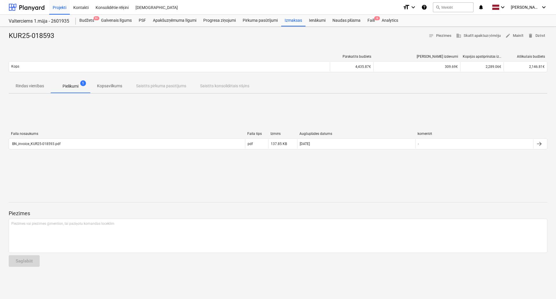
click at [41, 151] on div "Faila nosaukums Faila tips Izmērs Augšuplādes datums komentēt BN_invoice_KUR25-…" at bounding box center [278, 142] width 539 height 20
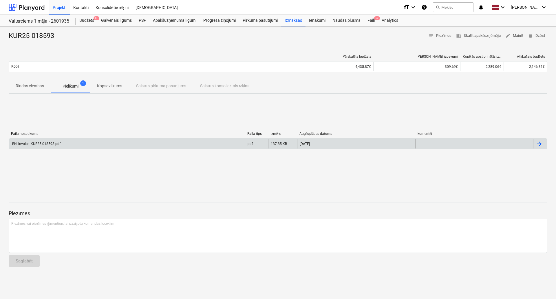
click at [43, 145] on div "BN_invoice_KUR25-018593.pdf" at bounding box center [35, 144] width 49 height 4
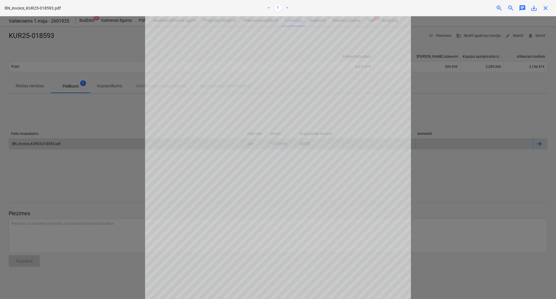
click at [124, 134] on div at bounding box center [278, 157] width 556 height 282
click at [545, 9] on span "close" at bounding box center [545, 8] width 7 height 7
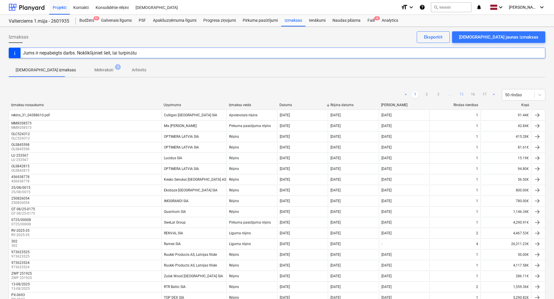
click at [462, 94] on link "15" at bounding box center [461, 94] width 7 height 7
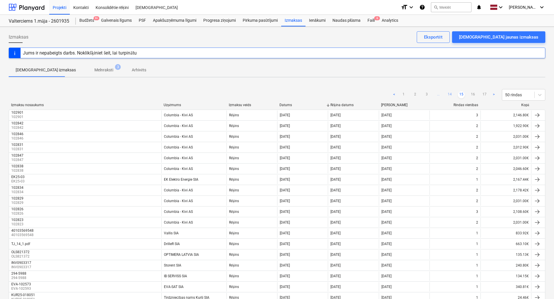
click at [451, 94] on link "14" at bounding box center [449, 94] width 7 height 7
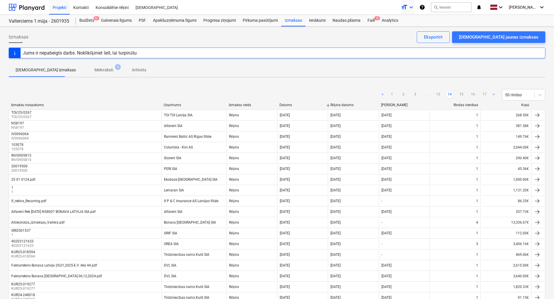
scroll to position [330, 0]
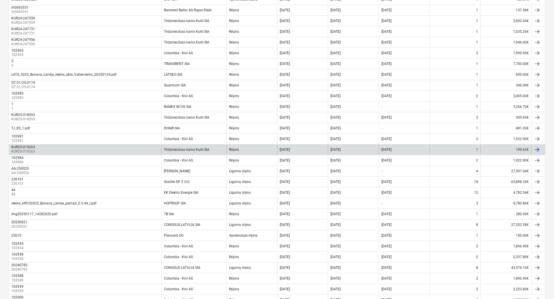
click at [197, 147] on div "Tirdzniecības nams Kurši SIA" at bounding box center [193, 149] width 65 height 9
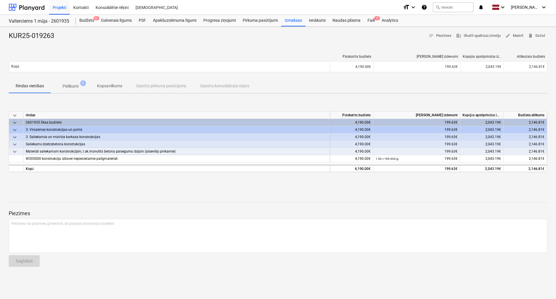
click at [64, 81] on span "Pielikumi 1" at bounding box center [70, 86] width 39 height 10
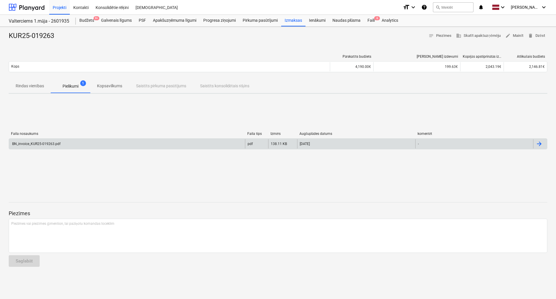
click at [56, 147] on div "BN_invoice_KUR25-019263.pdf" at bounding box center [127, 143] width 236 height 9
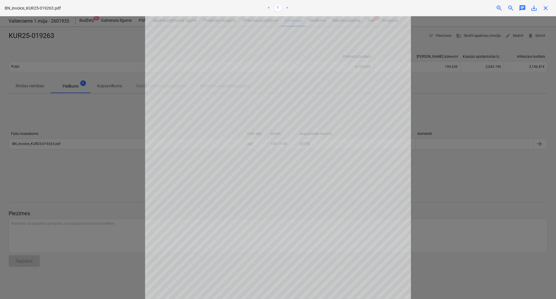
click at [464, 174] on div at bounding box center [278, 157] width 556 height 282
click at [548, 11] on span "close" at bounding box center [545, 8] width 7 height 7
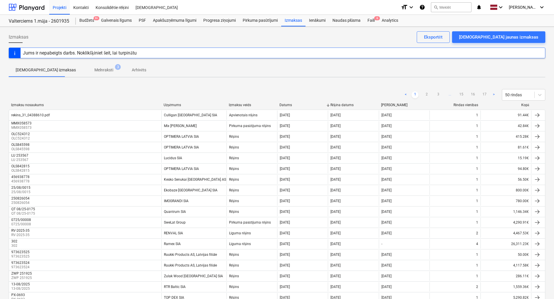
click at [462, 88] on div "< 1 2 3 ... 15 16 17 > 50 rindas" at bounding box center [277, 95] width 537 height 16
click at [462, 93] on link "15" at bounding box center [461, 94] width 7 height 7
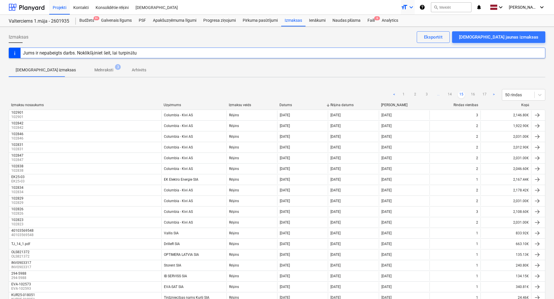
scroll to position [0, 0]
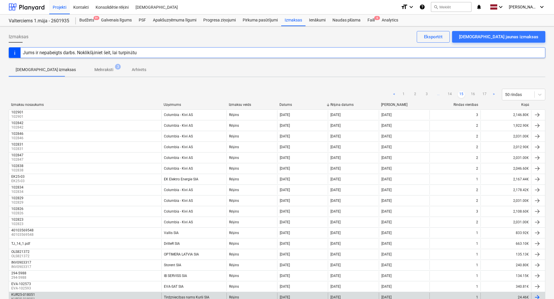
click at [188, 297] on div "Tirdzniecības nams Kurši SIA" at bounding box center [186, 297] width 45 height 4
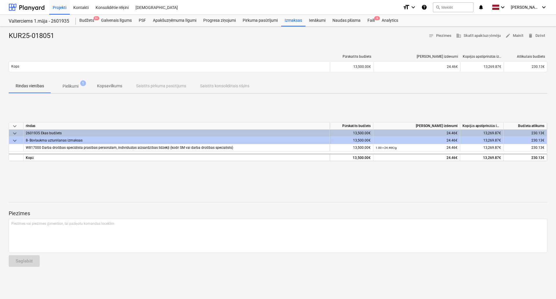
click at [76, 76] on div "Pārskatīts budžets Kārtējie izdevumi Kopējās apstiprinātās izmaksas Atlikušais …" at bounding box center [278, 64] width 539 height 29
click at [74, 91] on span "Pielikumi 1" at bounding box center [70, 86] width 39 height 10
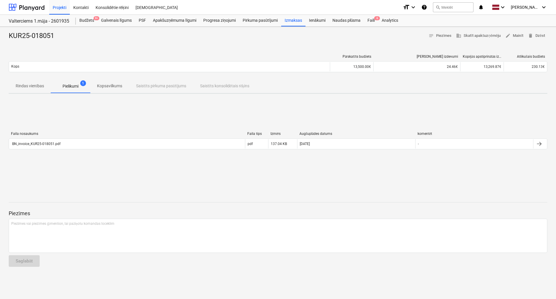
click at [64, 152] on div "Faila nosaukums Faila tips Izmērs Augšuplādes datums komentēt BN_invoice_KUR25-…" at bounding box center [278, 141] width 539 height 29
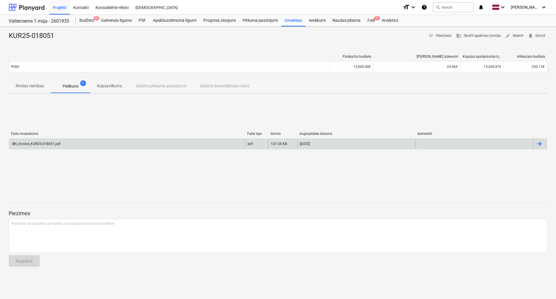
click at [63, 146] on div "BN_invoice_KUR25-018051.pdf" at bounding box center [127, 143] width 236 height 9
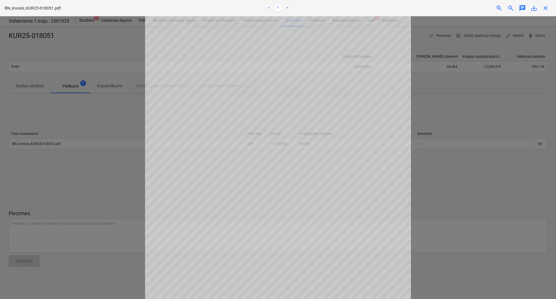
click at [532, 150] on div at bounding box center [278, 157] width 556 height 282
click at [551, 3] on div "BN_invoice_KUR25-018051.pdf < 1 > zoom_in zoom_out chat 0 save_alt close" at bounding box center [278, 8] width 556 height 16
click at [547, 7] on span "close" at bounding box center [545, 8] width 7 height 7
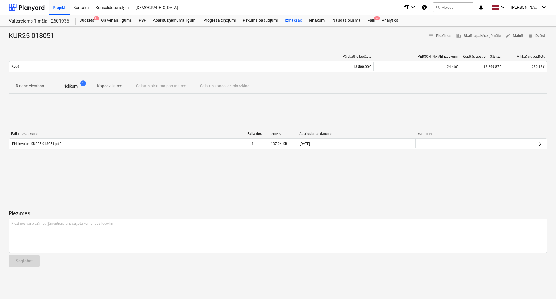
click at [286, 117] on div "Faila nosaukums Faila tips Izmērs Augšuplādes datums komentēt BN_invoice_KUR25-…" at bounding box center [278, 141] width 539 height 87
